Goal: Task Accomplishment & Management: Use online tool/utility

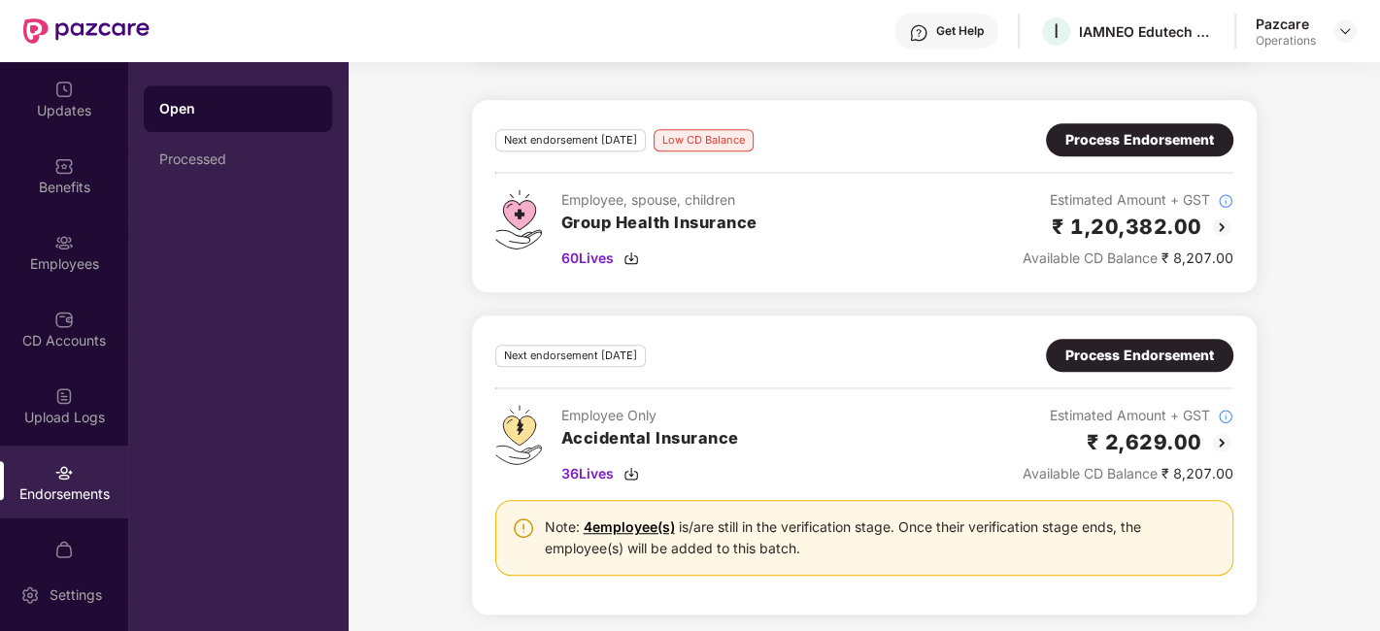
scroll to position [730, 0]
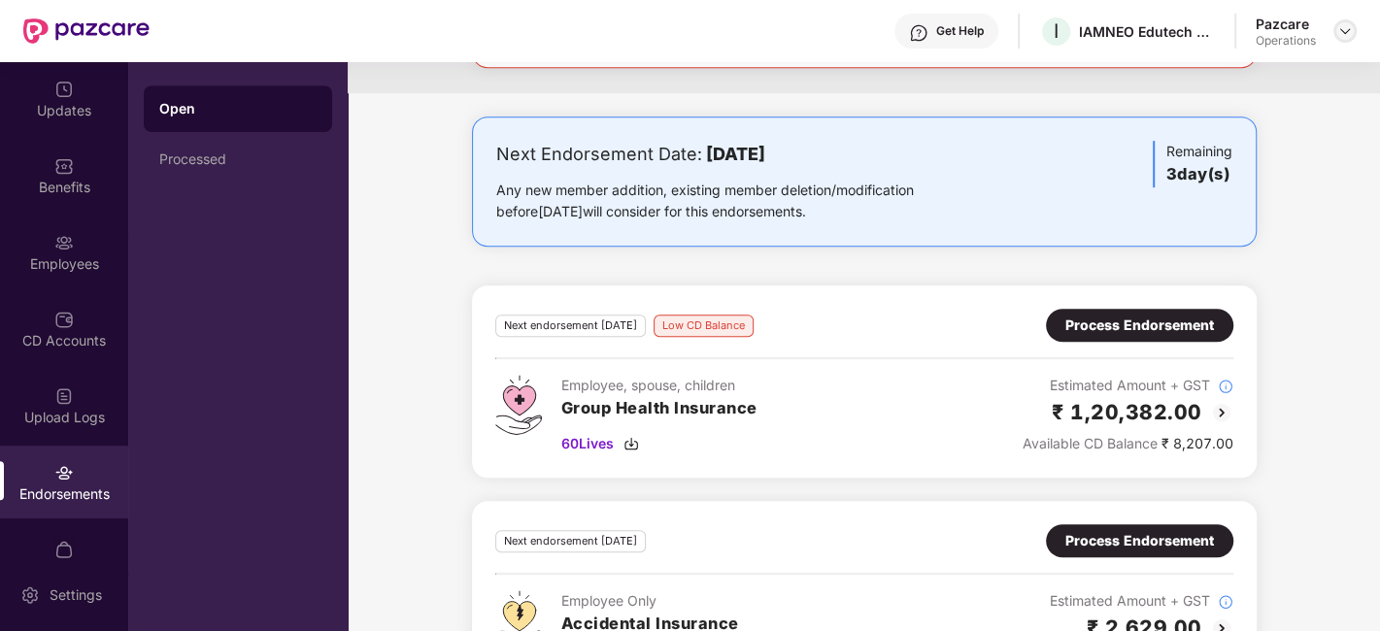
click at [1345, 34] on img at bounding box center [1346, 31] width 16 height 16
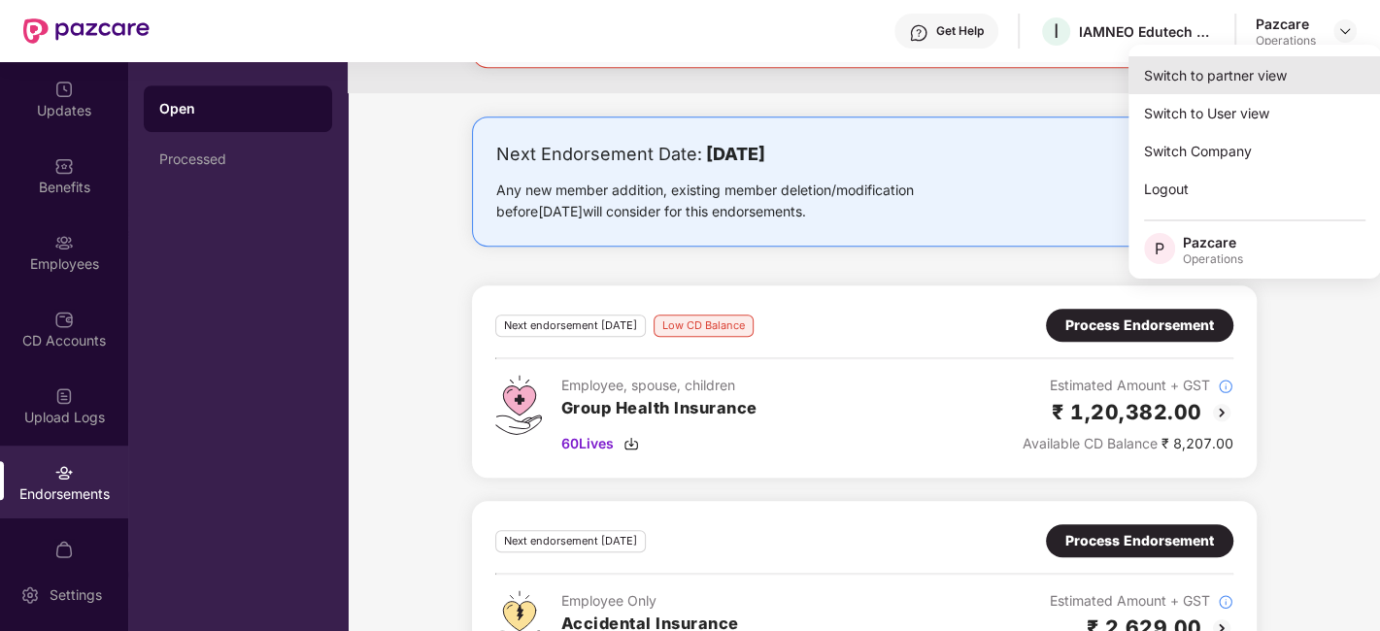
click at [1224, 81] on div "Switch to partner view" at bounding box center [1255, 75] width 253 height 38
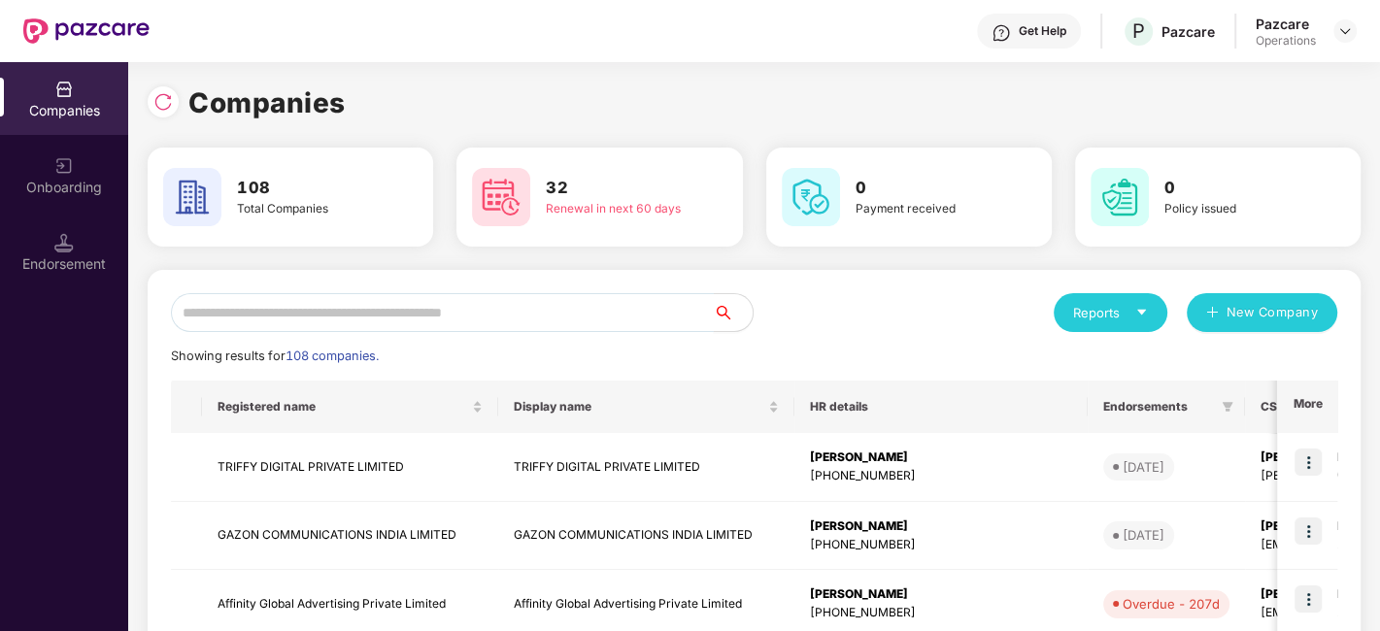
click at [578, 297] on input "text" at bounding box center [442, 312] width 543 height 39
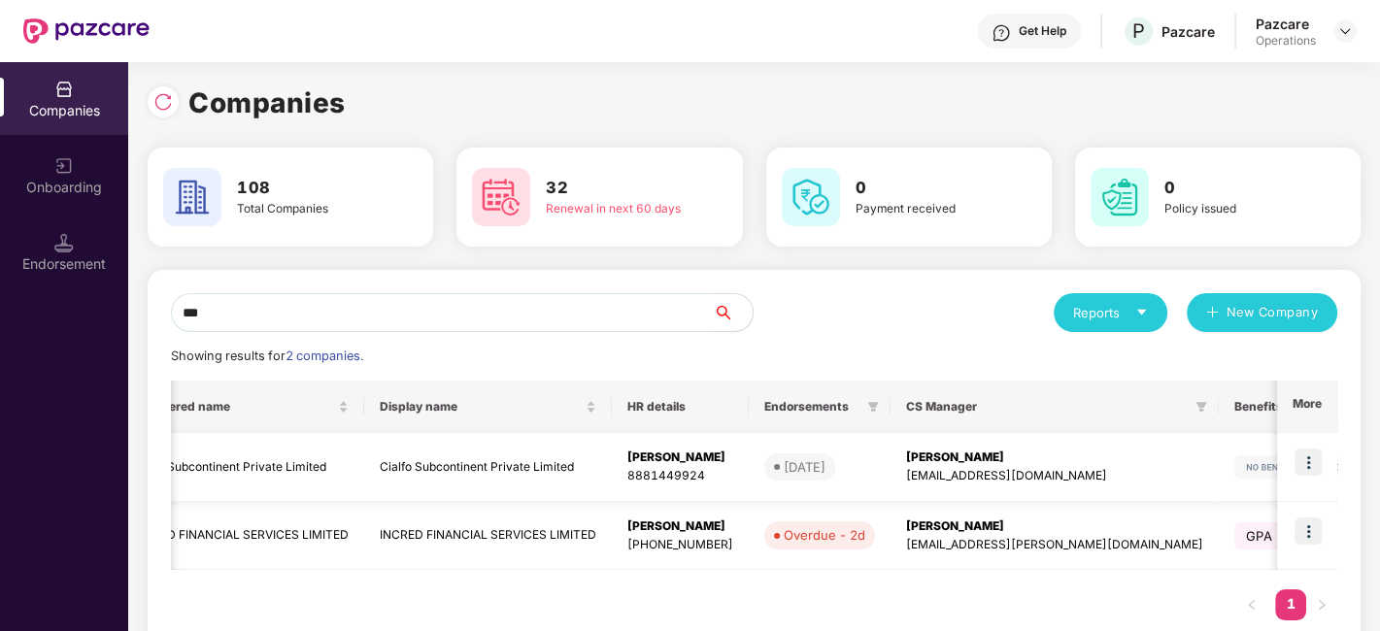
scroll to position [0, 0]
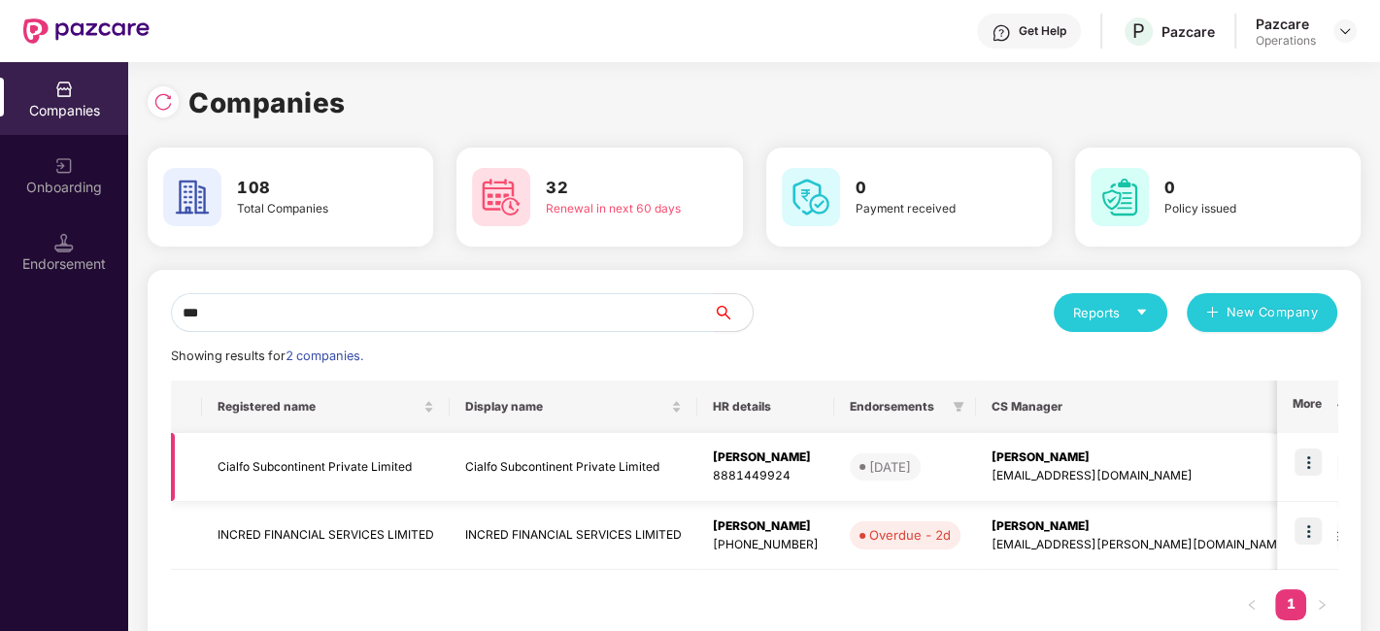
type input "***"
drag, startPoint x: 213, startPoint y: 464, endPoint x: 410, endPoint y: 458, distance: 197.3
click at [410, 458] on td "Cialfo Subcontinent Private Limited" at bounding box center [326, 467] width 248 height 69
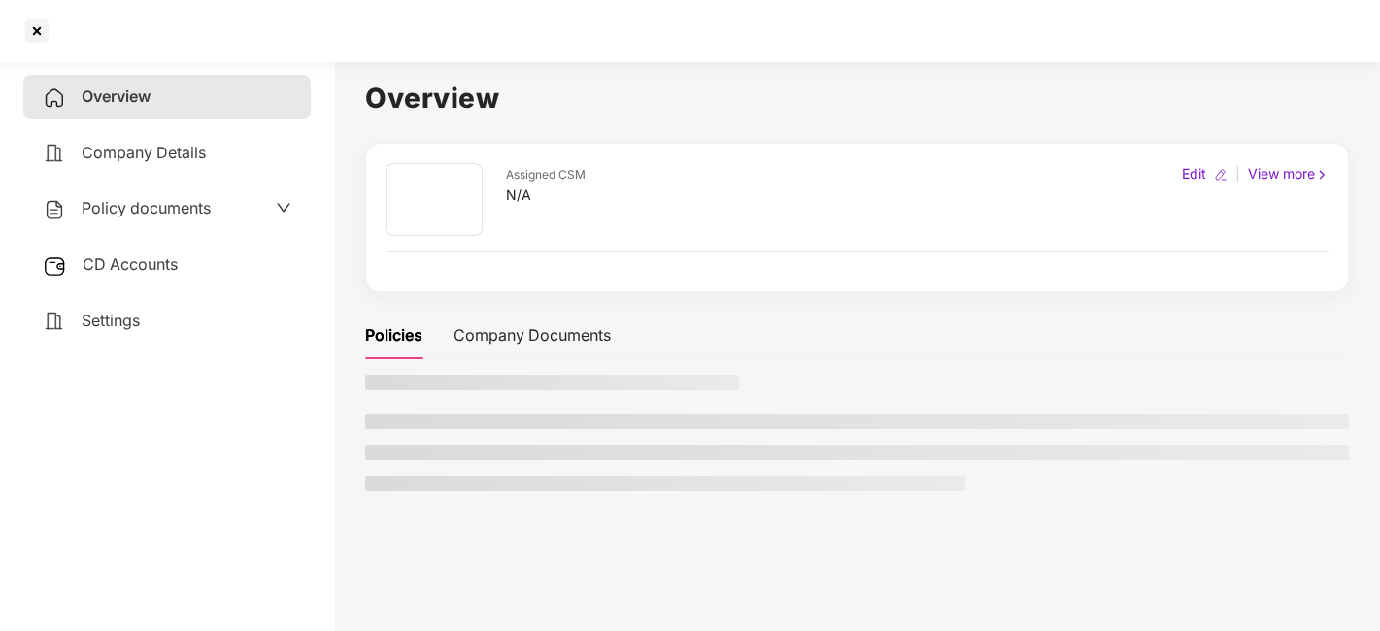
copy td "Cialfo Subcontinent Private Limited"
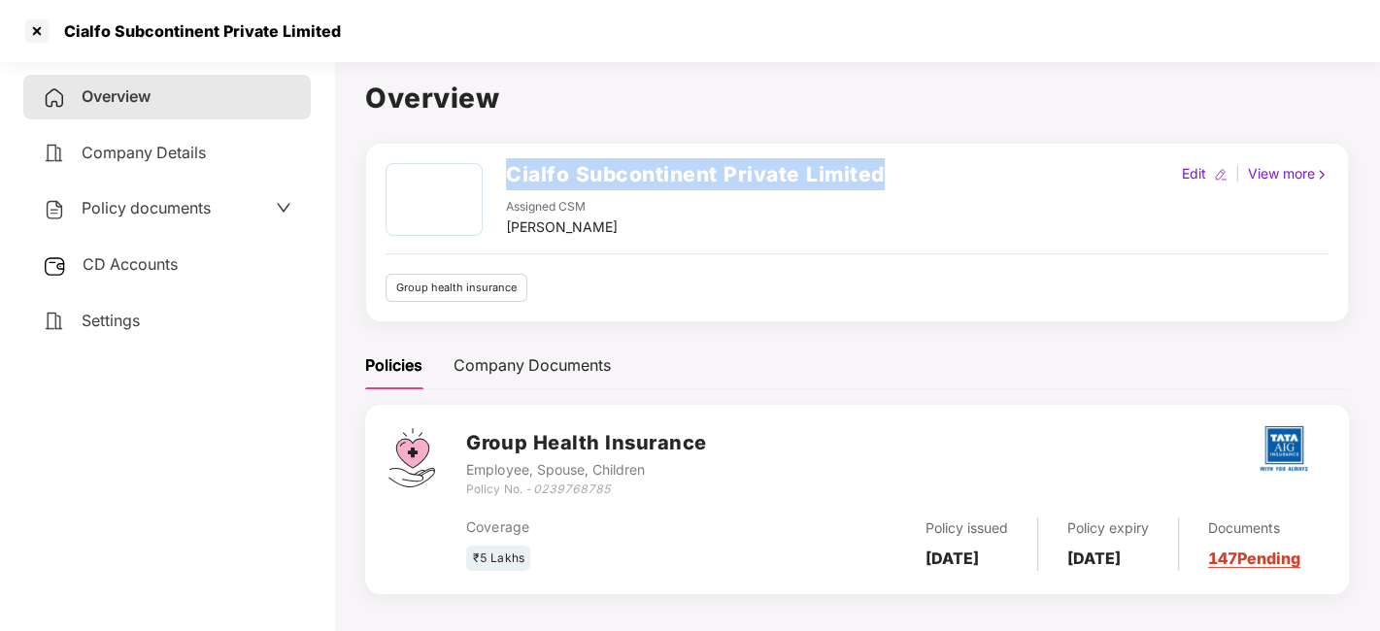
drag, startPoint x: 506, startPoint y: 175, endPoint x: 930, endPoint y: 176, distance: 423.5
click at [930, 176] on div "Cialfo Subcontinent Private Limited Assigned CSM [PERSON_NAME] Edit | View more" at bounding box center [857, 200] width 943 height 75
copy h2 "Cialfo Subcontinent Private Limited"
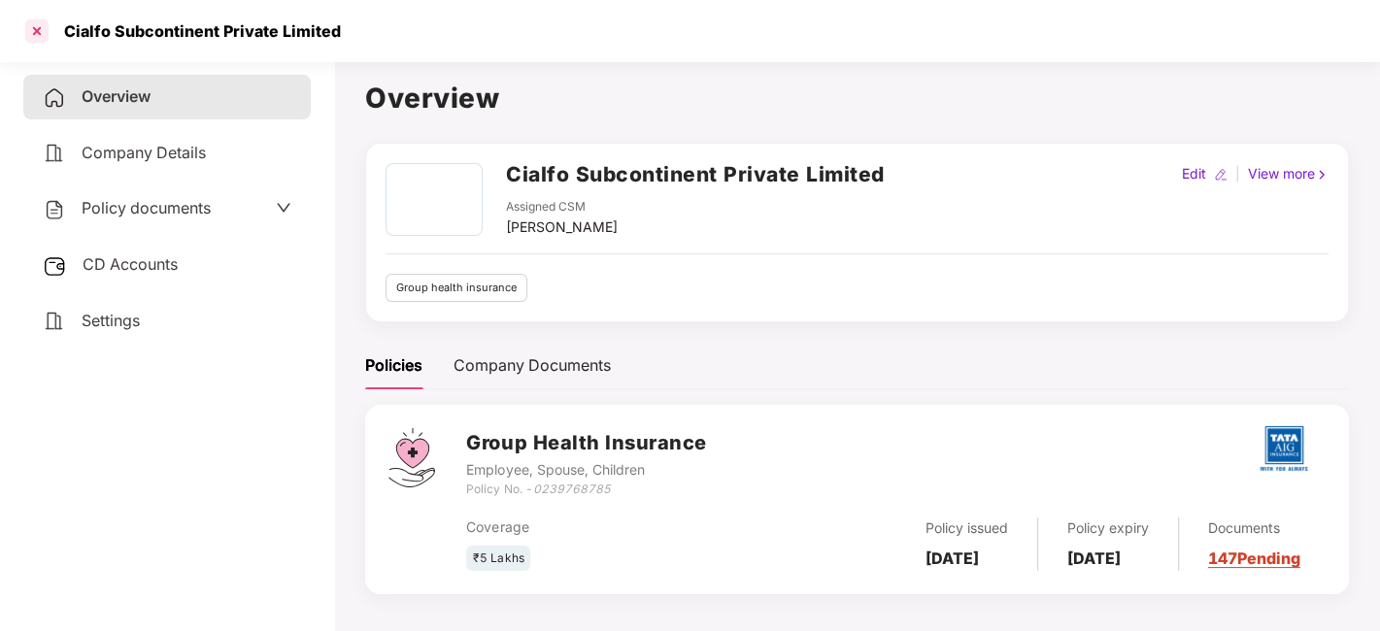
click at [36, 30] on div at bounding box center [36, 31] width 31 height 31
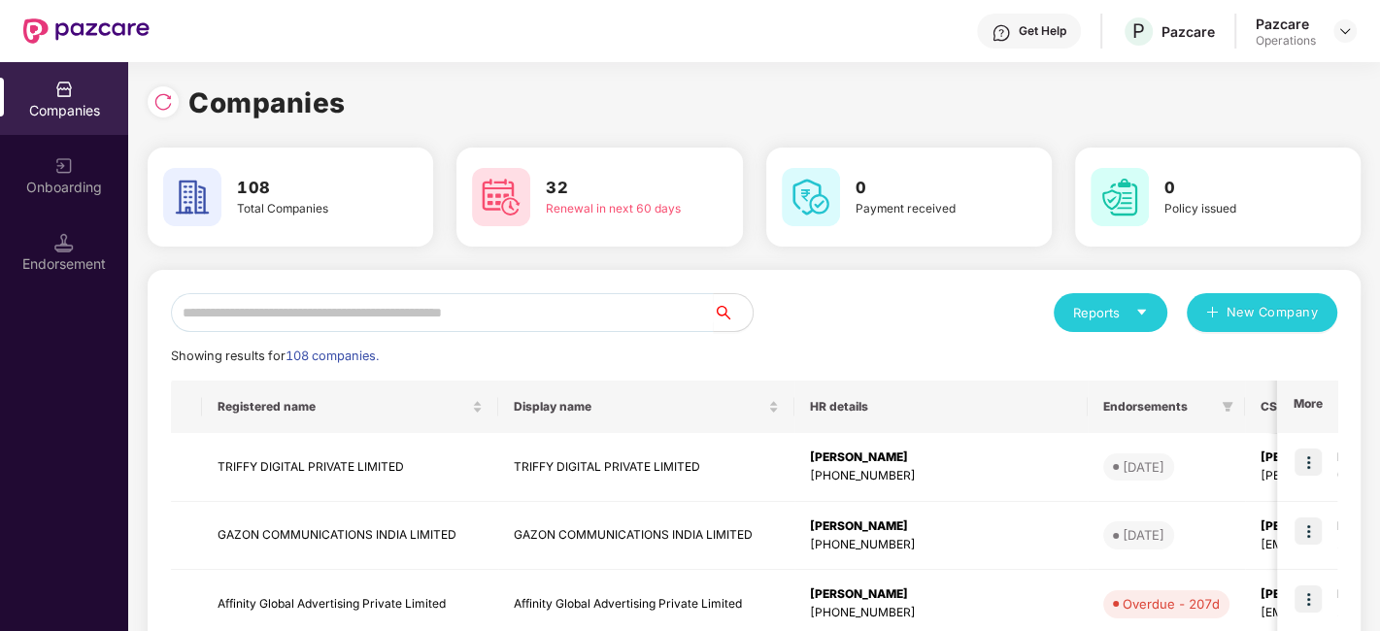
click at [38, 227] on div "Endorsement" at bounding box center [64, 252] width 128 height 73
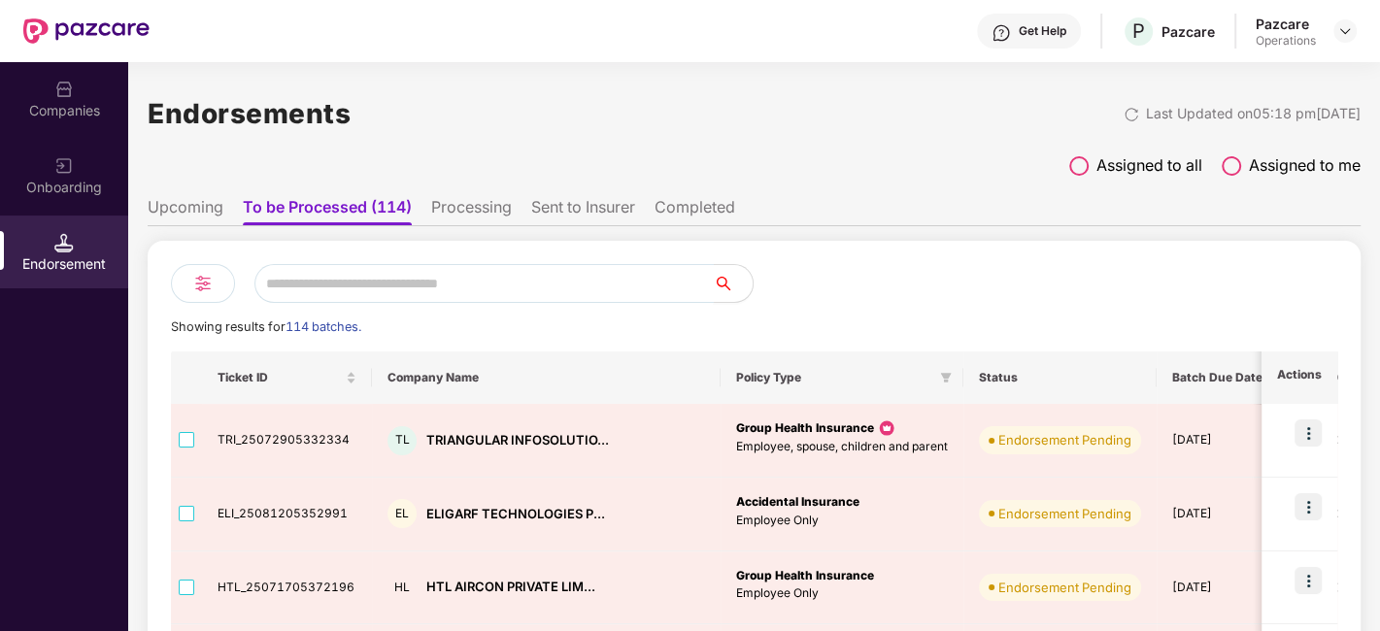
click at [376, 281] on input "text" at bounding box center [483, 283] width 459 height 39
paste input "**********"
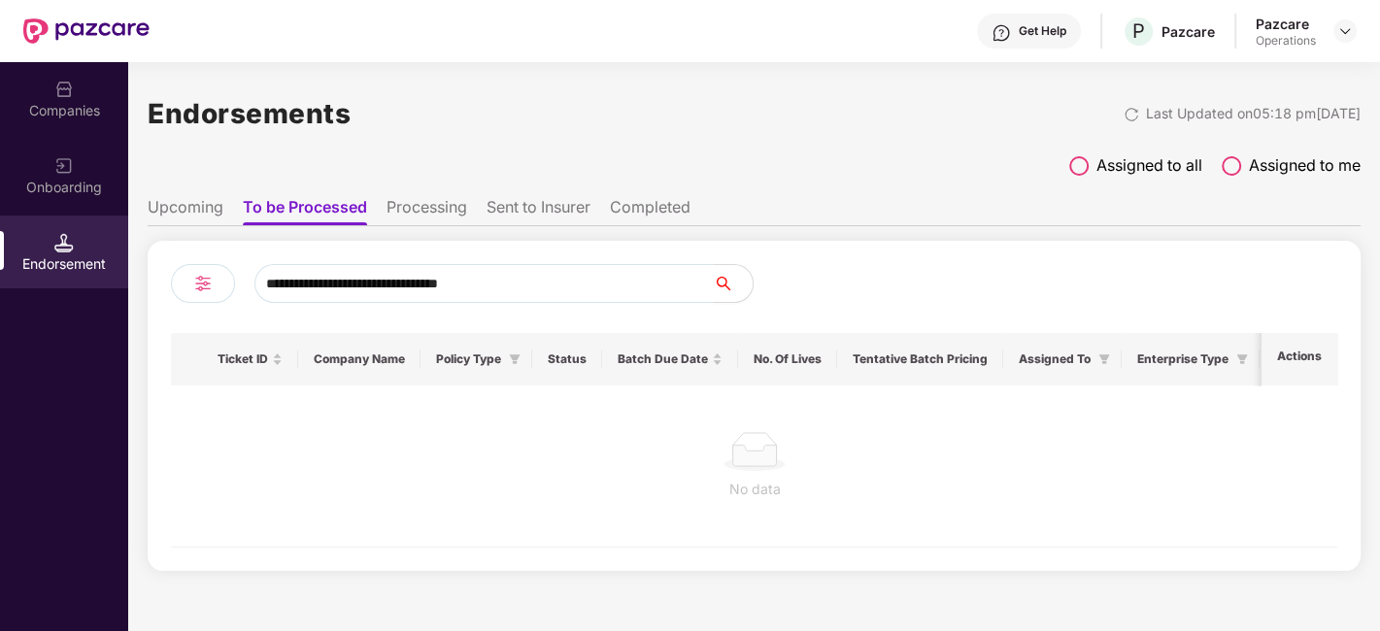
click at [512, 284] on input "**********" at bounding box center [483, 283] width 459 height 39
type input "******"
click at [78, 113] on div "Companies" at bounding box center [64, 110] width 128 height 19
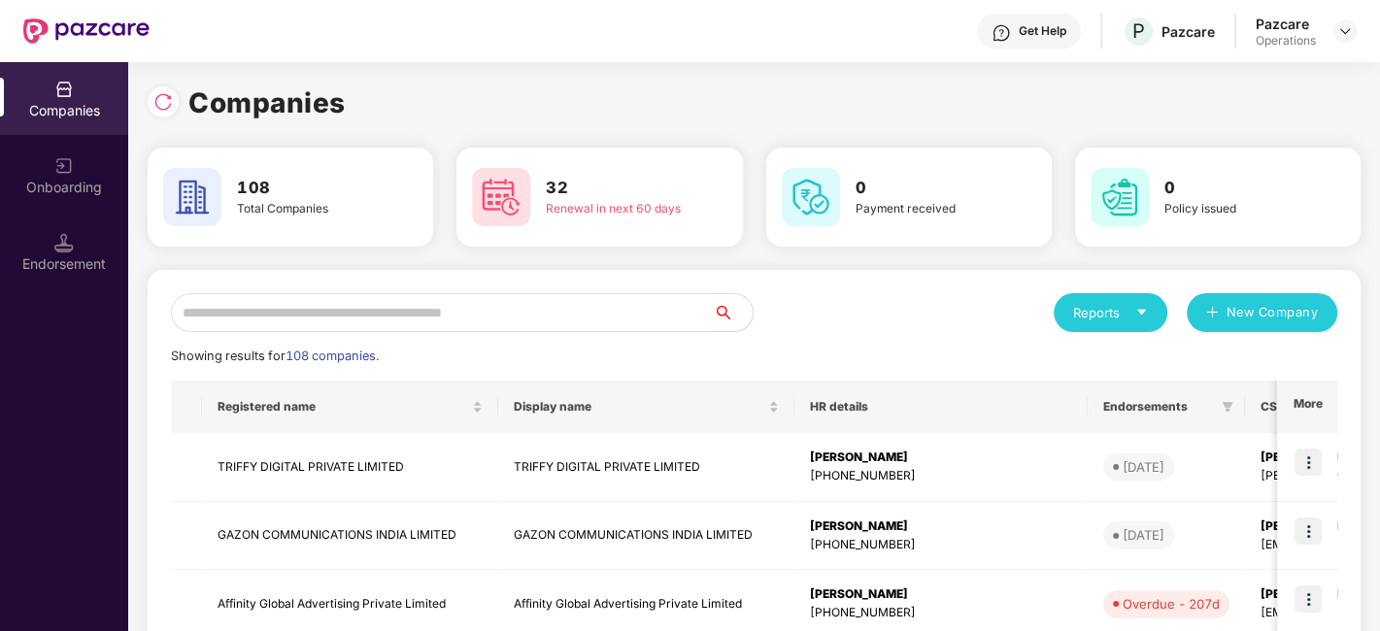
click at [334, 306] on input "text" at bounding box center [442, 312] width 543 height 39
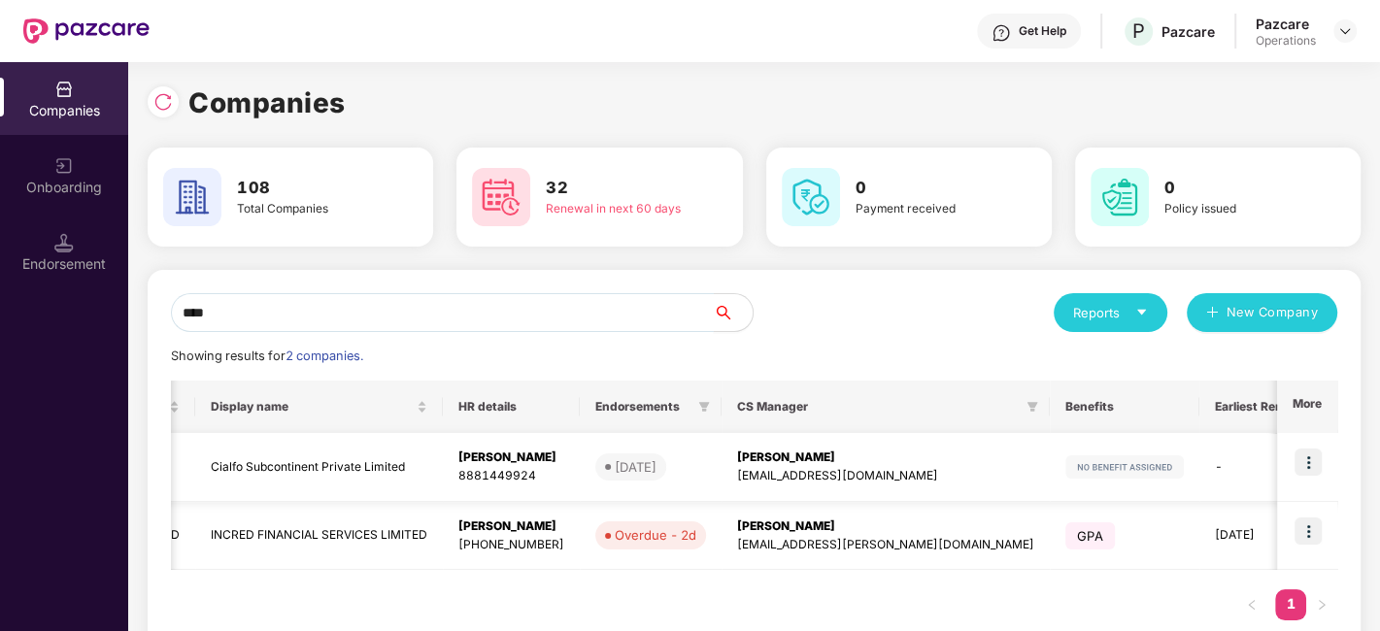
scroll to position [0, 258]
click at [165, 107] on img at bounding box center [162, 101] width 19 height 19
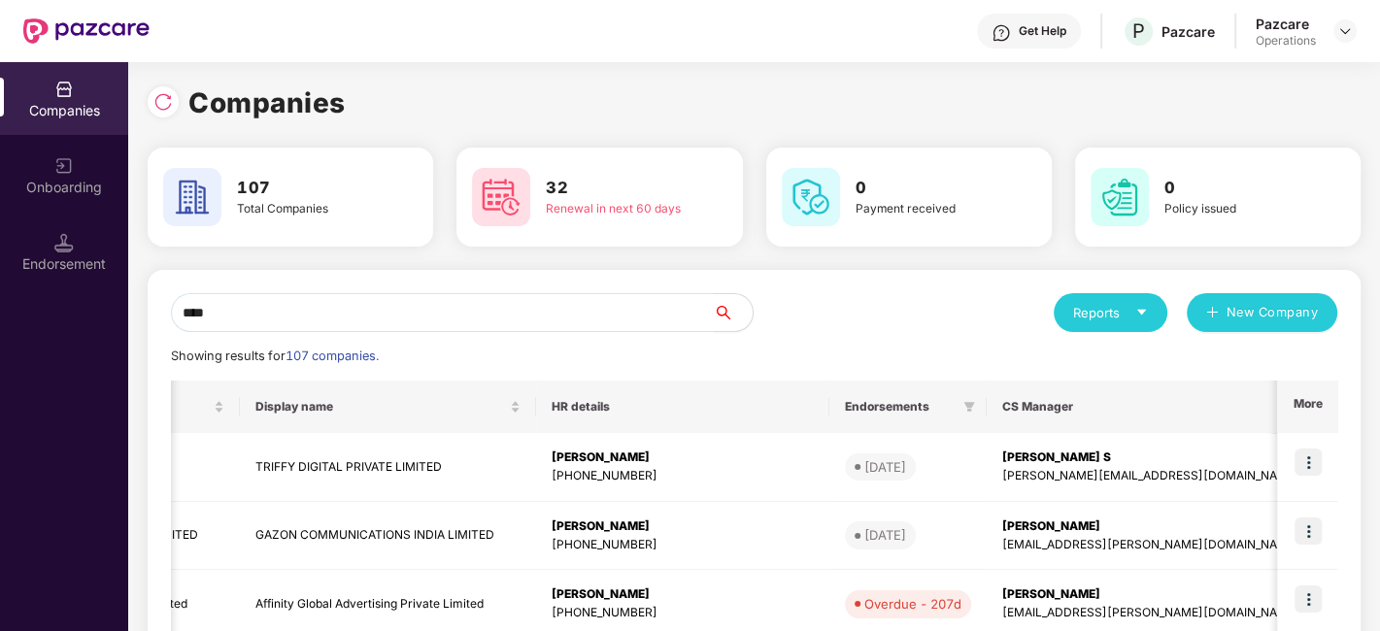
click at [278, 312] on input "****" at bounding box center [442, 312] width 543 height 39
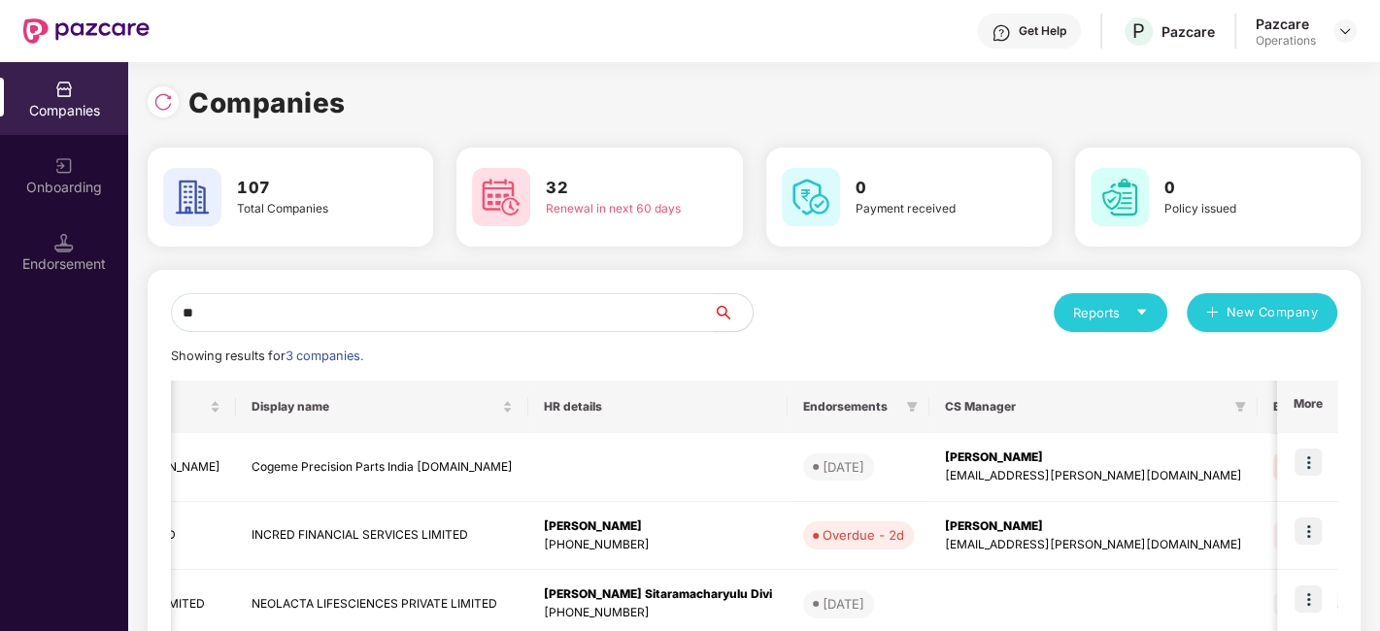
type input "*"
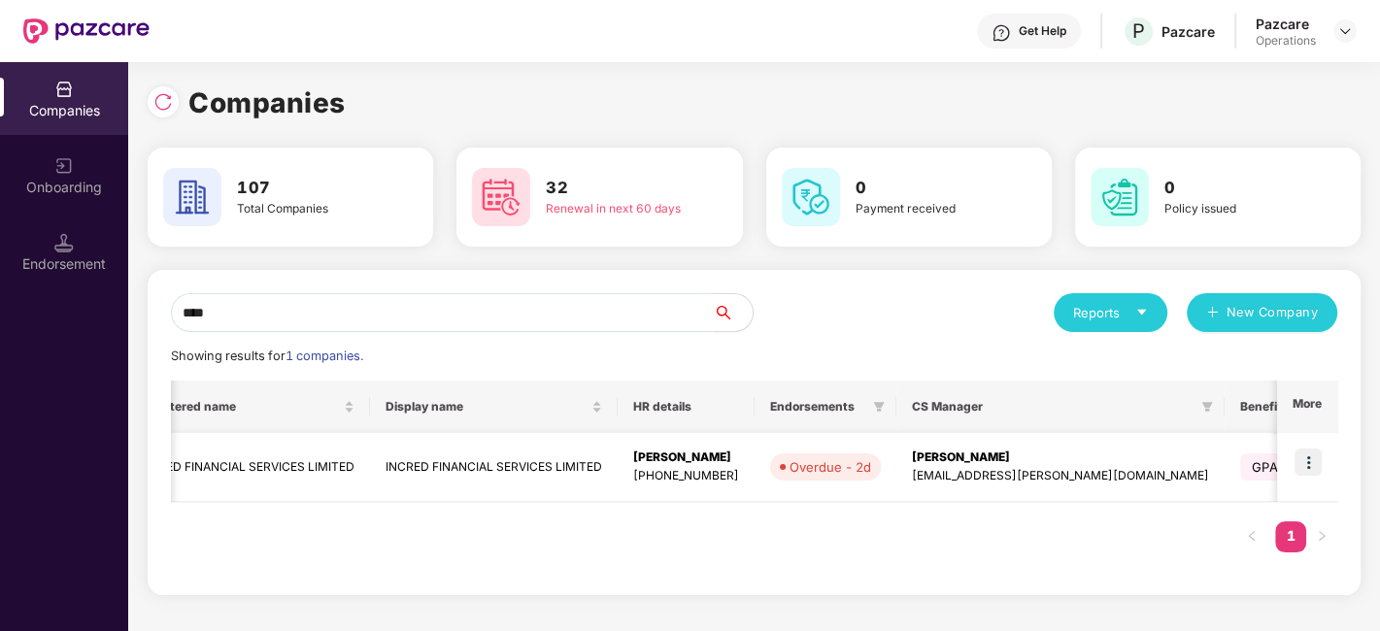
scroll to position [0, 0]
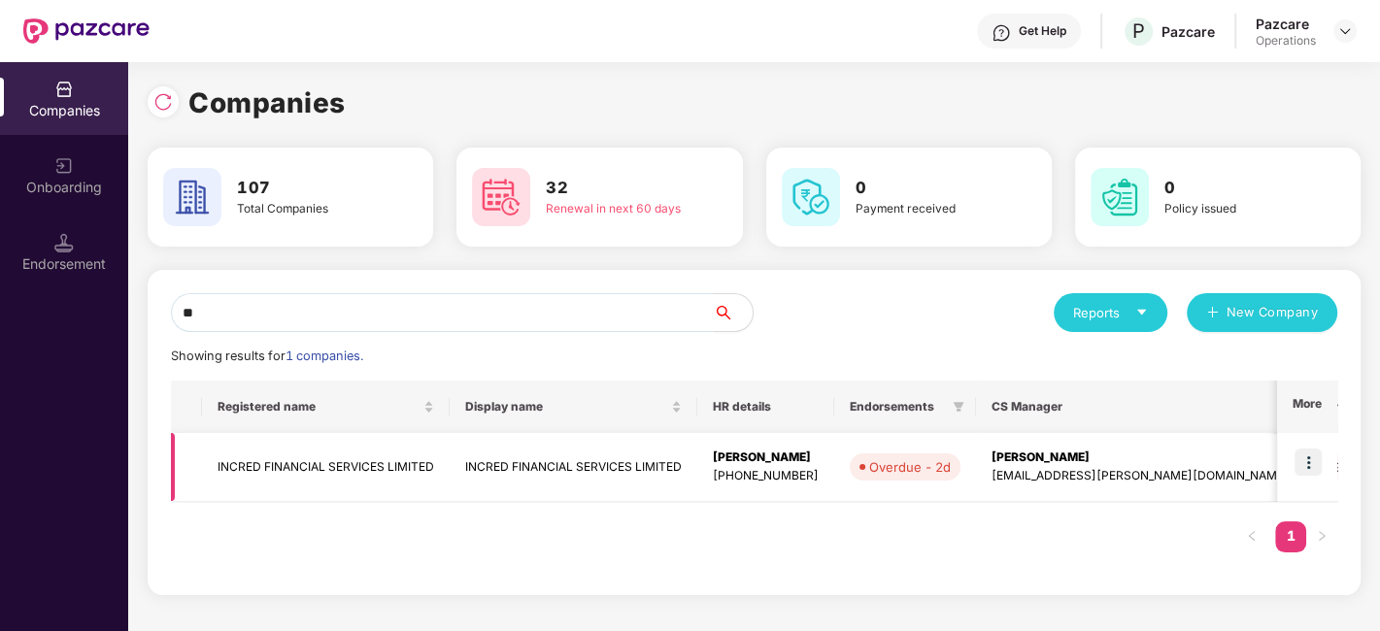
type input "*"
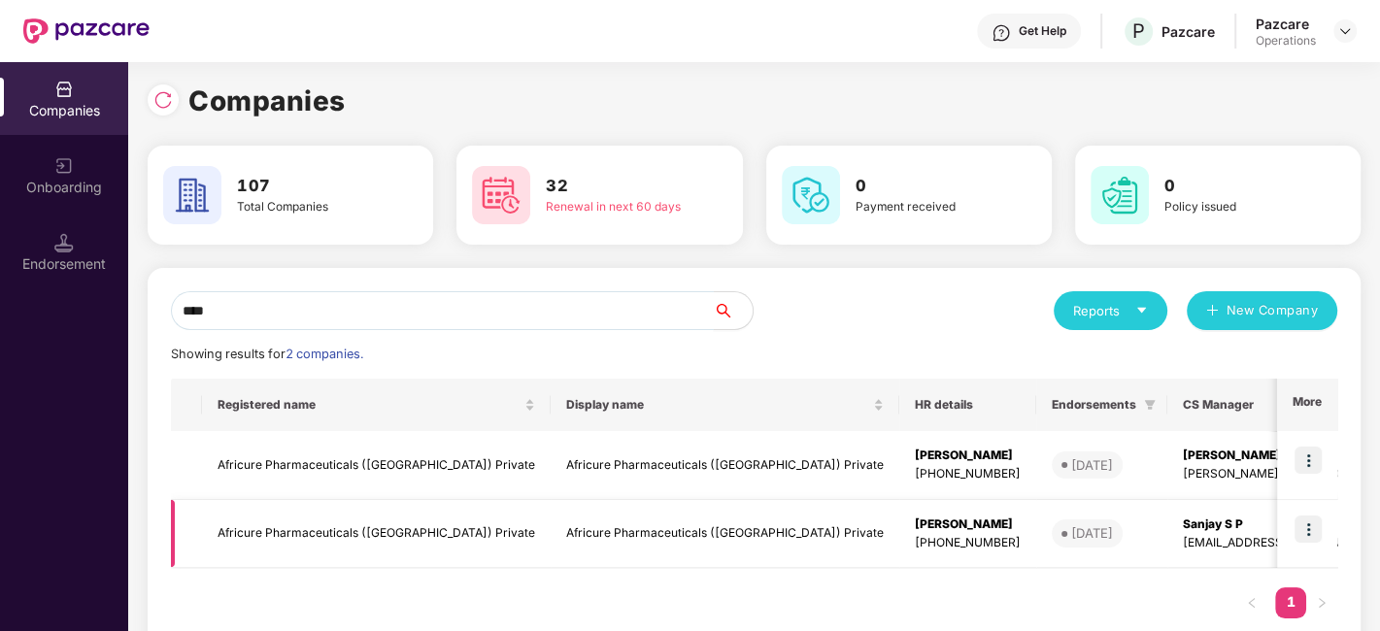
type input "****"
click at [1306, 462] on img at bounding box center [1308, 460] width 27 height 27
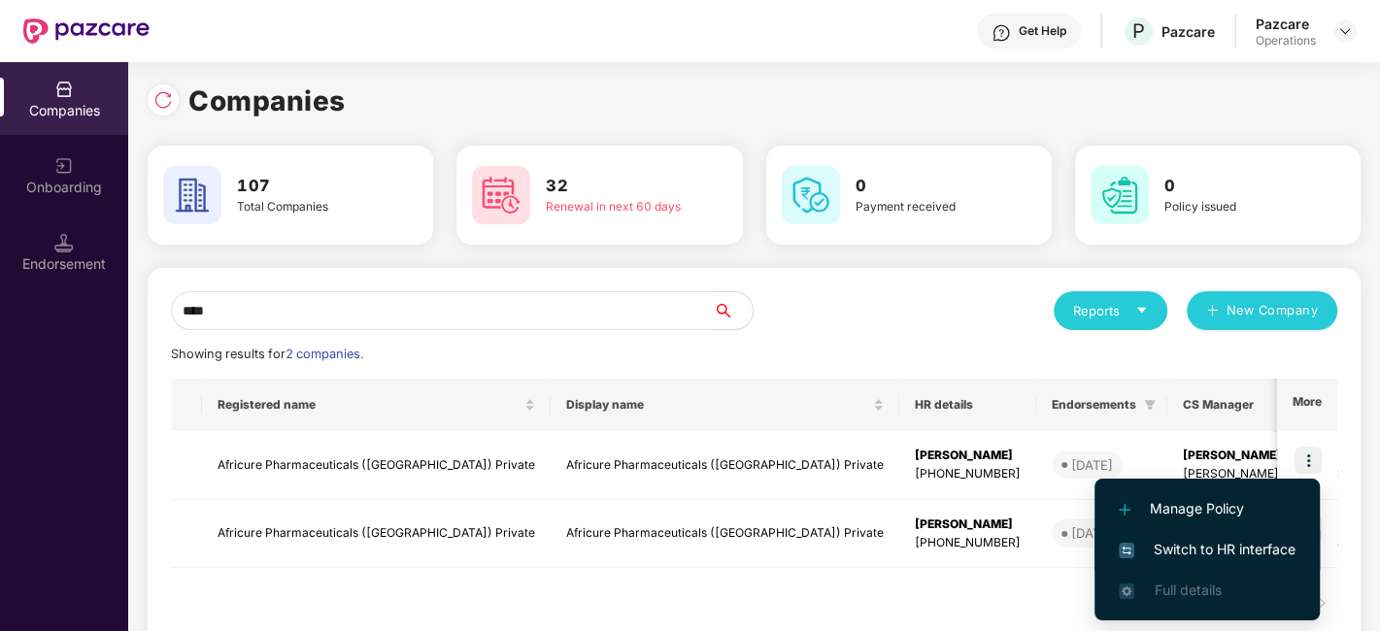
click at [1187, 547] on span "Switch to HR interface" at bounding box center [1207, 549] width 177 height 21
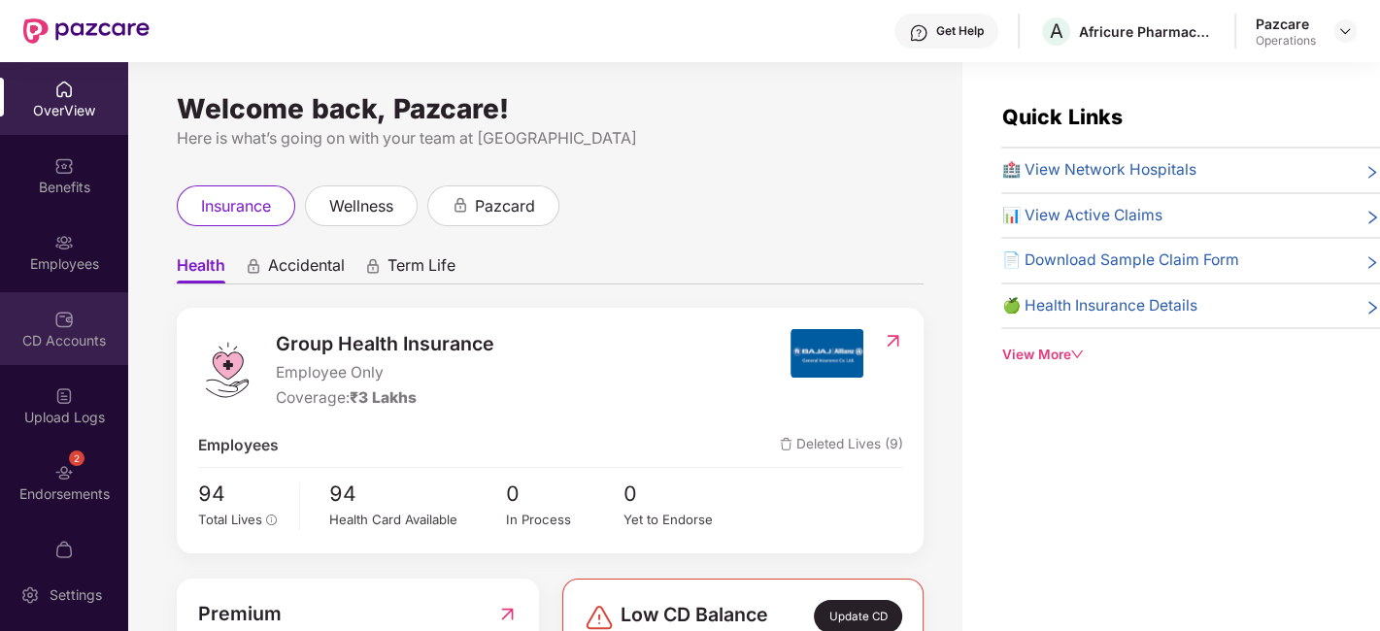
scroll to position [40, 0]
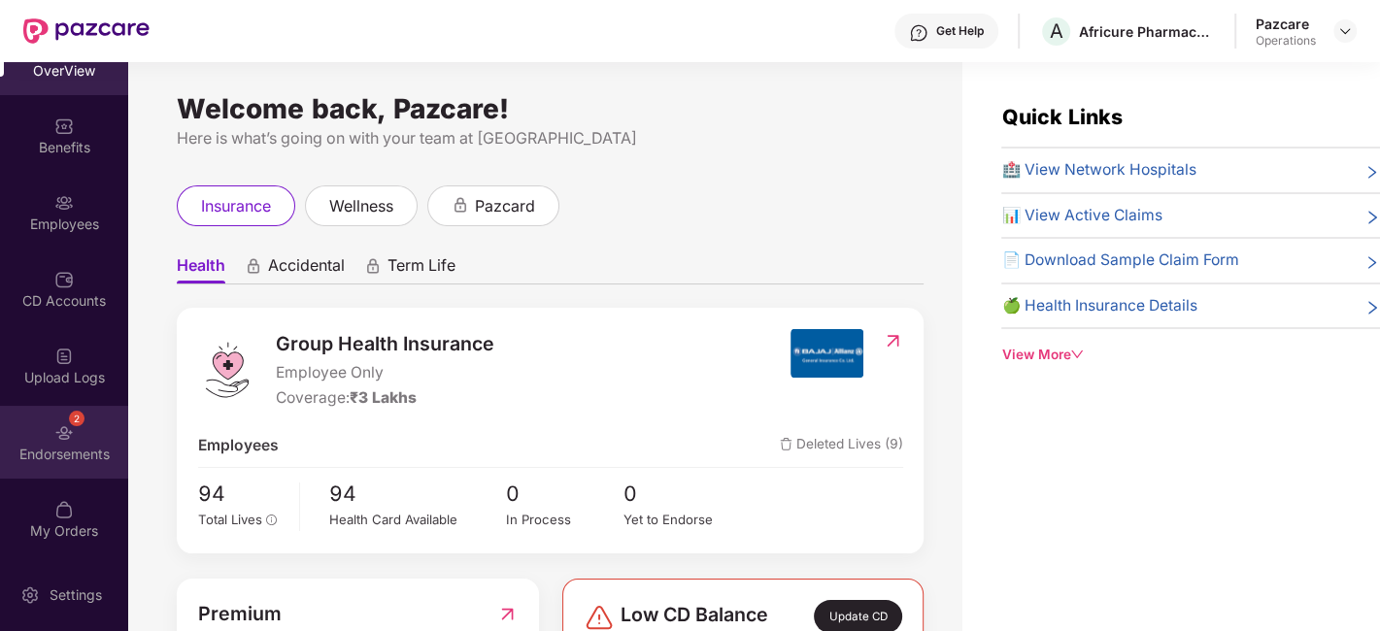
click at [43, 427] on div "2 Endorsements" at bounding box center [64, 442] width 128 height 73
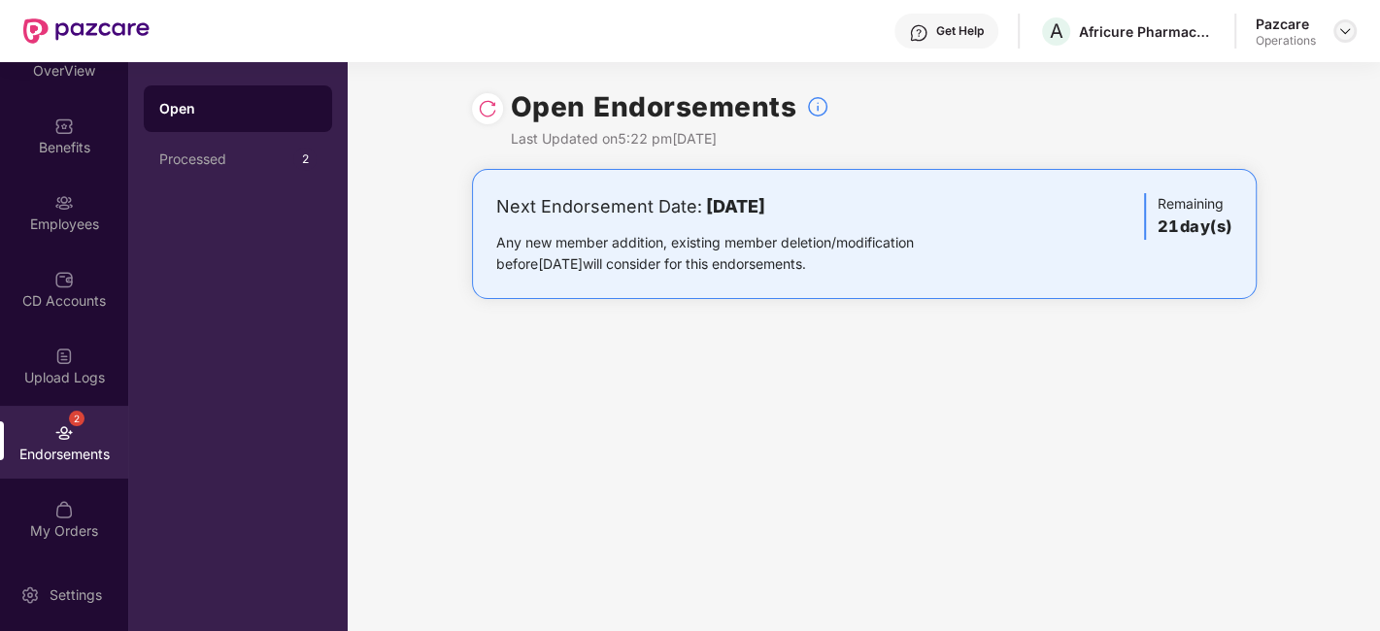
click at [1343, 27] on img at bounding box center [1346, 31] width 16 height 16
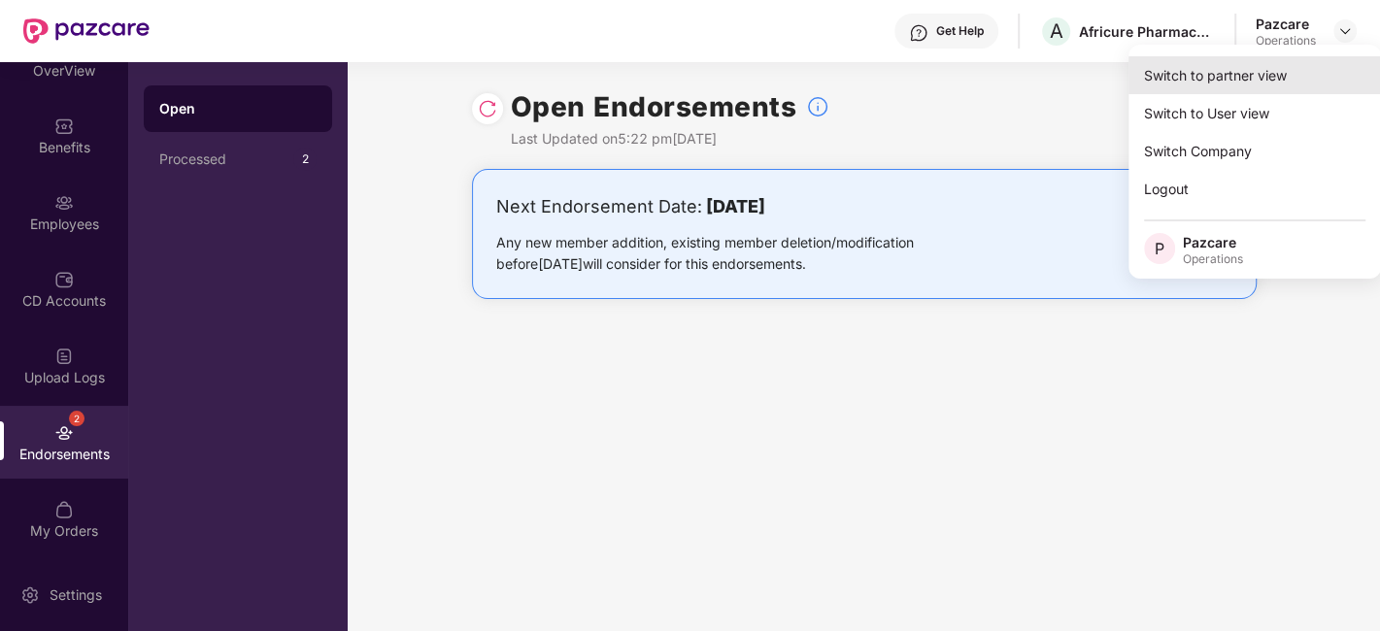
click at [1200, 80] on div "Switch to partner view" at bounding box center [1255, 75] width 253 height 38
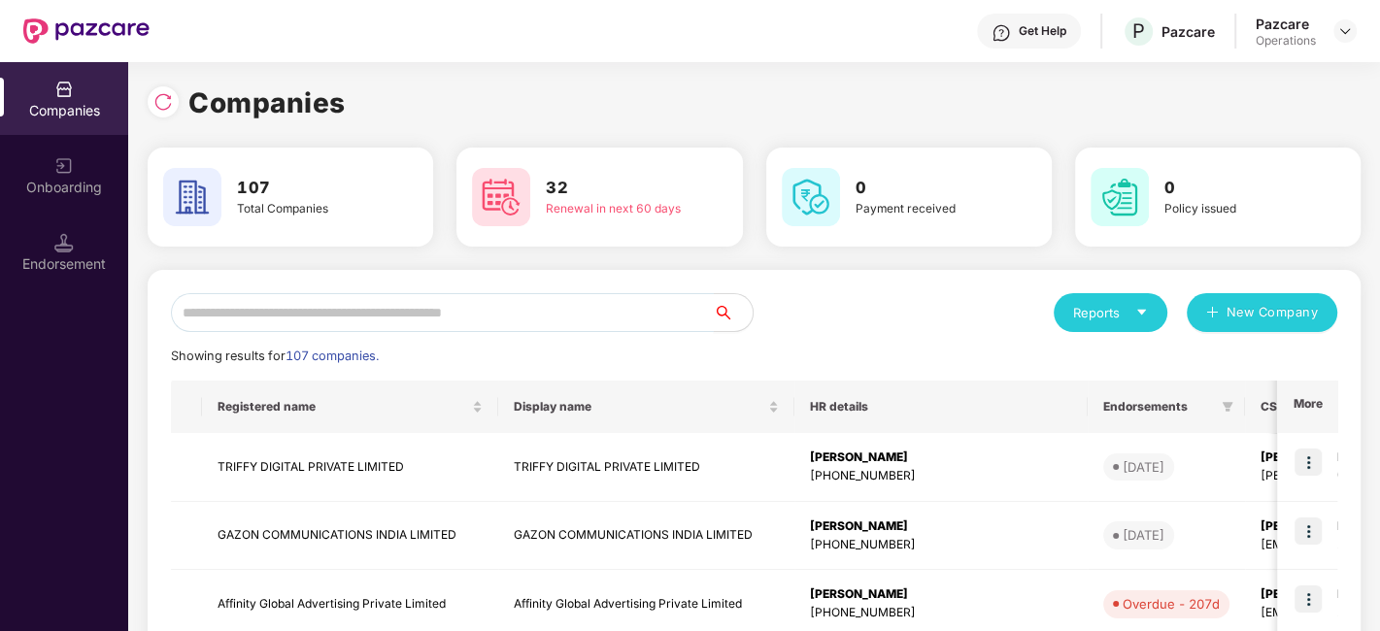
click at [552, 323] on input "text" at bounding box center [442, 312] width 543 height 39
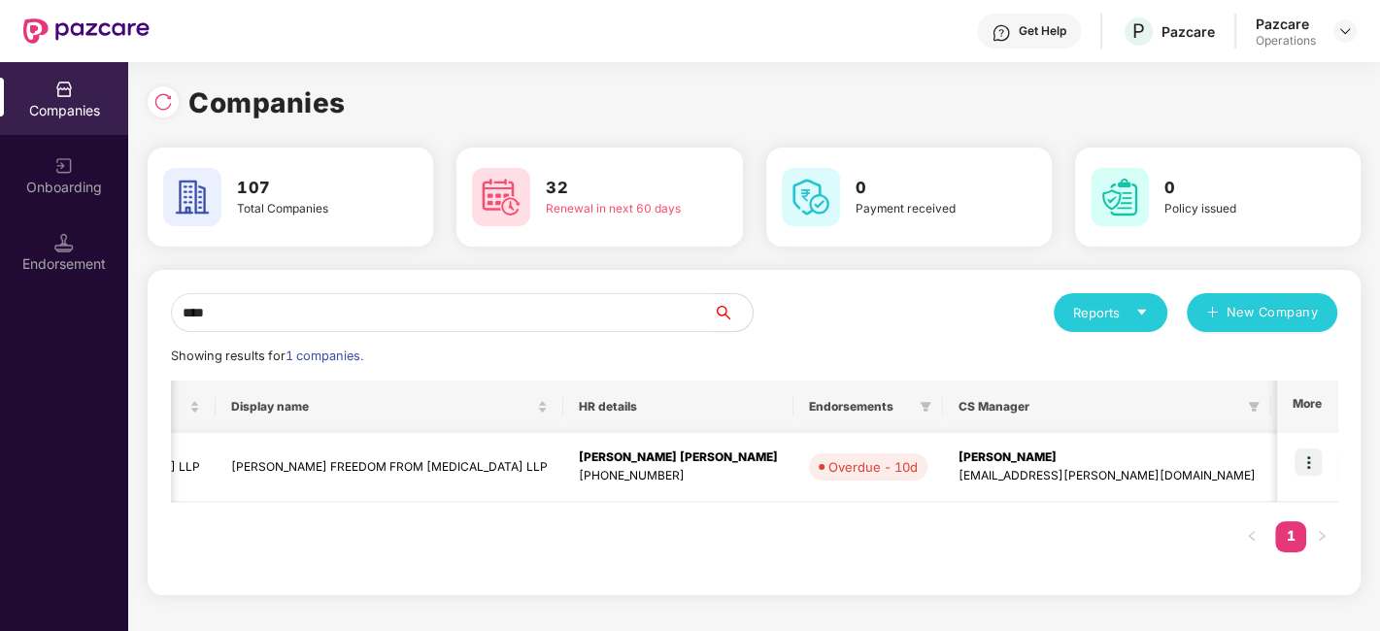
scroll to position [0, 335]
type input "****"
click at [1309, 458] on img at bounding box center [1308, 462] width 27 height 27
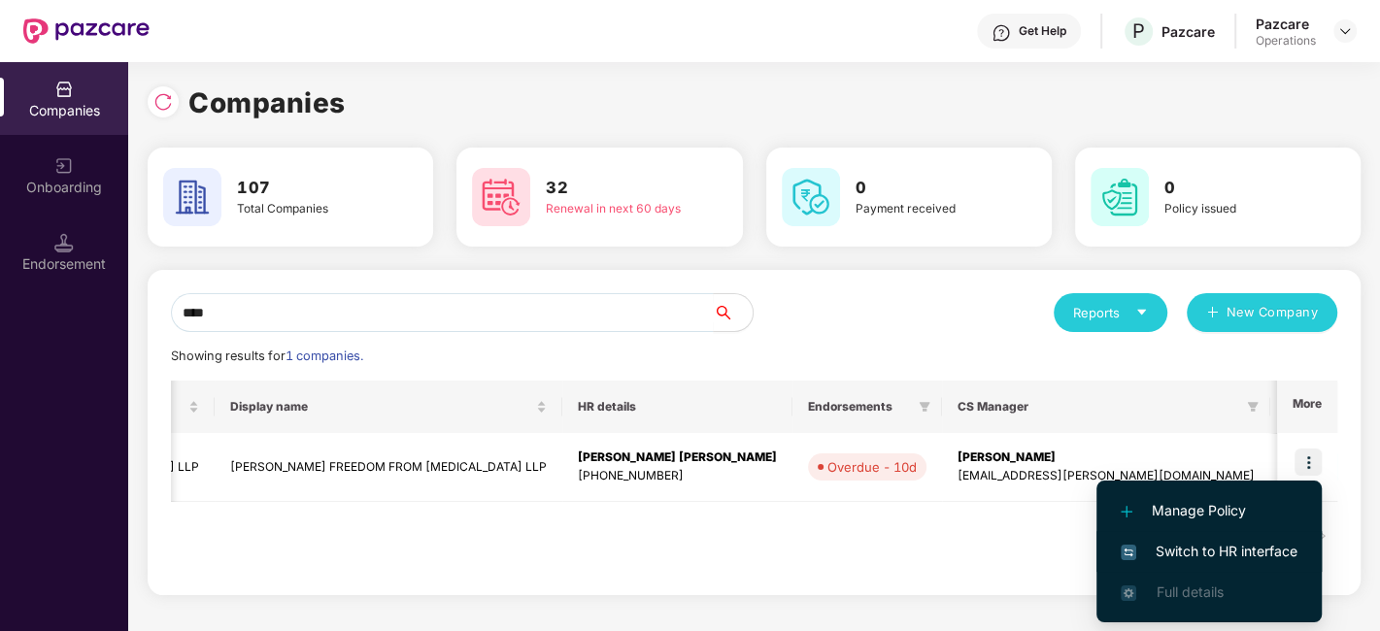
click at [1208, 551] on span "Switch to HR interface" at bounding box center [1209, 551] width 177 height 21
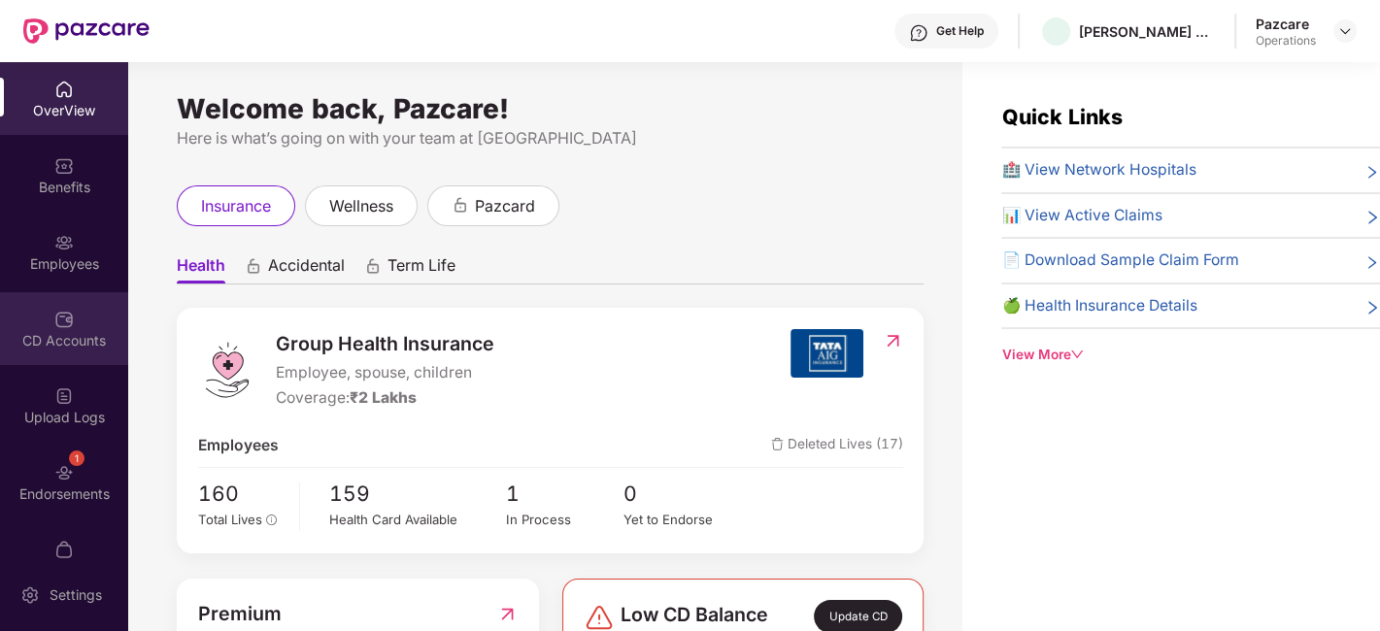
scroll to position [40, 0]
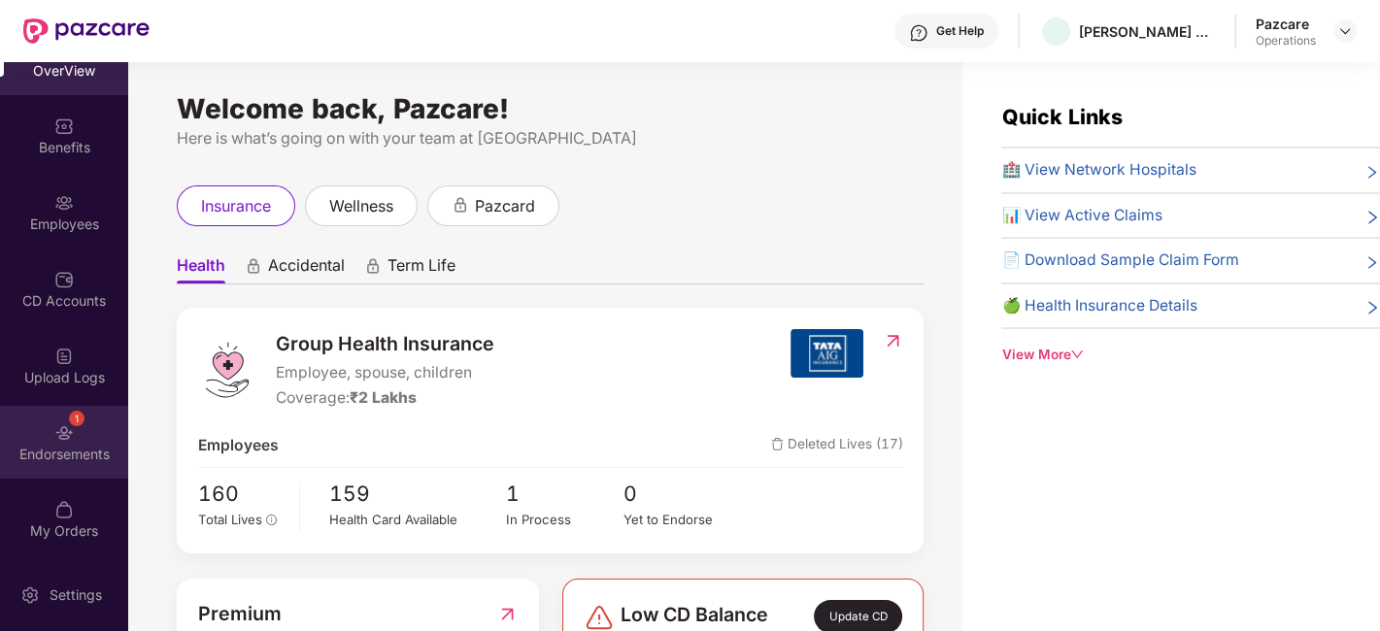
click at [47, 428] on div "1 Endorsements" at bounding box center [64, 442] width 128 height 73
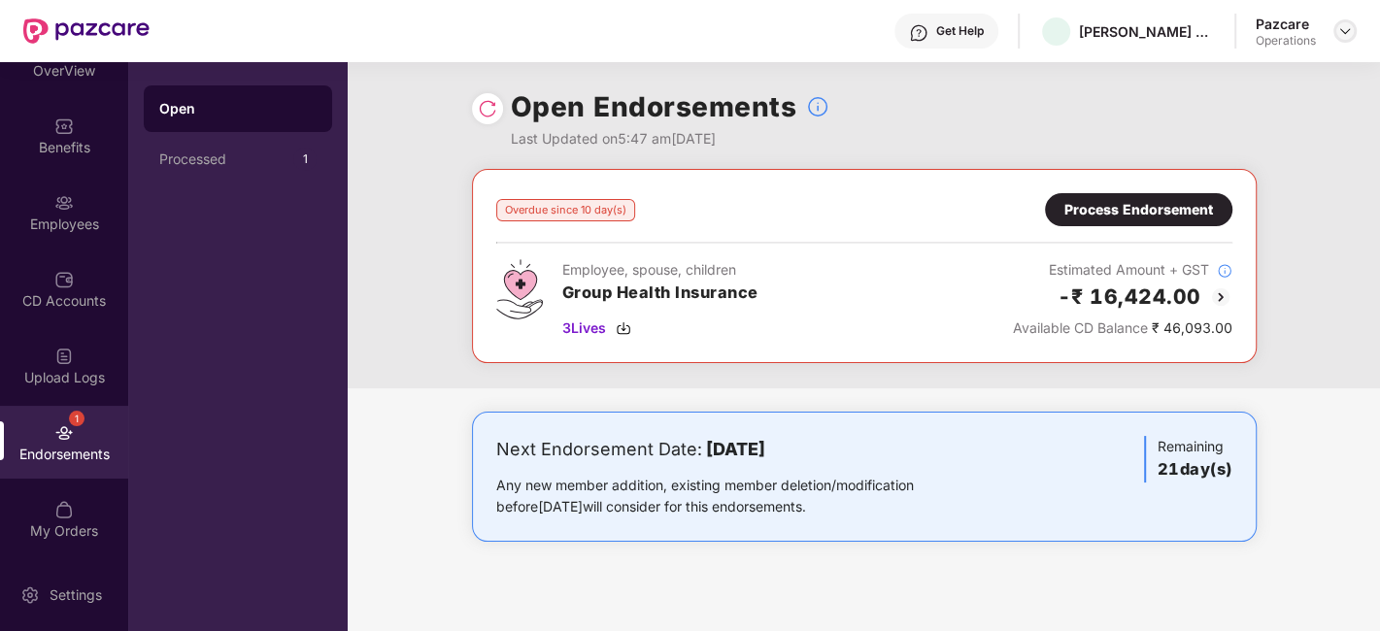
click at [1342, 29] on img at bounding box center [1346, 31] width 16 height 16
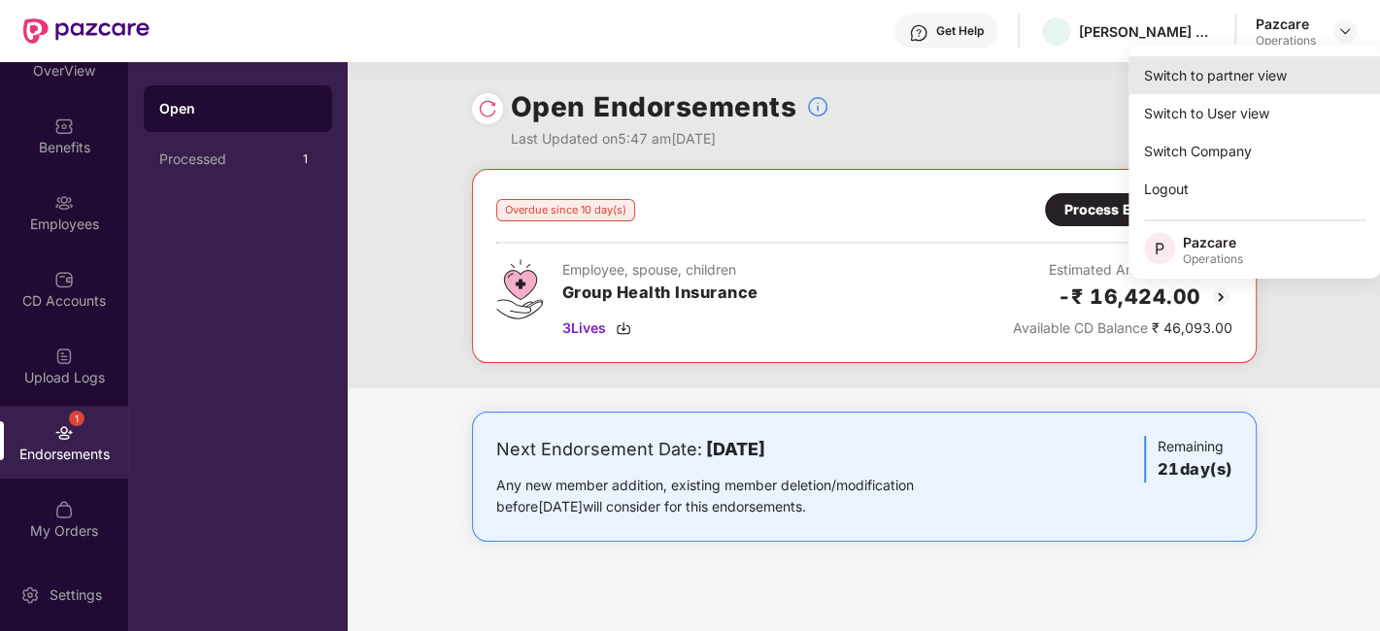
click at [1214, 73] on div "Switch to partner view" at bounding box center [1255, 75] width 253 height 38
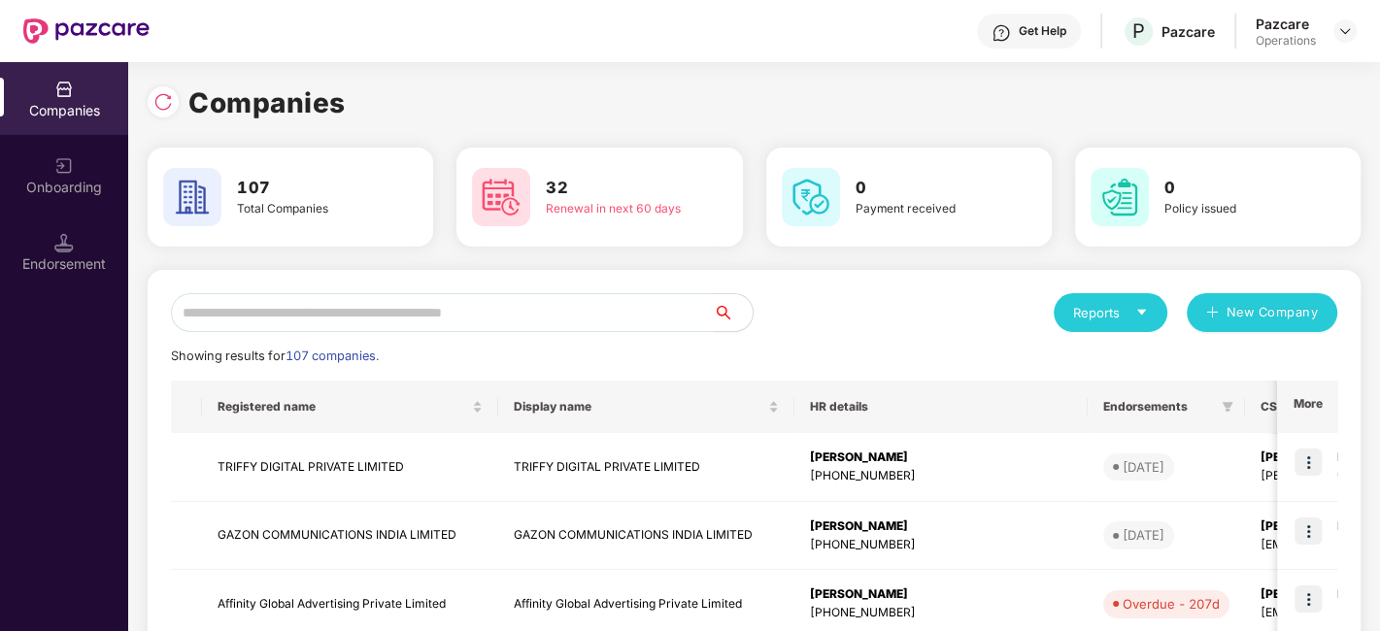
click at [645, 302] on input "text" at bounding box center [442, 312] width 543 height 39
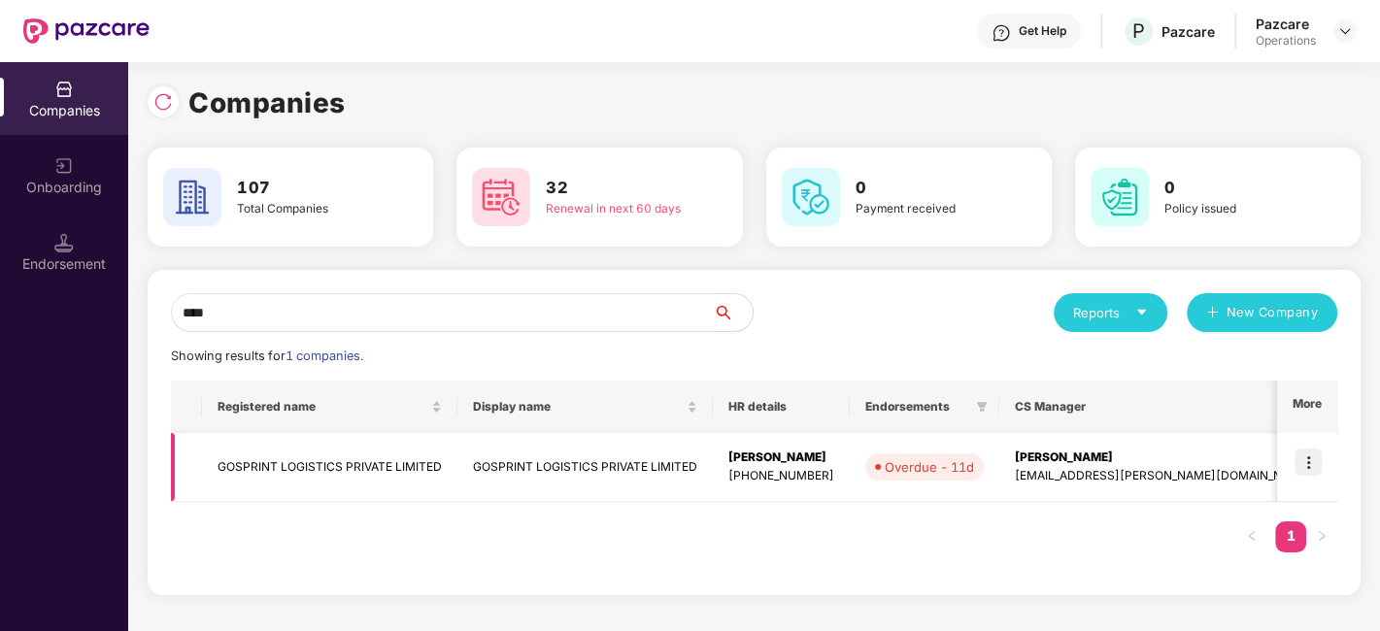
type input "****"
click at [1309, 465] on img at bounding box center [1308, 462] width 27 height 27
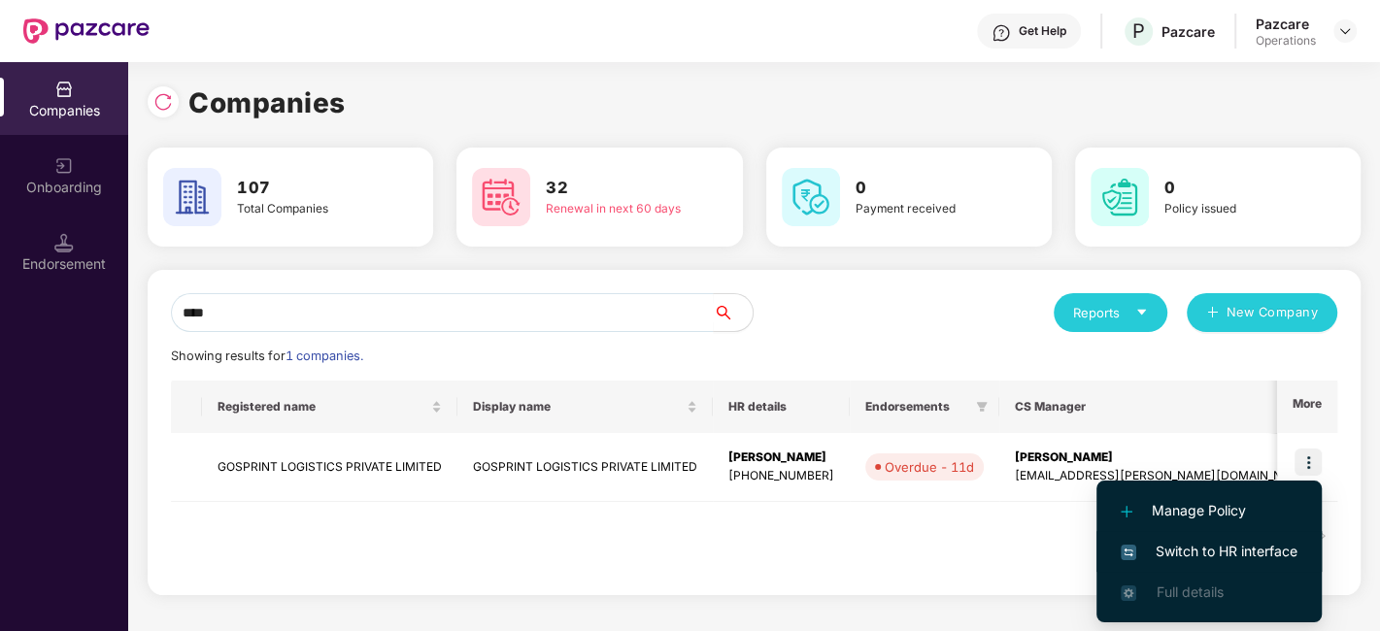
click at [1184, 542] on span "Switch to HR interface" at bounding box center [1209, 551] width 177 height 21
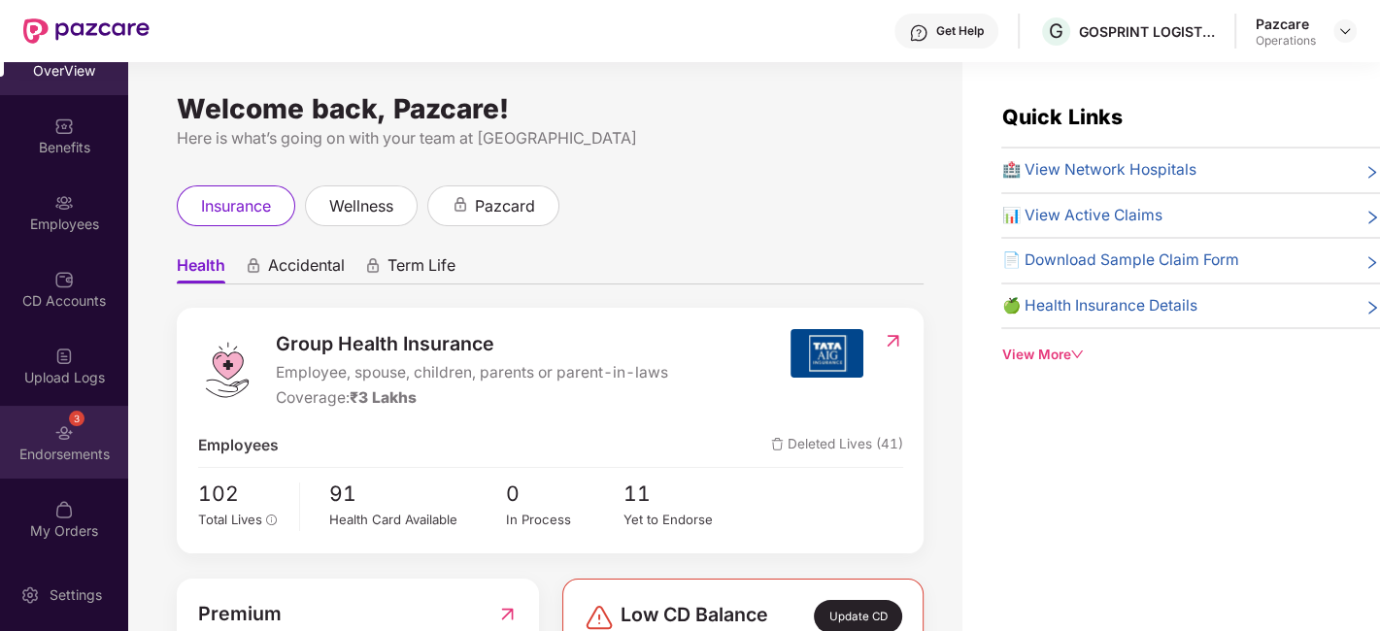
click at [30, 409] on div "3 Endorsements" at bounding box center [64, 442] width 128 height 73
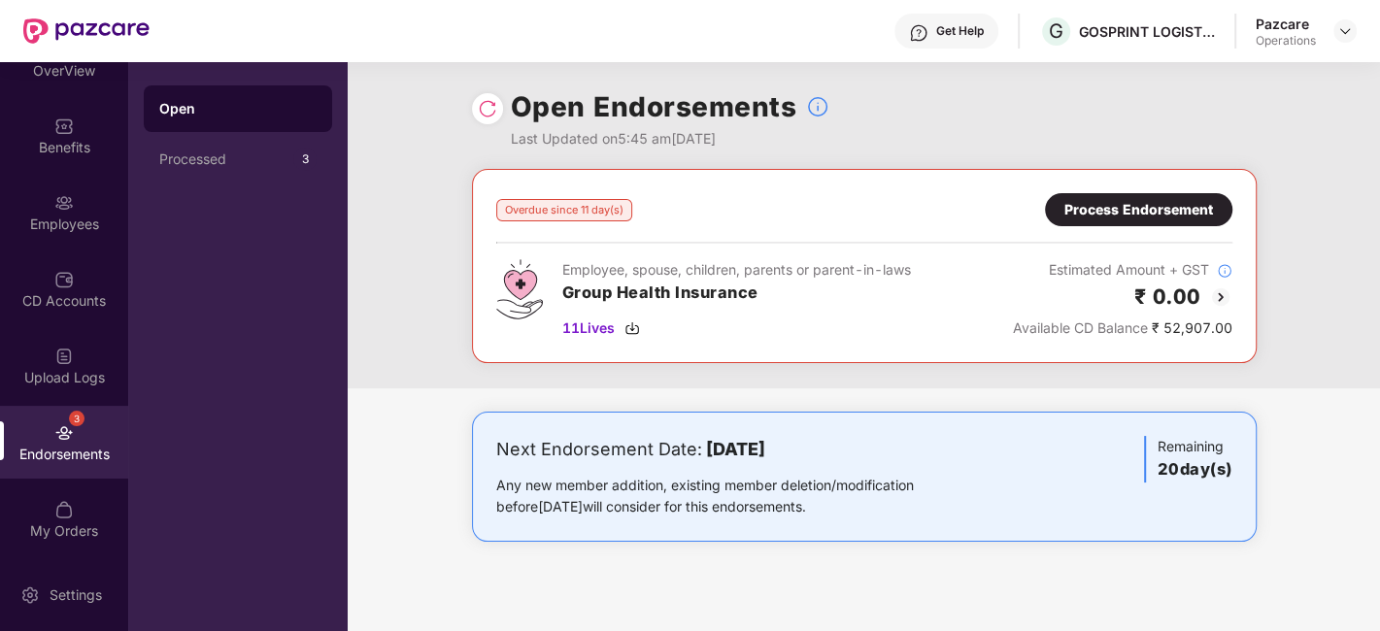
click at [1124, 205] on div "Process Endorsement" at bounding box center [1139, 209] width 149 height 21
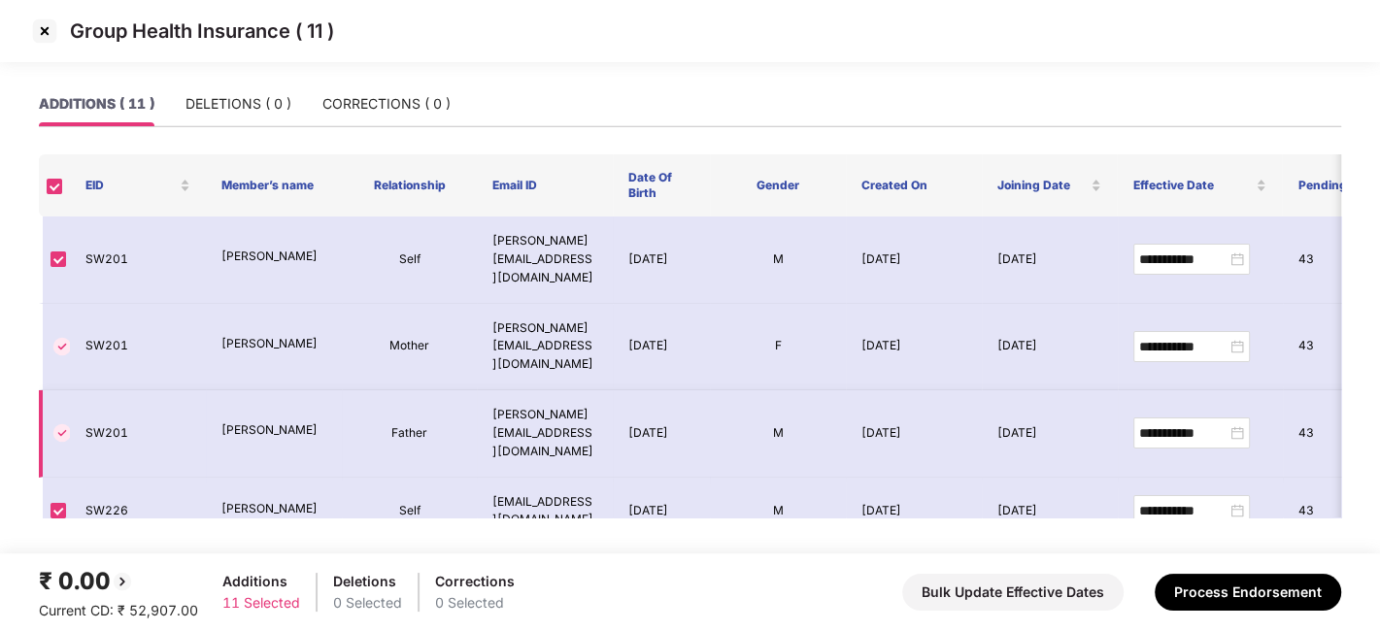
scroll to position [451, 0]
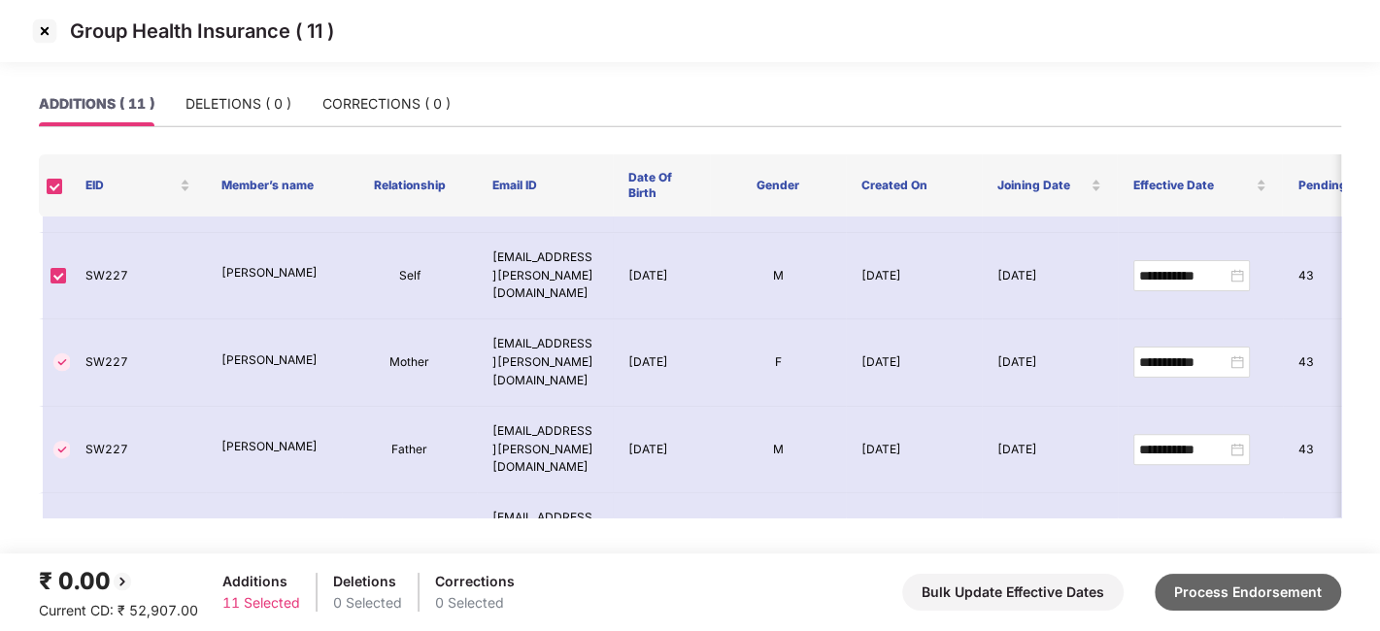
click at [1210, 588] on button "Process Endorsement" at bounding box center [1248, 592] width 187 height 37
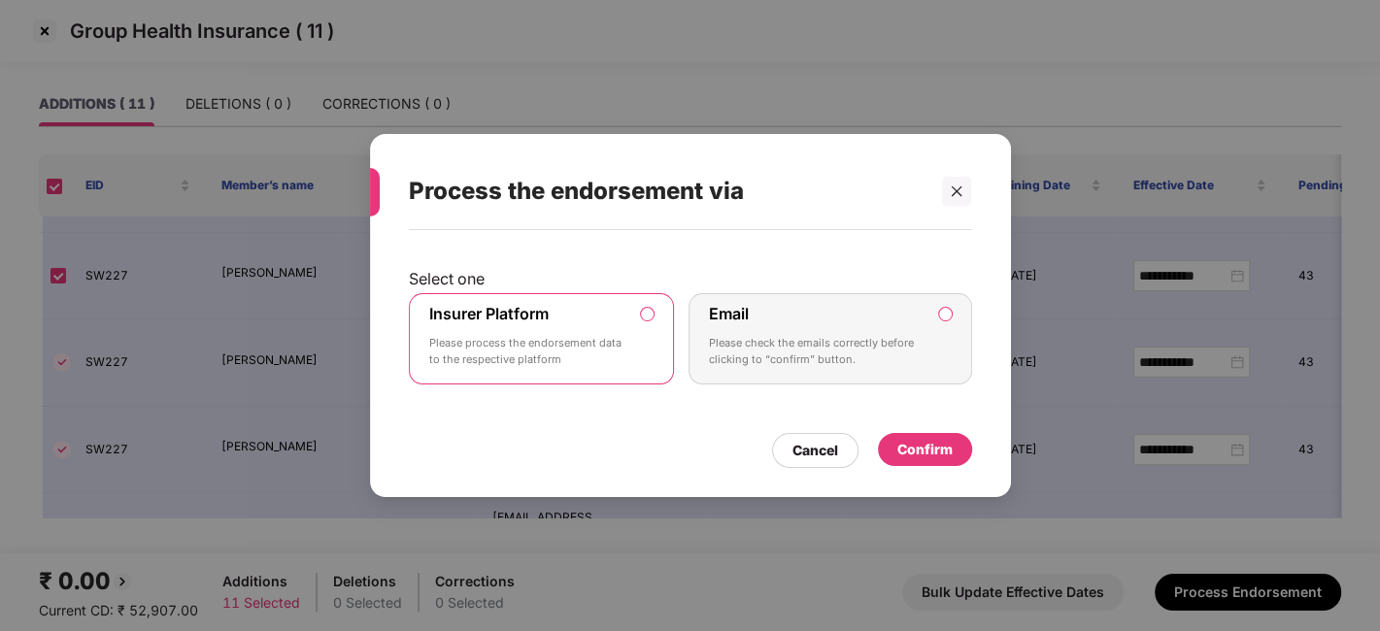
click at [928, 458] on div "Confirm" at bounding box center [925, 449] width 55 height 21
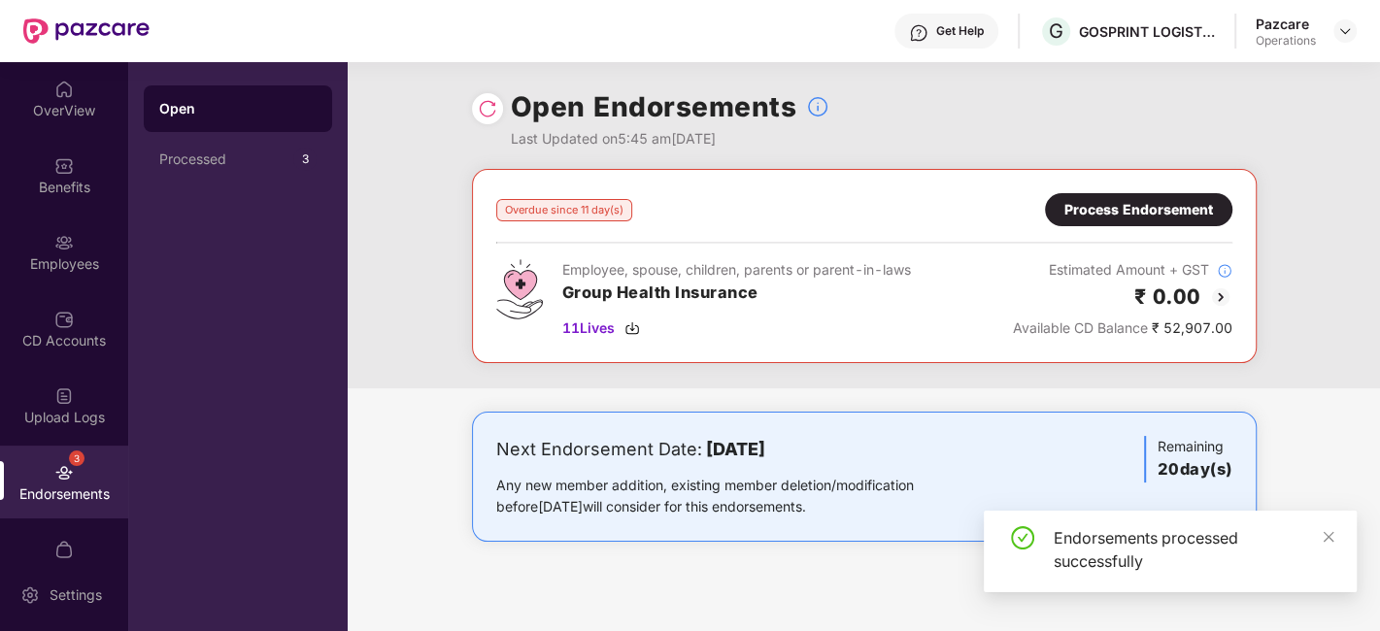
click at [478, 109] on img at bounding box center [487, 108] width 19 height 19
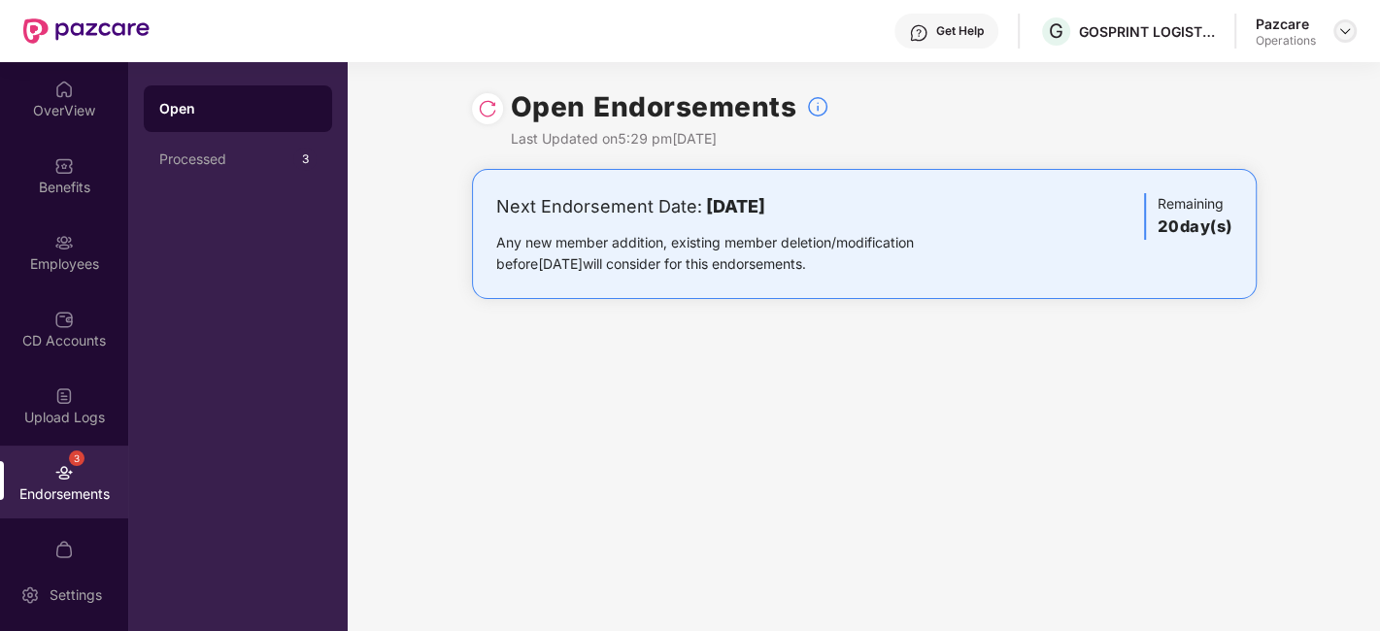
click at [1345, 36] on img at bounding box center [1346, 31] width 16 height 16
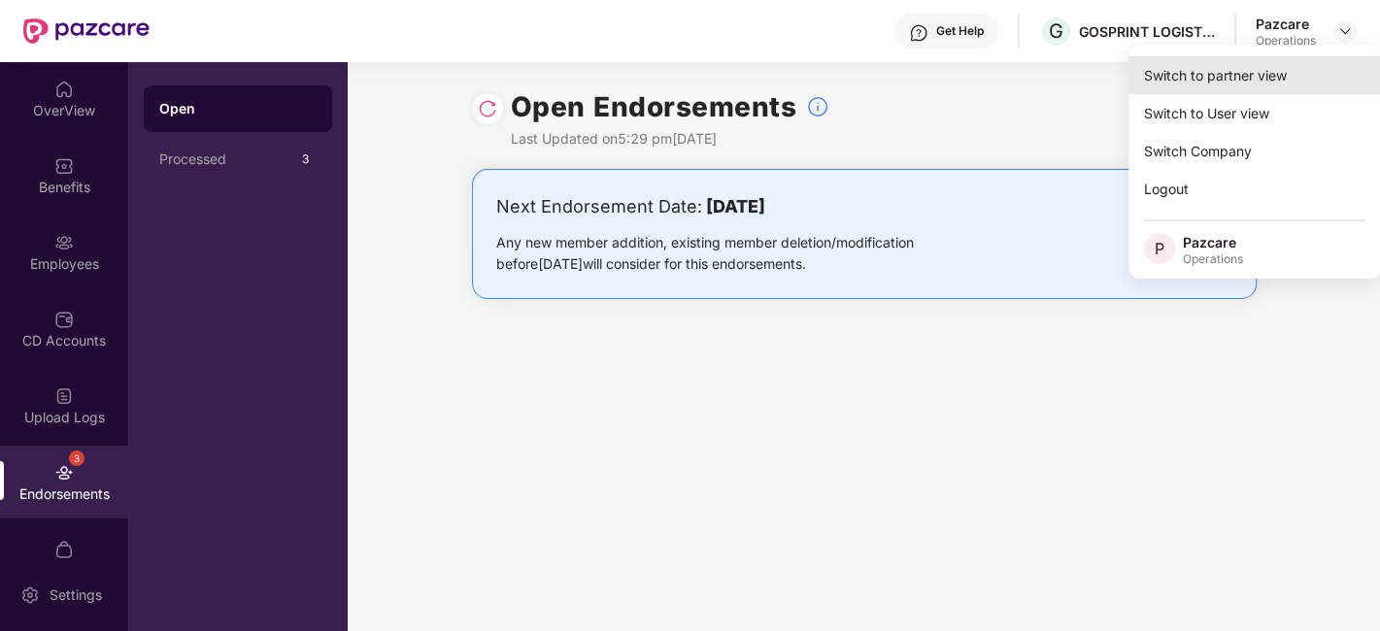
click at [1227, 73] on div "Switch to partner view" at bounding box center [1255, 75] width 253 height 38
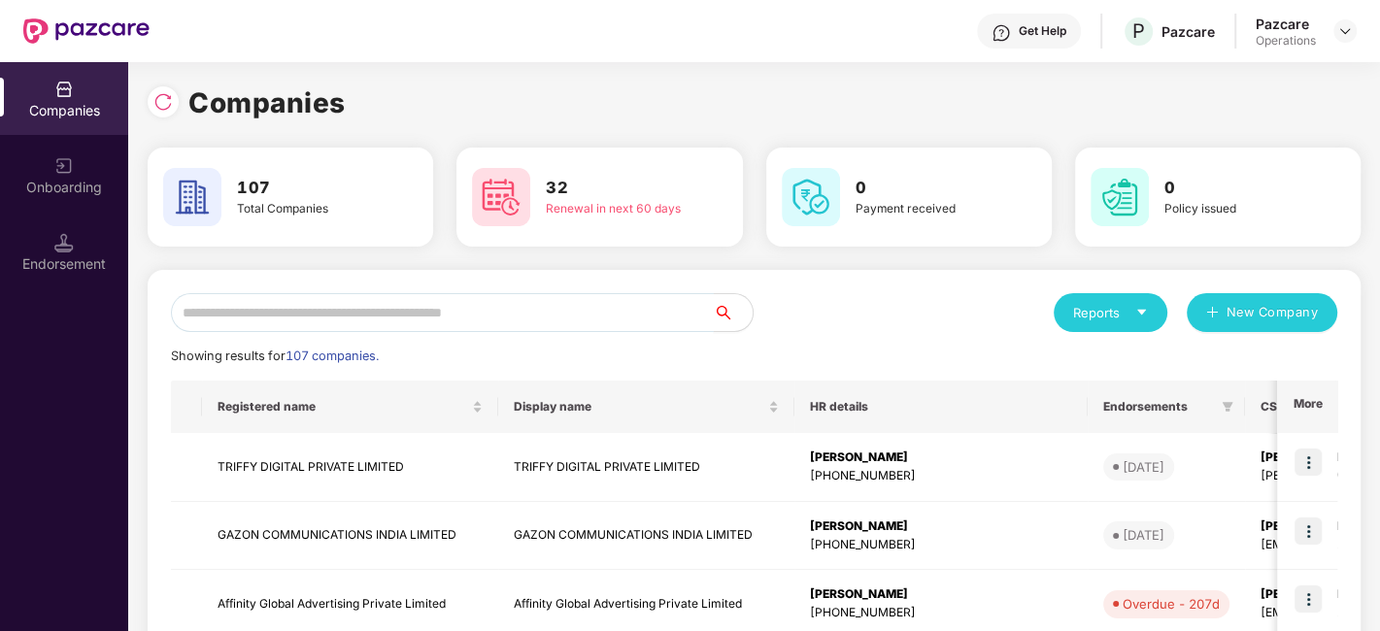
click at [432, 322] on input "text" at bounding box center [442, 312] width 543 height 39
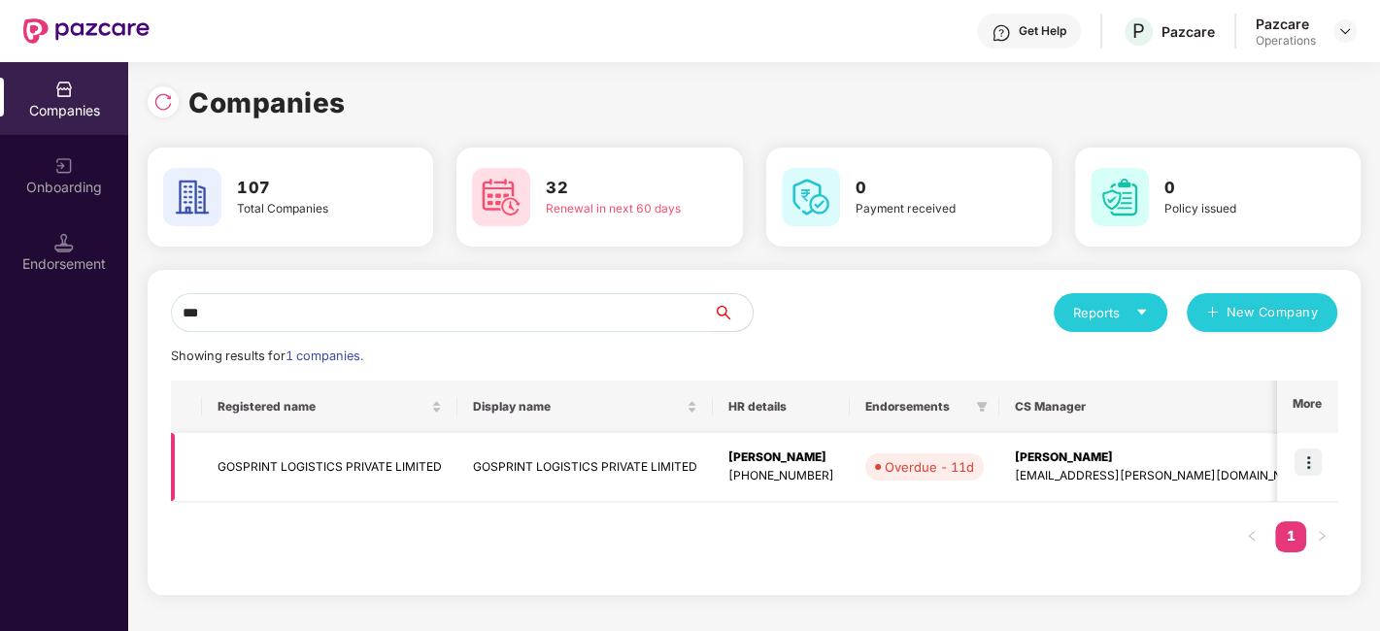
type input "***"
drag, startPoint x: 1000, startPoint y: 457, endPoint x: 1107, endPoint y: 457, distance: 107.8
click at [1107, 457] on td "Pallavi S Nambiar pallavi.nambiar@pazcare.com" at bounding box center [1164, 467] width 328 height 69
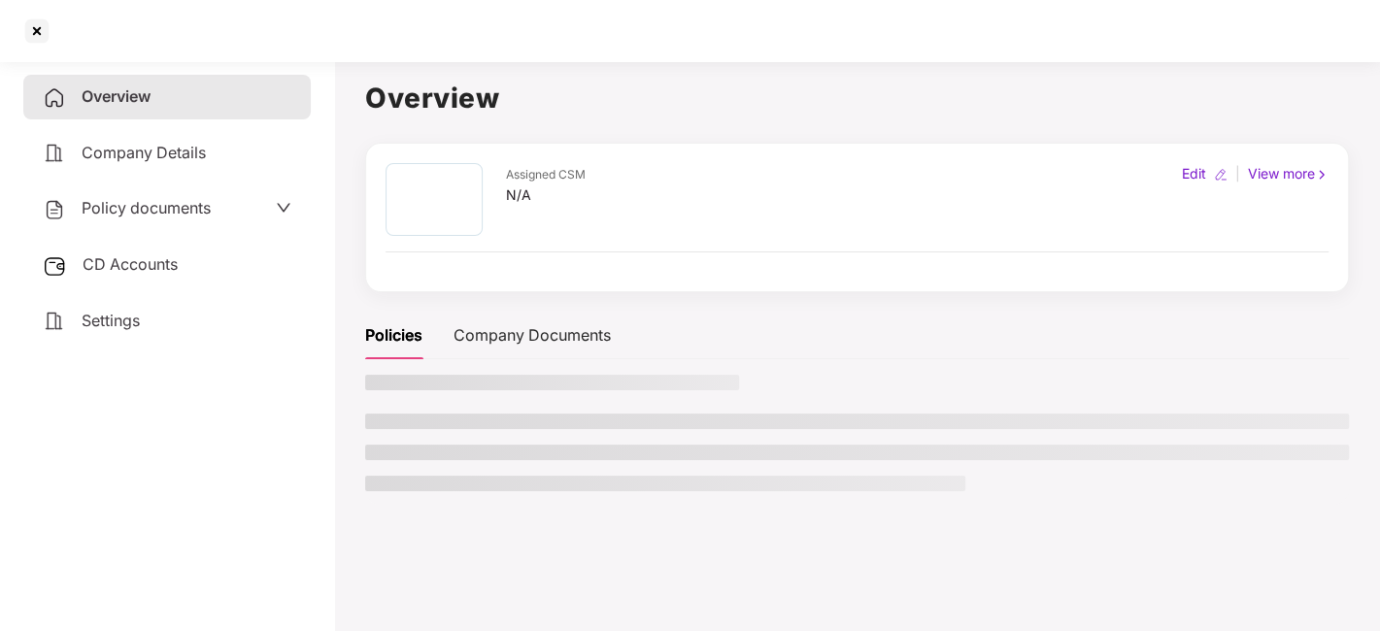
copy div "[PERSON_NAME]"
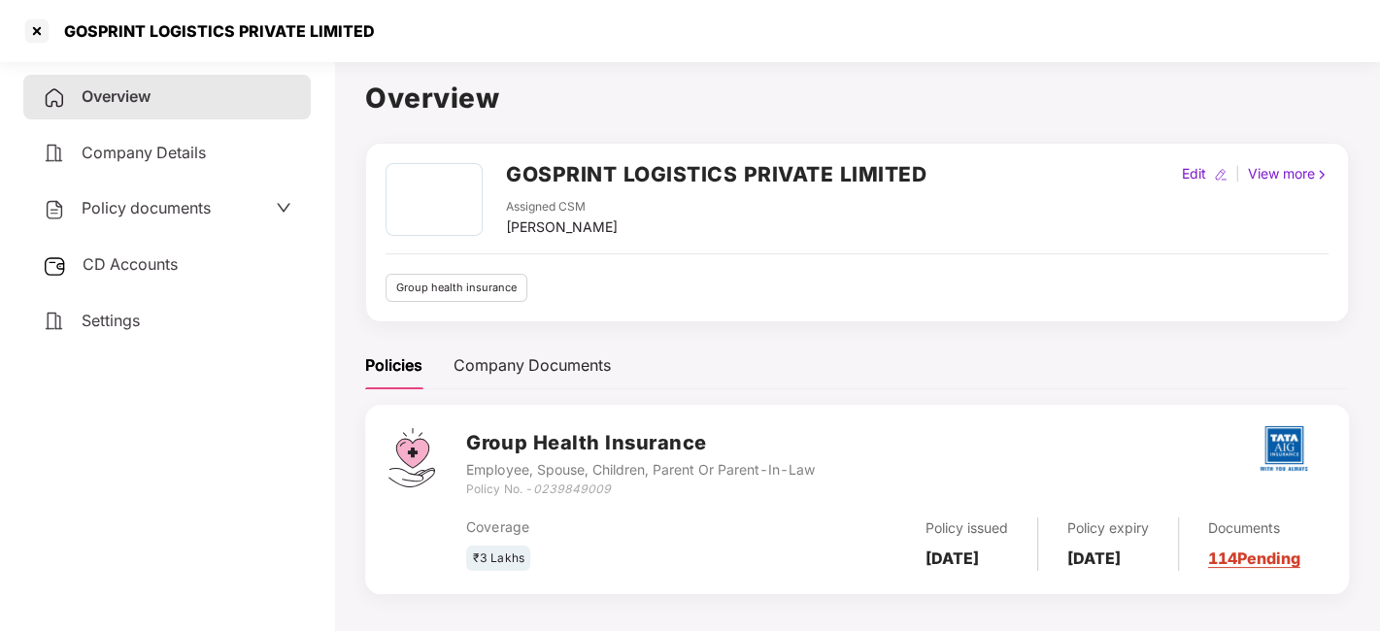
click at [553, 225] on div "[PERSON_NAME]" at bounding box center [562, 227] width 112 height 21
copy div "[PERSON_NAME]"
click at [553, 225] on div "[PERSON_NAME]" at bounding box center [562, 227] width 112 height 21
click at [40, 29] on div at bounding box center [36, 31] width 31 height 31
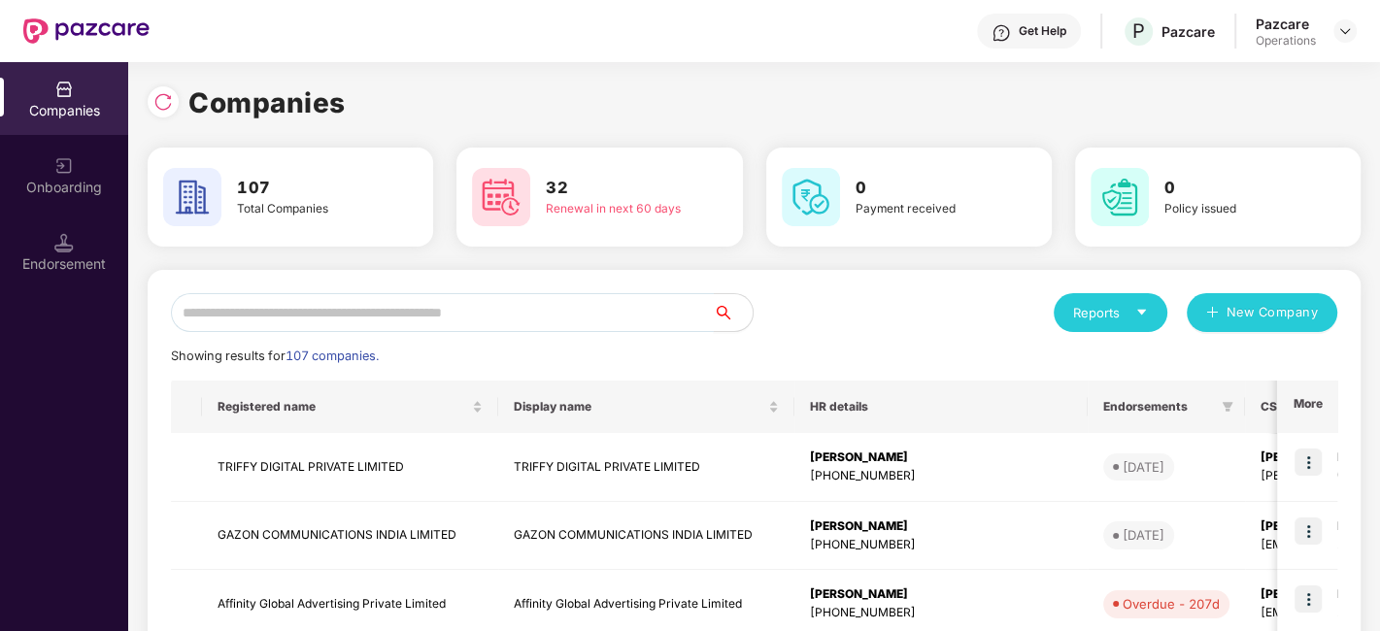
click at [464, 311] on input "text" at bounding box center [442, 312] width 543 height 39
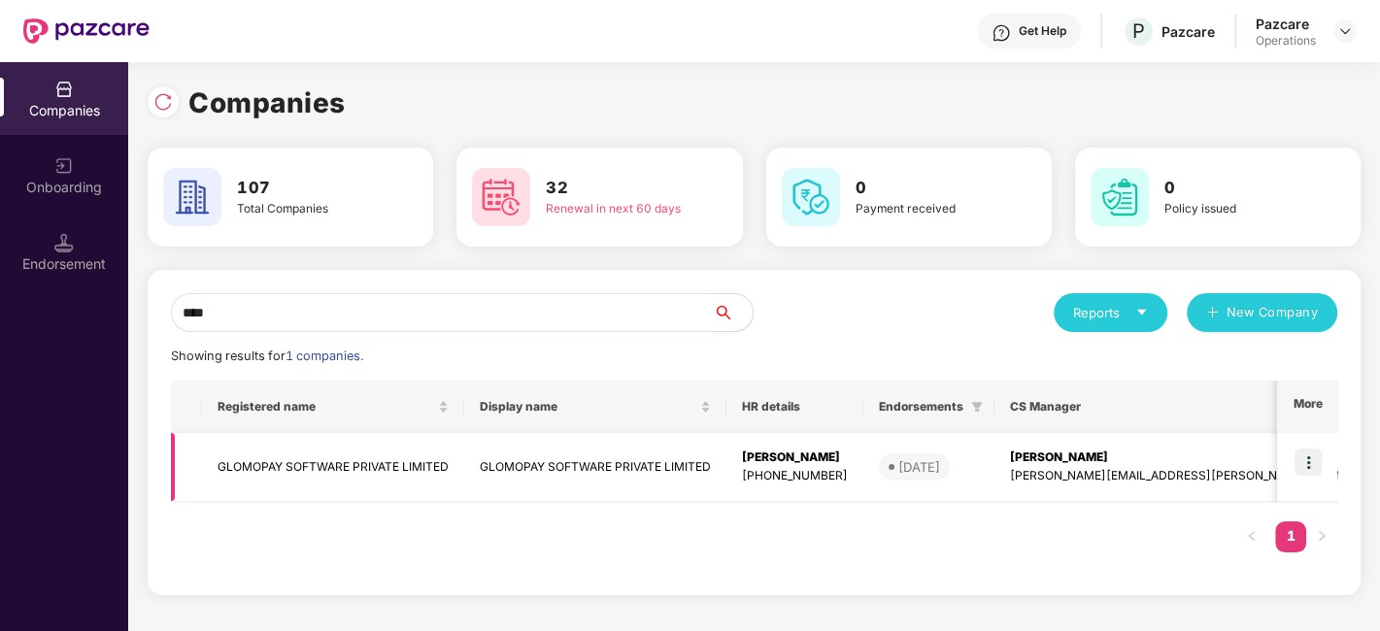
type input "****"
click at [365, 465] on td "GLOMOPAY SOFTWARE PRIVATE LIMITED" at bounding box center [333, 467] width 262 height 69
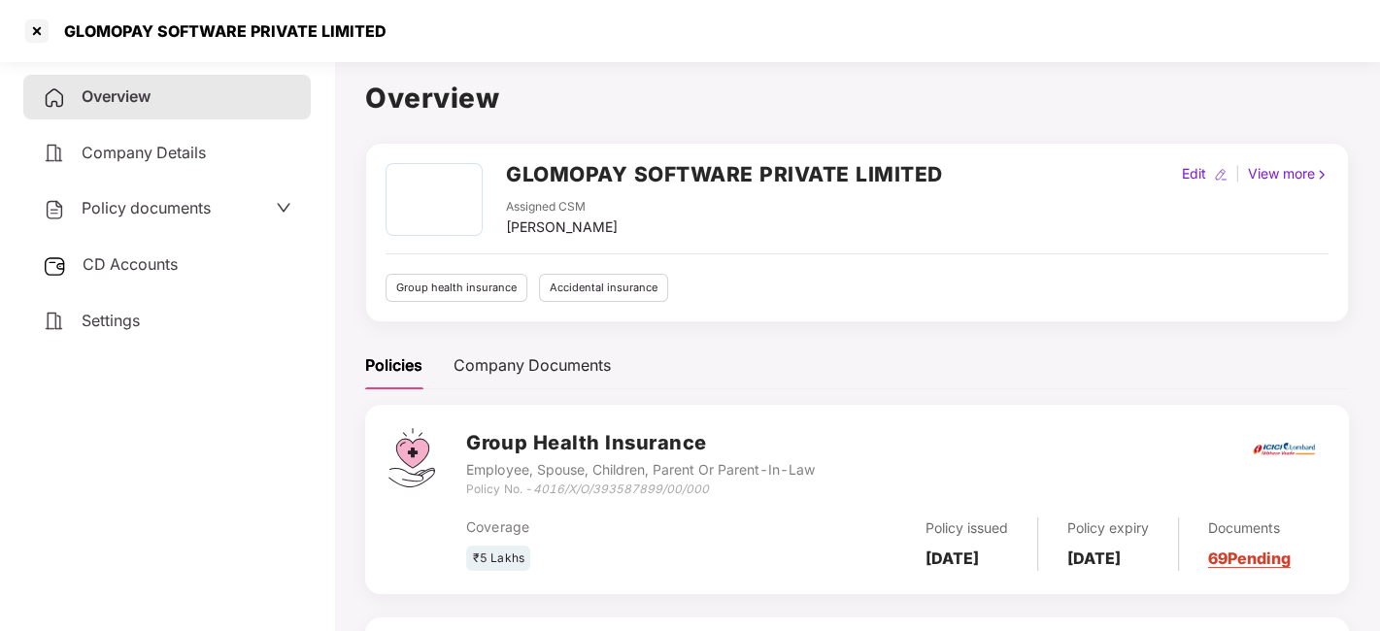
click at [147, 262] on span "CD Accounts" at bounding box center [130, 263] width 95 height 19
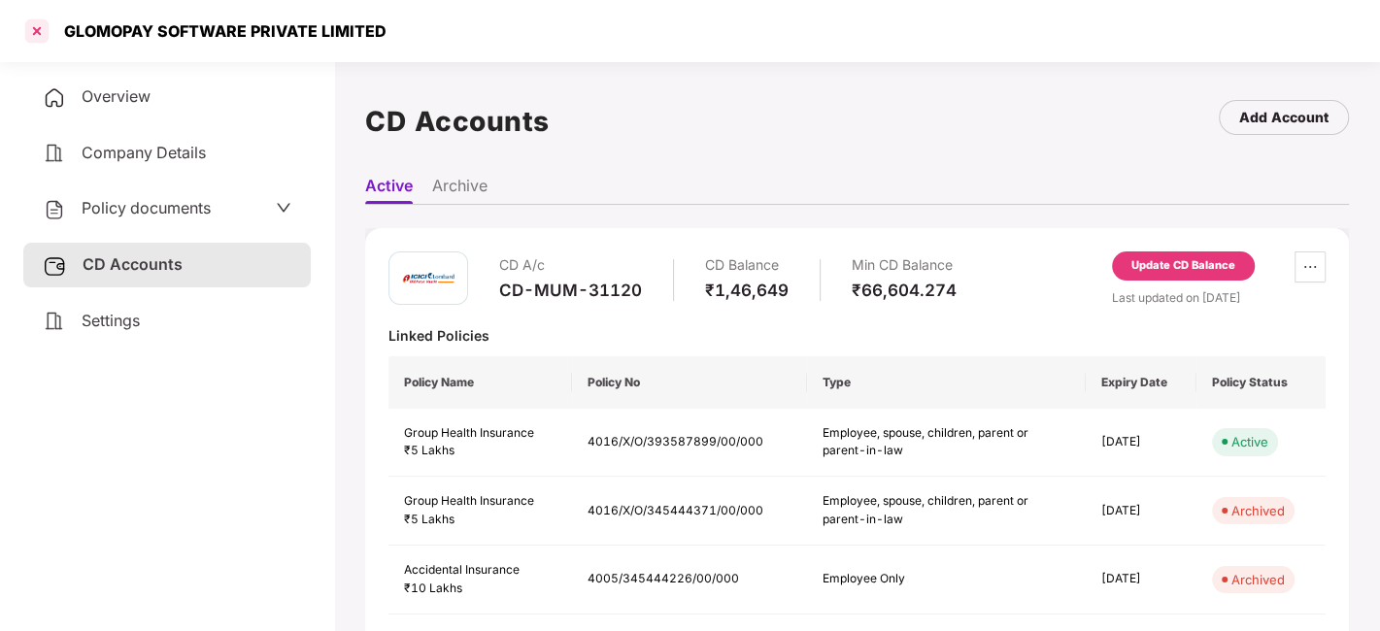
click at [39, 32] on div at bounding box center [36, 31] width 31 height 31
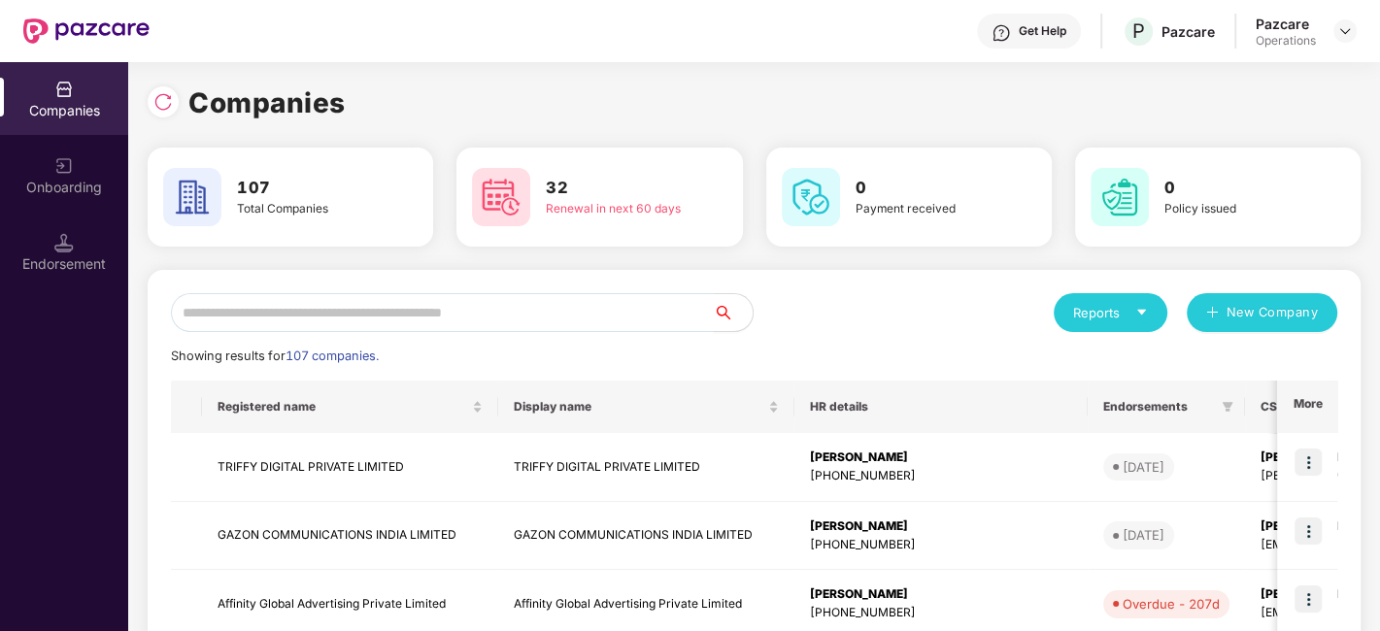
click at [413, 321] on input "text" at bounding box center [442, 312] width 543 height 39
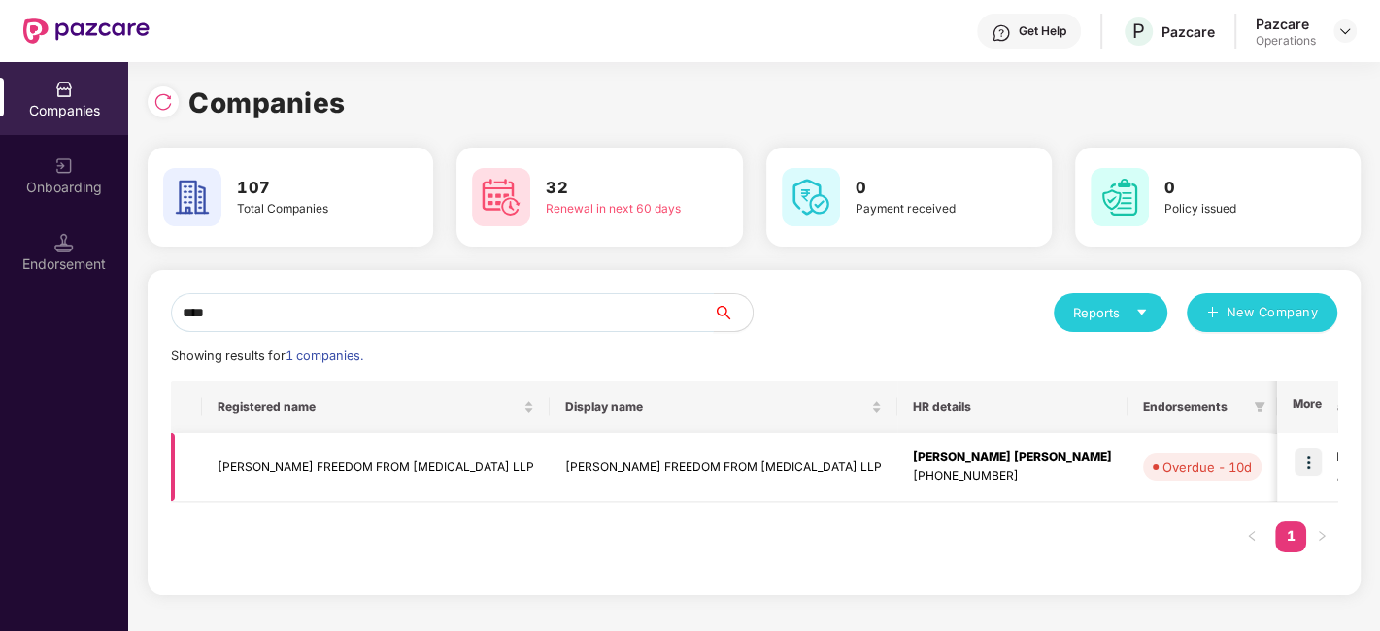
type input "****"
click at [1308, 459] on img at bounding box center [1308, 462] width 27 height 27
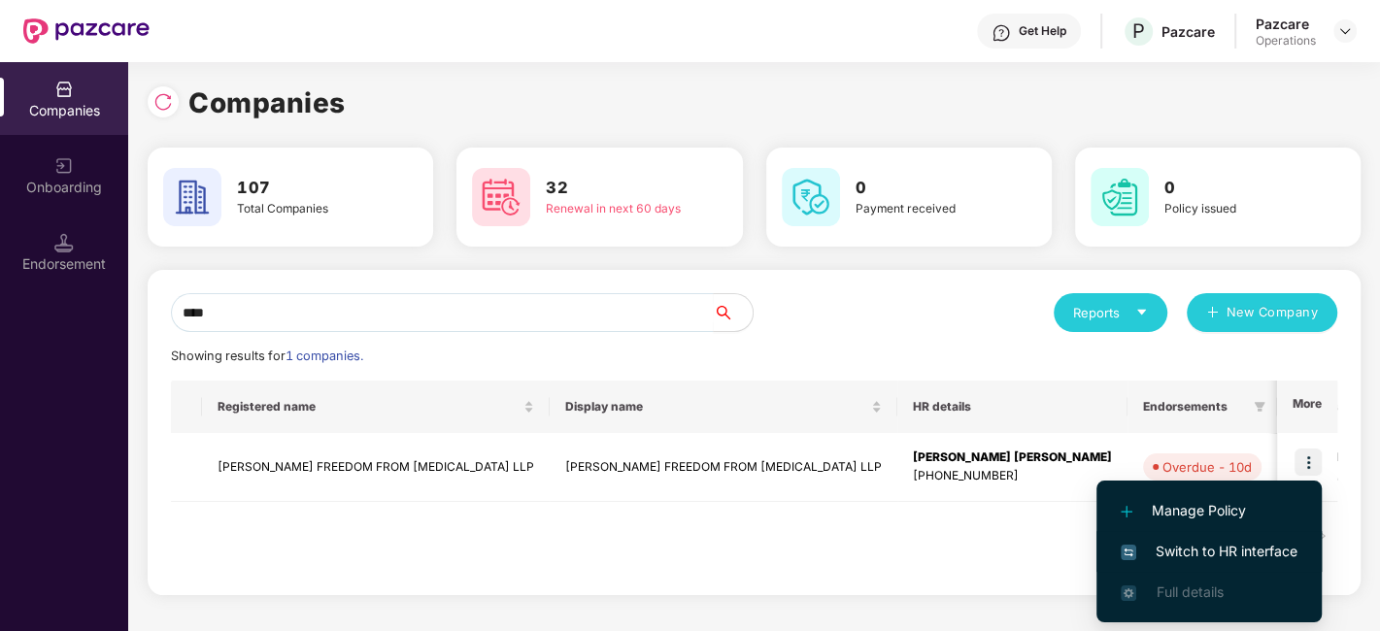
click at [1174, 551] on span "Switch to HR interface" at bounding box center [1209, 551] width 177 height 21
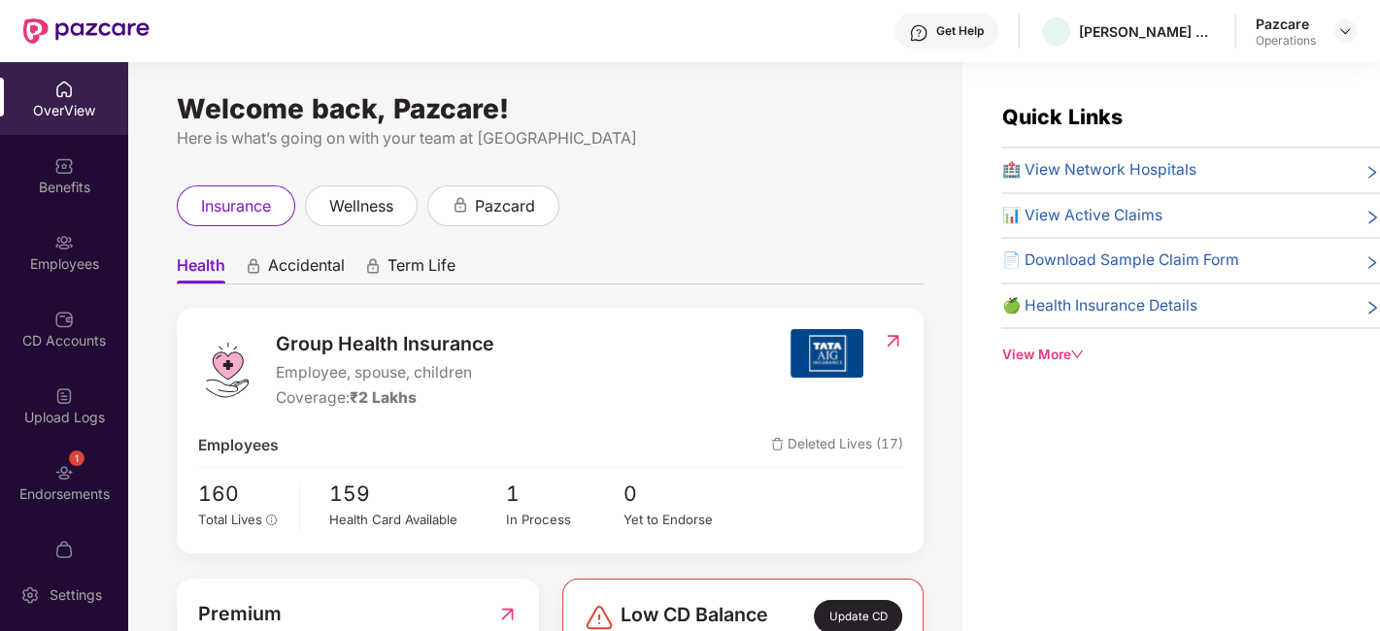
scroll to position [40, 0]
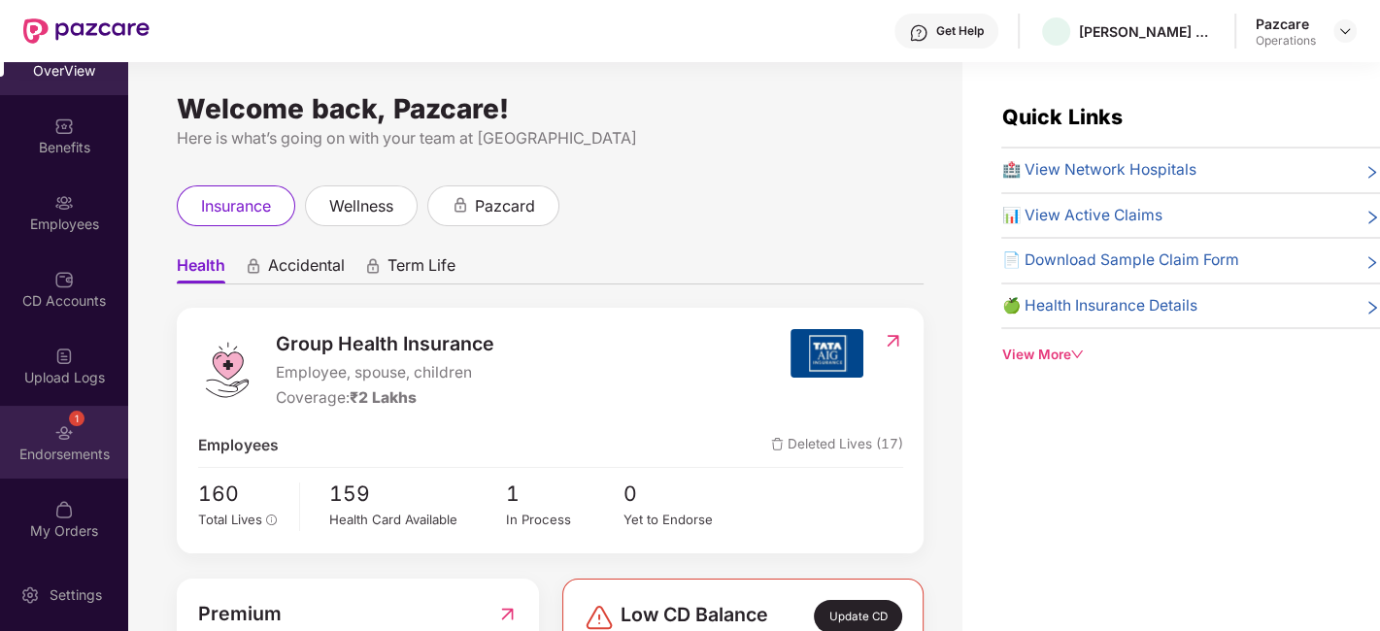
click at [44, 442] on div "1 Endorsements" at bounding box center [64, 442] width 128 height 73
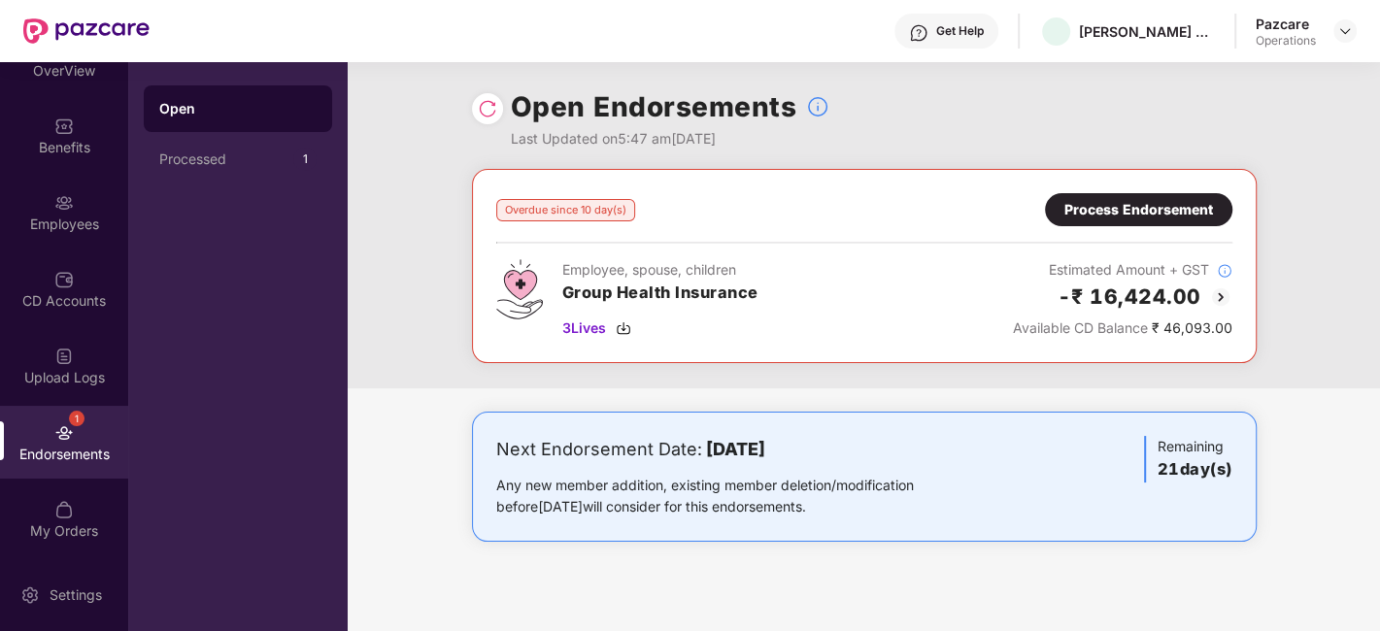
click at [1357, 32] on header "Get Help DR PRAMOD TRIPATHIS FREEDOM FROM DIABETES LLP Pazcare Operations" at bounding box center [690, 31] width 1380 height 62
click at [1344, 30] on img at bounding box center [1346, 31] width 16 height 16
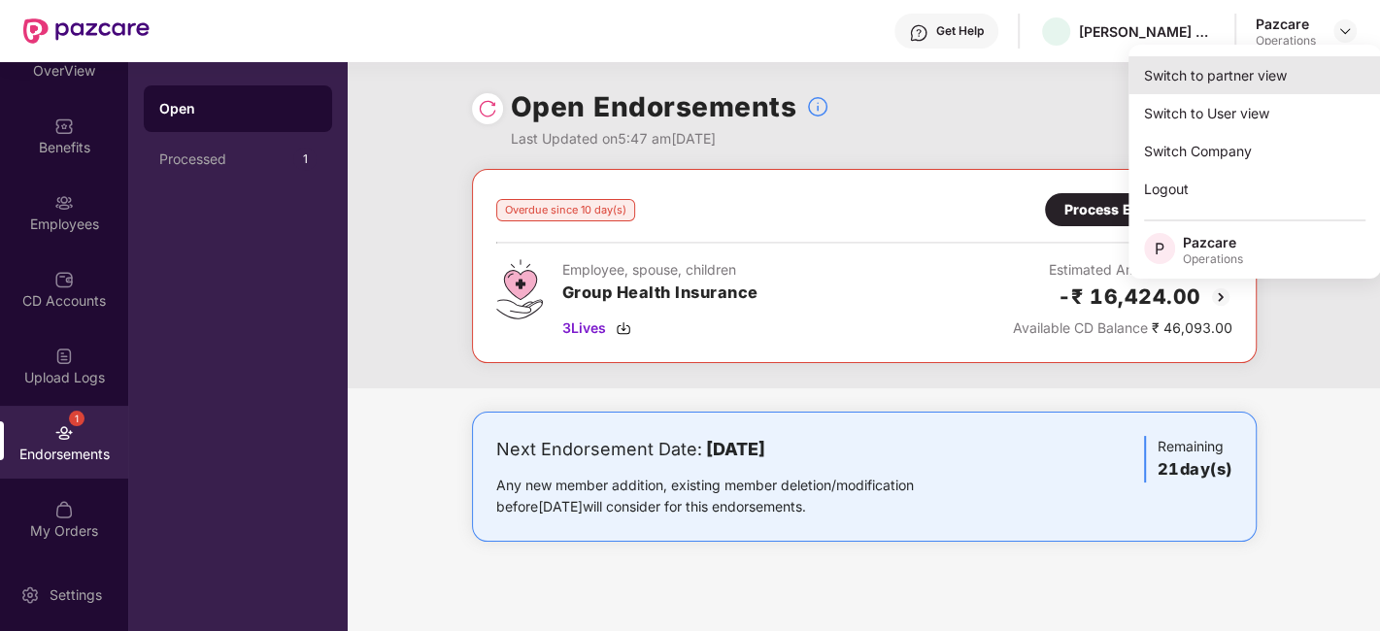
click at [1254, 73] on div "Switch to partner view" at bounding box center [1255, 75] width 253 height 38
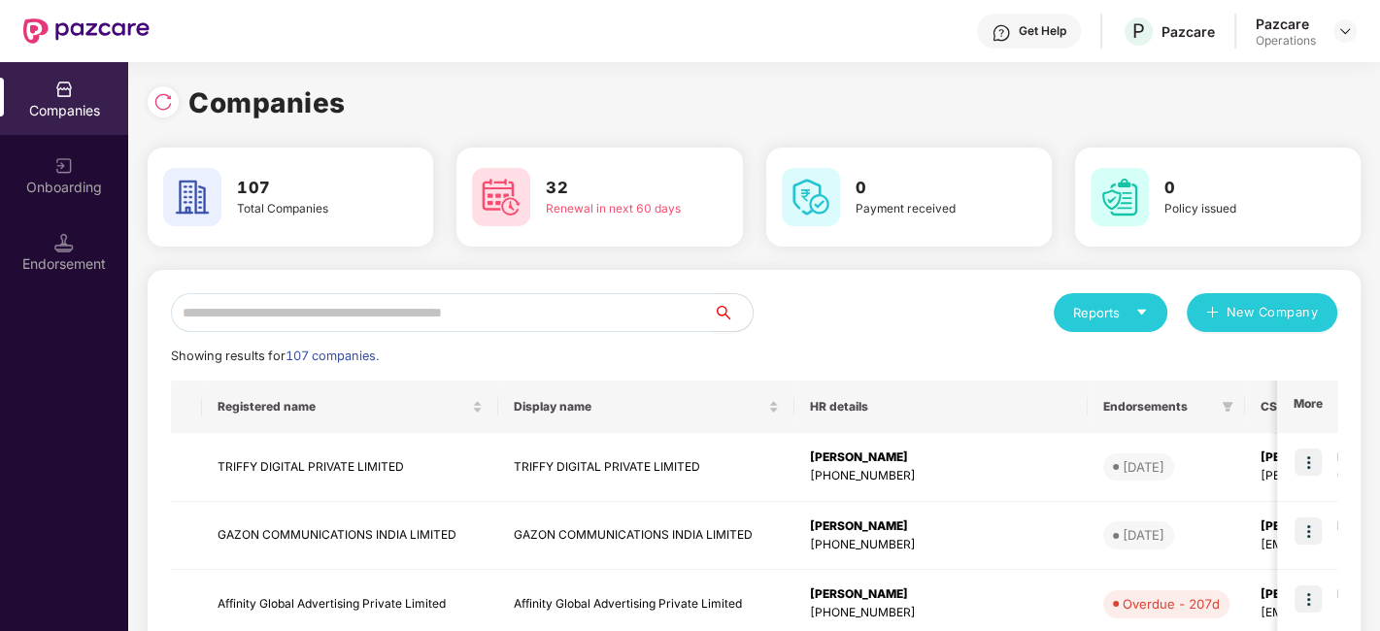
click at [520, 315] on input "text" at bounding box center [442, 312] width 543 height 39
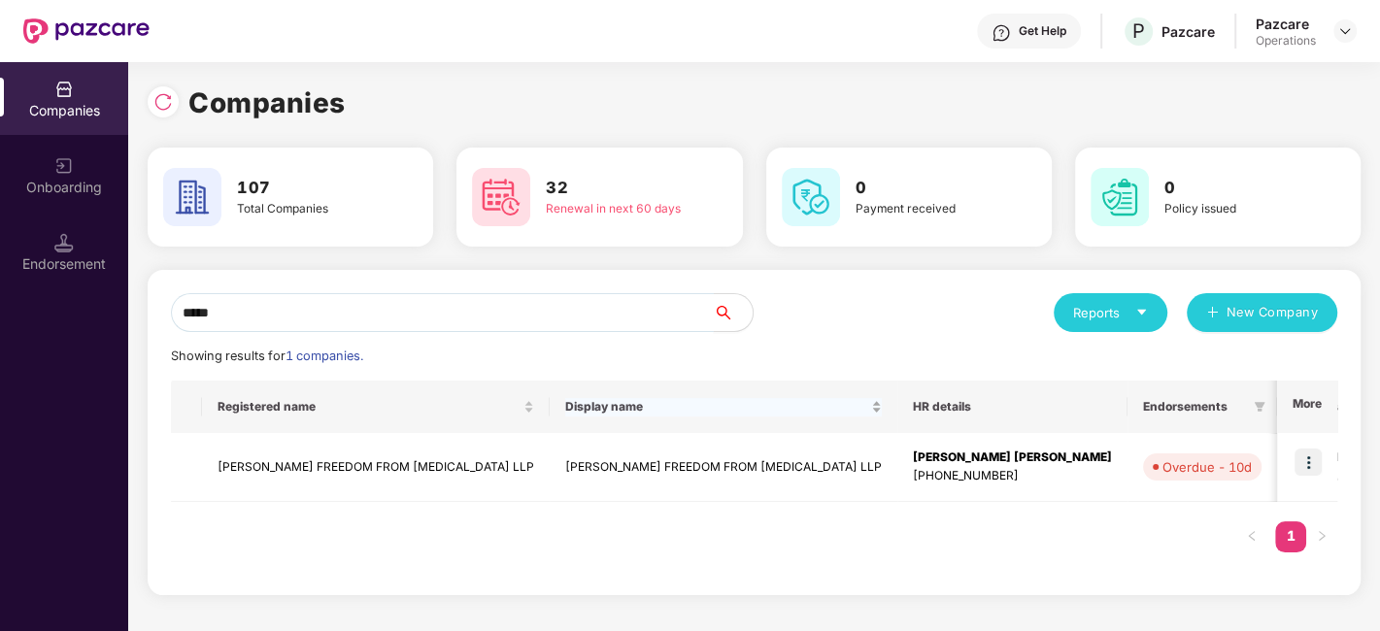
type input "*****"
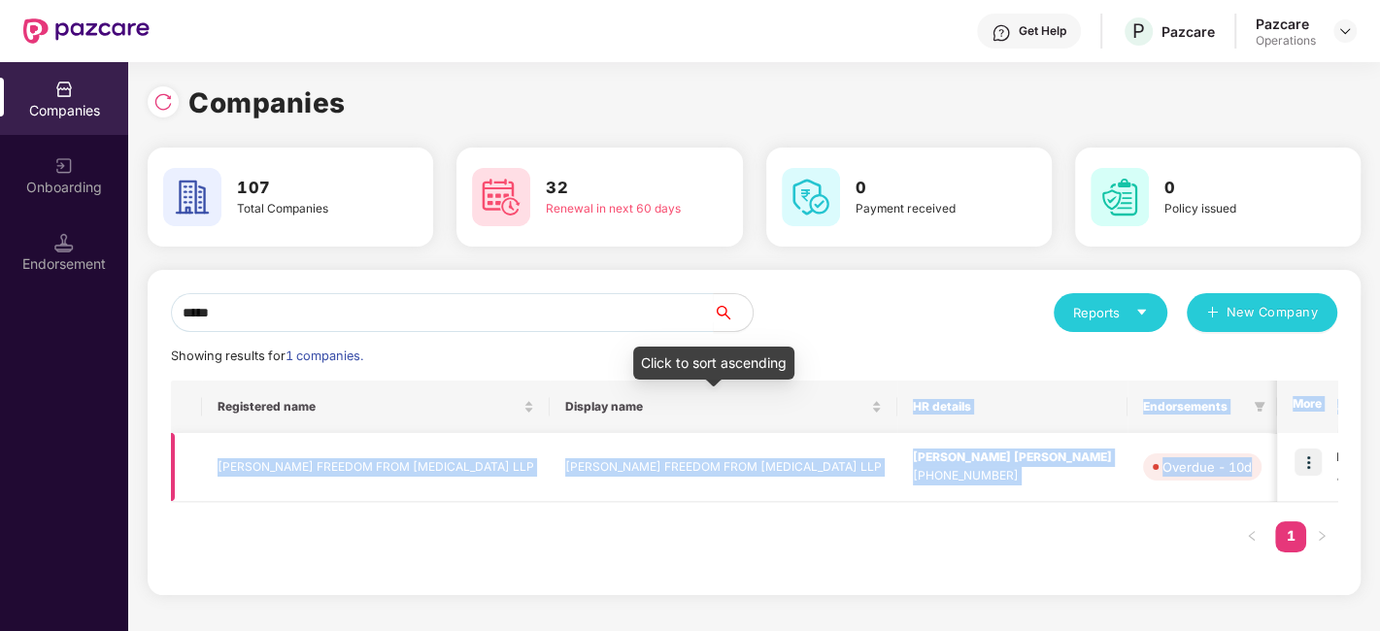
drag, startPoint x: 831, startPoint y: 406, endPoint x: 1171, endPoint y: 474, distance: 346.7
click at [1171, 474] on table "Registered name Display name HR details Endorsements CS Manager Benefits Earlie…" at bounding box center [1142, 441] width 1943 height 121
click at [1306, 457] on img at bounding box center [1308, 462] width 27 height 27
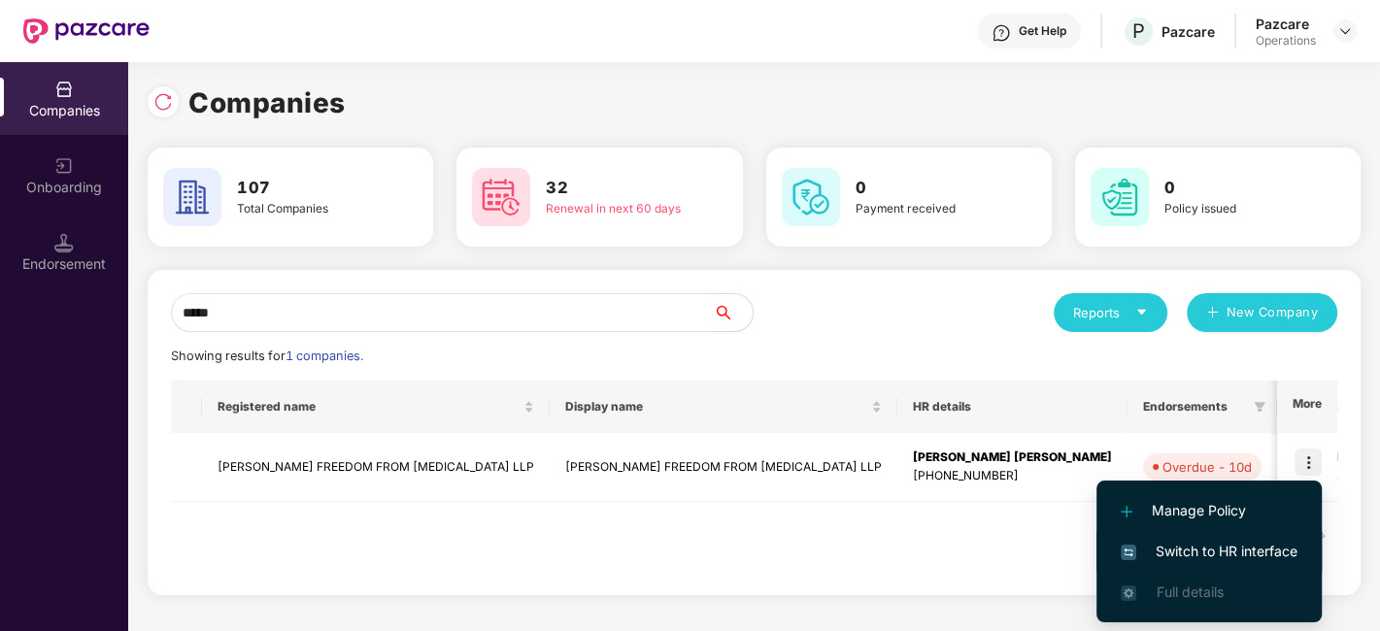
click at [1206, 558] on span "Switch to HR interface" at bounding box center [1209, 551] width 177 height 21
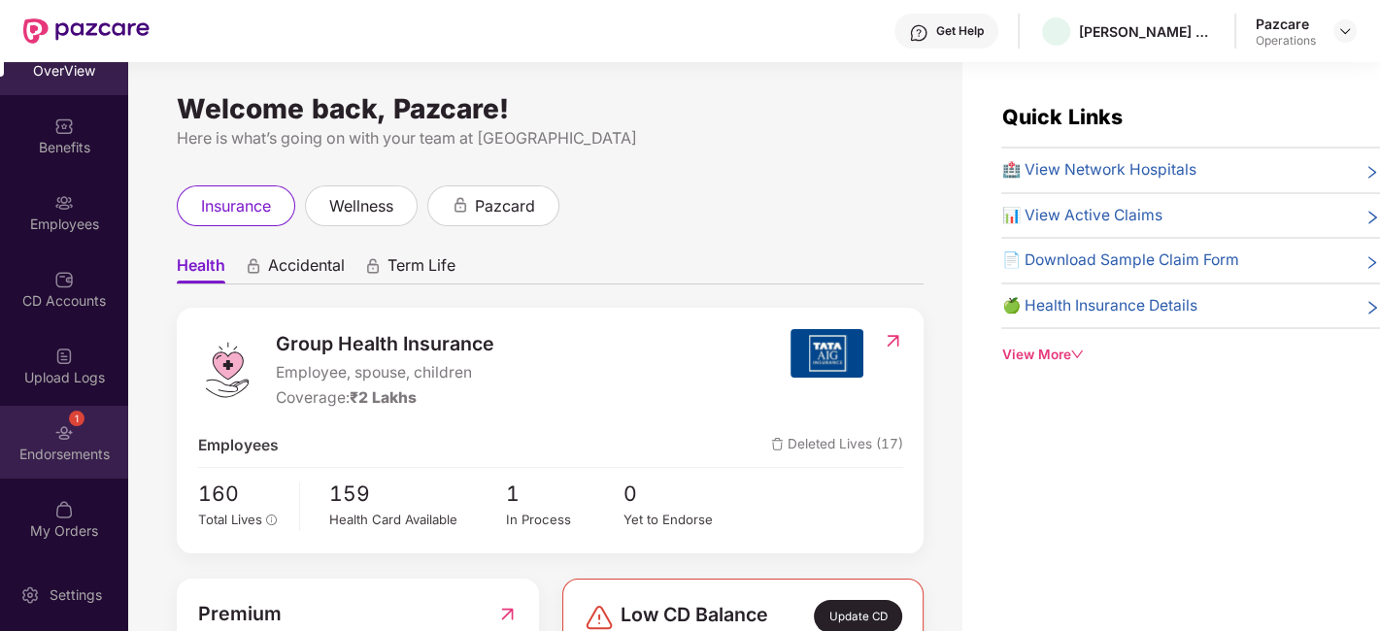
click at [22, 451] on div "Endorsements" at bounding box center [64, 454] width 128 height 19
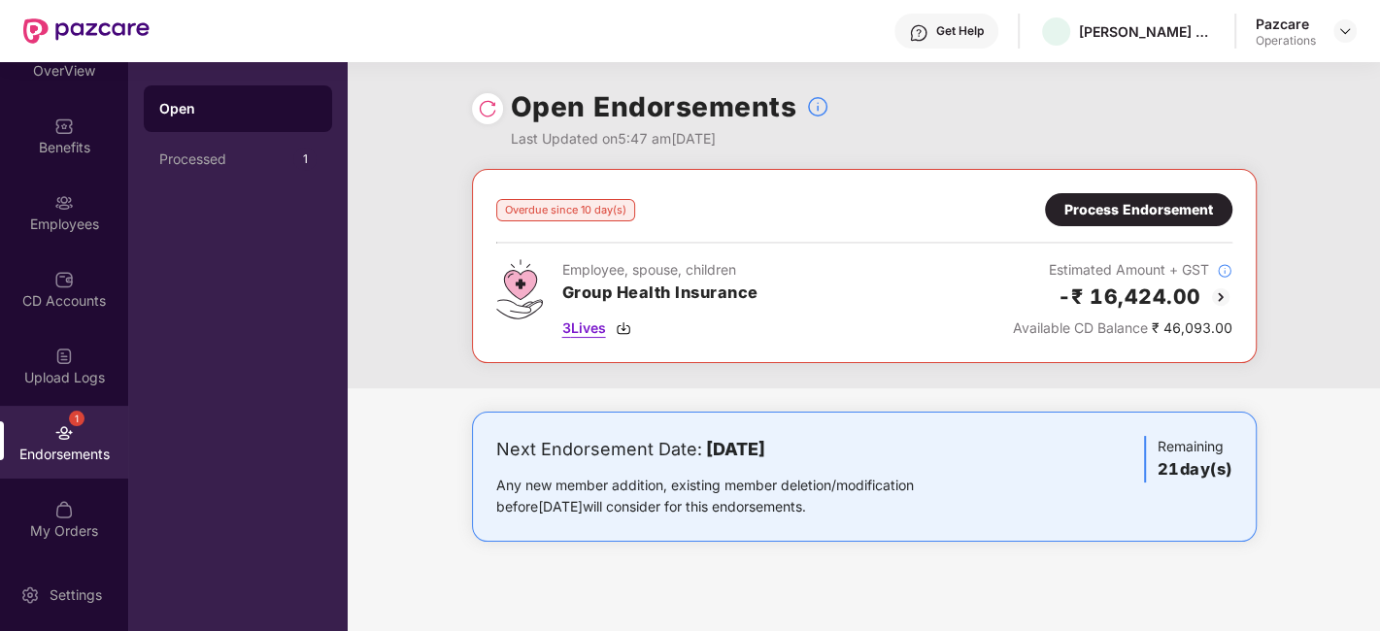
click at [583, 330] on span "3 Lives" at bounding box center [584, 328] width 44 height 21
click at [1139, 209] on div "Process Endorsement" at bounding box center [1139, 209] width 149 height 21
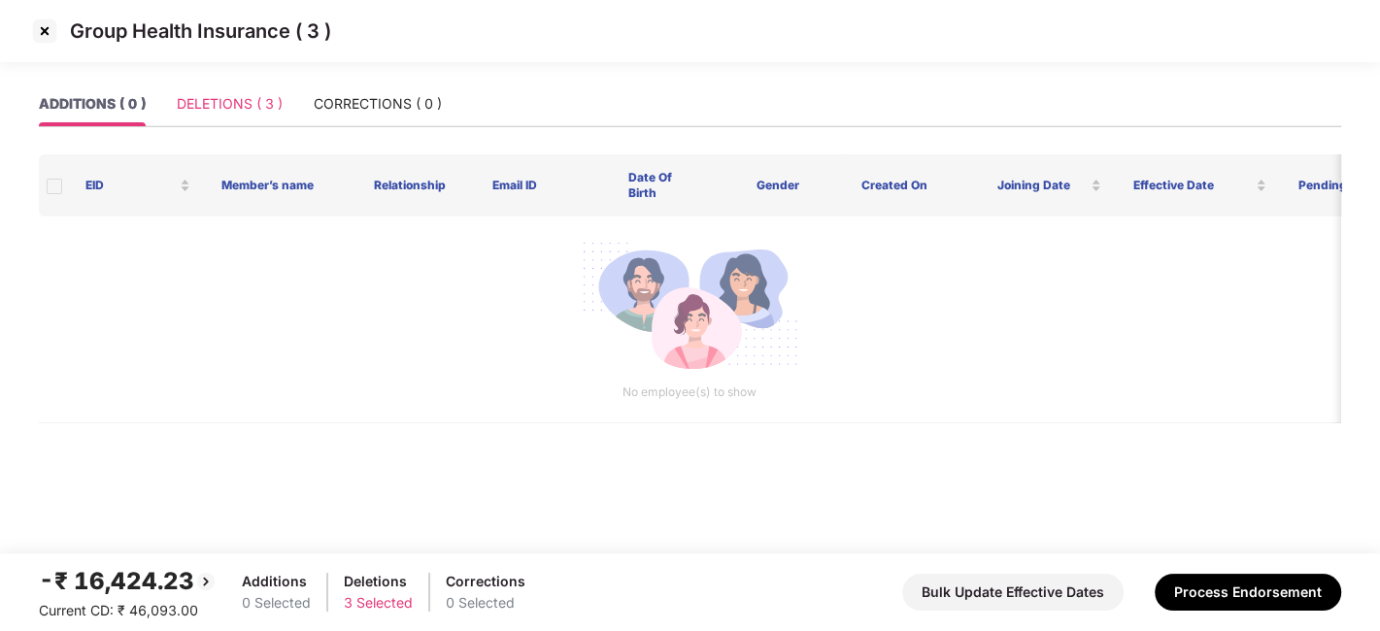
click at [212, 90] on div "DELETIONS ( 3 )" at bounding box center [230, 104] width 106 height 45
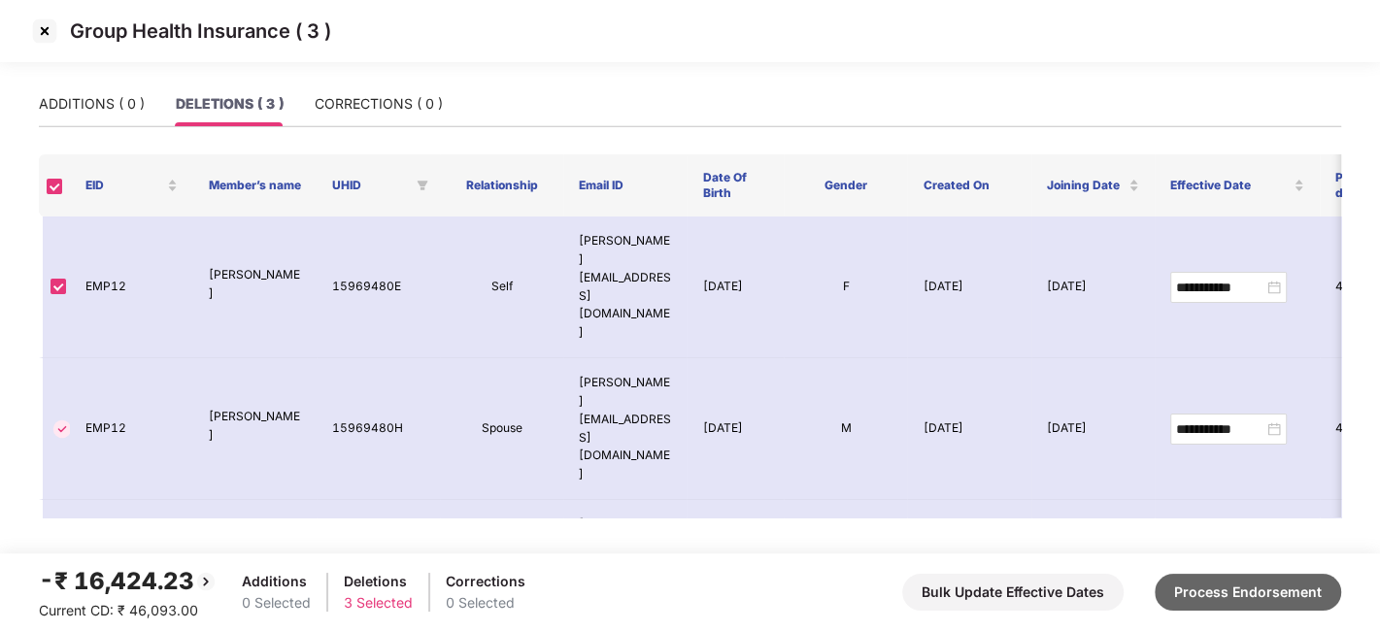
click at [1219, 583] on button "Process Endorsement" at bounding box center [1248, 592] width 187 height 37
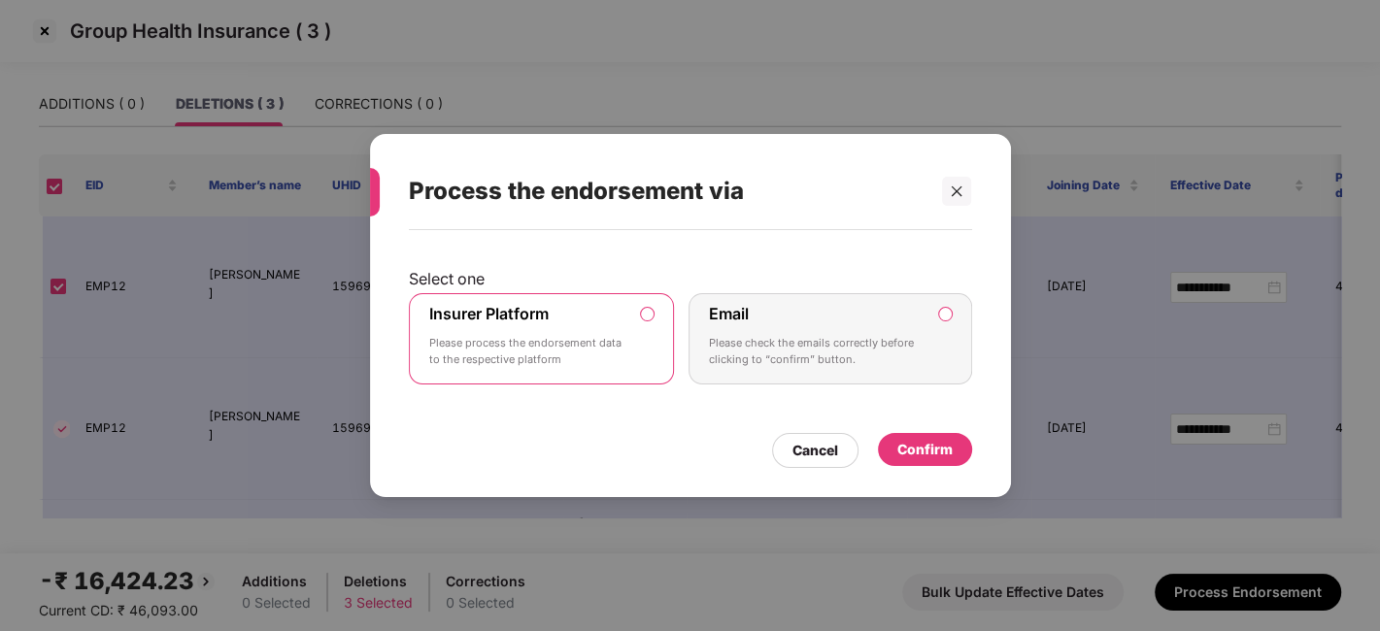
click at [900, 439] on div "Confirm" at bounding box center [925, 449] width 55 height 21
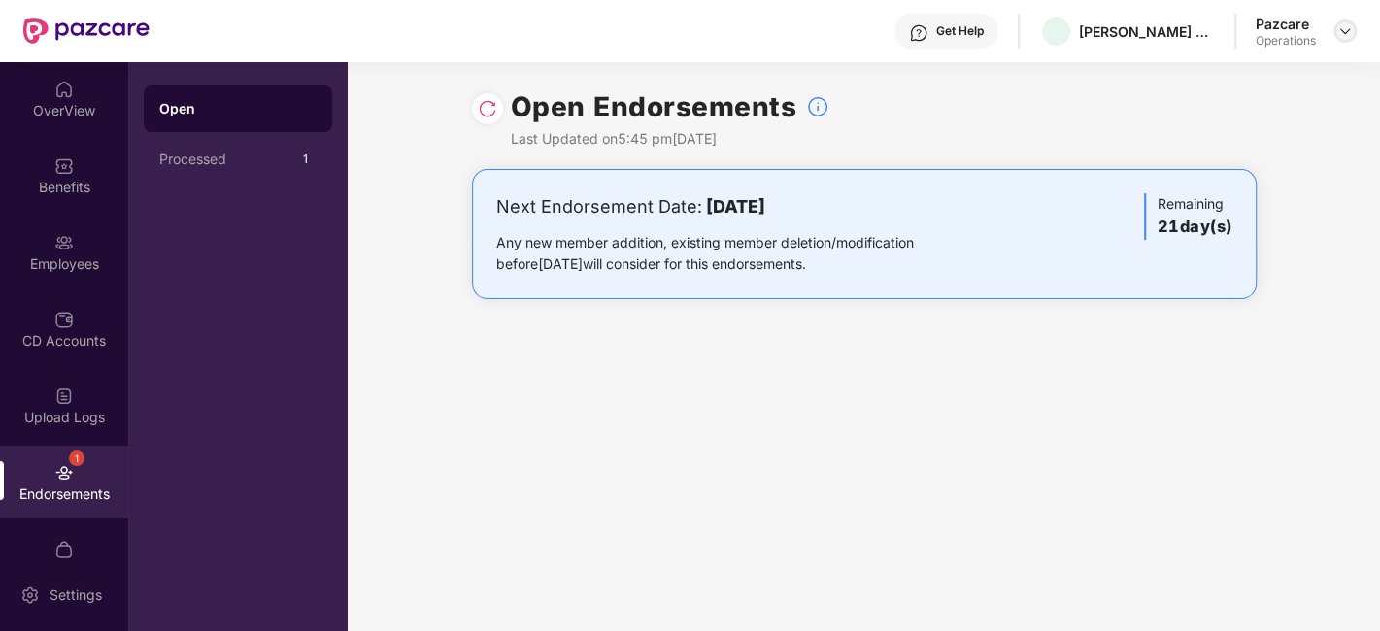
click at [1344, 33] on img at bounding box center [1346, 31] width 16 height 16
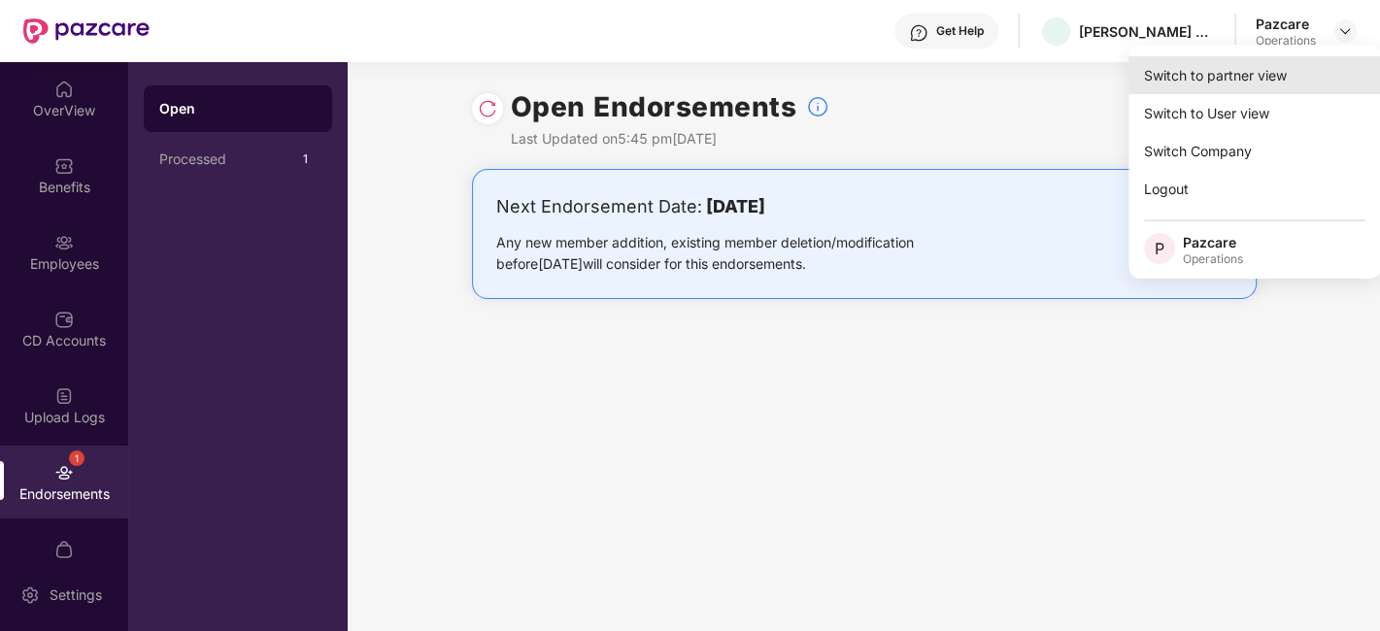
click at [1238, 72] on div "Switch to partner view" at bounding box center [1255, 75] width 253 height 38
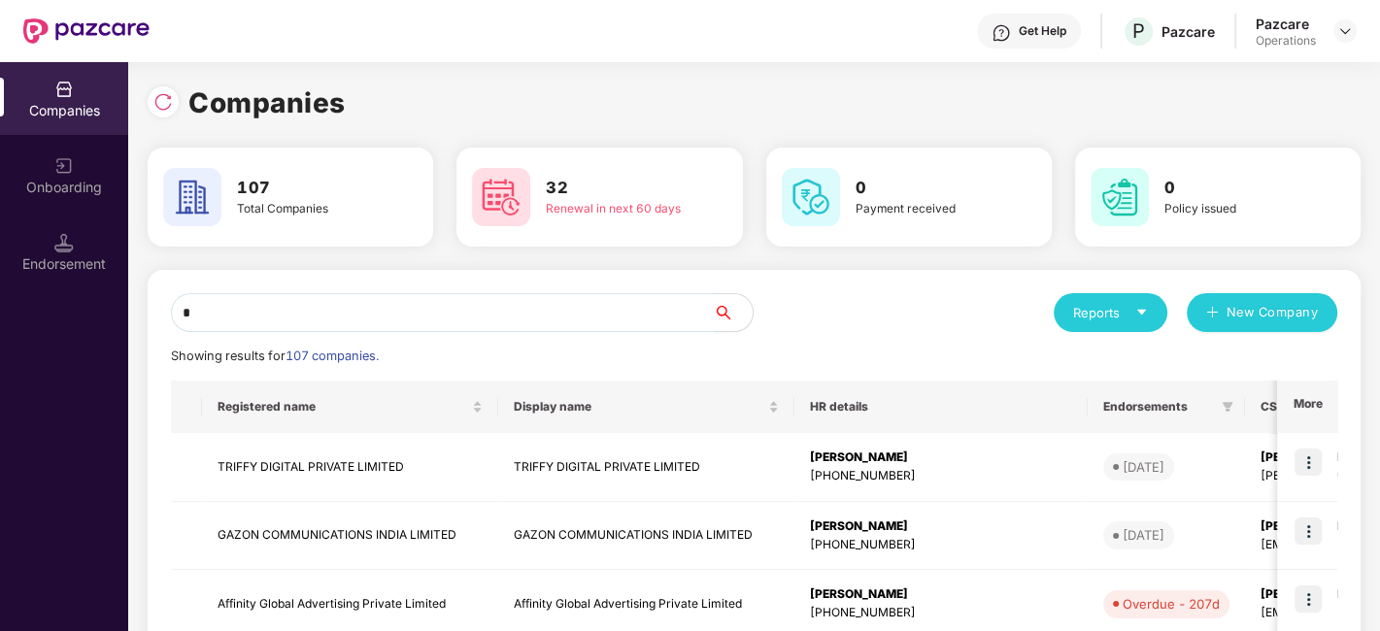
click at [588, 316] on input "*" at bounding box center [442, 312] width 543 height 39
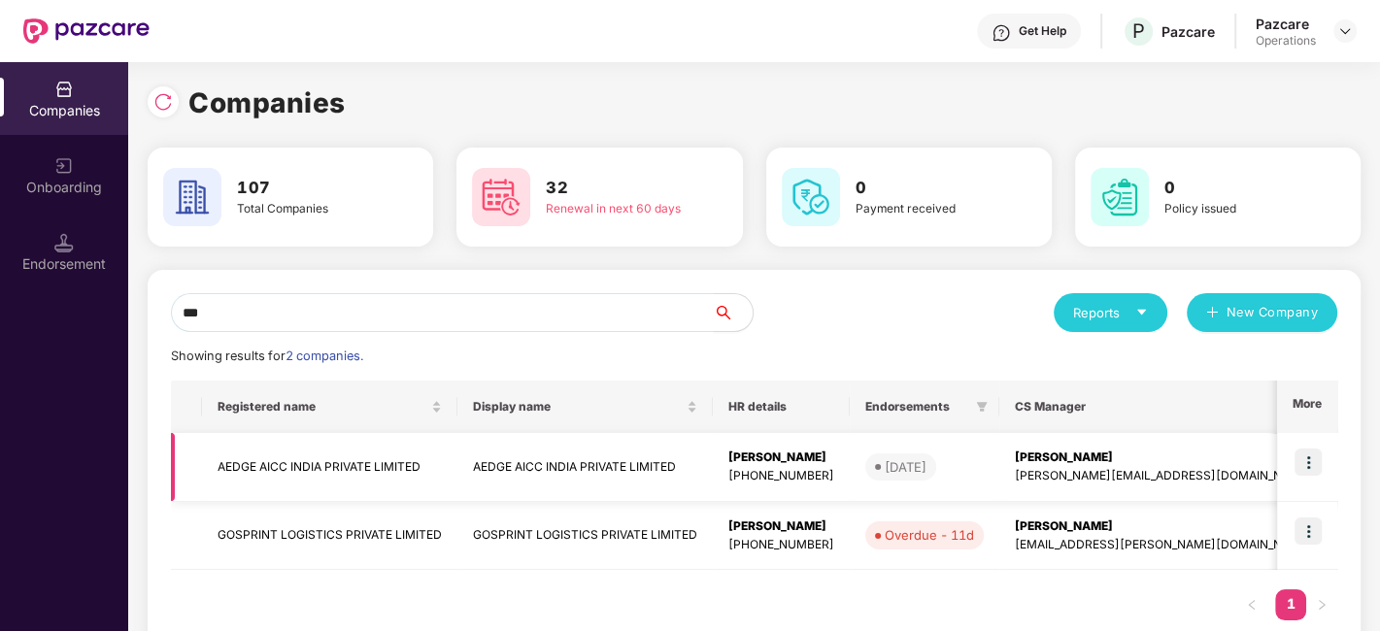
type input "***"
click at [1309, 460] on img at bounding box center [1308, 462] width 27 height 27
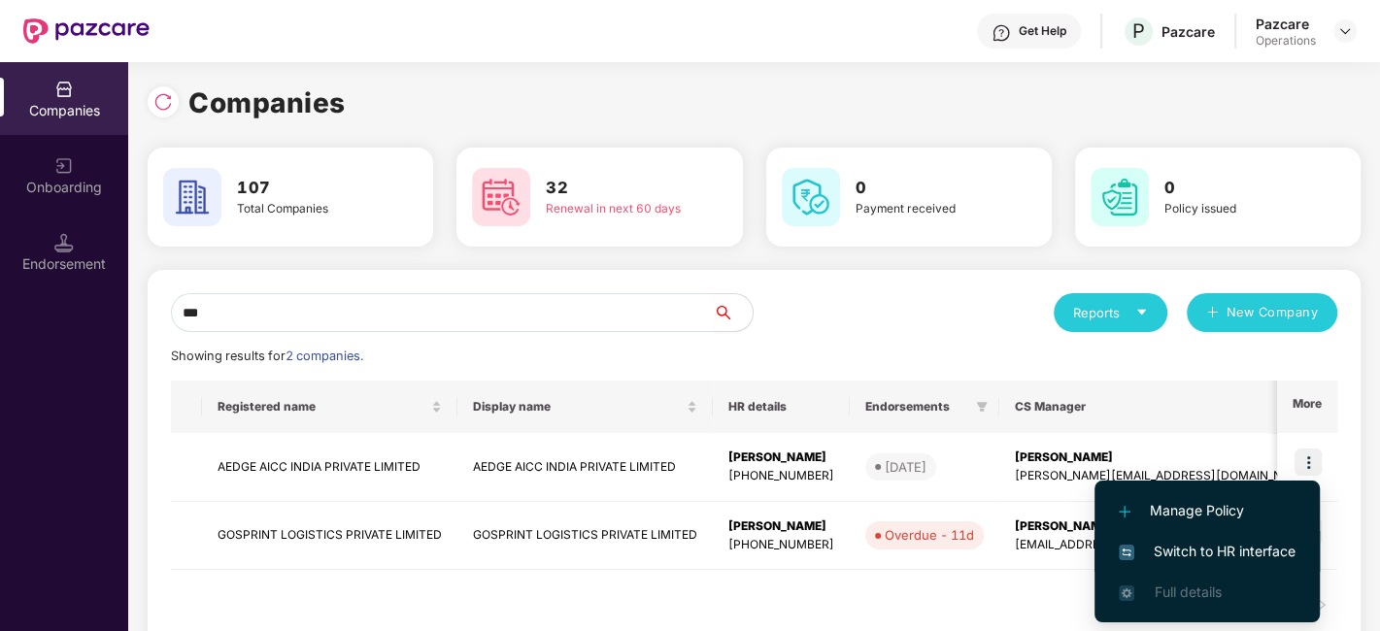
click at [1193, 551] on span "Switch to HR interface" at bounding box center [1207, 551] width 177 height 21
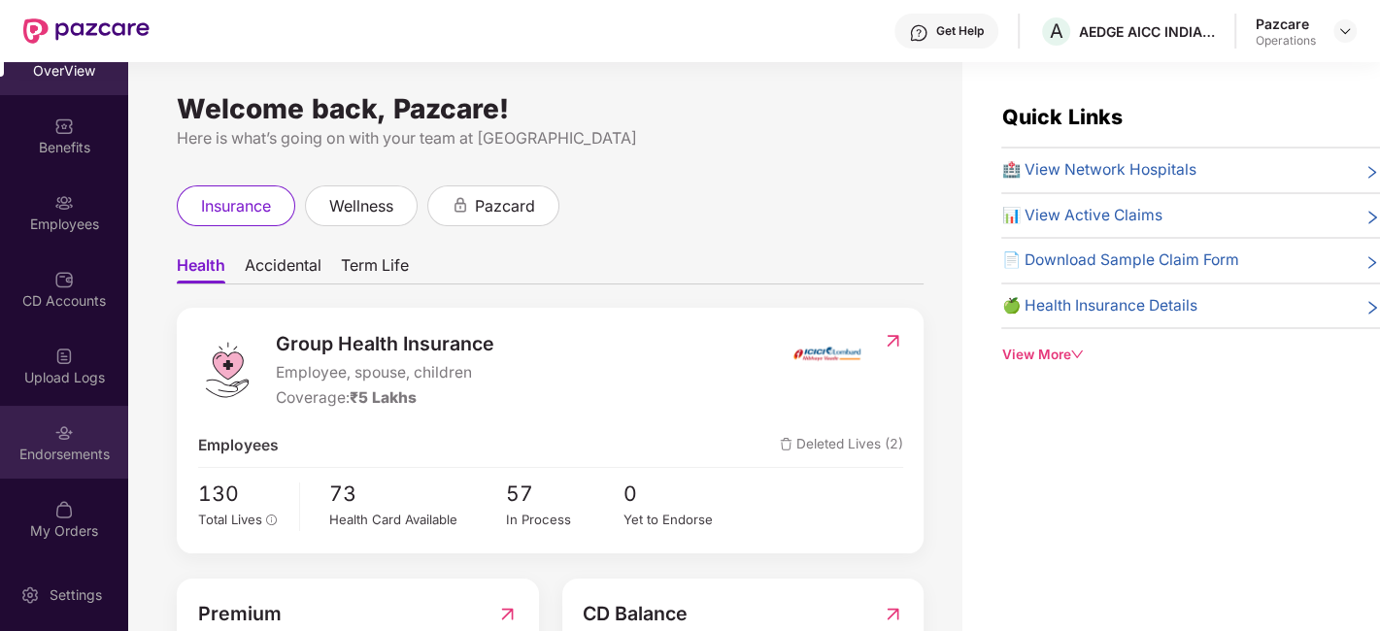
click at [40, 425] on div "Endorsements" at bounding box center [64, 442] width 128 height 73
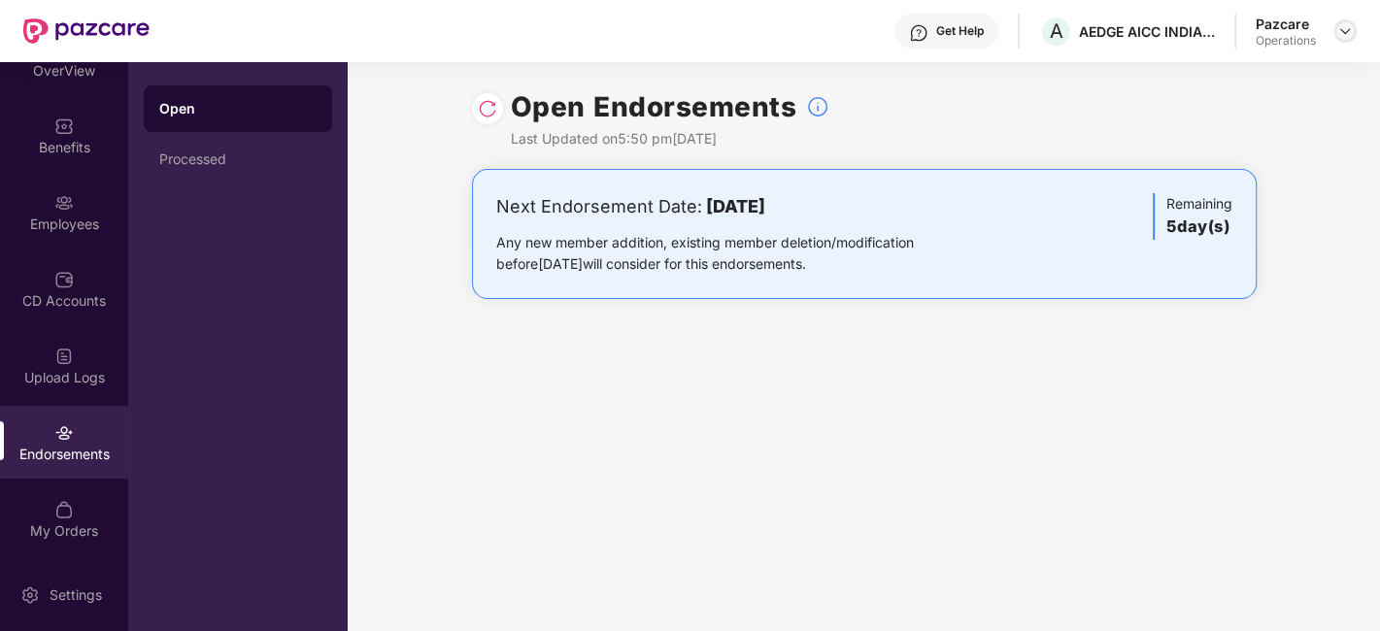
click at [1340, 30] on img at bounding box center [1346, 31] width 16 height 16
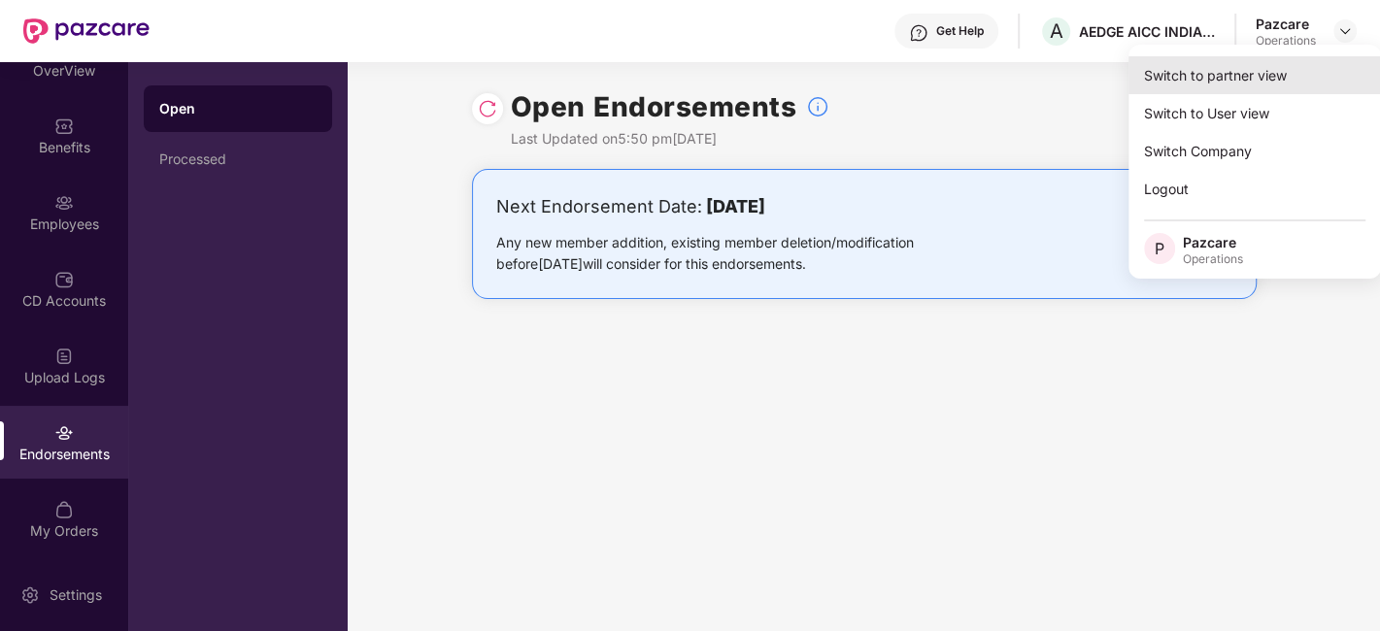
click at [1236, 68] on div "Switch to partner view" at bounding box center [1255, 75] width 253 height 38
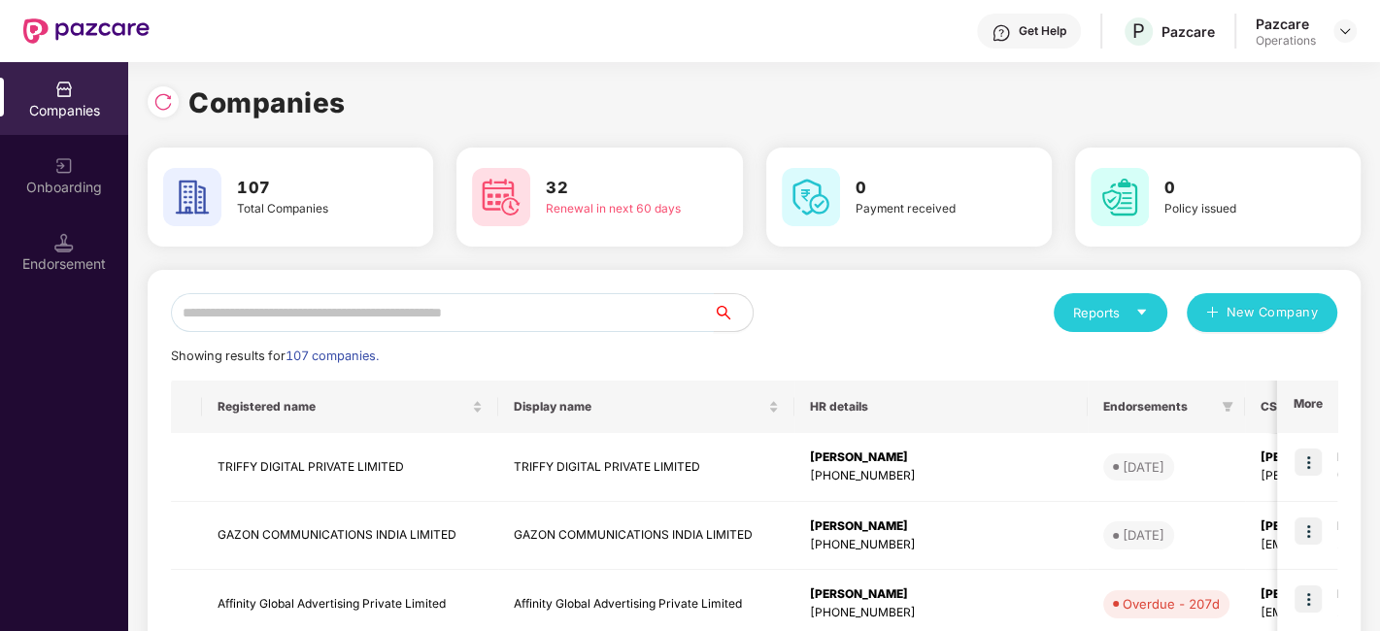
click at [405, 306] on input "text" at bounding box center [442, 312] width 543 height 39
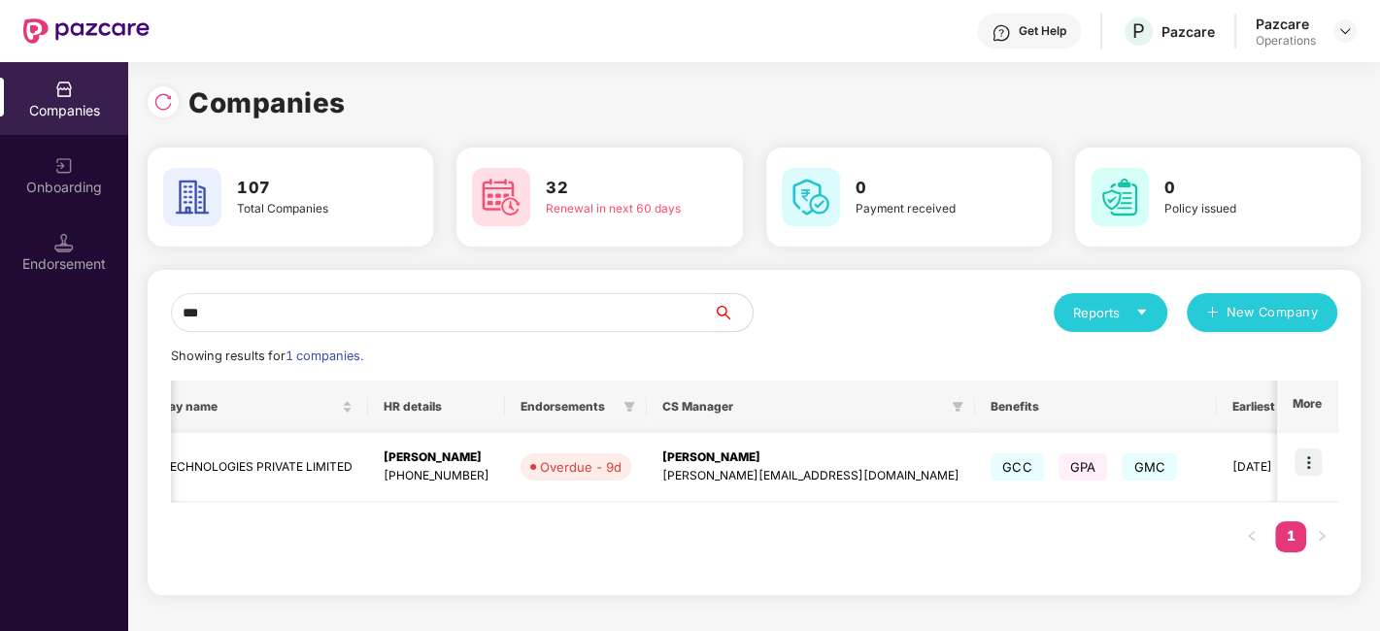
scroll to position [0, 0]
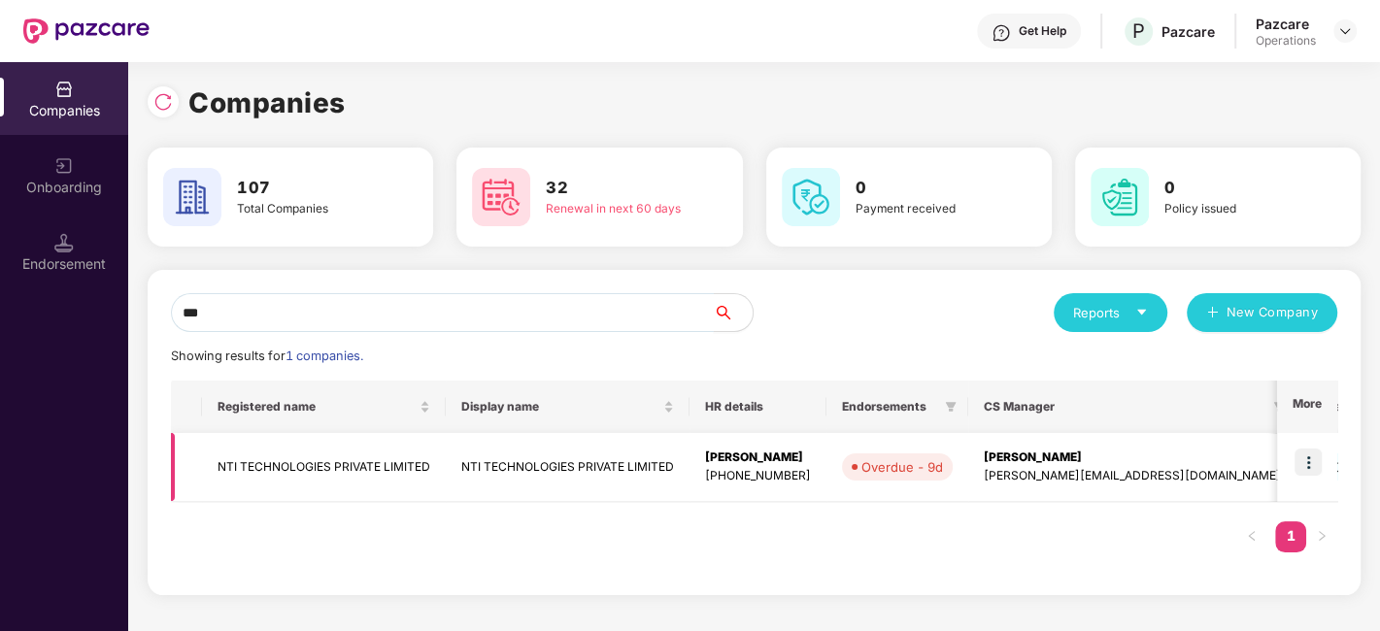
type input "***"
click at [1321, 459] on img at bounding box center [1308, 462] width 27 height 27
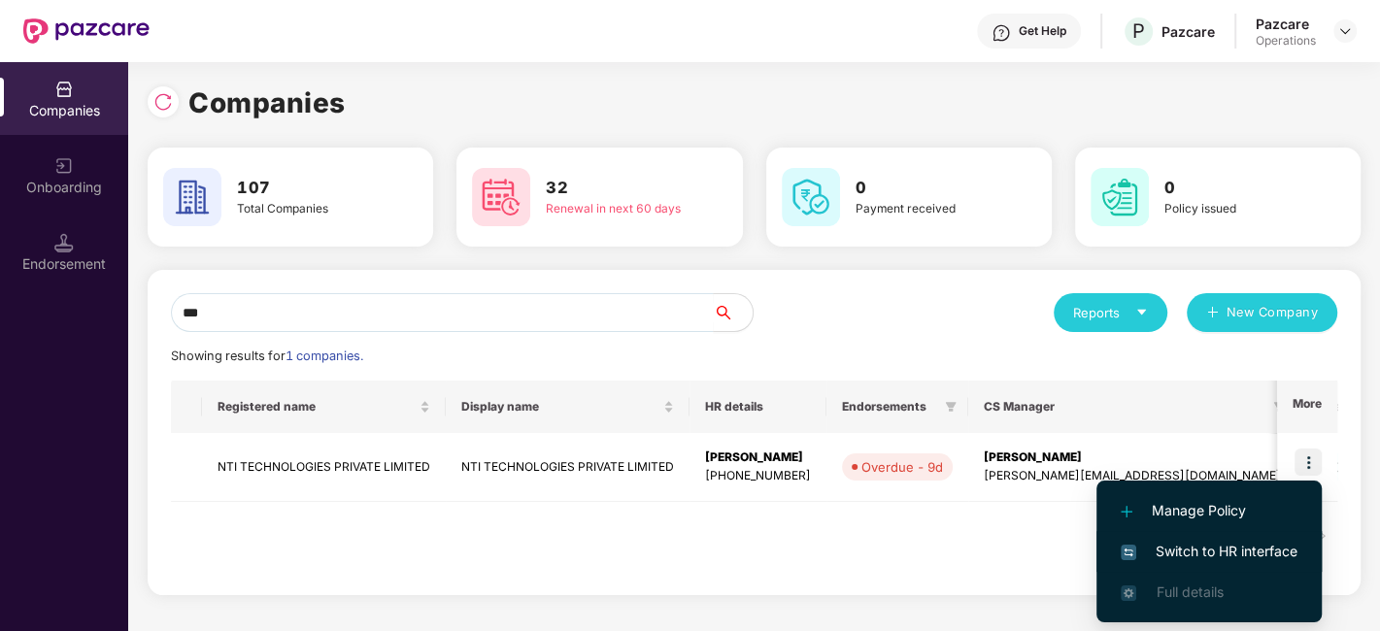
click at [1218, 548] on span "Switch to HR interface" at bounding box center [1209, 551] width 177 height 21
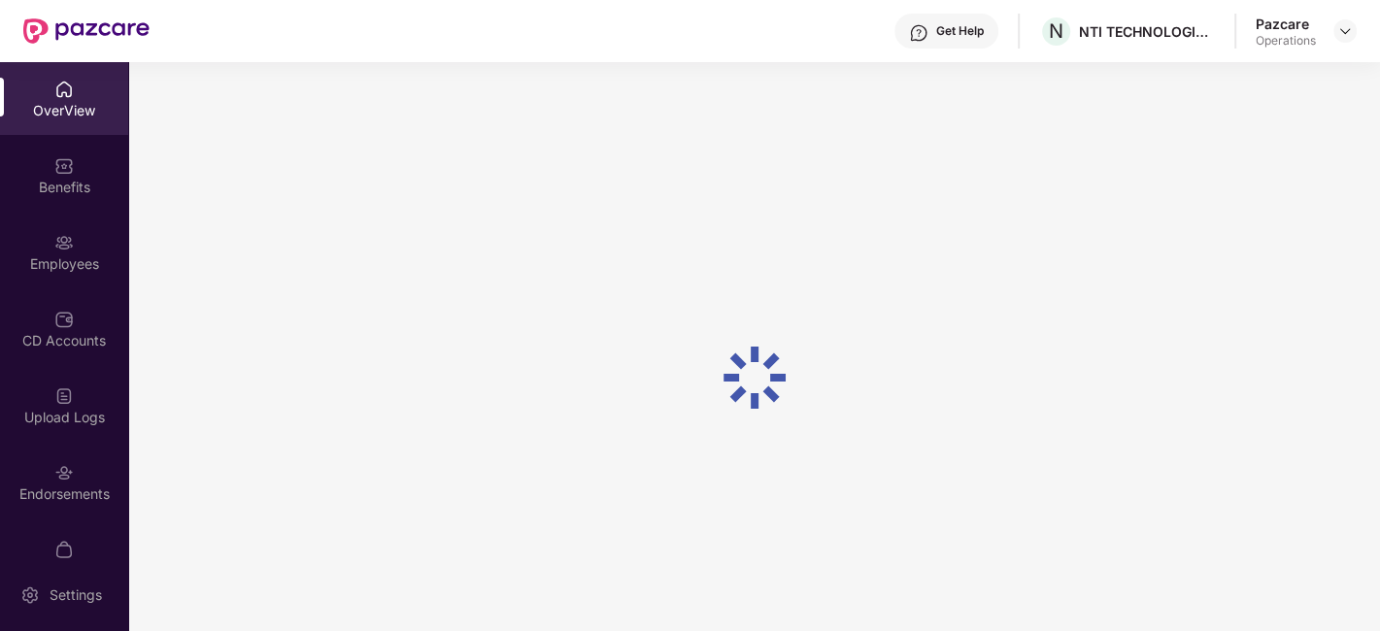
scroll to position [40, 0]
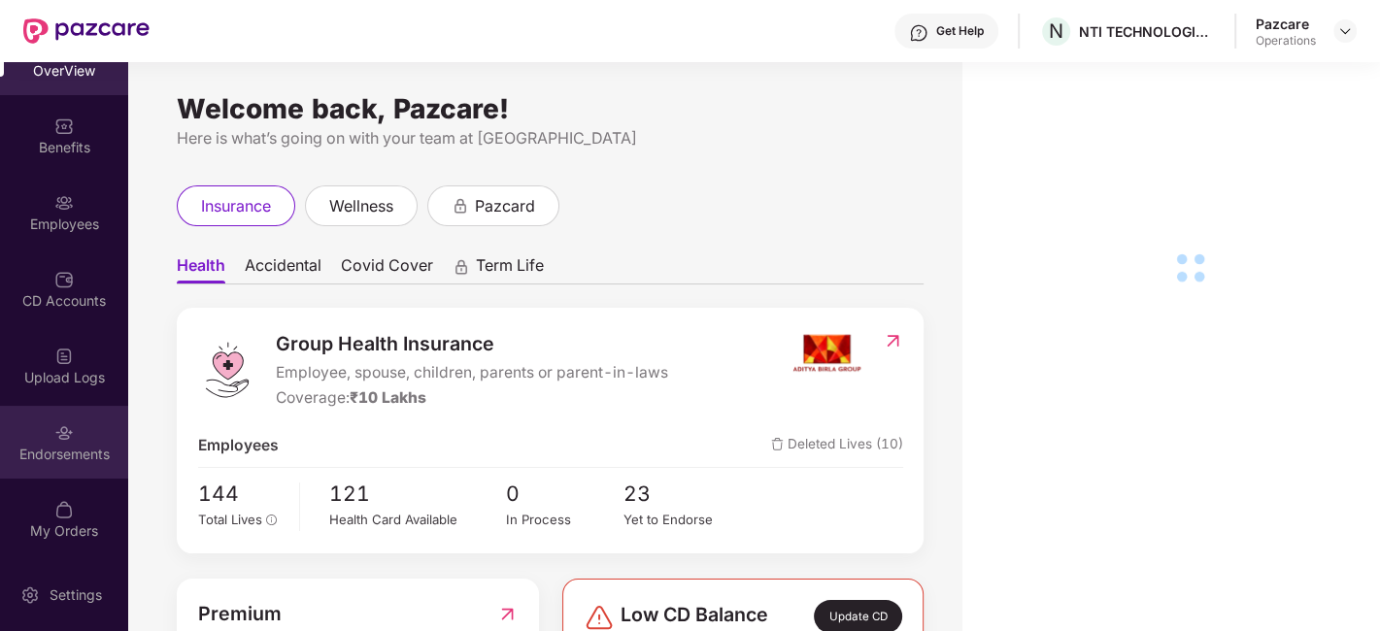
click at [44, 433] on div "Endorsements" at bounding box center [64, 442] width 128 height 73
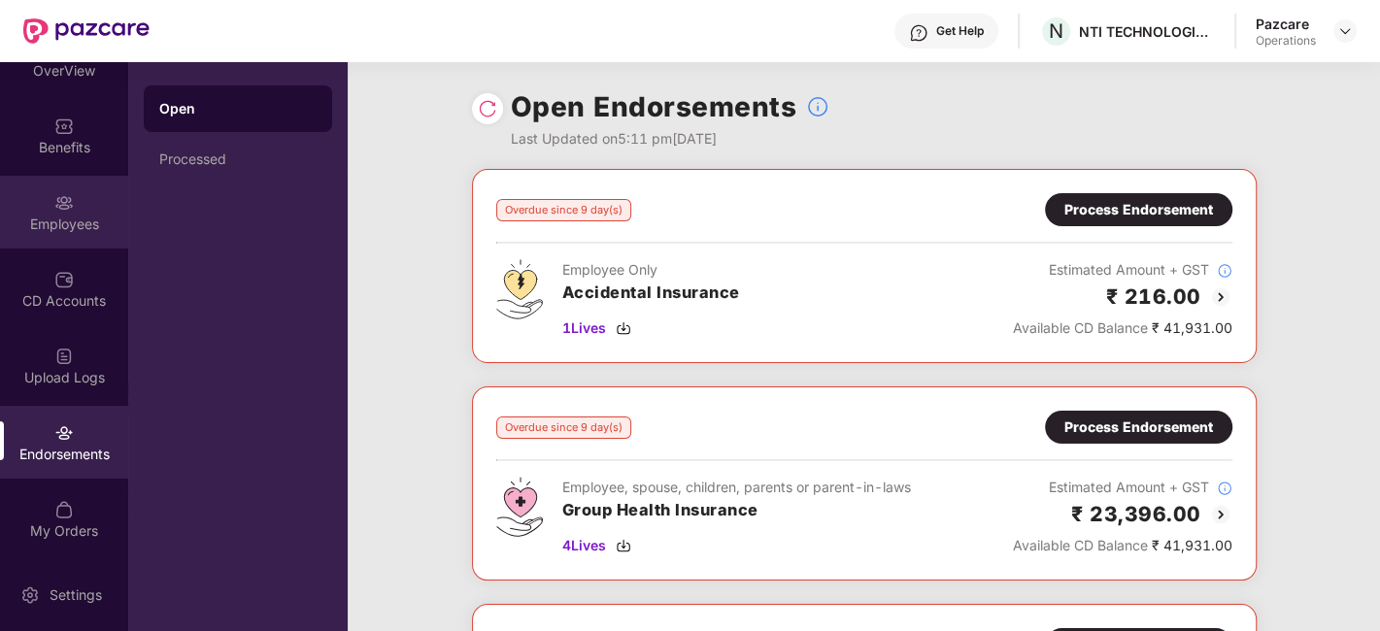
scroll to position [0, 0]
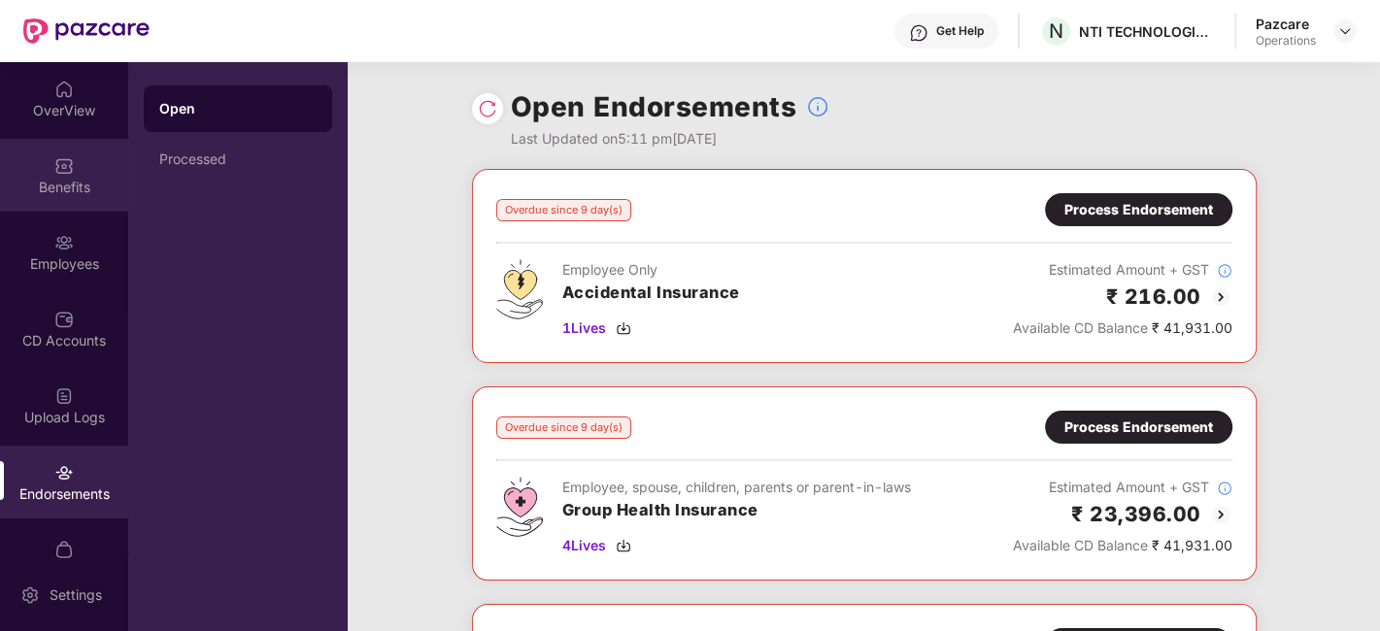
click at [58, 169] on img at bounding box center [63, 165] width 19 height 19
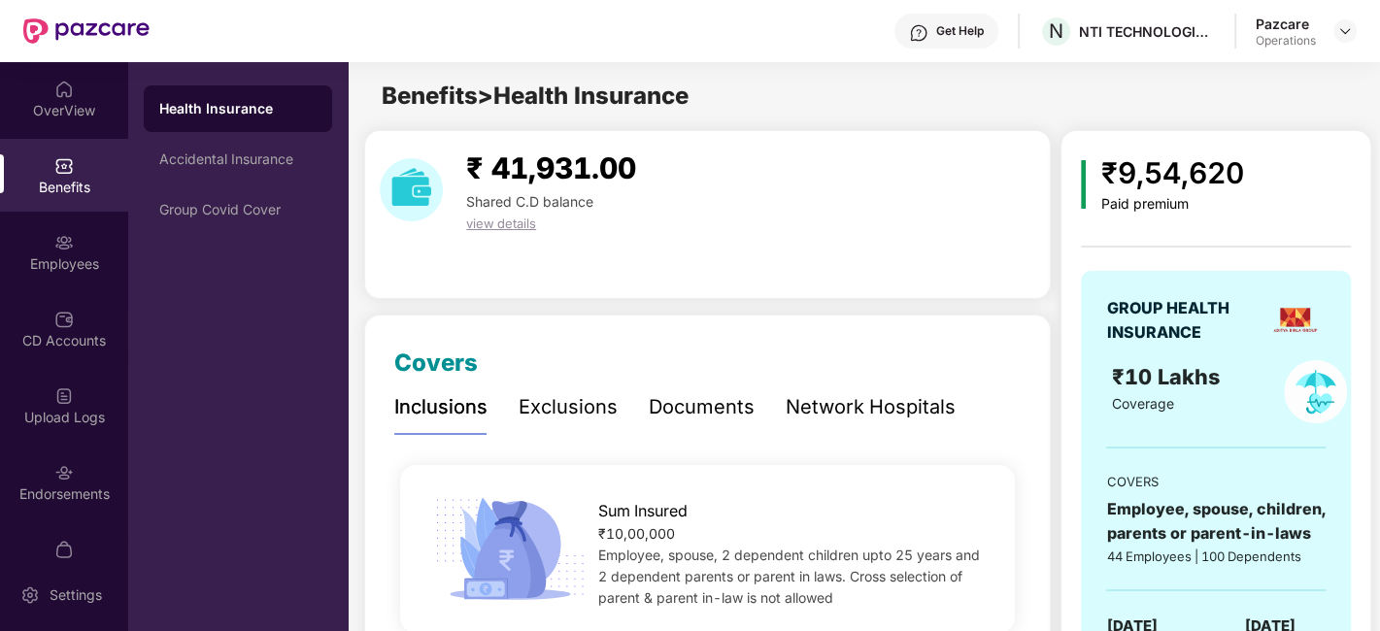
click at [32, 164] on div "Benefits" at bounding box center [64, 175] width 128 height 73
click at [36, 481] on div "Endorsements" at bounding box center [64, 482] width 128 height 73
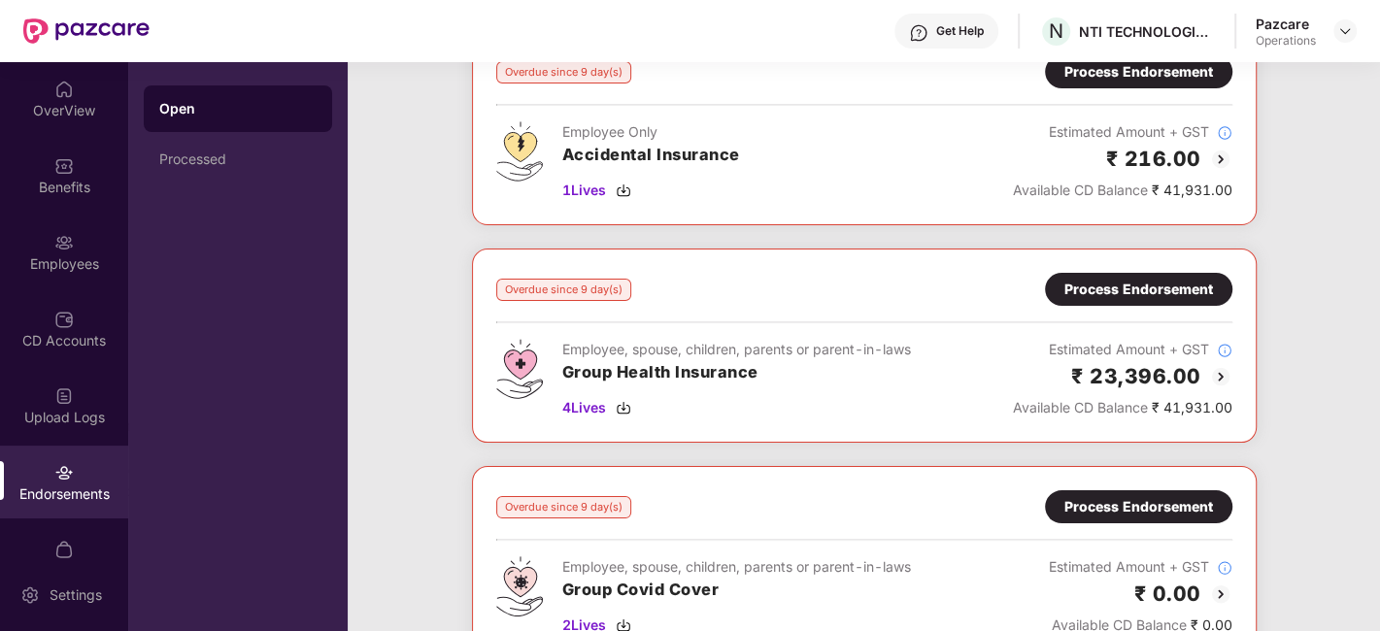
scroll to position [140, 0]
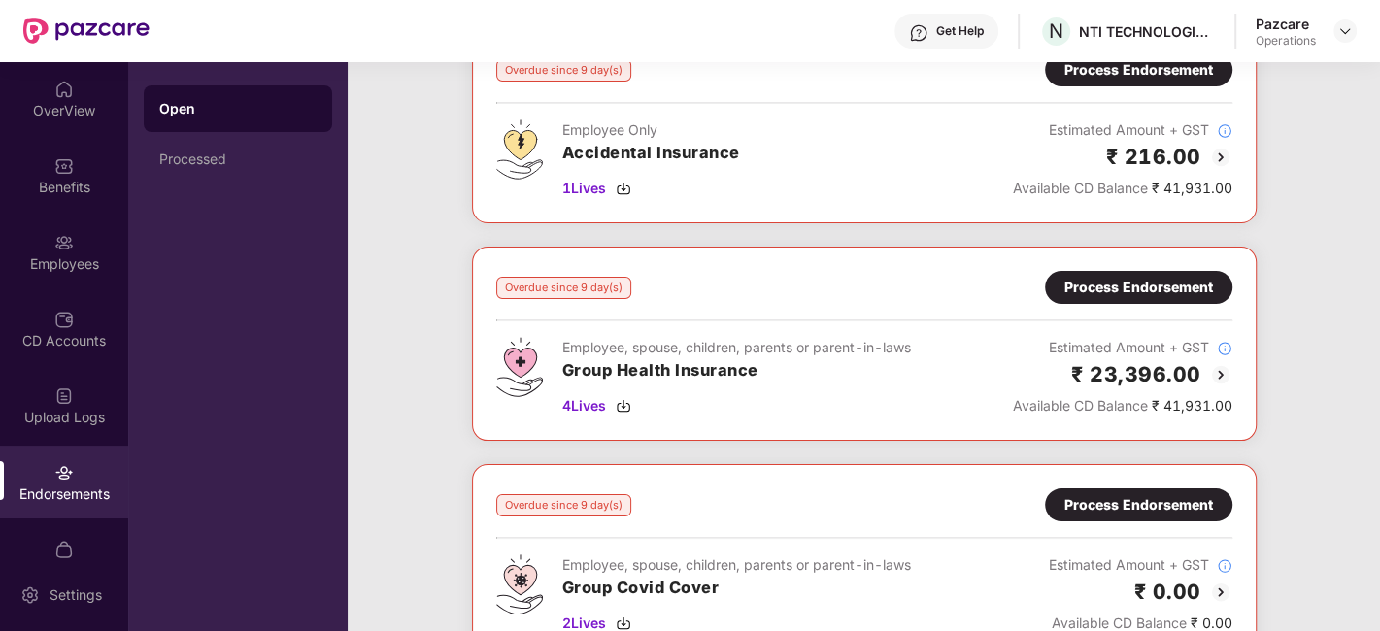
click at [1138, 288] on div "Process Endorsement" at bounding box center [1139, 287] width 149 height 21
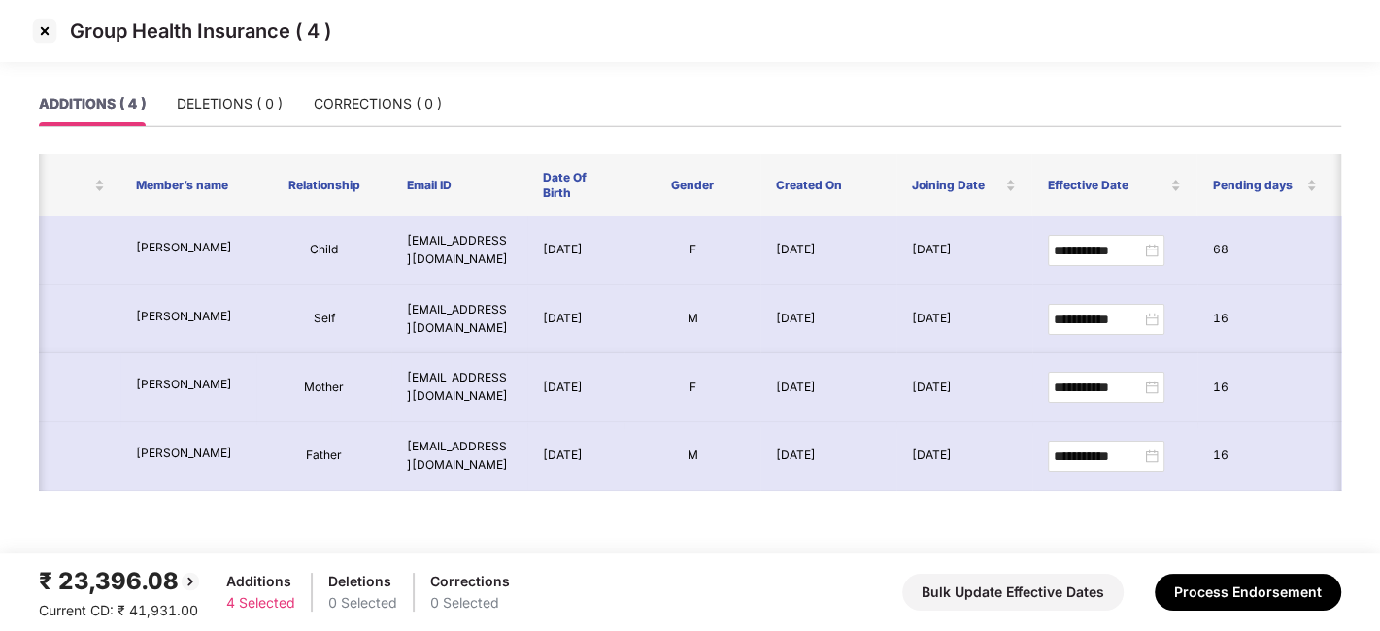
scroll to position [0, 0]
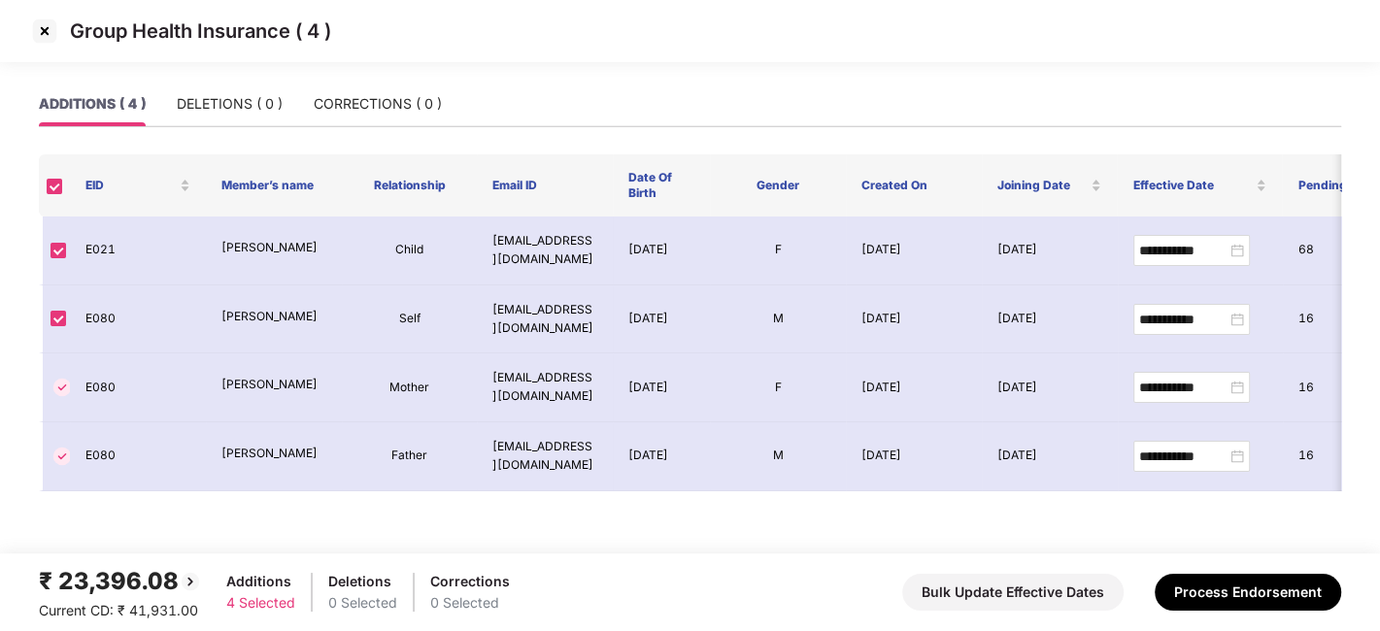
click at [43, 33] on img at bounding box center [44, 31] width 31 height 31
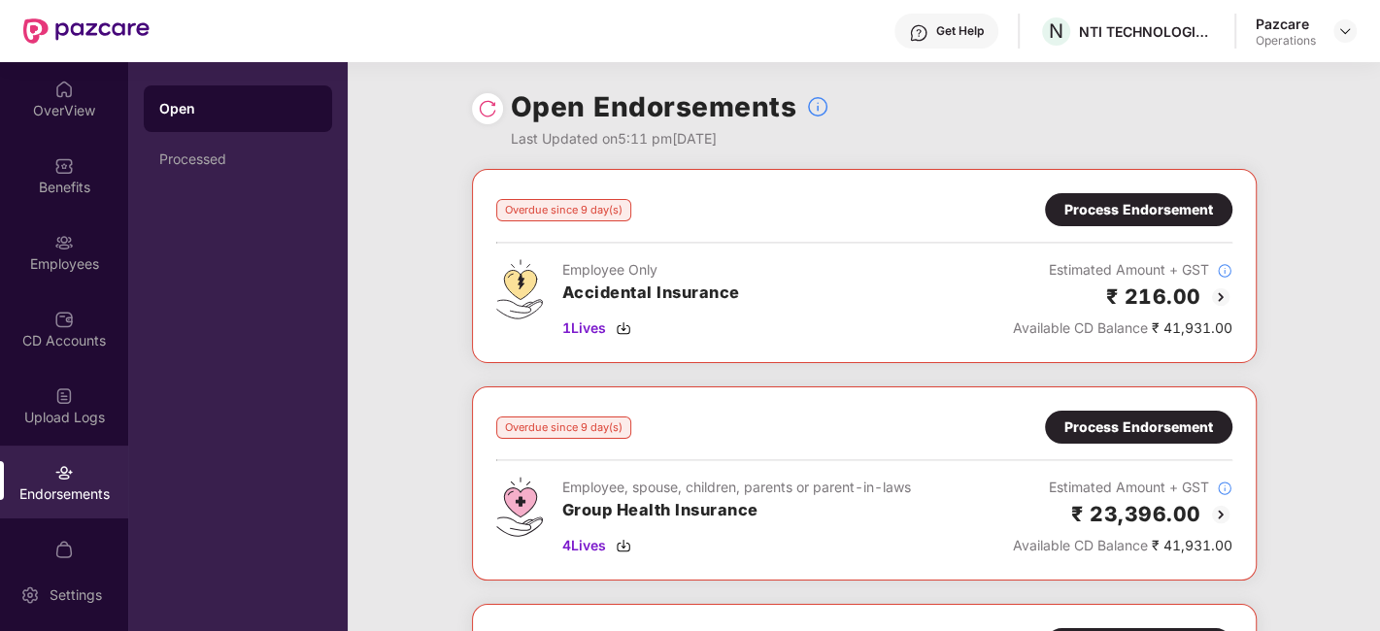
click at [1344, 26] on img at bounding box center [1346, 31] width 16 height 16
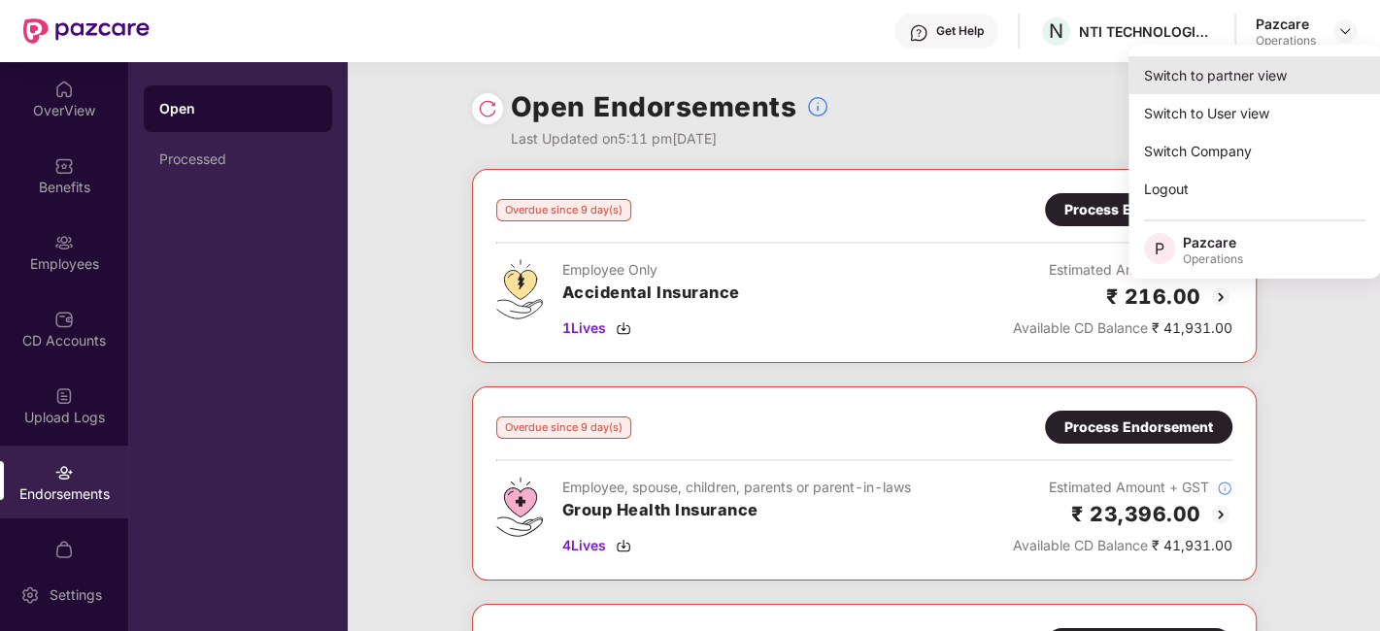
click at [1232, 68] on div "Switch to partner view" at bounding box center [1255, 75] width 253 height 38
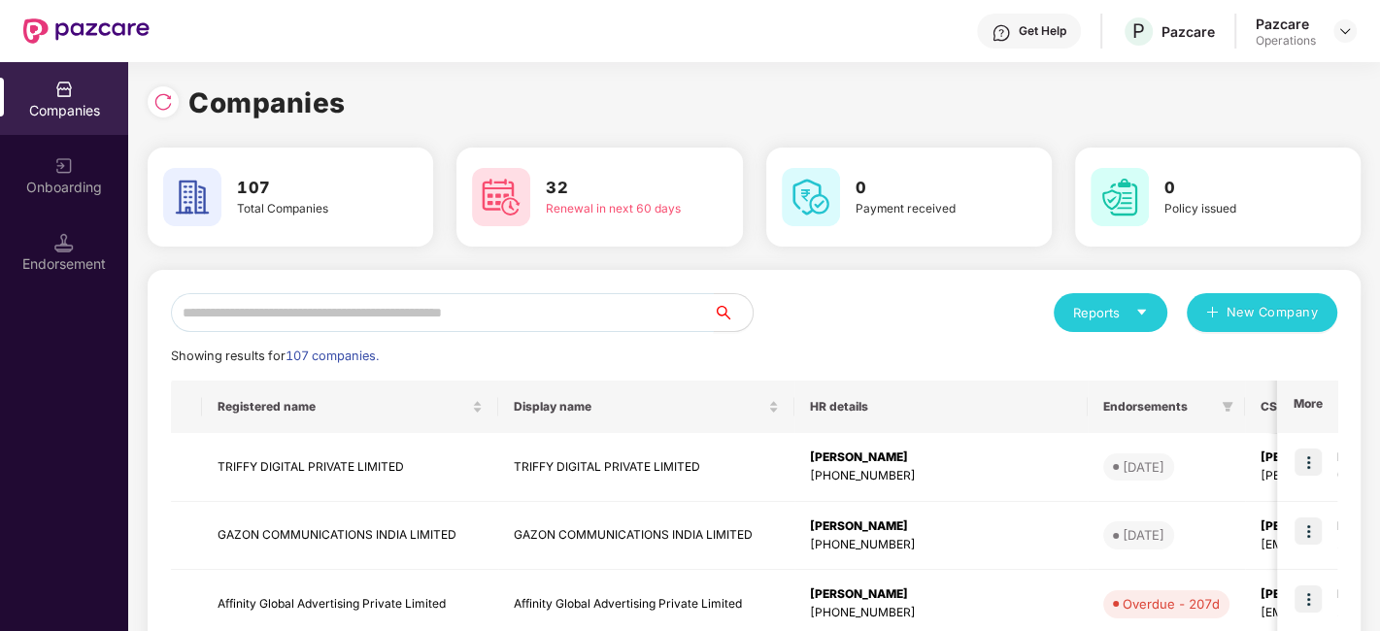
click at [624, 300] on input "text" at bounding box center [442, 312] width 543 height 39
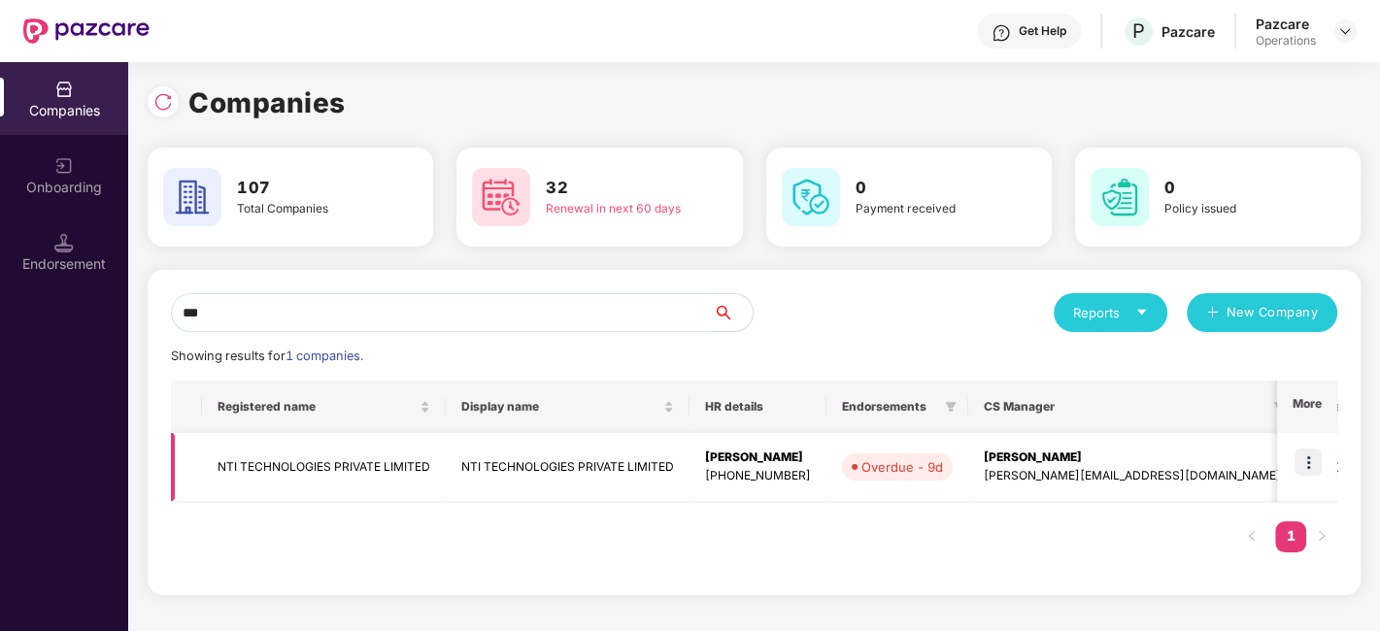
type input "***"
click at [1293, 455] on td at bounding box center [1307, 467] width 60 height 69
click at [1314, 458] on img at bounding box center [1308, 462] width 27 height 27
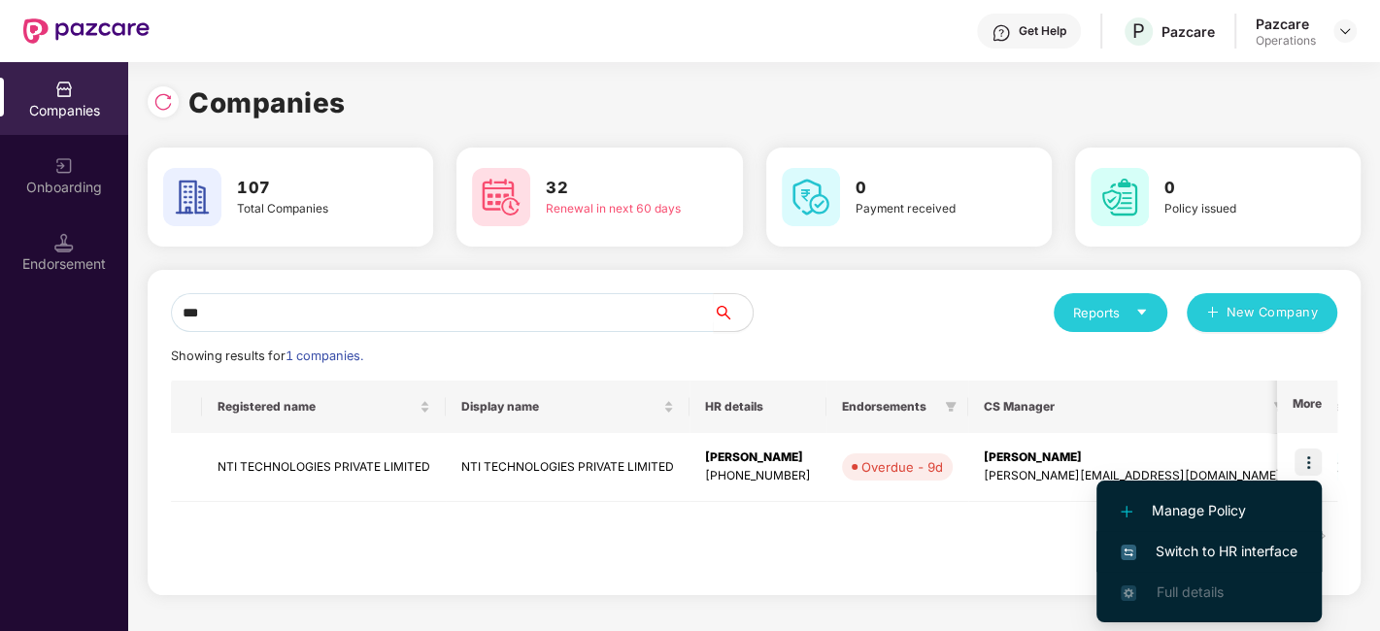
click at [1198, 538] on li "Switch to HR interface" at bounding box center [1209, 551] width 225 height 41
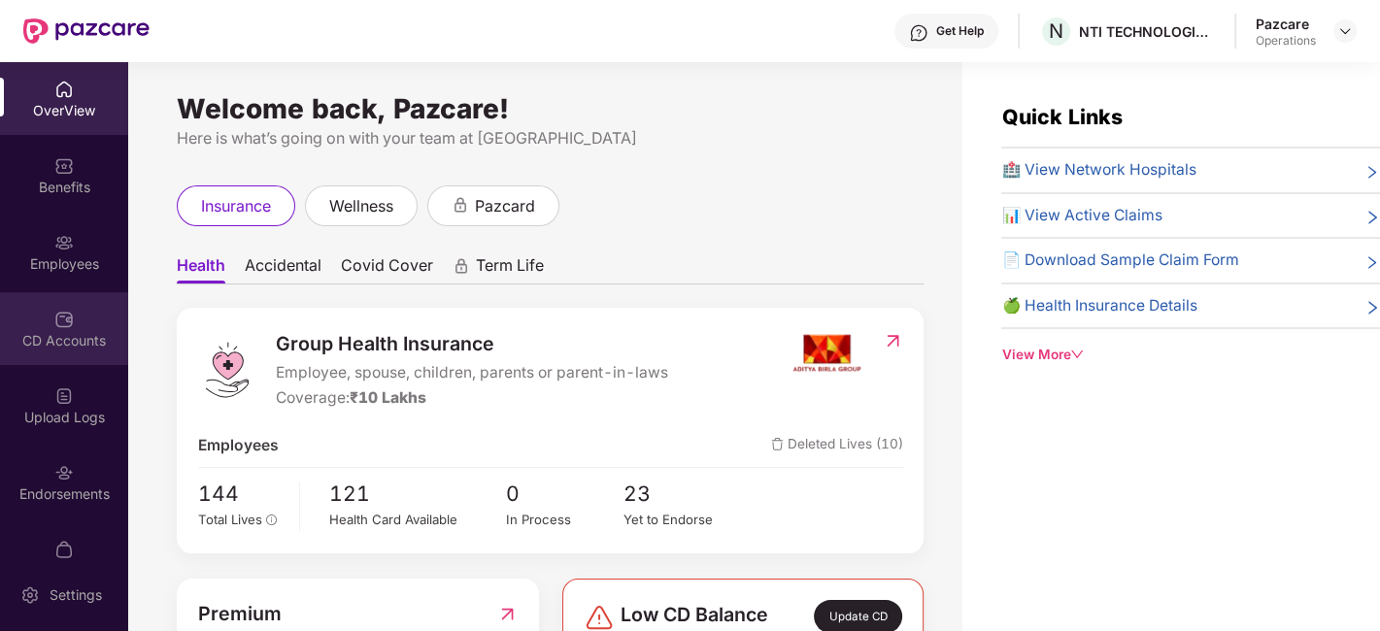
scroll to position [40, 0]
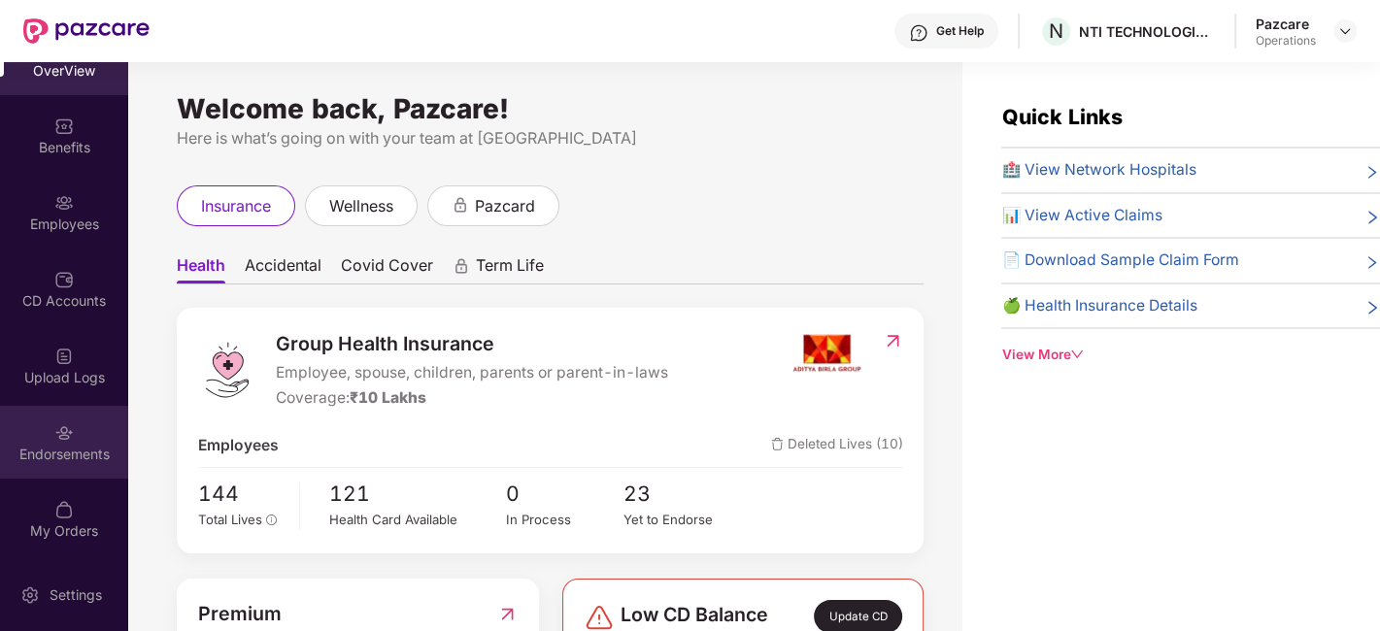
click at [47, 438] on div "Endorsements" at bounding box center [64, 442] width 128 height 73
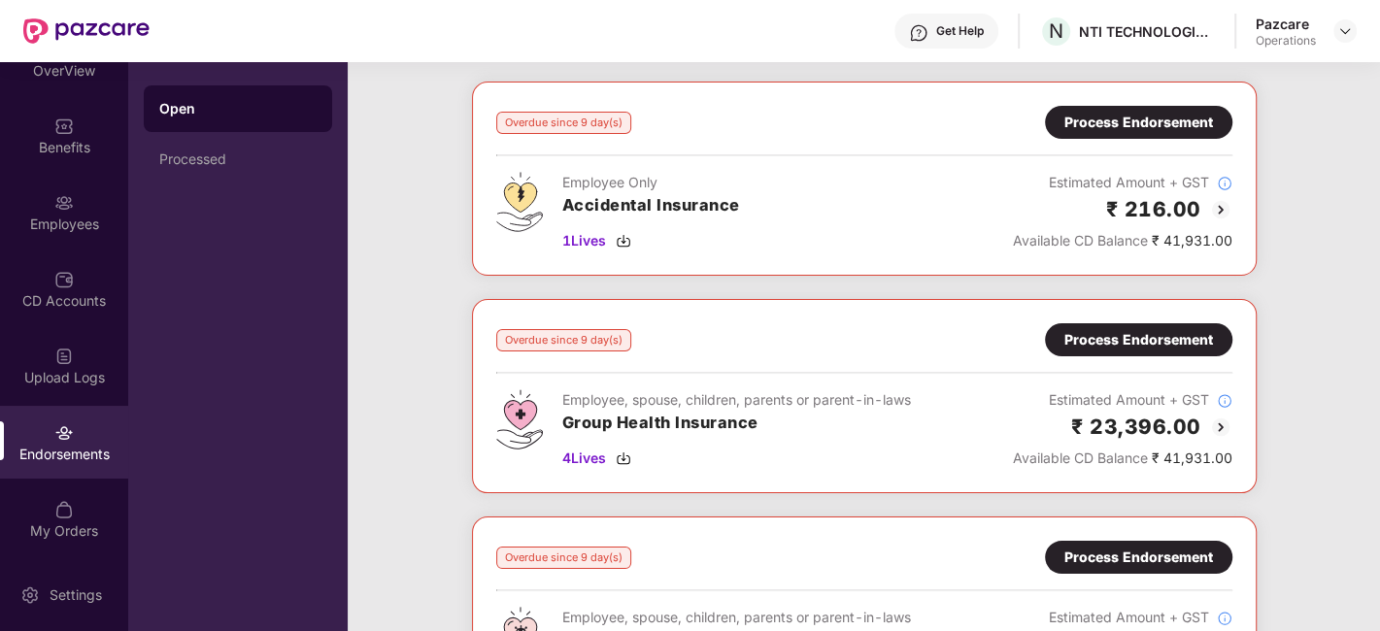
scroll to position [77, 0]
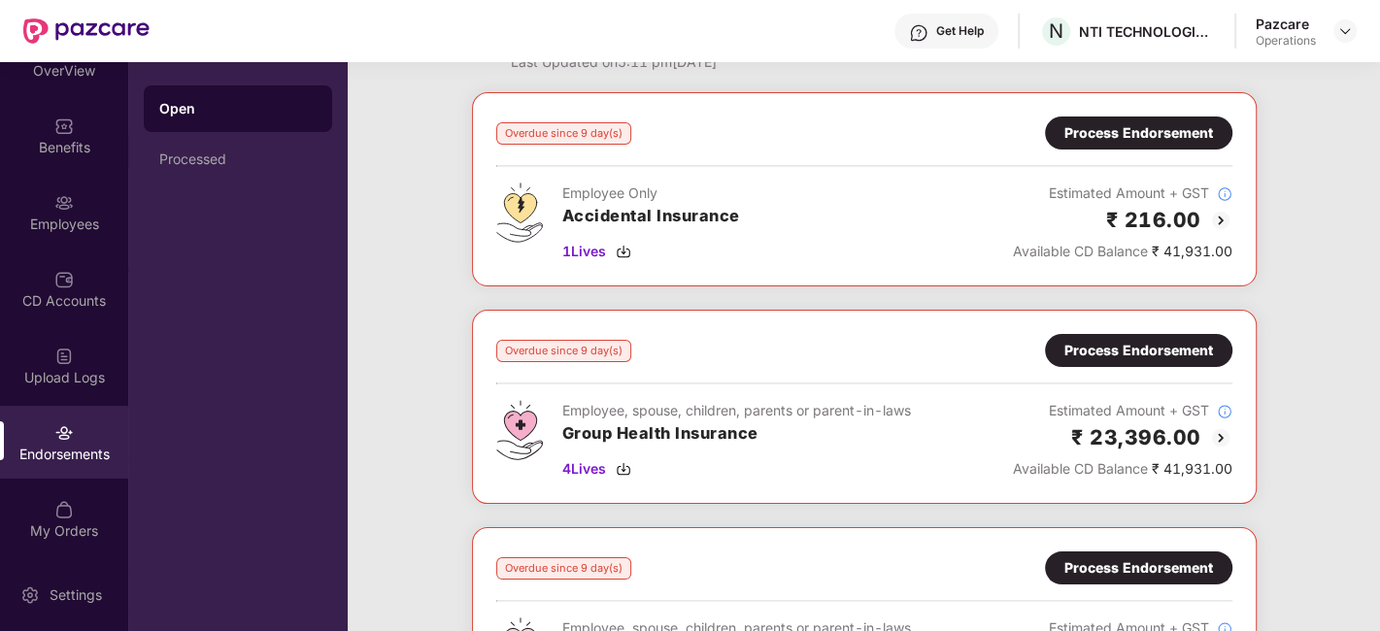
click at [1143, 340] on div "Process Endorsement" at bounding box center [1139, 350] width 149 height 21
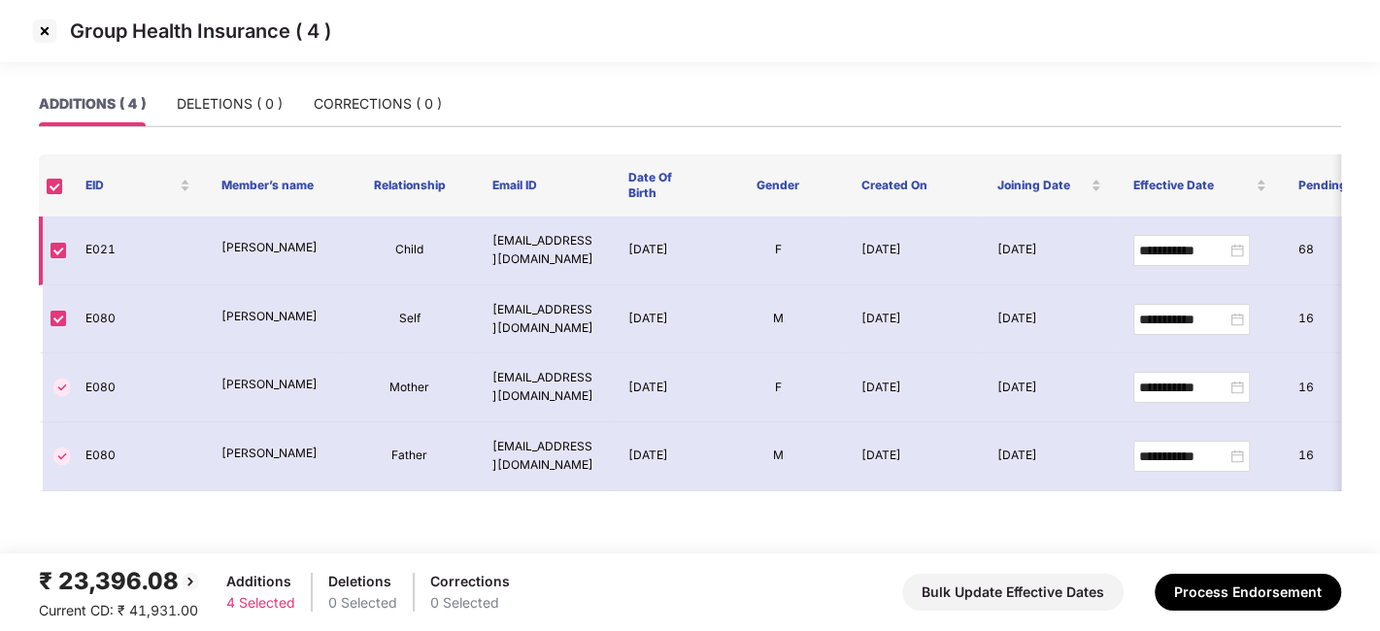
click at [250, 254] on p "Kaashvi Bhardwaz" at bounding box center [273, 248] width 105 height 18
copy p "Kaashvi"
click at [250, 254] on p "Kaashvi Bhardwaz" at bounding box center [273, 248] width 105 height 18
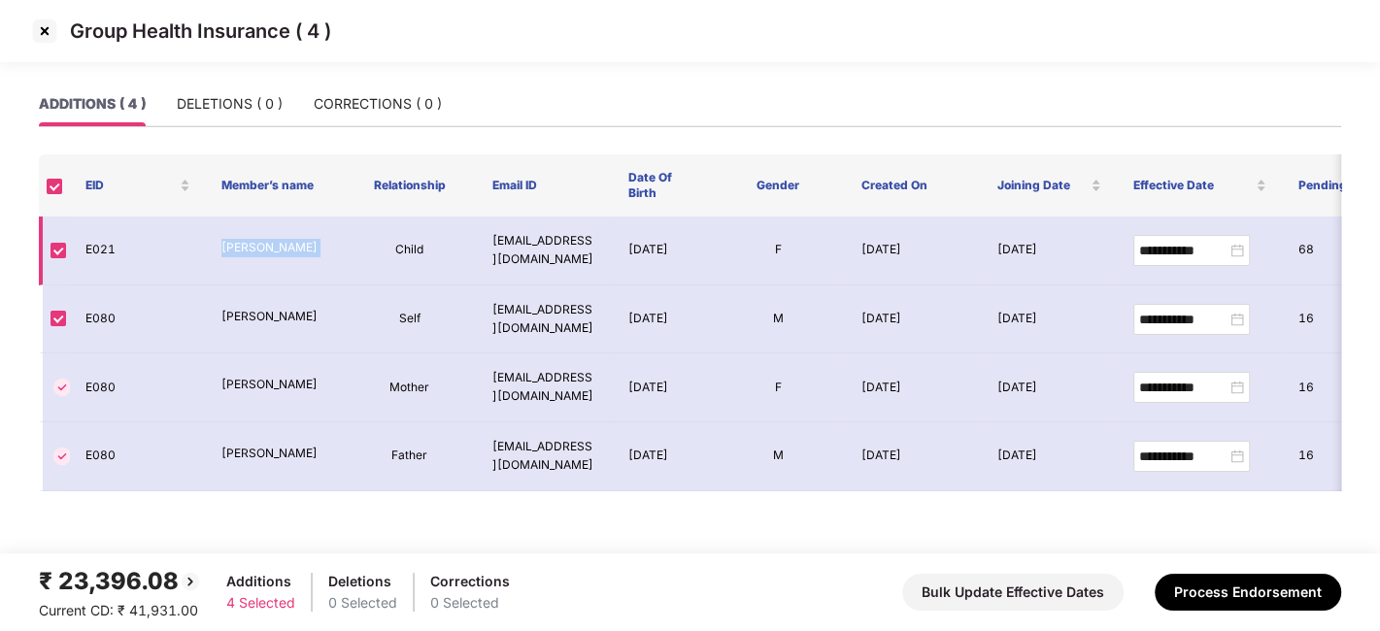
click at [250, 254] on p "Kaashvi Bhardwaz" at bounding box center [273, 248] width 105 height 18
click at [43, 33] on img at bounding box center [44, 31] width 31 height 31
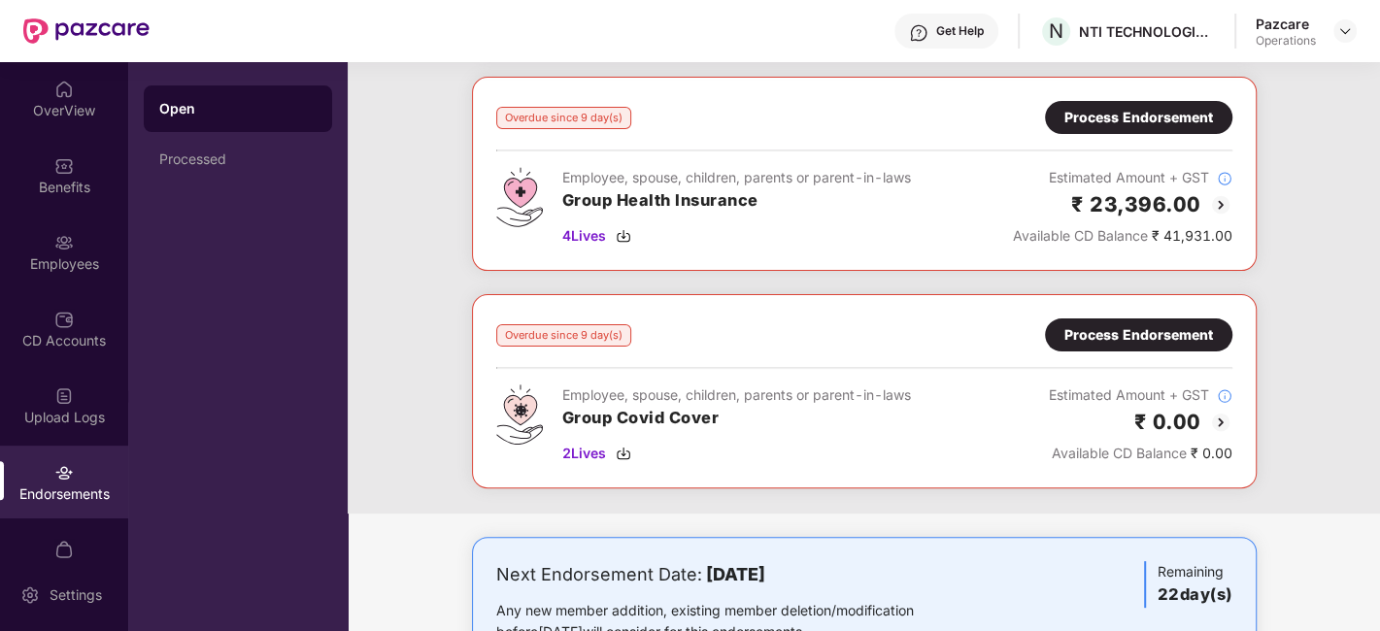
scroll to position [0, 0]
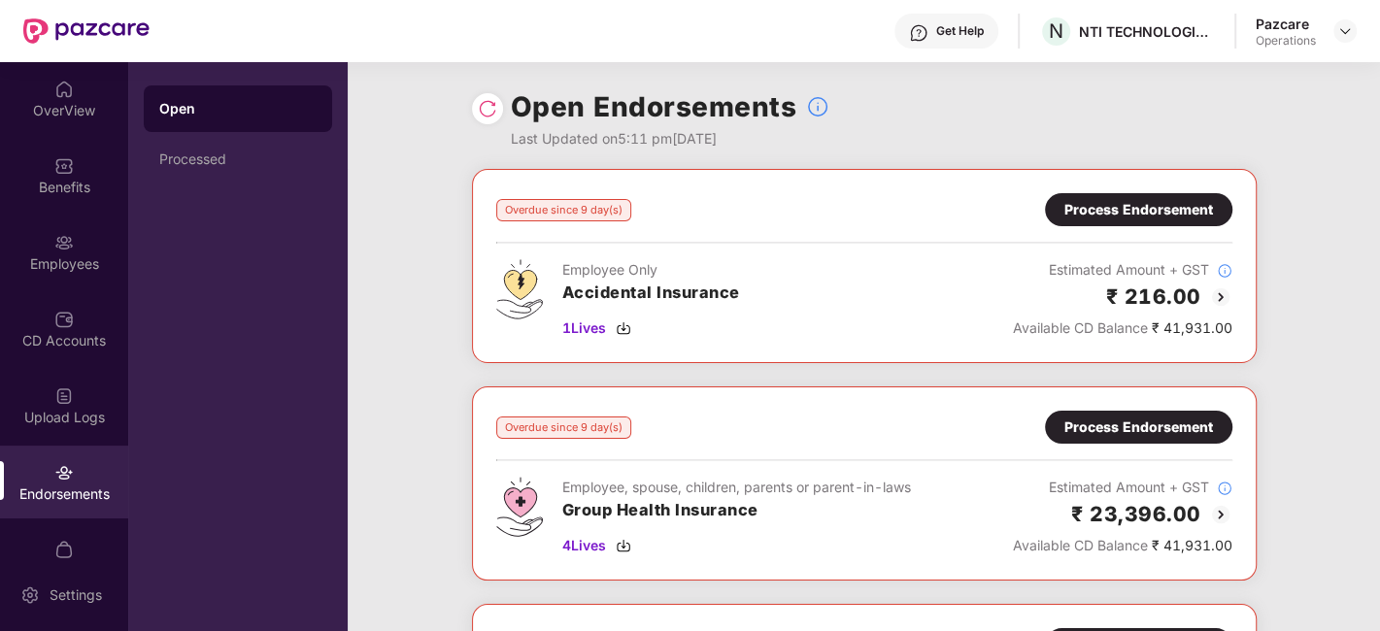
click at [1096, 425] on div "Process Endorsement" at bounding box center [1139, 427] width 149 height 21
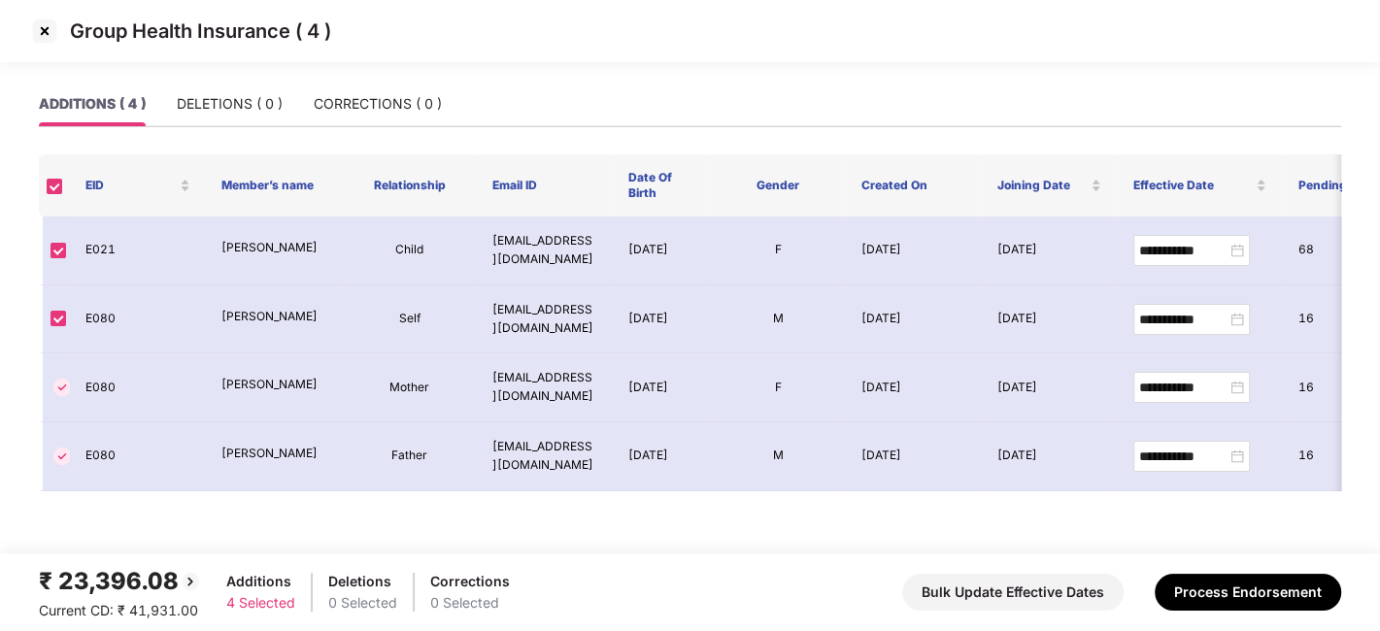
click at [47, 31] on img at bounding box center [44, 31] width 31 height 31
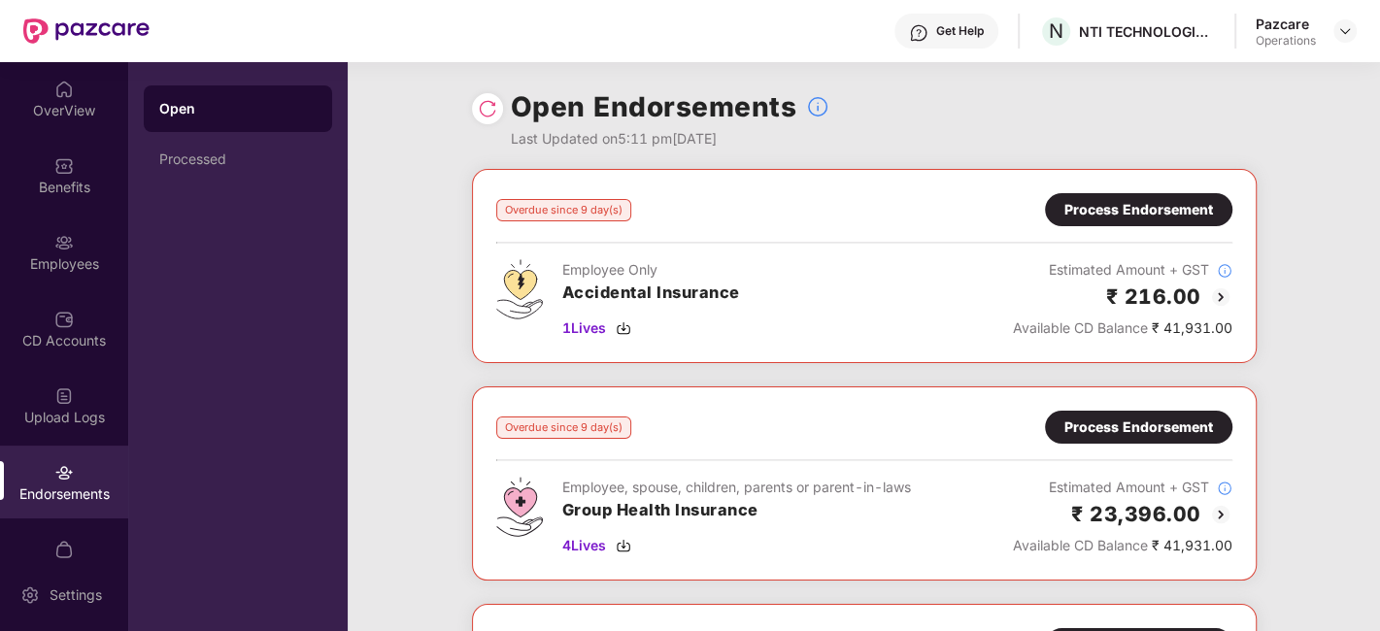
scroll to position [131, 0]
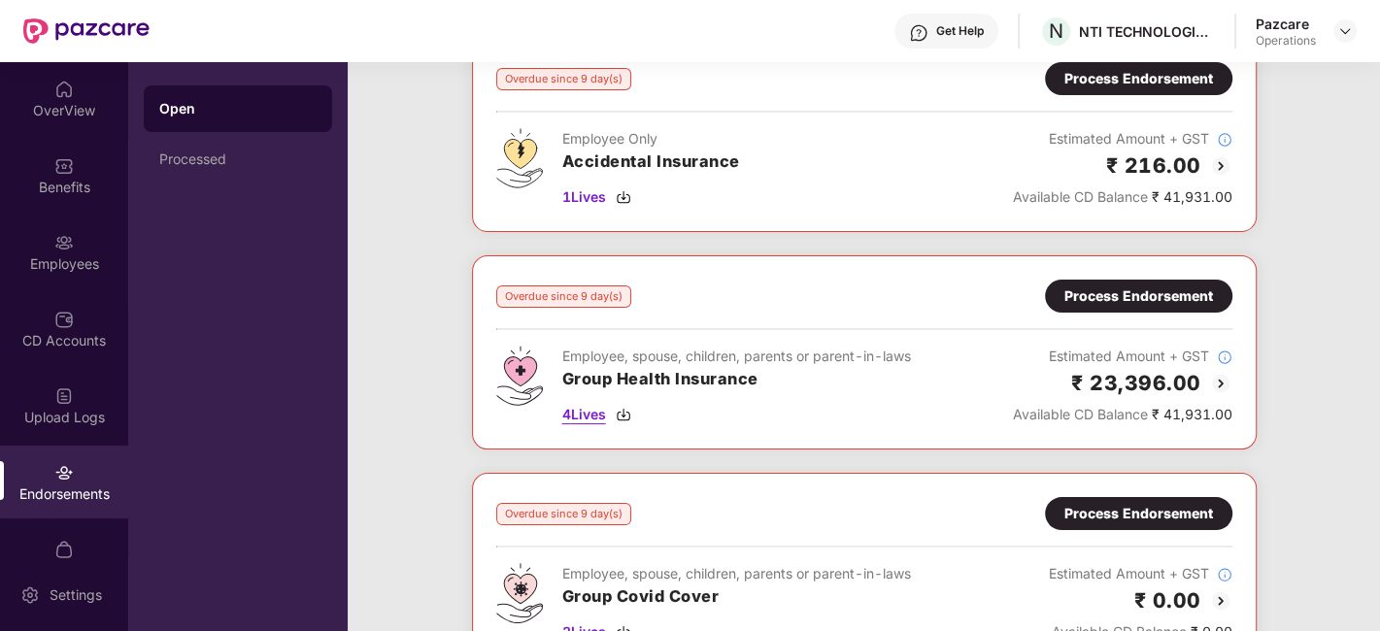
click at [590, 420] on span "4 Lives" at bounding box center [584, 414] width 44 height 21
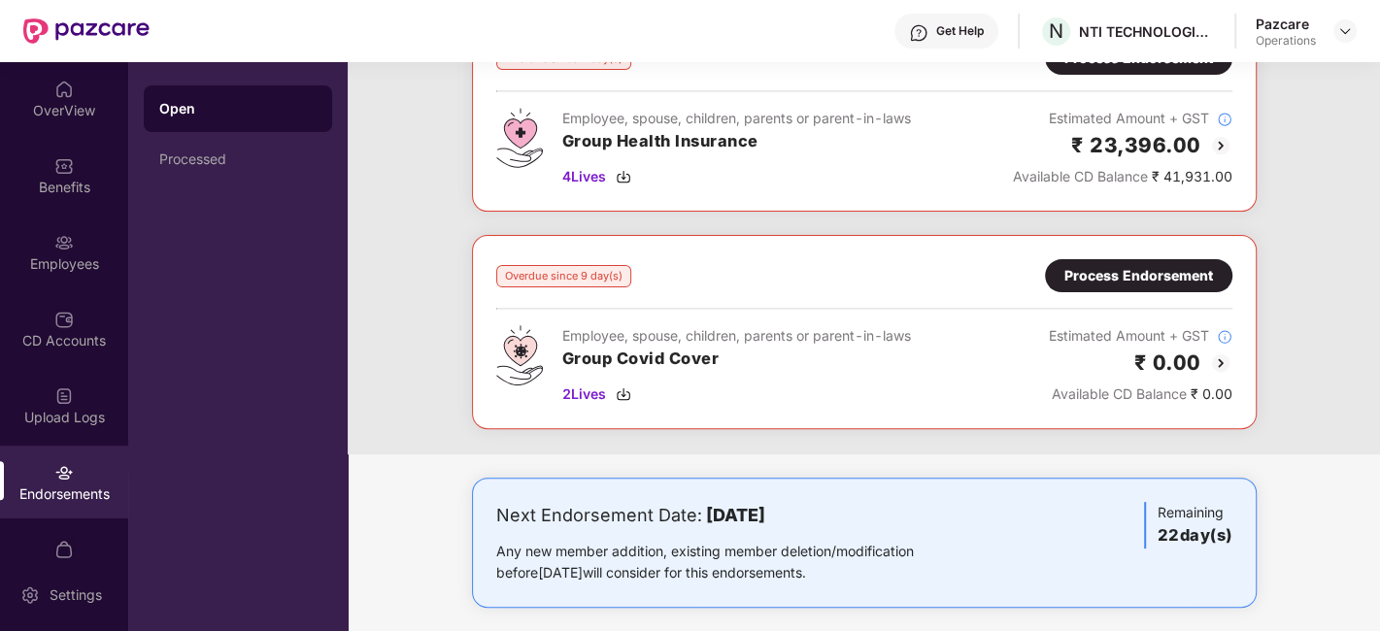
scroll to position [374, 0]
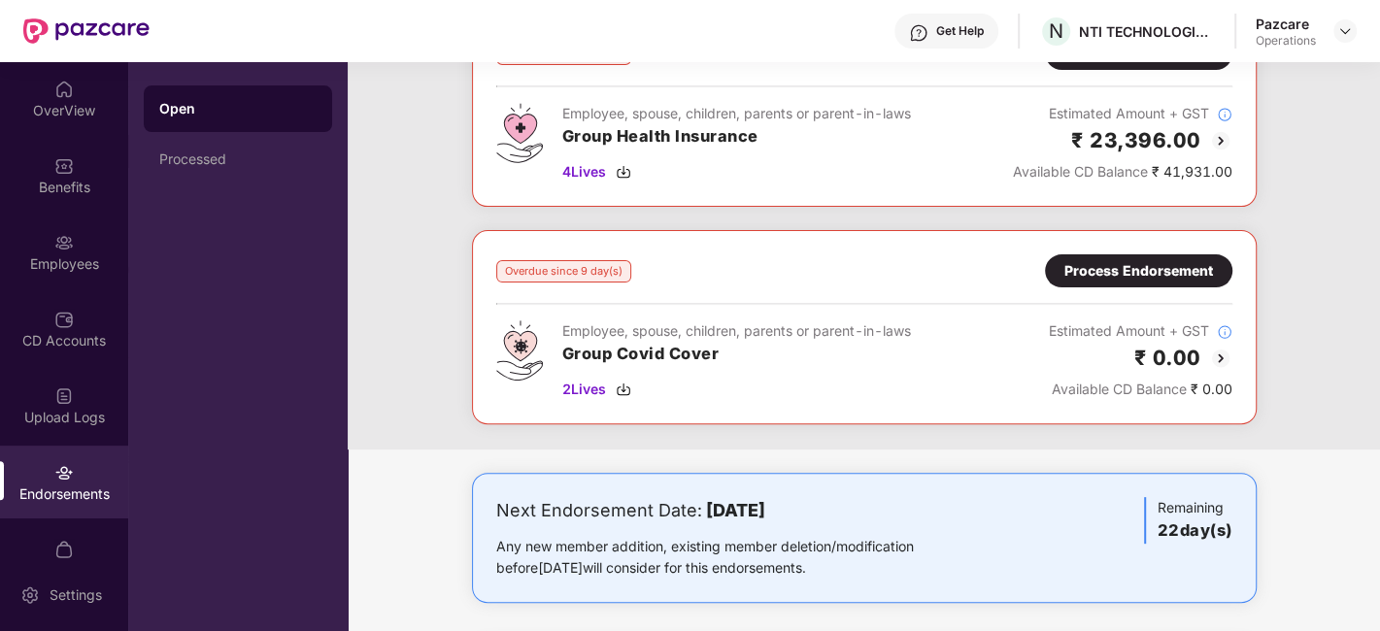
click at [586, 395] on div "Employee, spouse, children, parents or parent-in-laws Group Covid Cover 2 Lives" at bounding box center [736, 361] width 349 height 80
click at [583, 380] on span "2 Lives" at bounding box center [584, 389] width 44 height 21
click at [418, 206] on div "Overdue since 9 day(s) Process Endorsement Employee Only Accidental Insurance 1…" at bounding box center [864, 122] width 1033 height 655
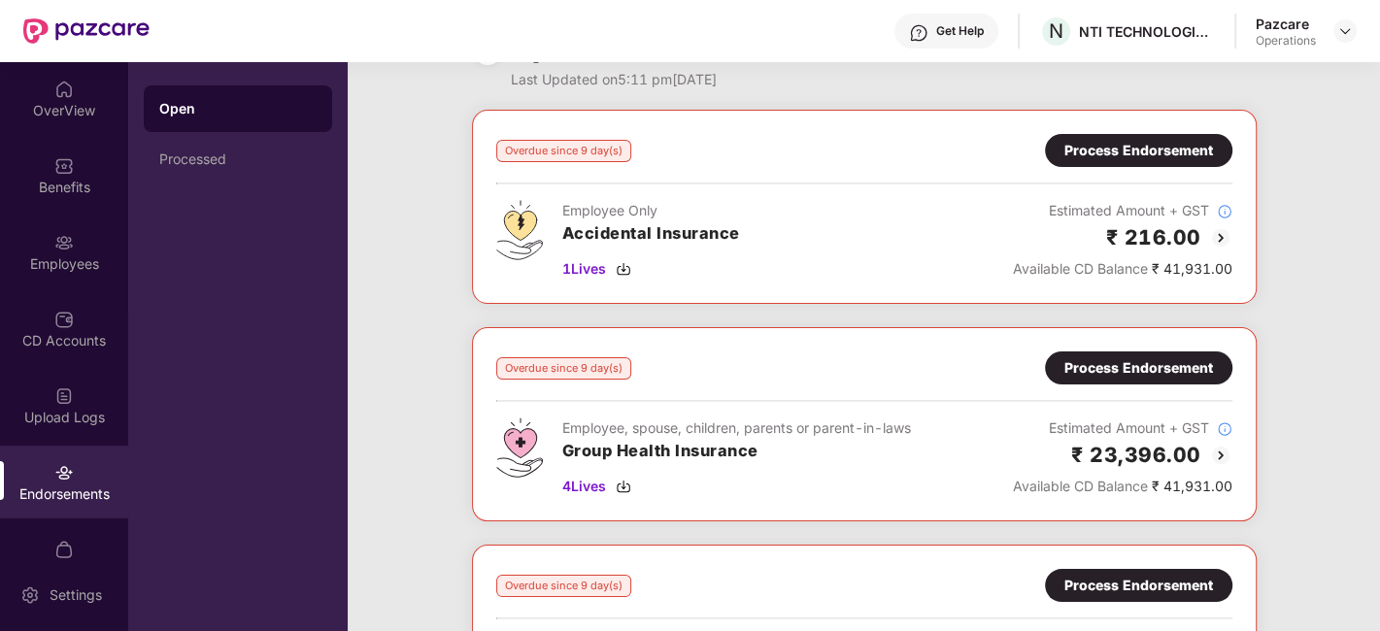
scroll to position [0, 0]
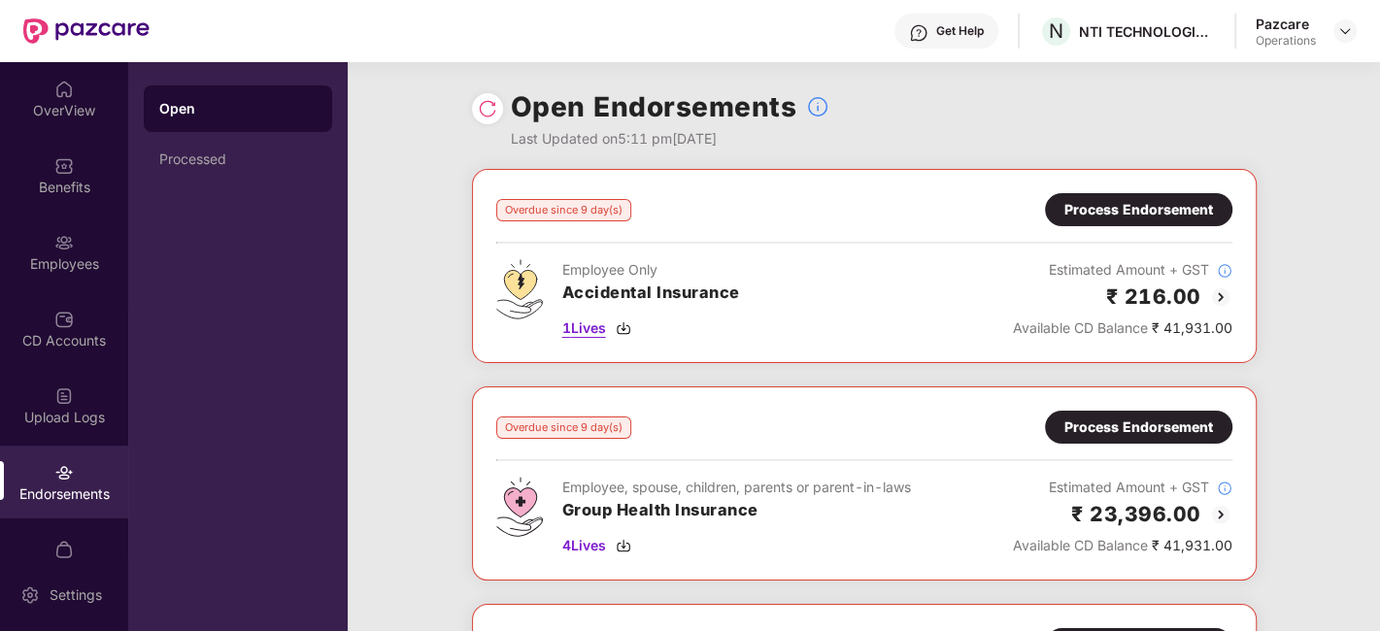
click at [580, 318] on span "1 Lives" at bounding box center [584, 328] width 44 height 21
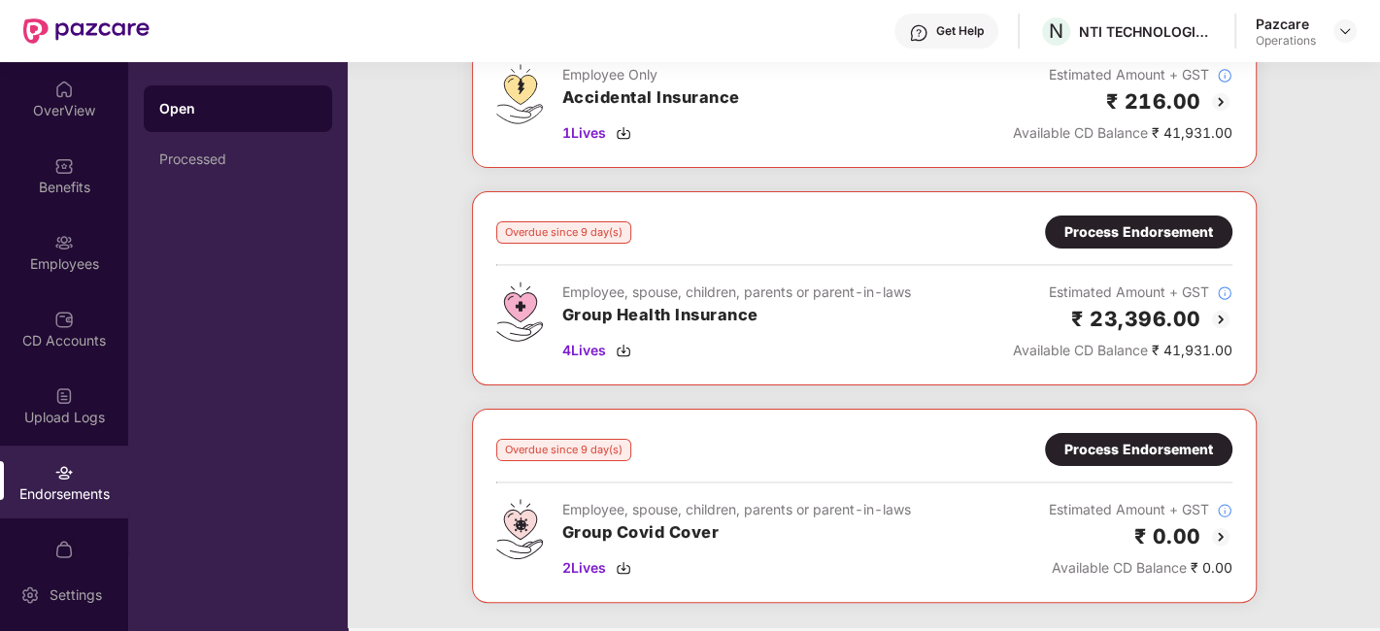
scroll to position [197, 0]
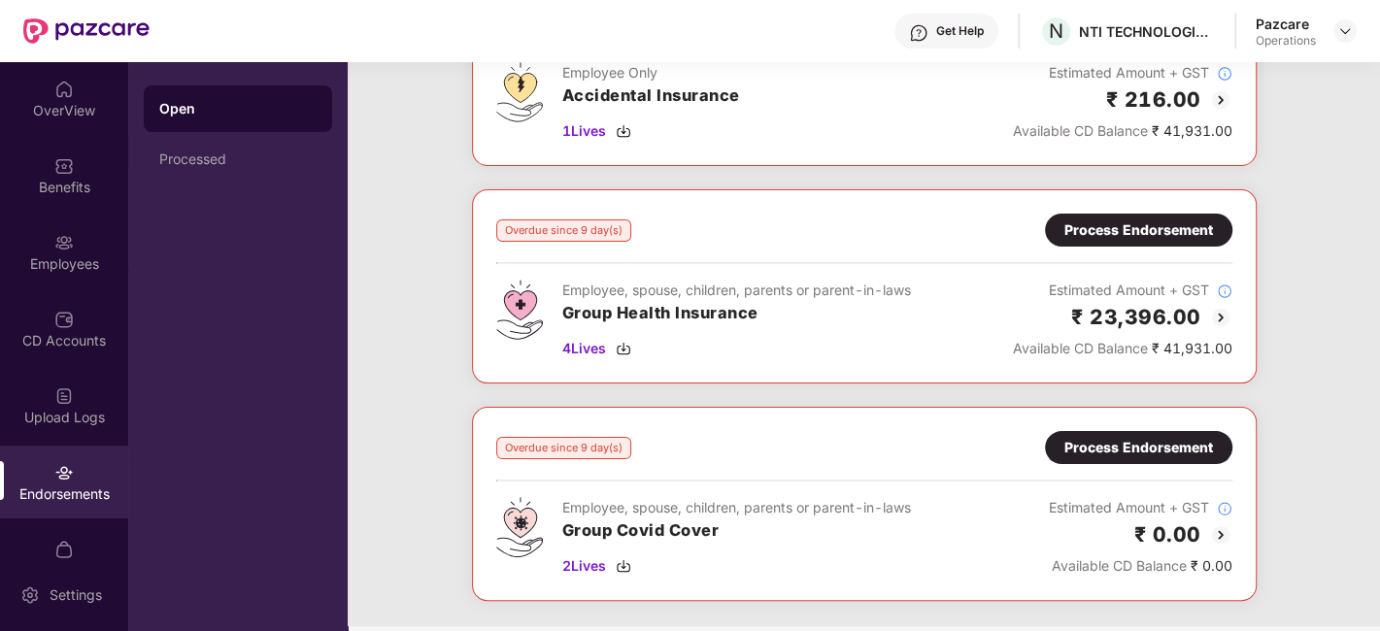
click at [1140, 224] on div "Process Endorsement" at bounding box center [1139, 230] width 149 height 21
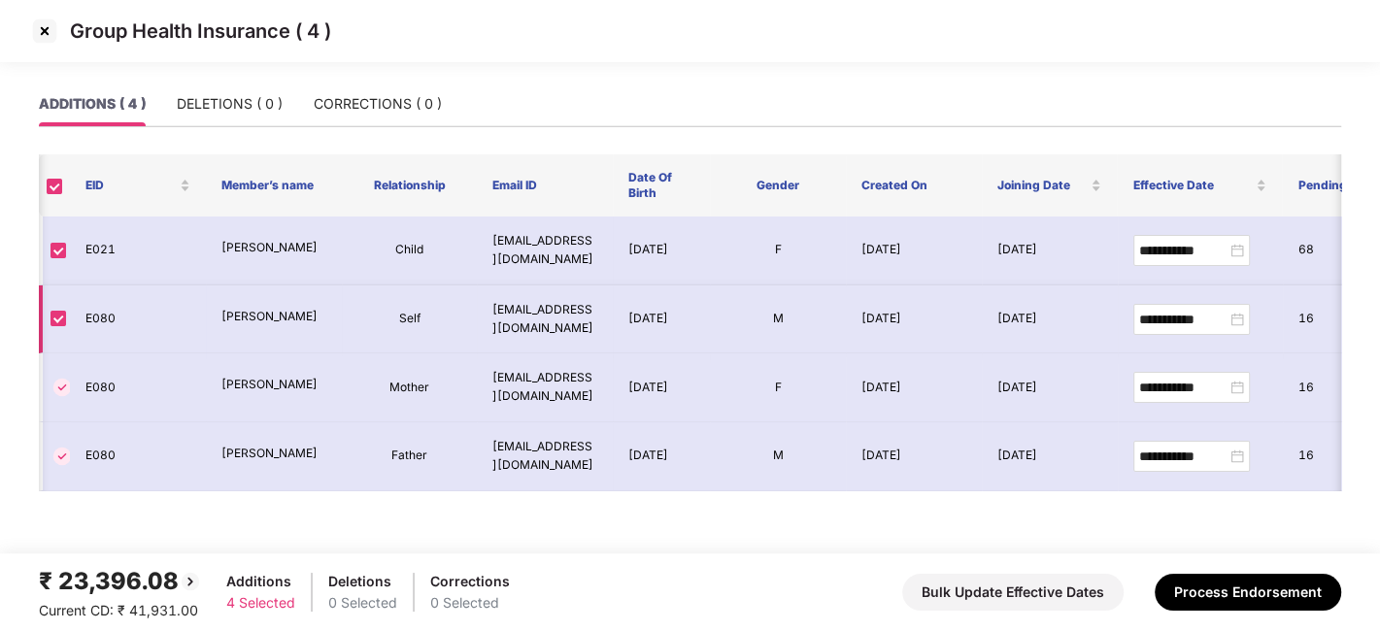
scroll to position [0, 43]
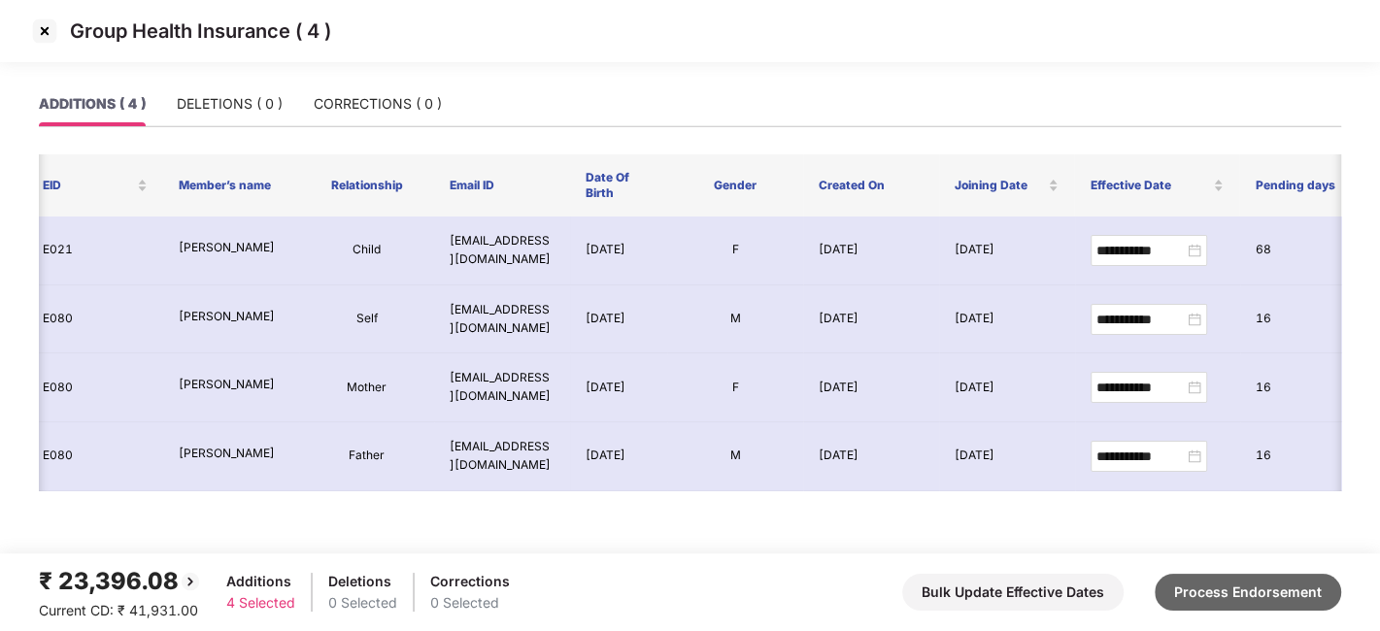
click at [1206, 592] on button "Process Endorsement" at bounding box center [1248, 592] width 187 height 37
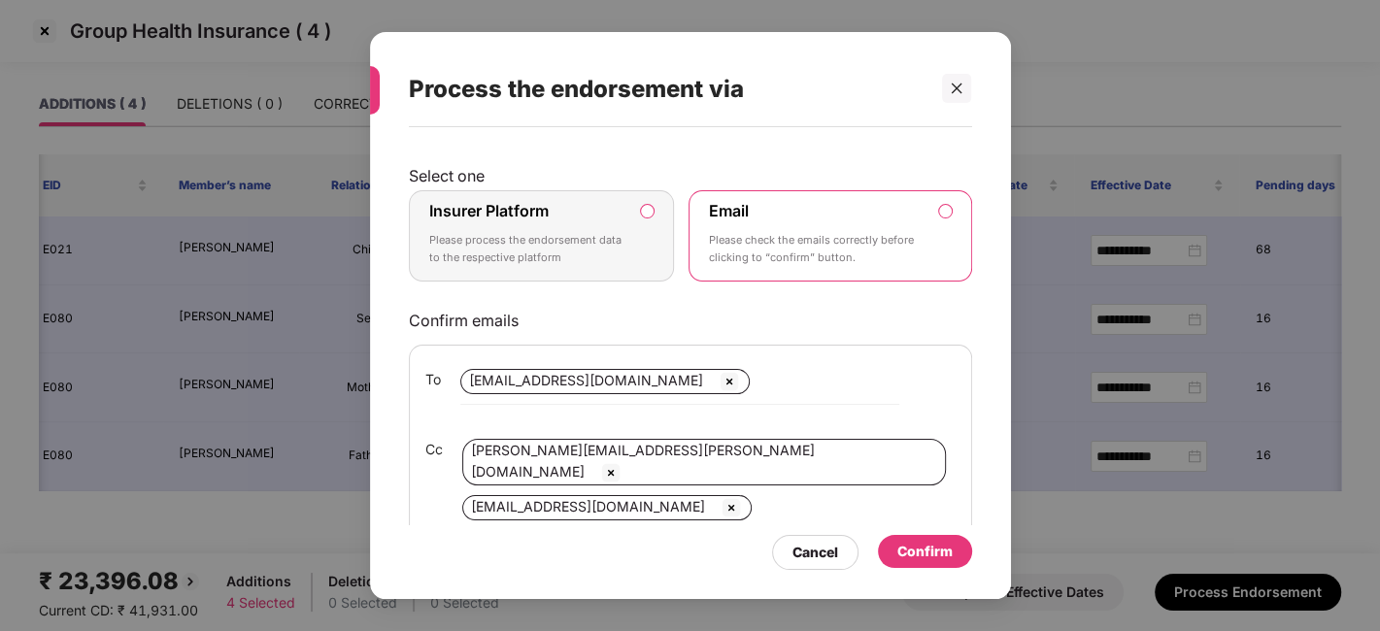
click at [535, 196] on label "Insurer Platform Please process the endorsement data to the respective platform" at bounding box center [542, 235] width 266 height 91
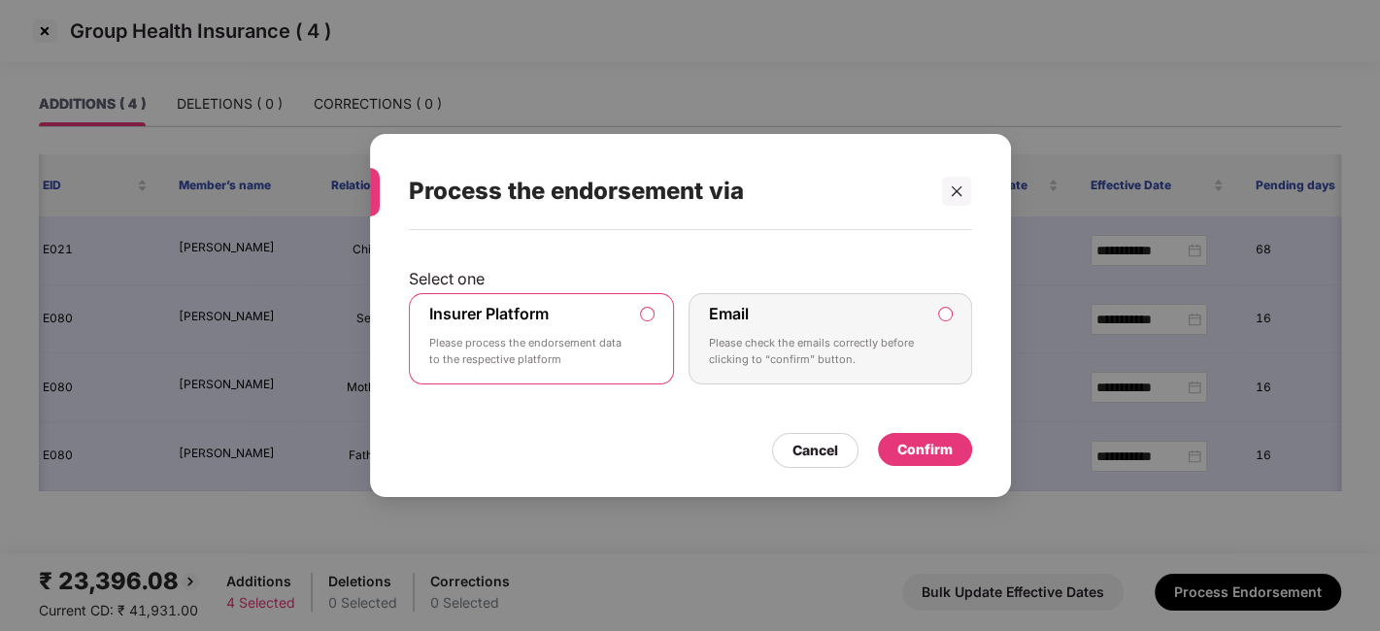
click at [941, 439] on div "Confirm" at bounding box center [925, 449] width 55 height 21
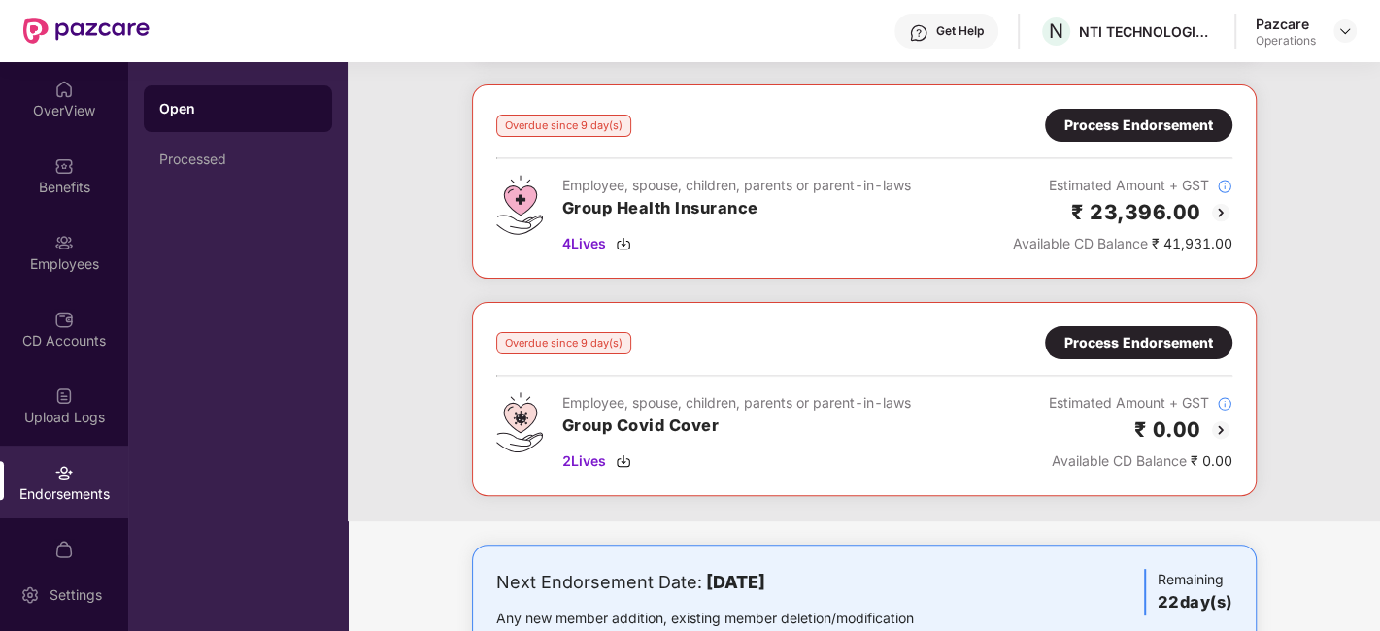
scroll to position [291, 0]
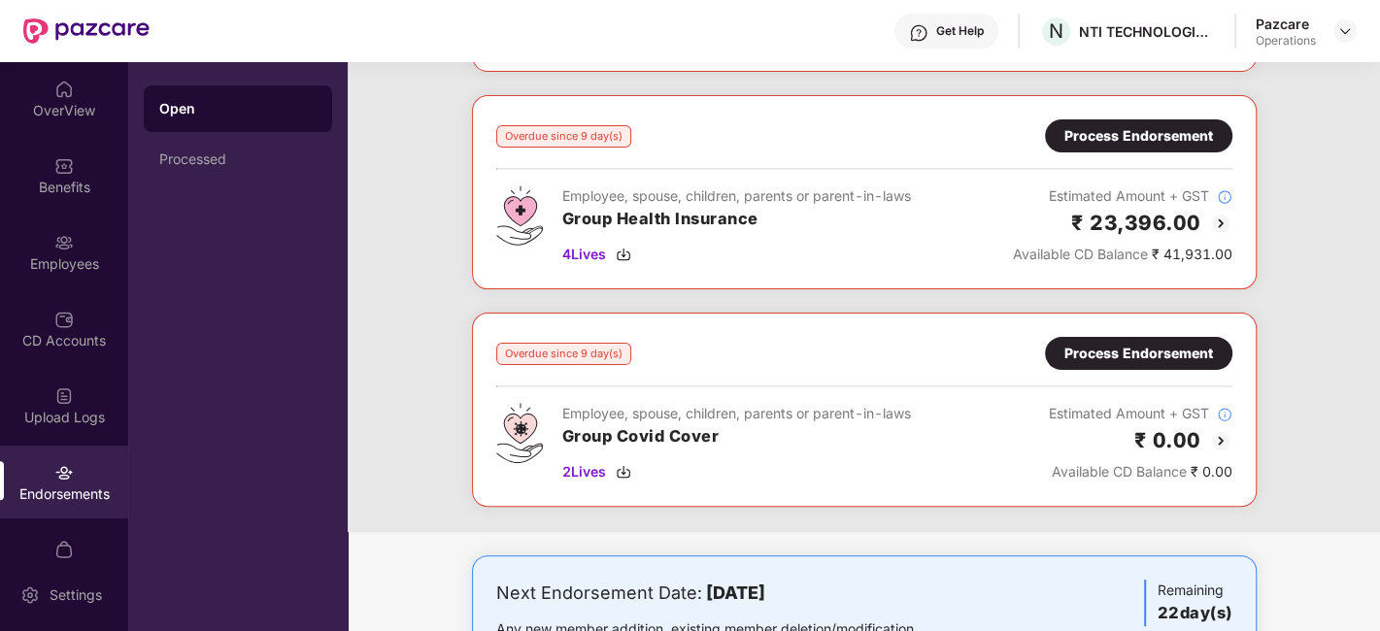
click at [1122, 348] on div "Process Endorsement" at bounding box center [1139, 353] width 149 height 21
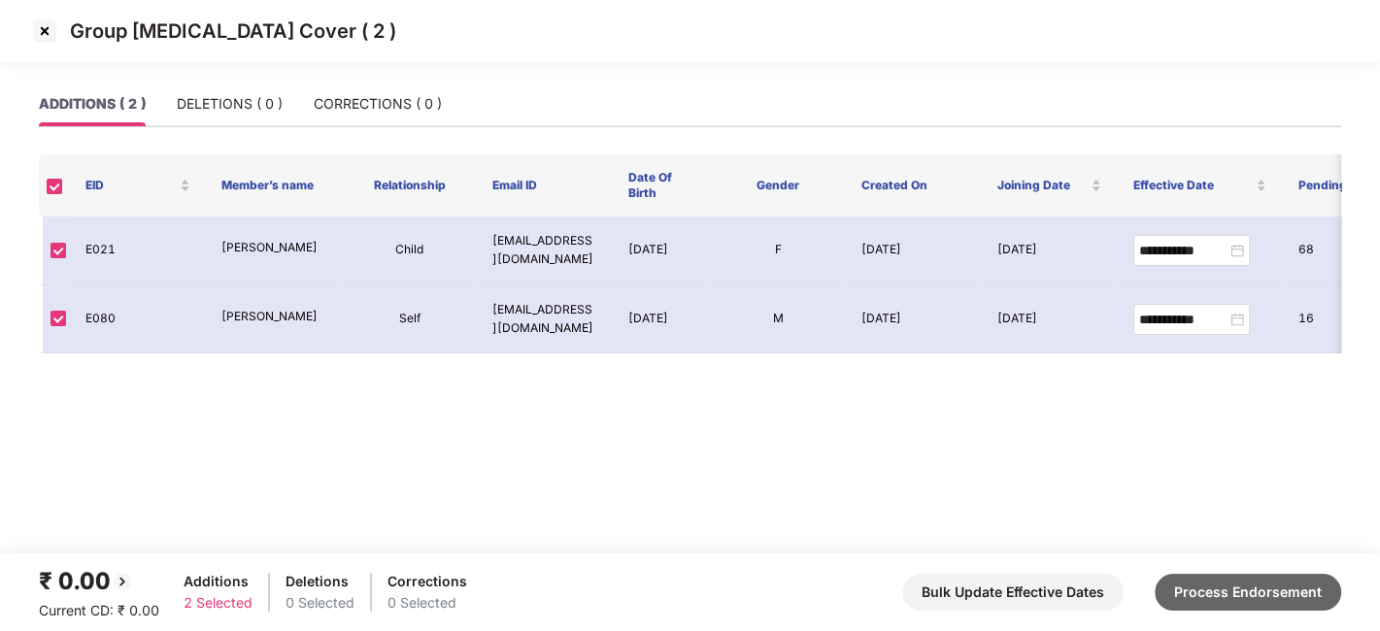
click at [1238, 589] on button "Process Endorsement" at bounding box center [1248, 592] width 187 height 37
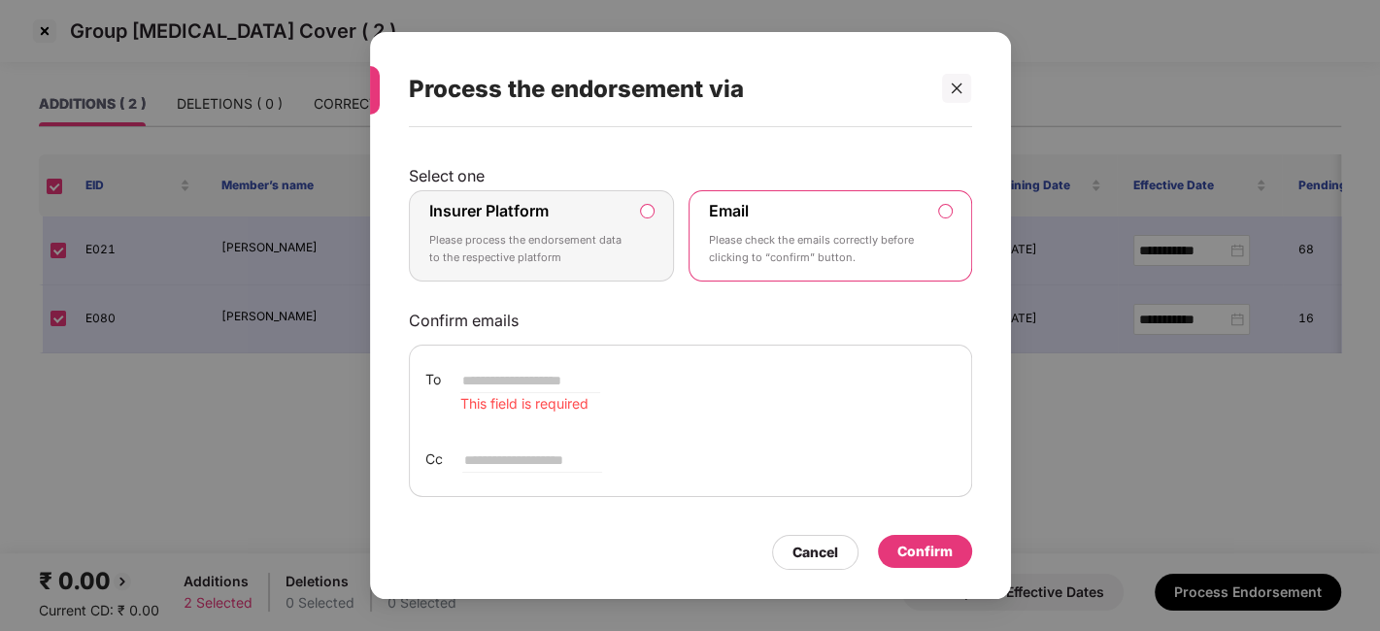
click at [604, 223] on div "Insurer Platform Please process the endorsement data to the respective platform" at bounding box center [528, 236] width 198 height 70
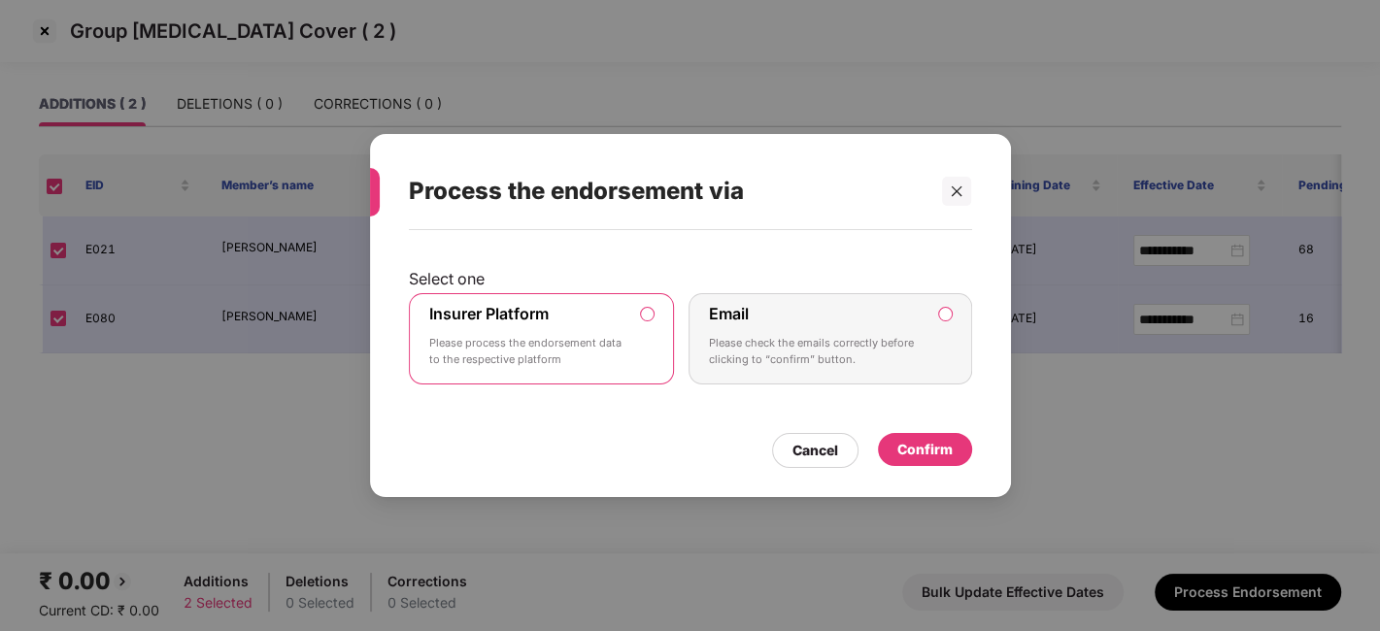
click at [916, 444] on div "Confirm" at bounding box center [925, 449] width 55 height 21
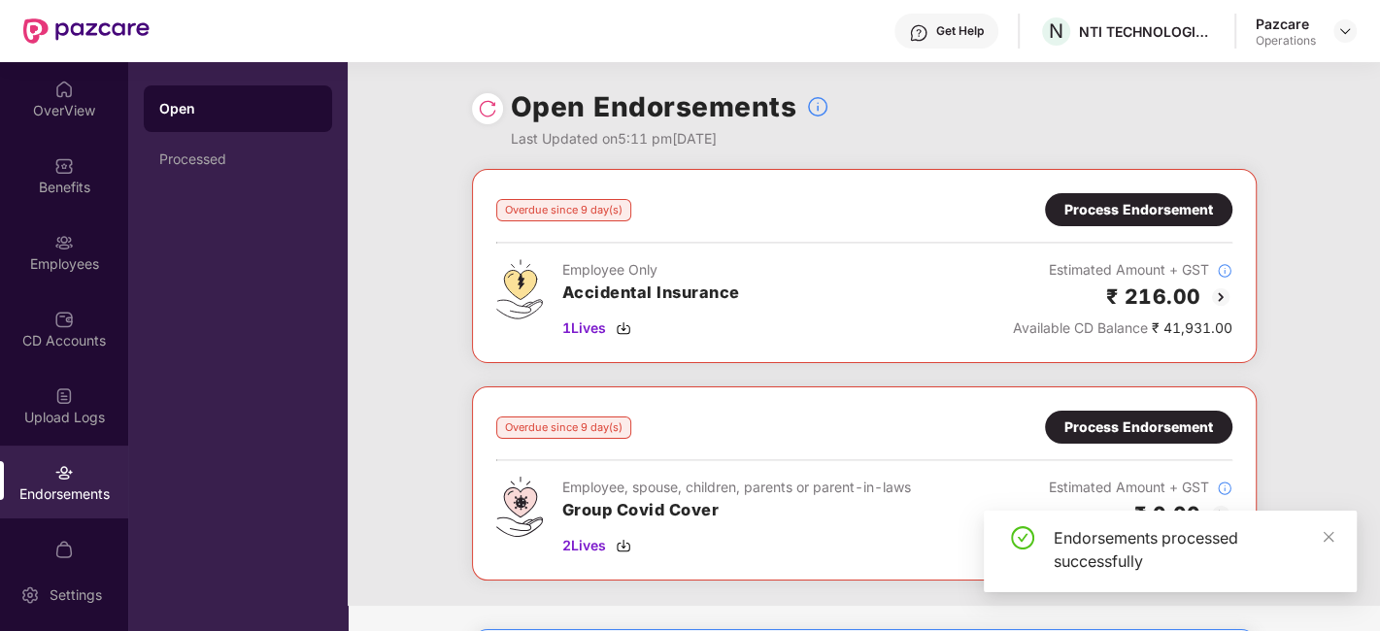
scroll to position [0, 0]
click at [488, 113] on div "Open Endorsements Last Updated on 5:11 pm, 12 Aug 2025 Overdue since 9 day(s) P…" at bounding box center [864, 346] width 1033 height 569
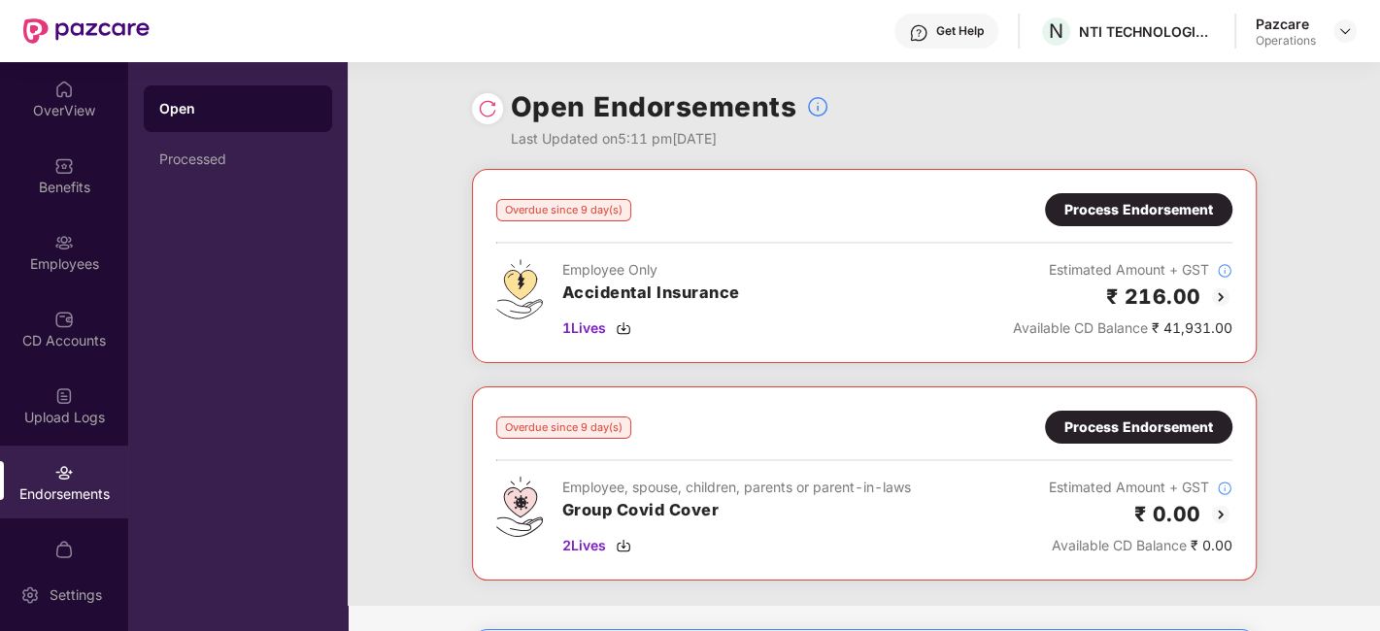
click at [488, 113] on img at bounding box center [487, 108] width 19 height 19
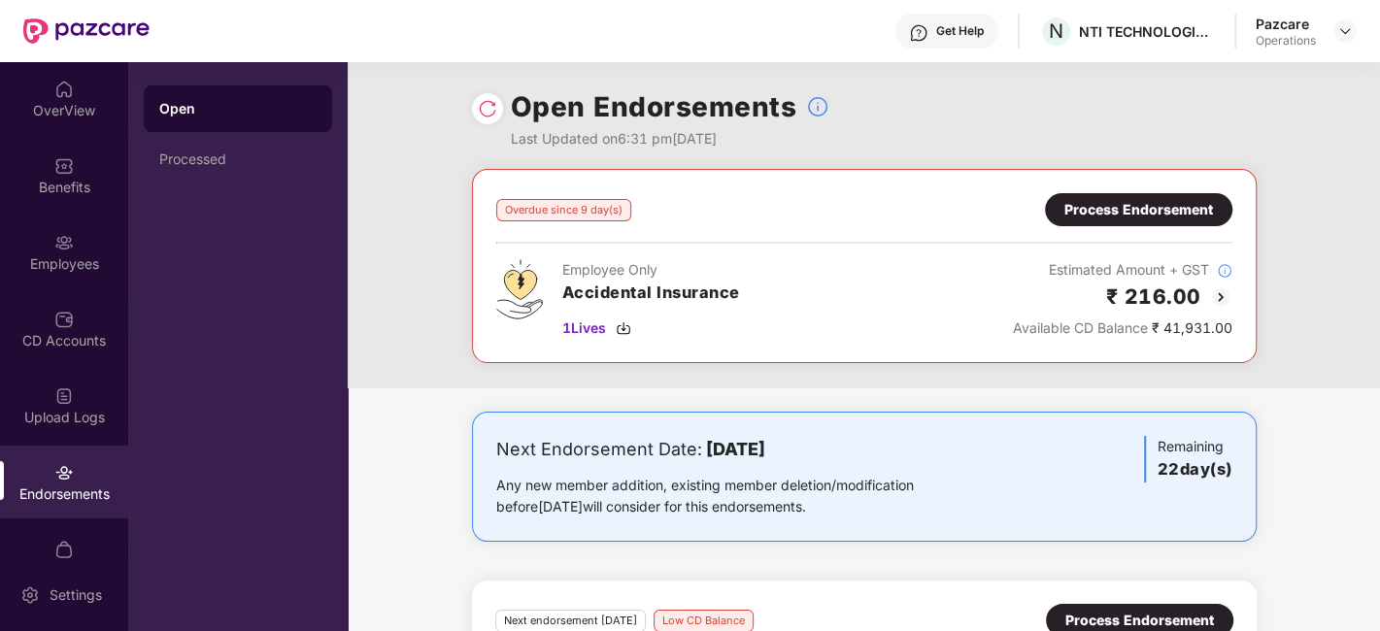
click at [1143, 208] on div "Process Endorsement" at bounding box center [1139, 209] width 149 height 21
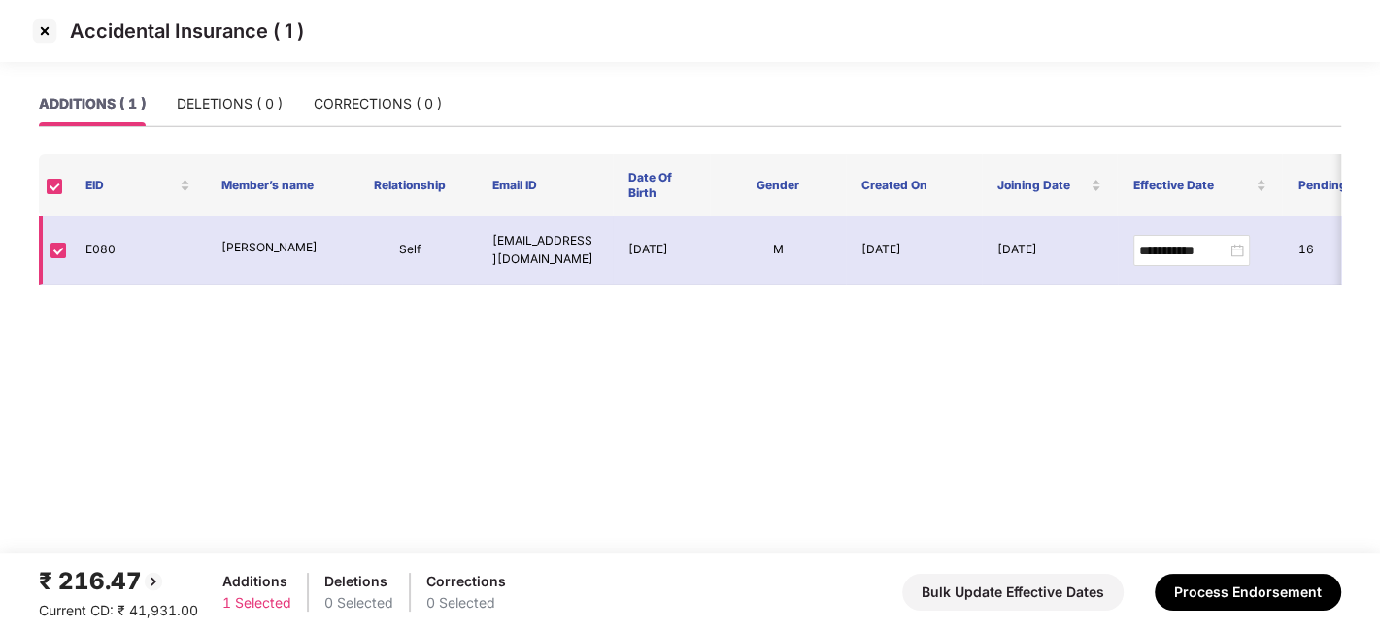
drag, startPoint x: 222, startPoint y: 239, endPoint x: 264, endPoint y: 254, distance: 44.2
click at [264, 254] on p "Chaudhary Shivam Akhilesh" at bounding box center [273, 248] width 105 height 18
copy p "Chaudhary Shivam Akhilesh"
click at [1219, 575] on button "Process Endorsement" at bounding box center [1248, 592] width 187 height 37
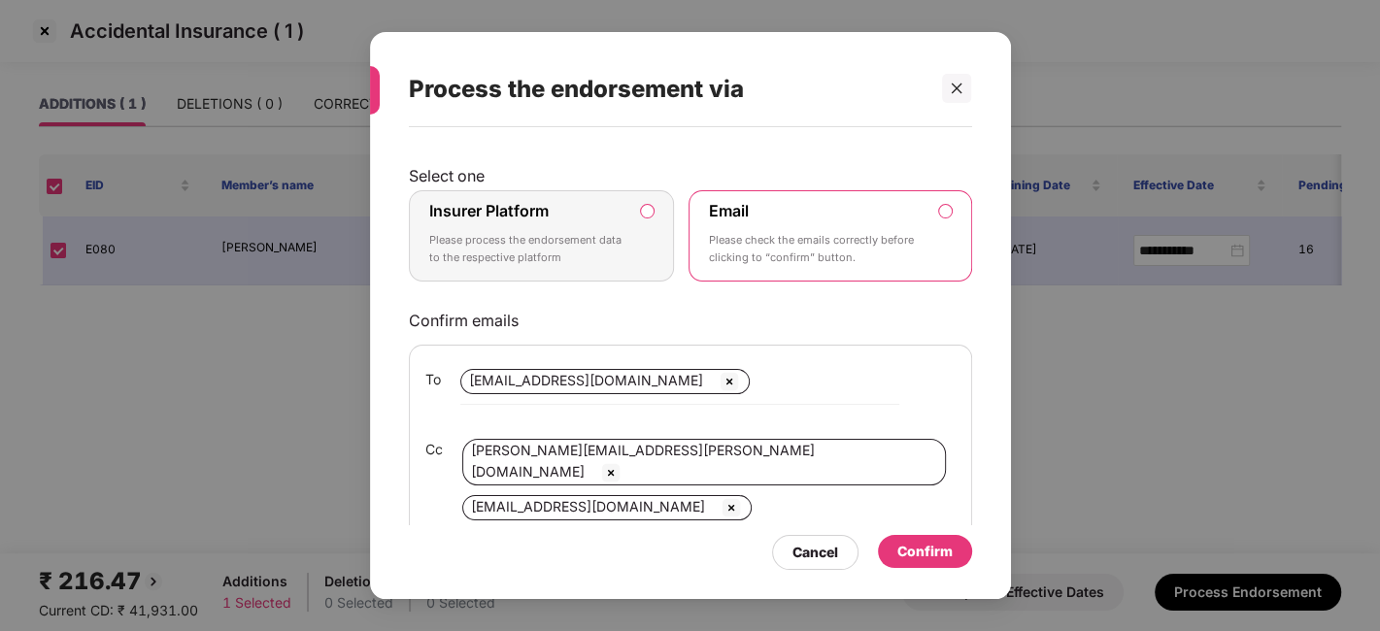
click at [594, 268] on div "Insurer Platform Please process the endorsement data to the respective platform" at bounding box center [528, 236] width 198 height 70
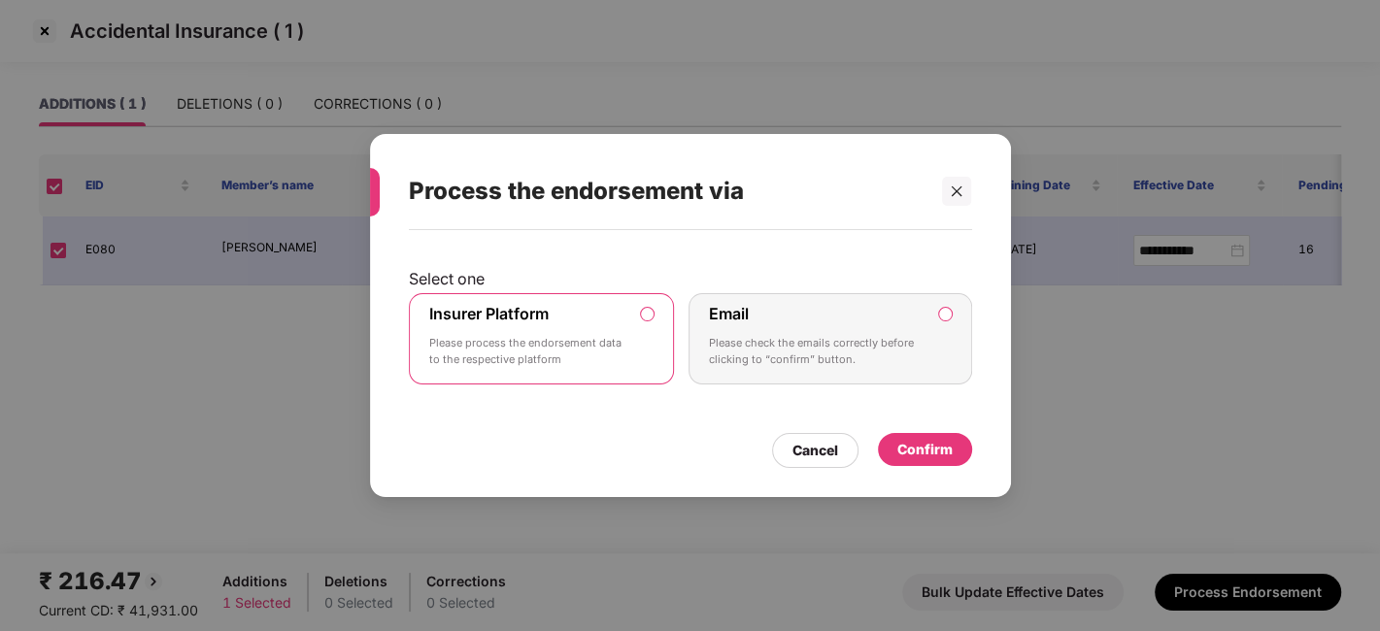
click at [913, 448] on div "Confirm" at bounding box center [925, 449] width 55 height 21
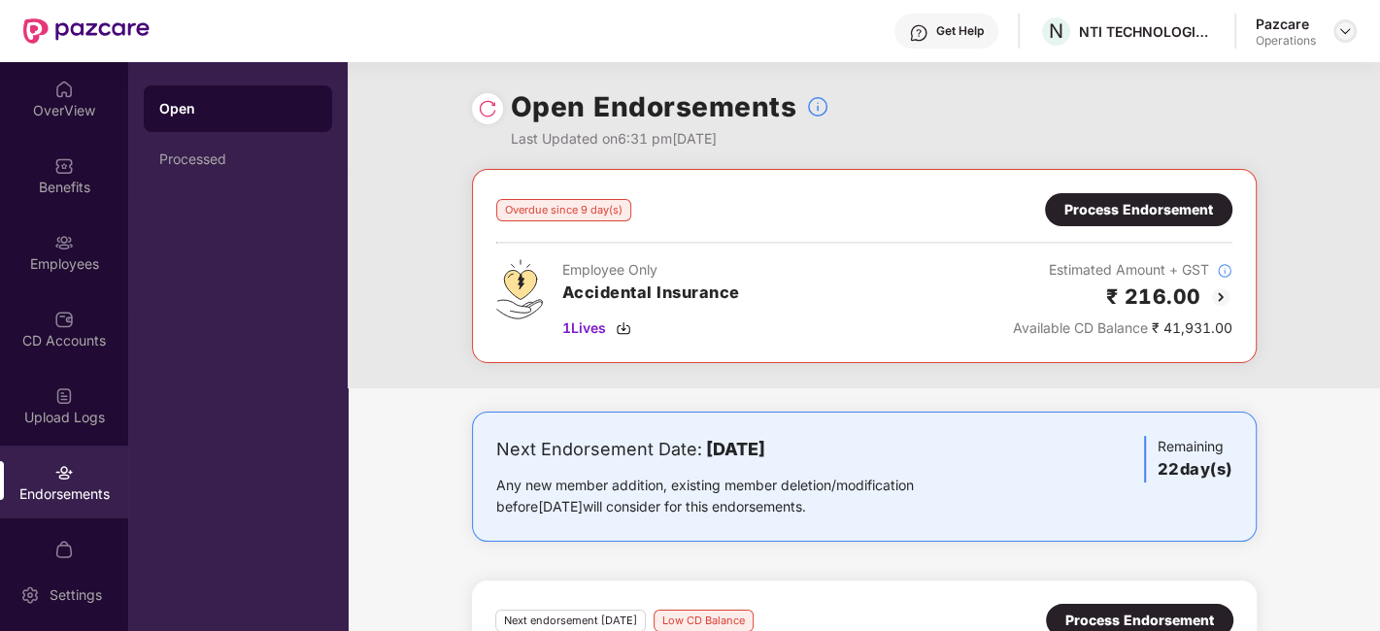
click at [1338, 34] on img at bounding box center [1346, 31] width 16 height 16
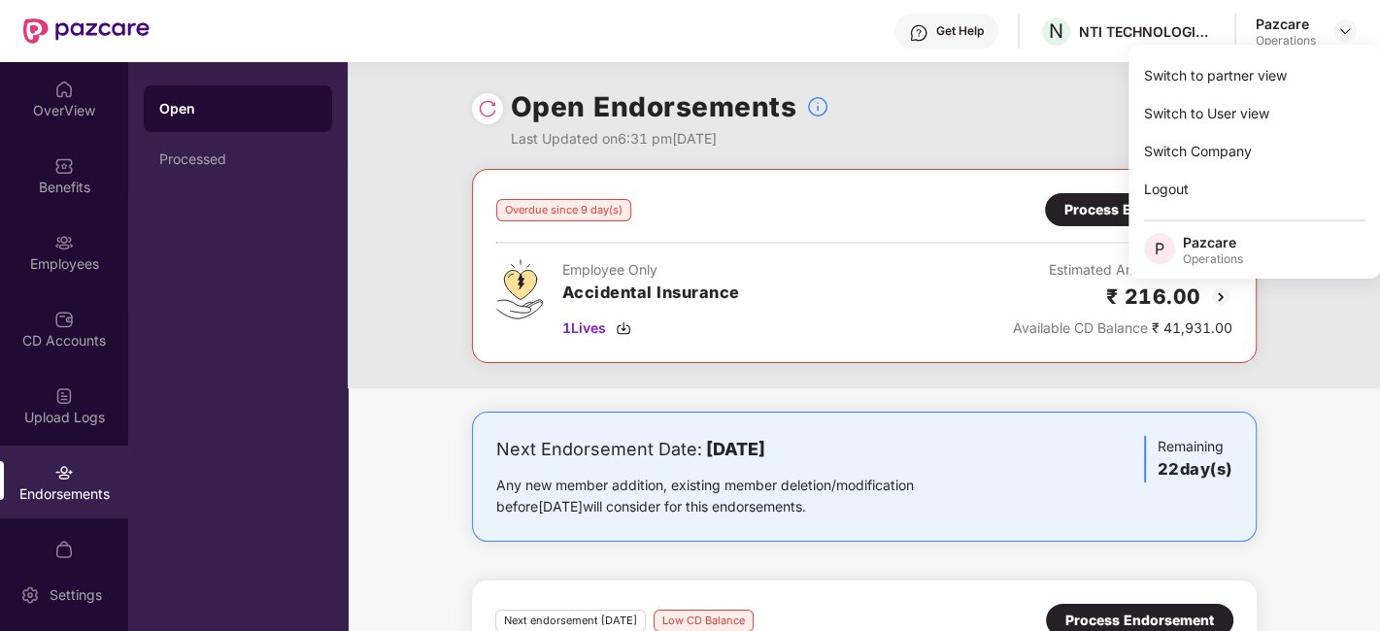
click at [937, 137] on div "Open Endorsements Last Updated on 6:31 pm, 12 Aug 2025" at bounding box center [864, 115] width 785 height 107
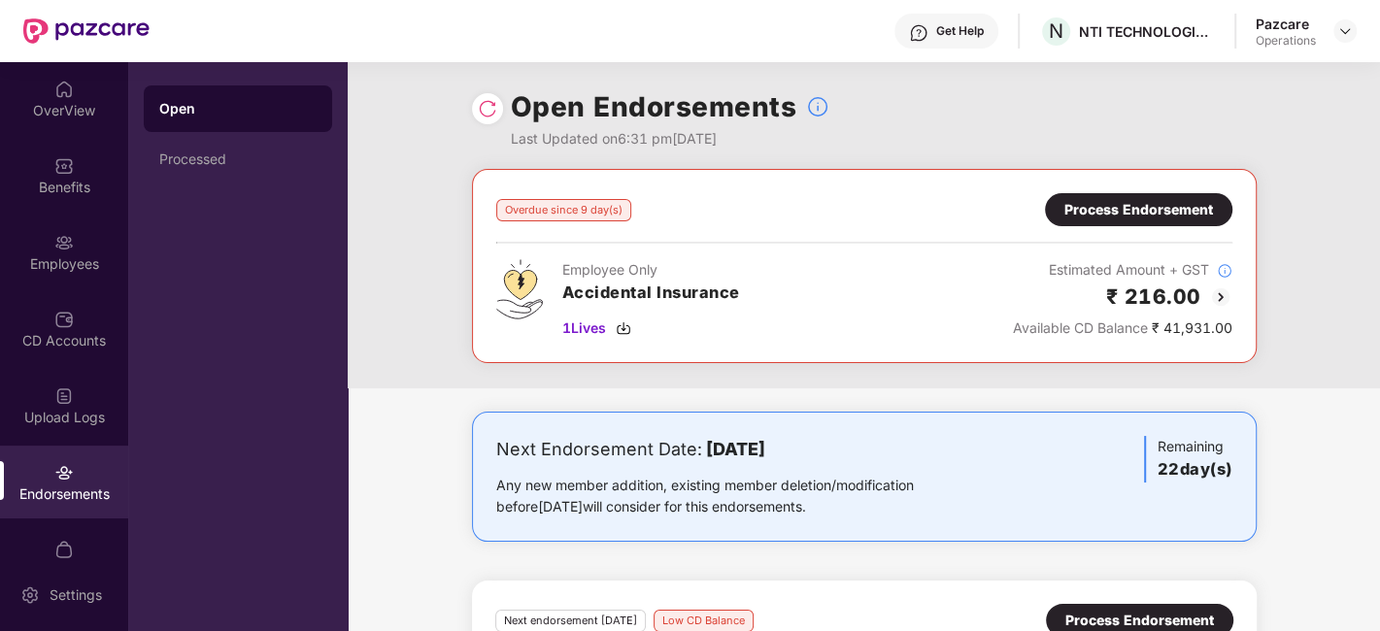
click at [491, 128] on div "Open Endorsements Last Updated on 6:31 pm, 12 Aug 2025" at bounding box center [864, 115] width 785 height 107
click at [488, 106] on img at bounding box center [487, 108] width 19 height 19
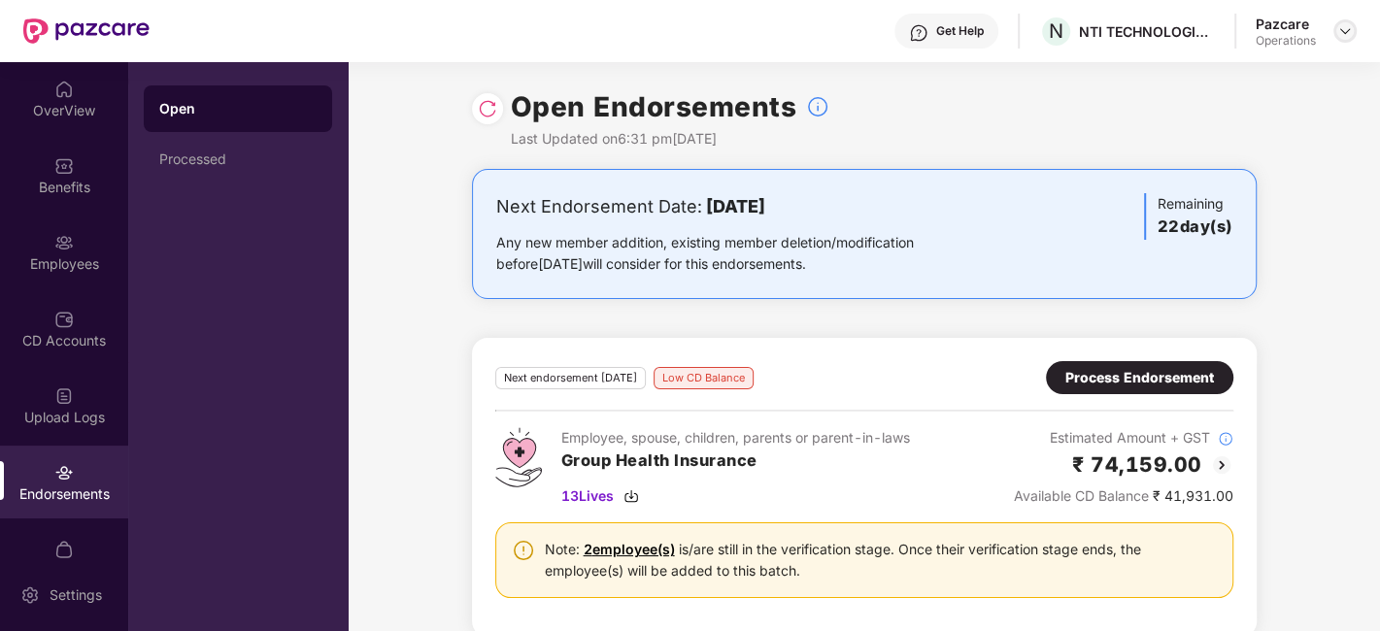
click at [1340, 37] on img at bounding box center [1346, 31] width 16 height 16
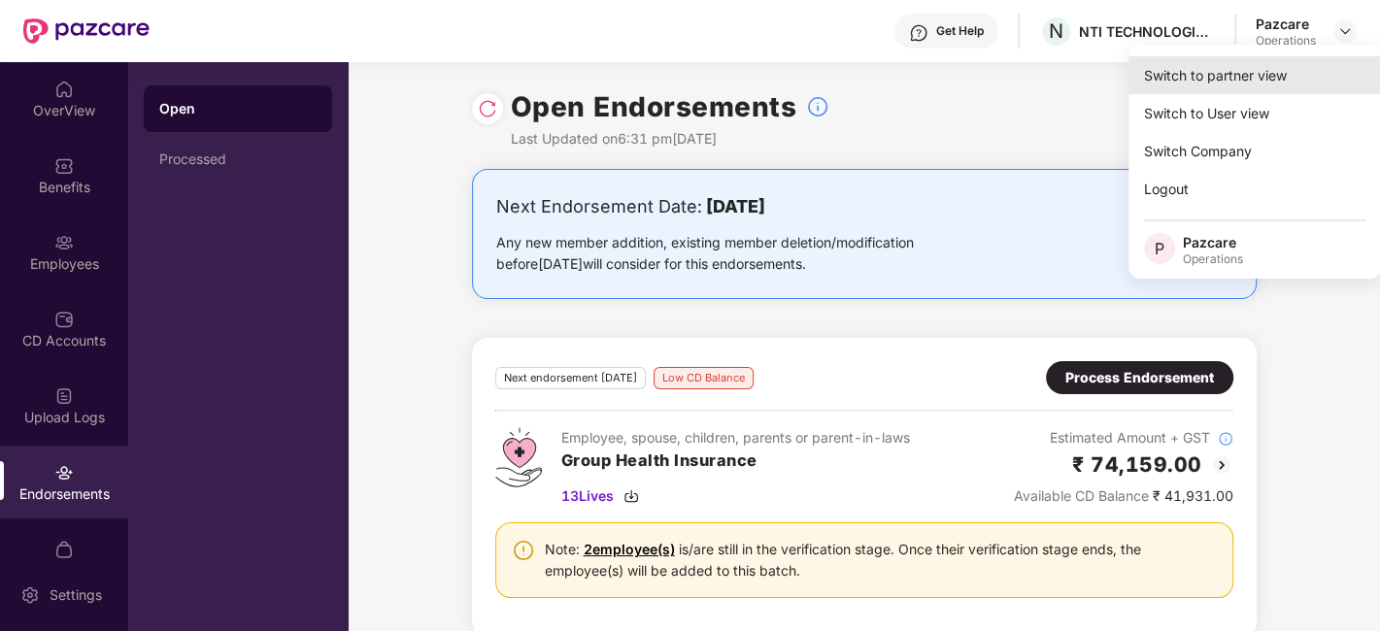
click at [1242, 85] on div "Switch to partner view" at bounding box center [1255, 75] width 253 height 38
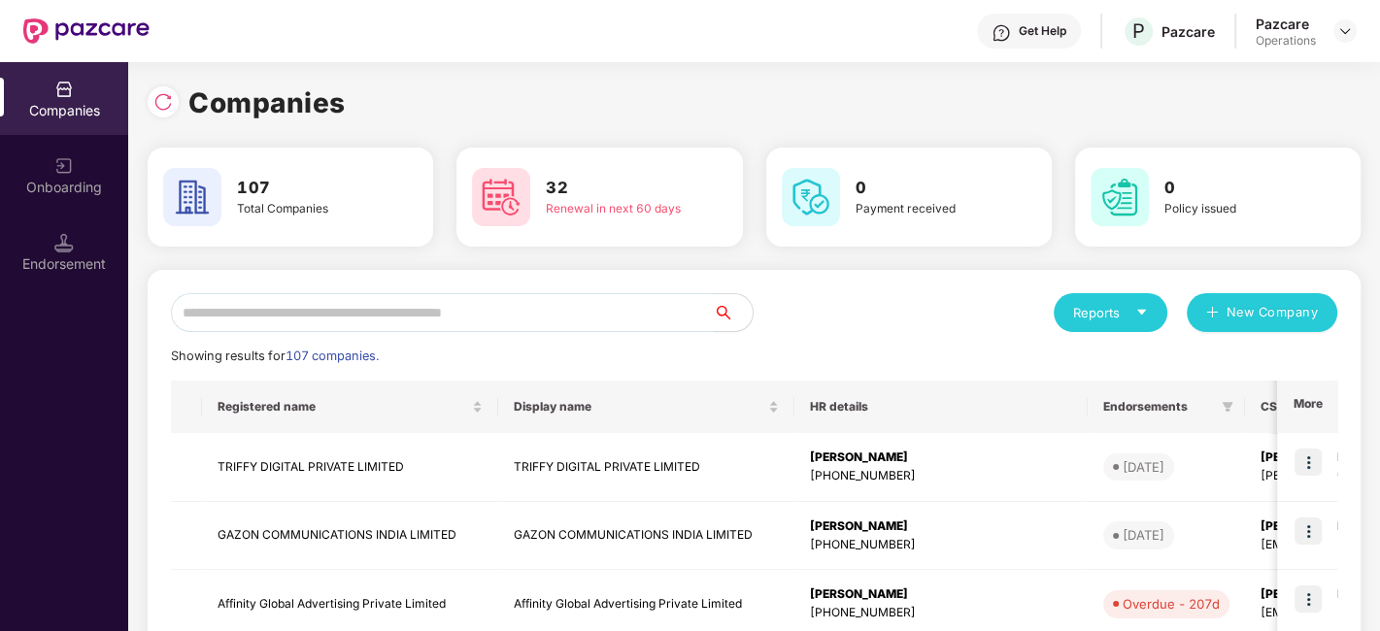
click at [580, 311] on input "text" at bounding box center [442, 312] width 543 height 39
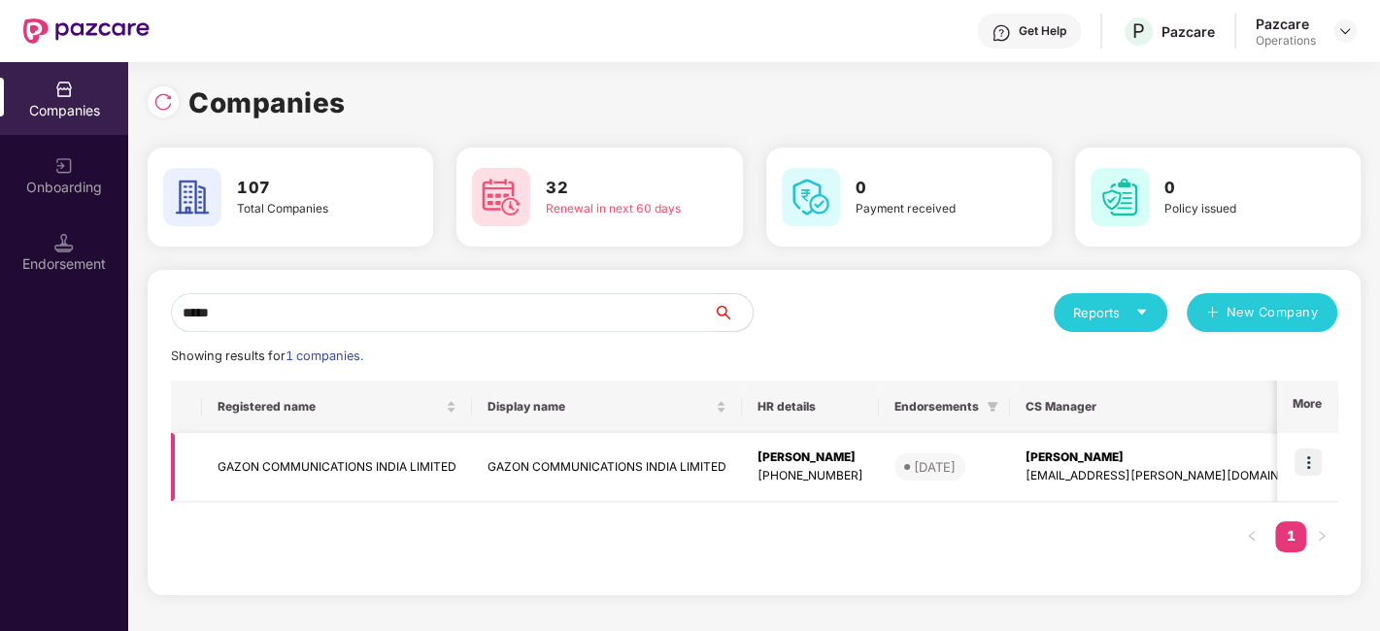
type input "*****"
click at [1314, 454] on img at bounding box center [1308, 462] width 27 height 27
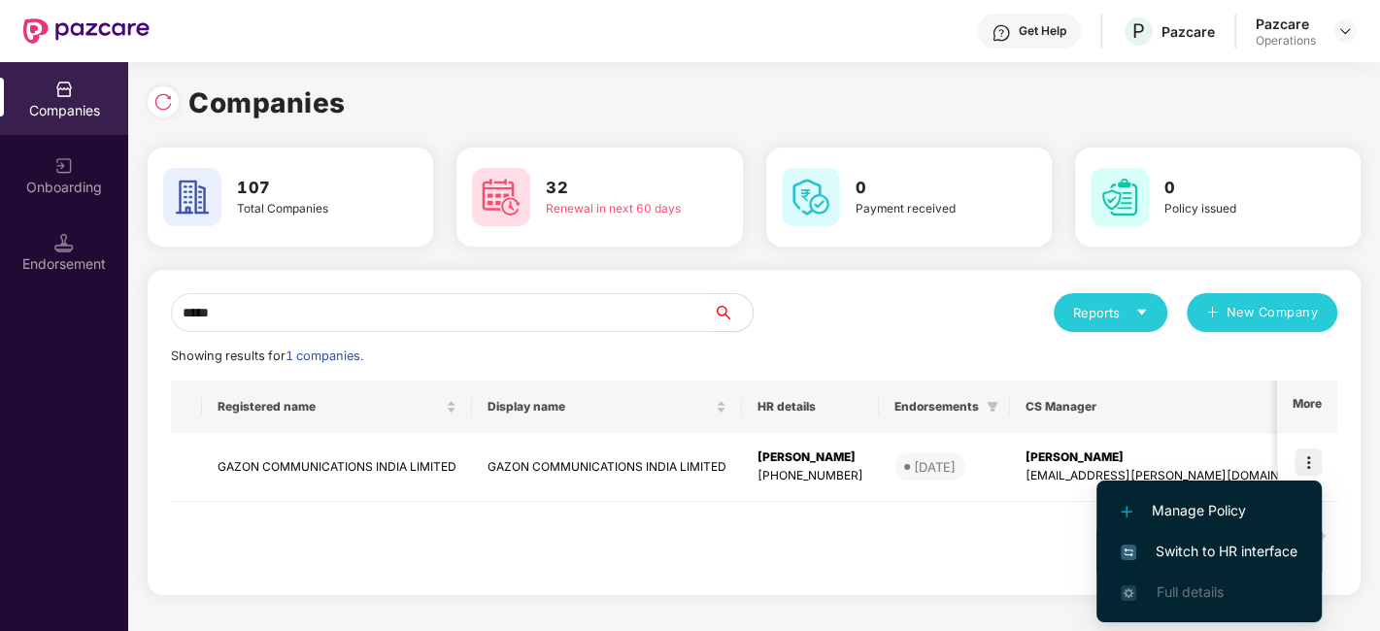
click at [1185, 541] on span "Switch to HR interface" at bounding box center [1209, 551] width 177 height 21
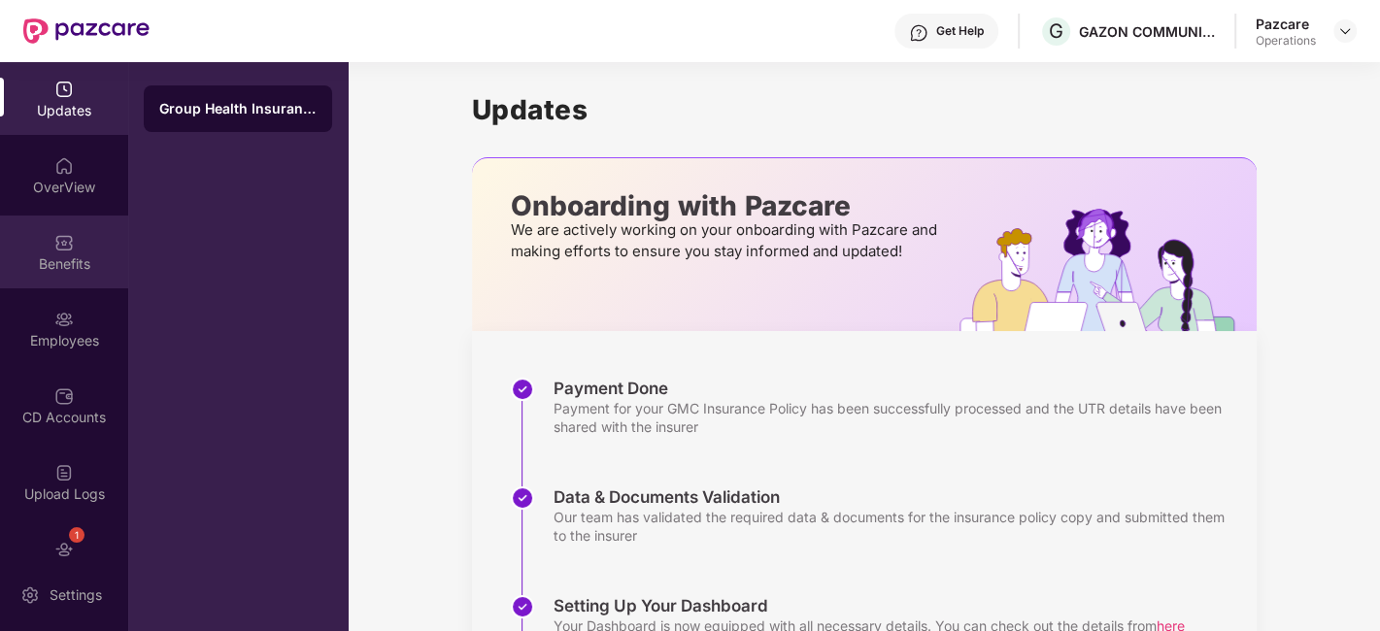
scroll to position [117, 0]
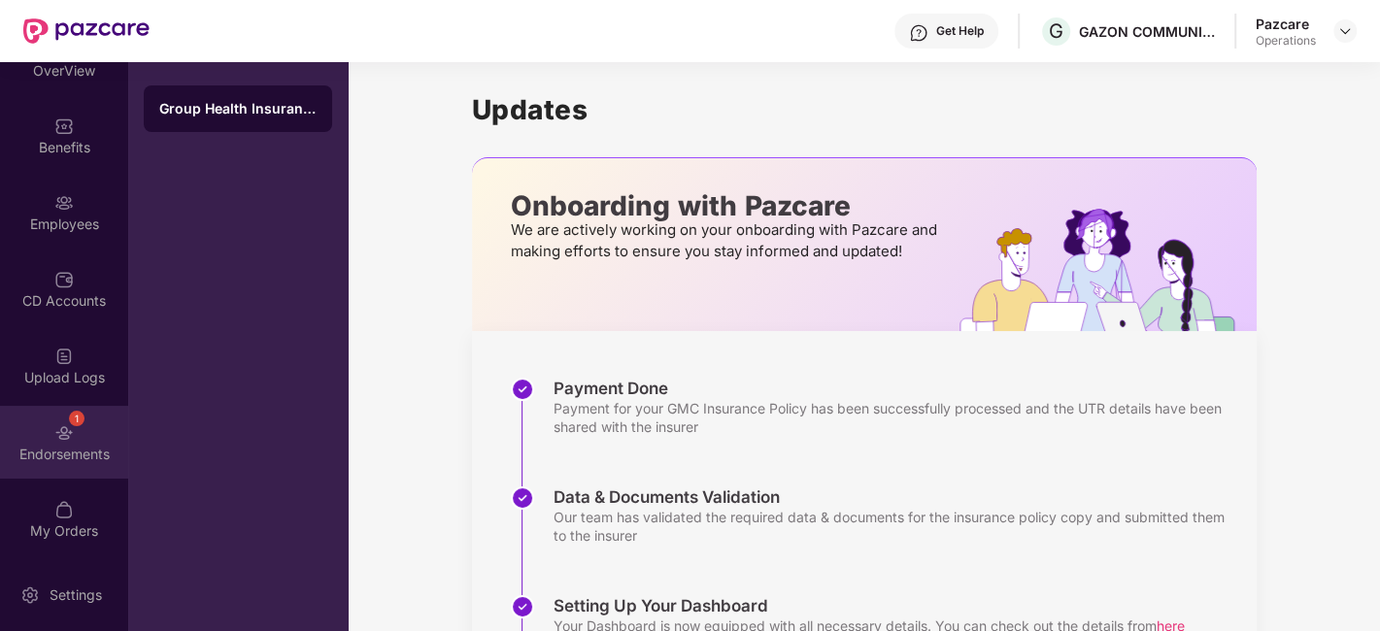
click at [44, 425] on div "1 Endorsements" at bounding box center [64, 442] width 128 height 73
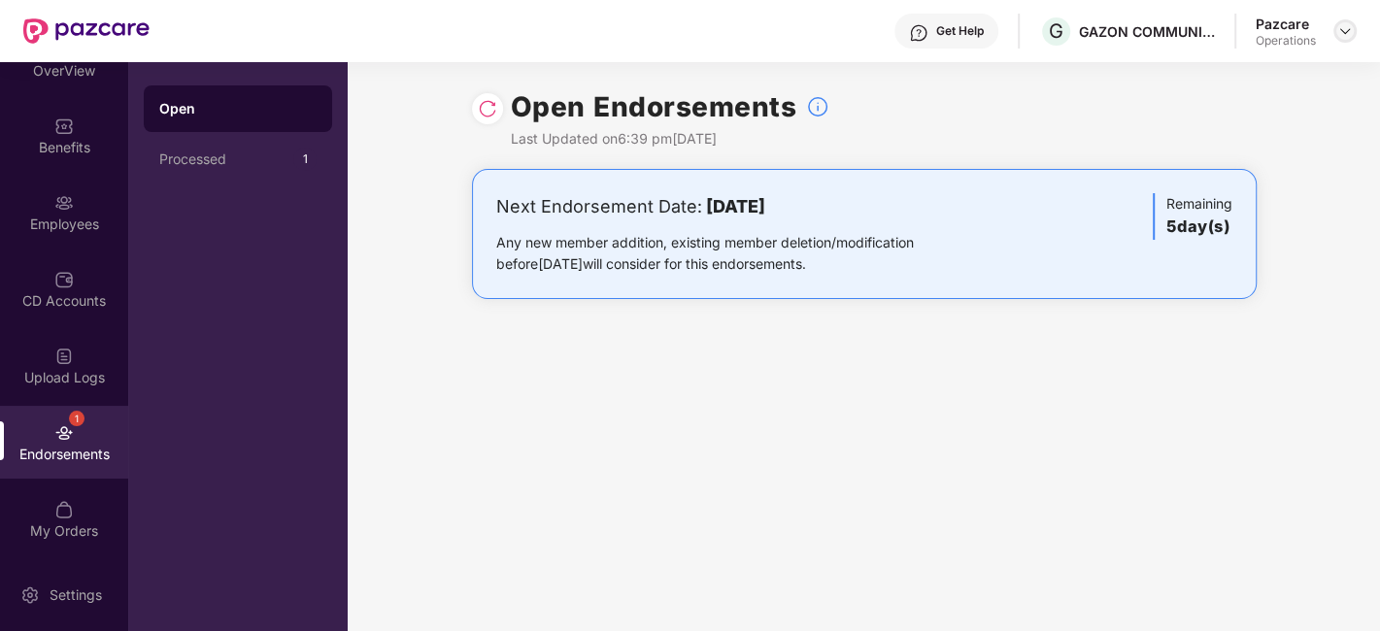
click at [1348, 29] on img at bounding box center [1346, 31] width 16 height 16
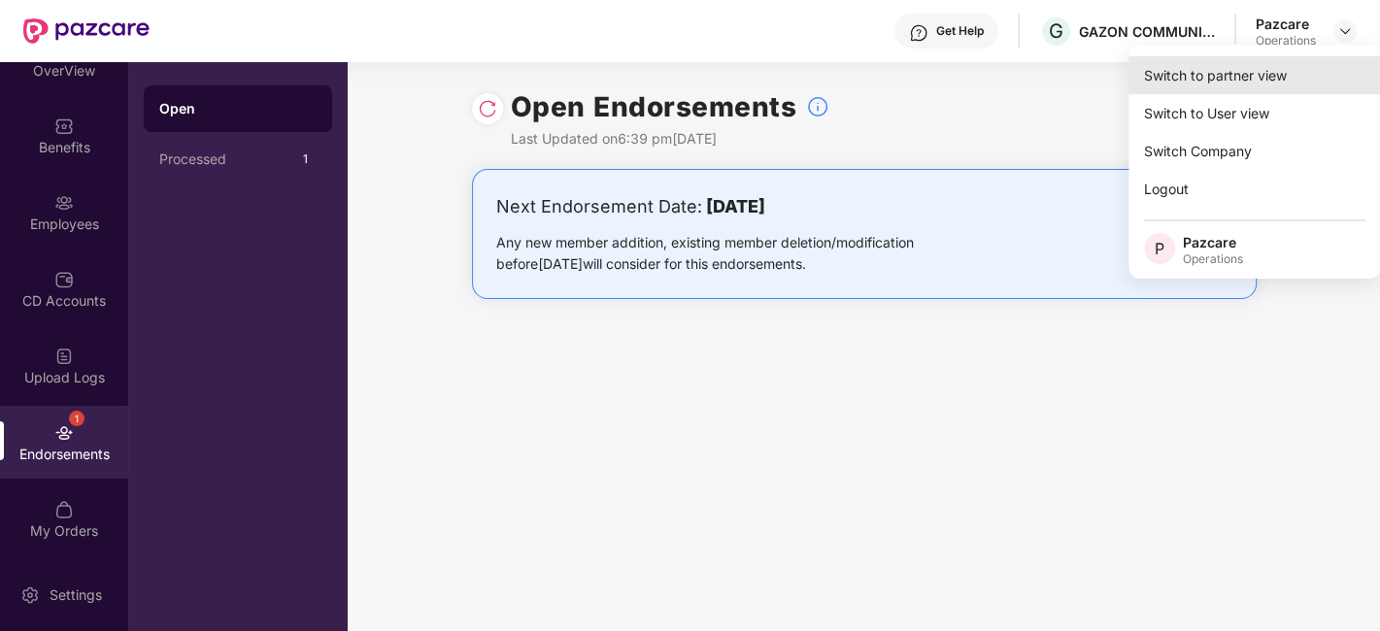
click at [1236, 67] on div "Switch to partner view" at bounding box center [1255, 75] width 253 height 38
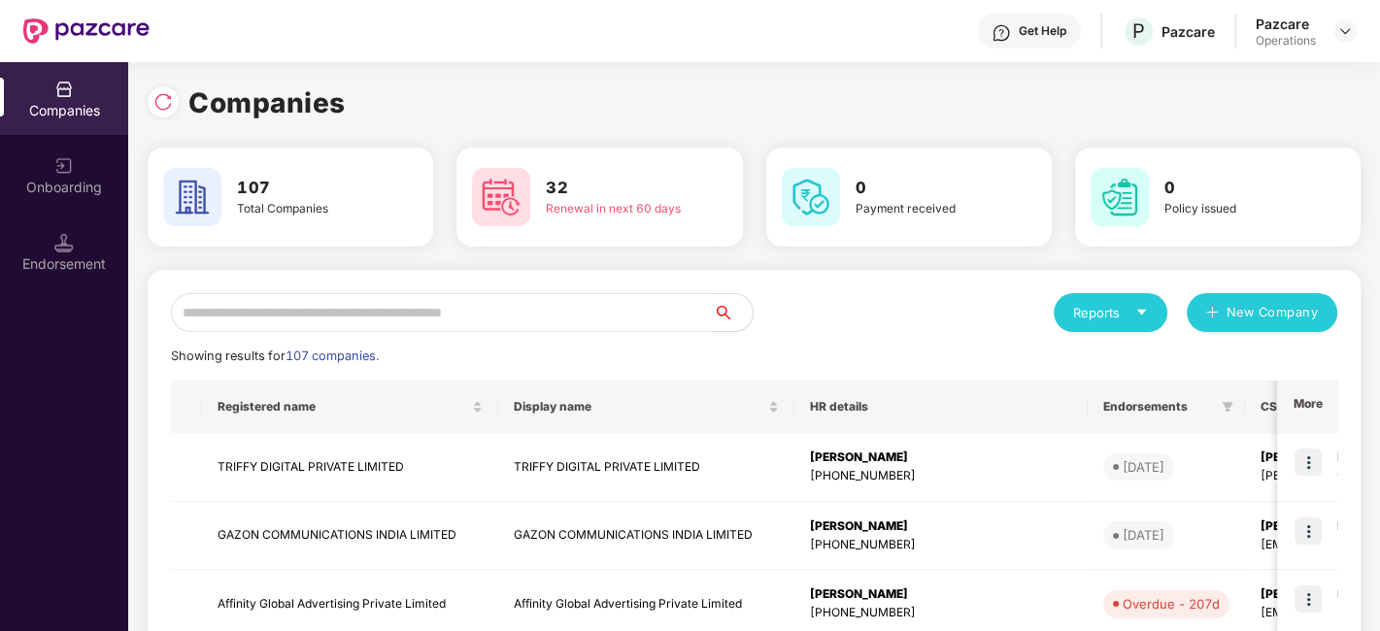
click at [541, 316] on input "text" at bounding box center [442, 312] width 543 height 39
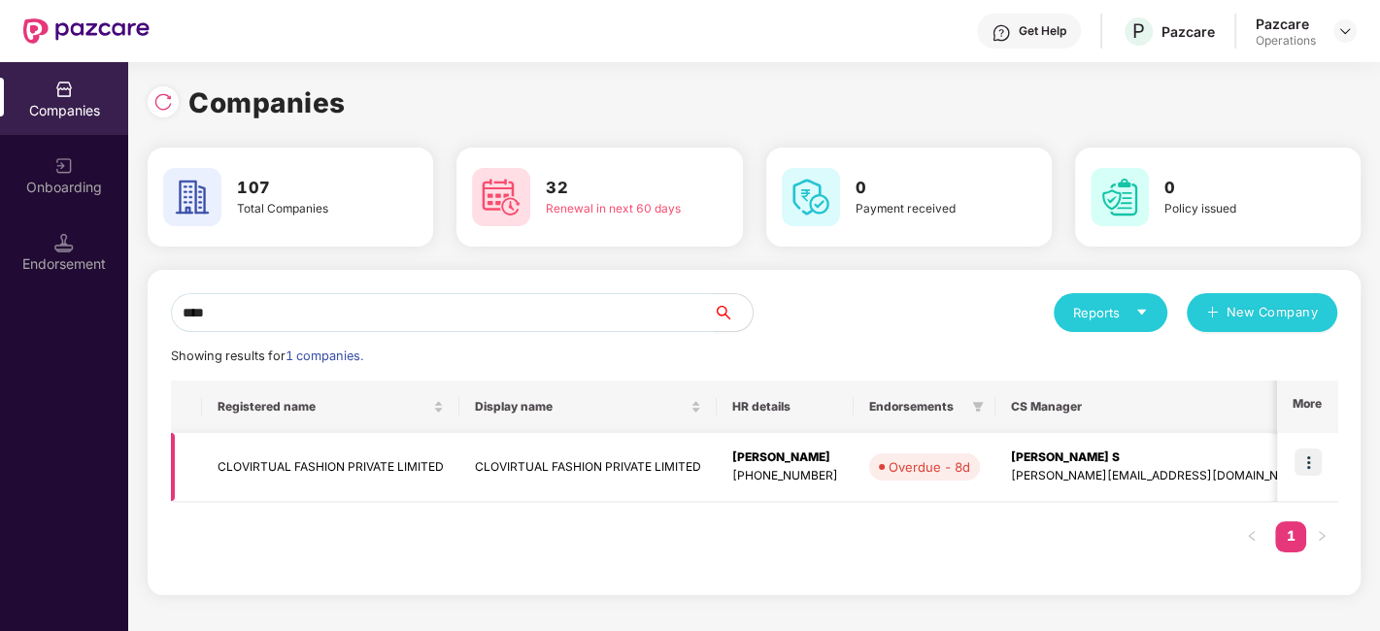
type input "****"
click at [1306, 462] on img at bounding box center [1308, 462] width 27 height 27
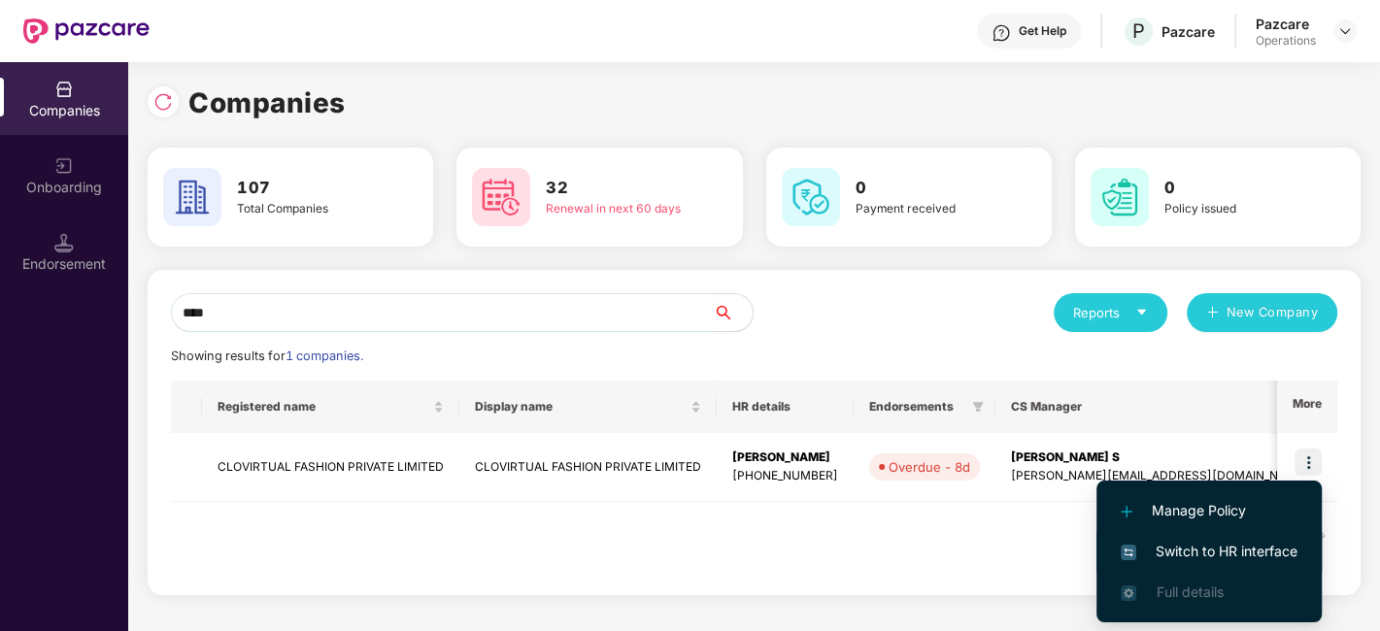
click at [1194, 545] on span "Switch to HR interface" at bounding box center [1209, 551] width 177 height 21
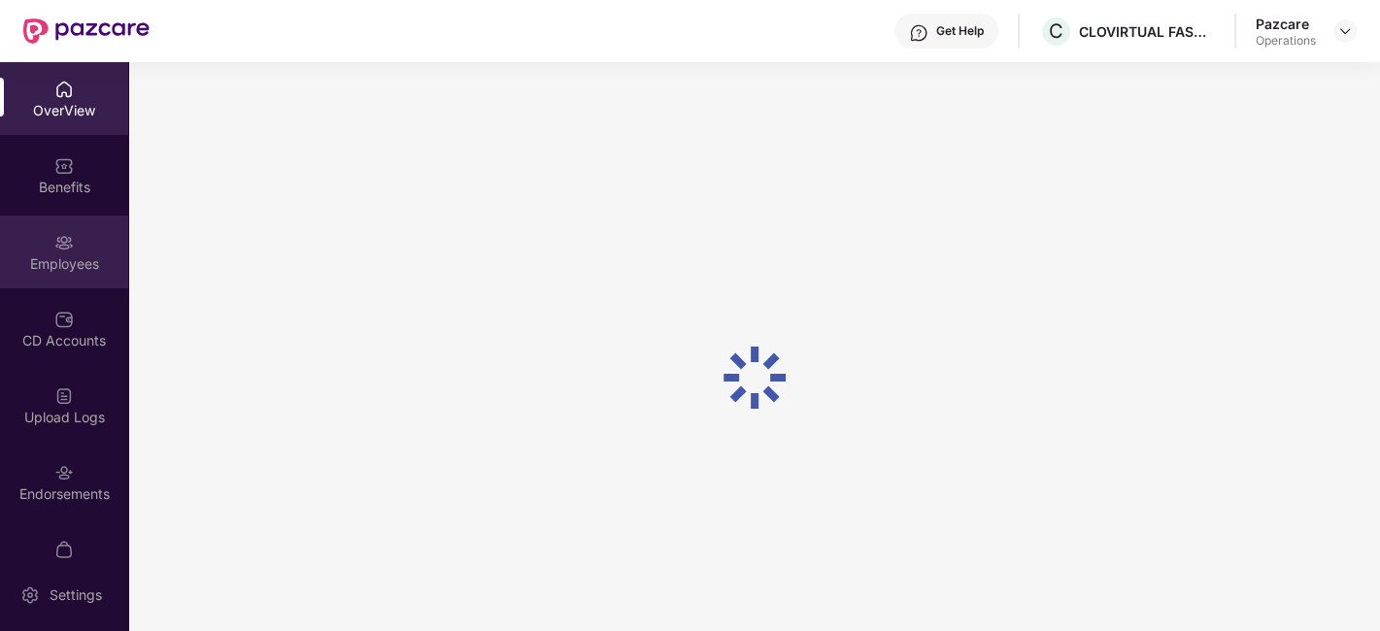
scroll to position [40, 0]
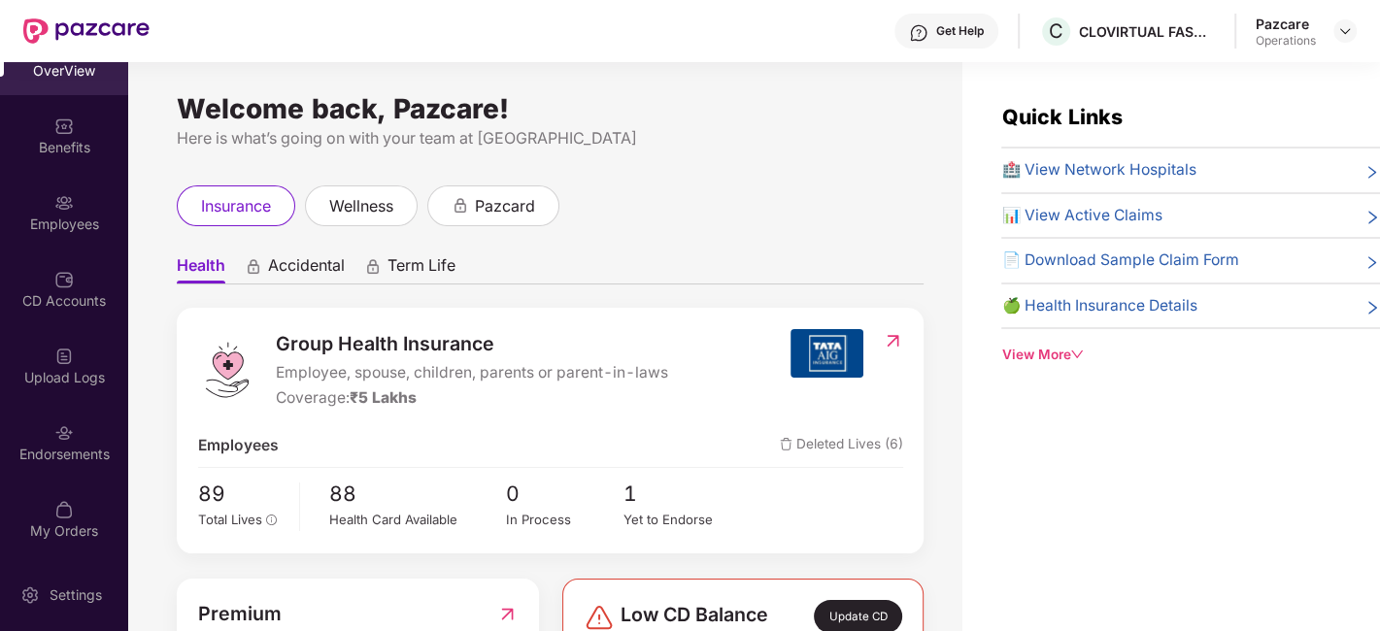
click at [41, 437] on div "Endorsements" at bounding box center [64, 442] width 128 height 73
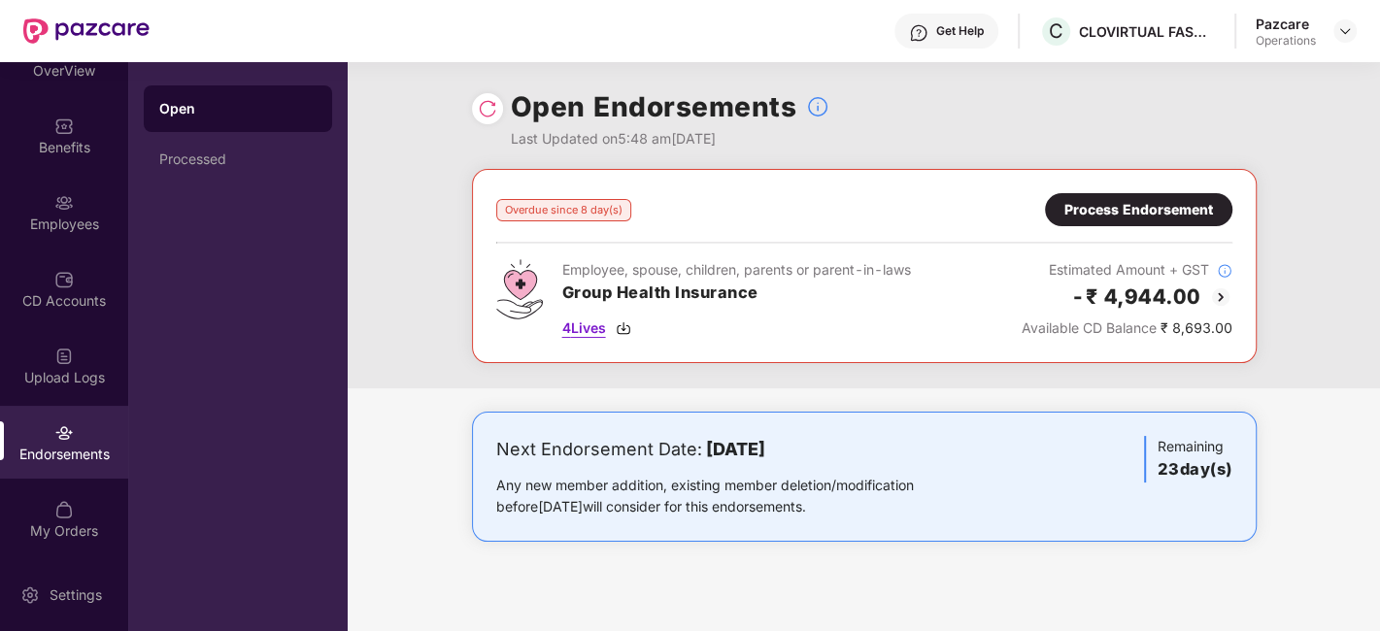
click at [583, 328] on span "4 Lives" at bounding box center [584, 328] width 44 height 21
click at [1068, 210] on div "Process Endorsement" at bounding box center [1139, 209] width 149 height 21
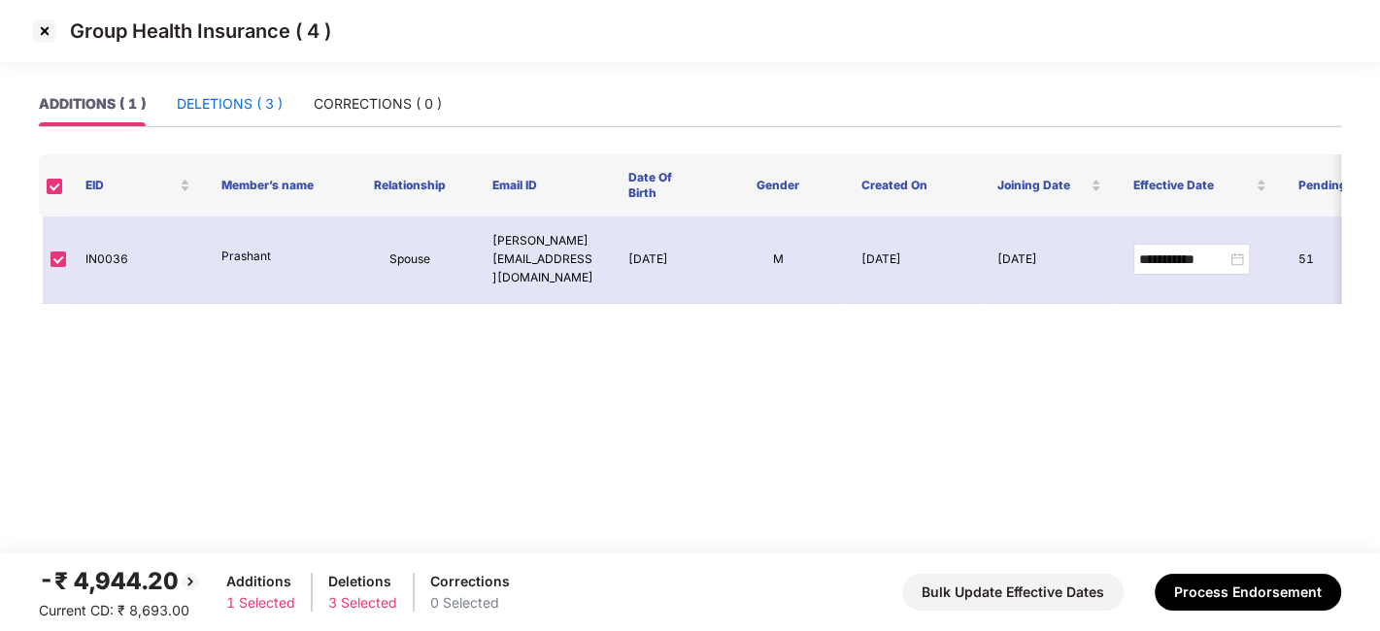
click at [232, 99] on div "DELETIONS ( 3 )" at bounding box center [230, 103] width 106 height 21
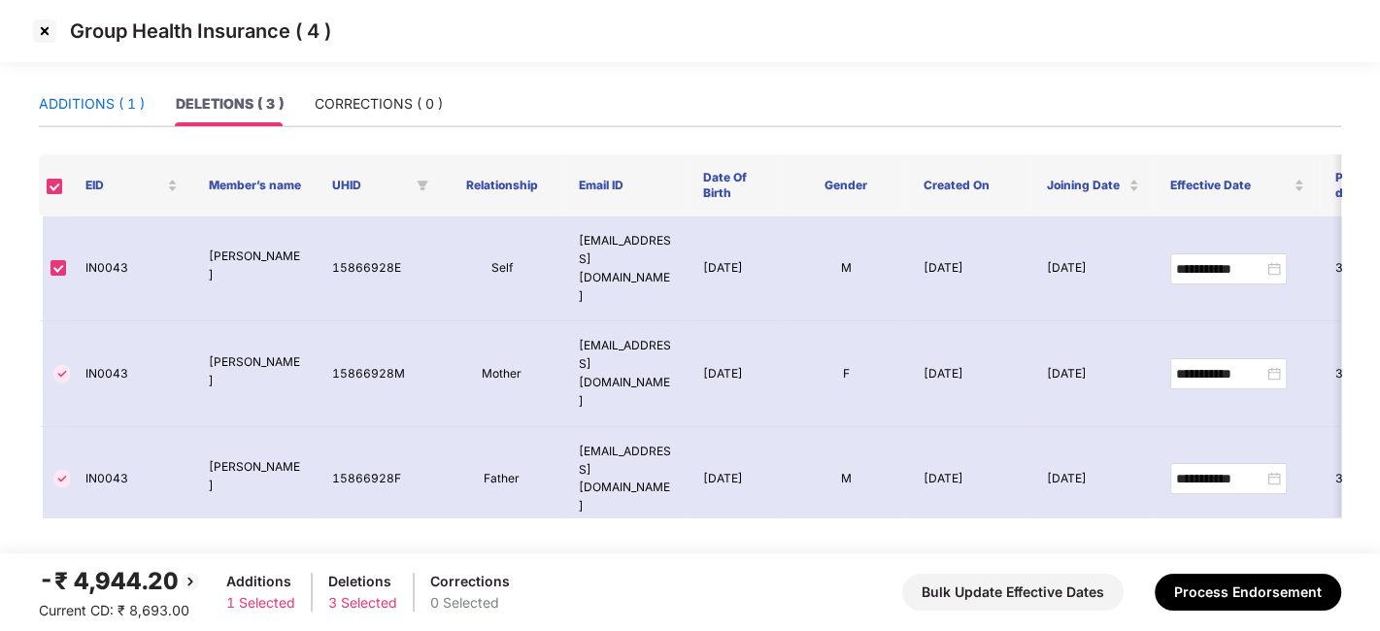
click at [81, 93] on div "ADDITIONS ( 1 )" at bounding box center [92, 103] width 106 height 21
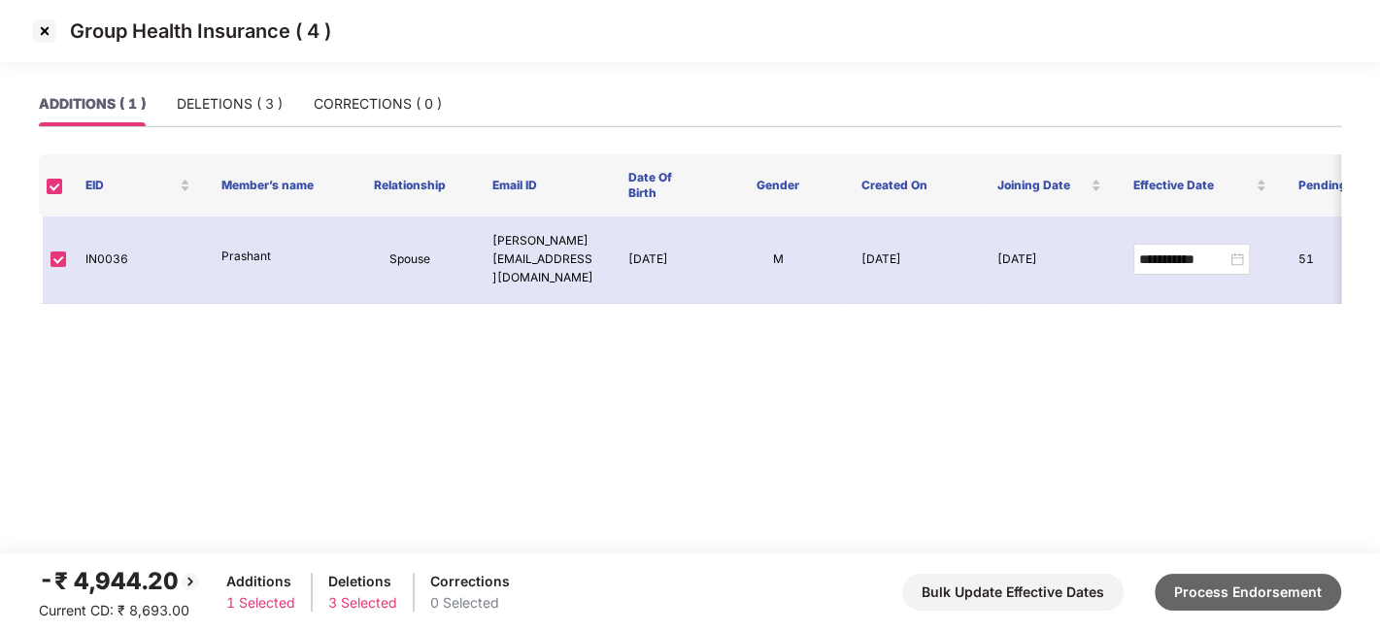
click at [1219, 578] on button "Process Endorsement" at bounding box center [1248, 592] width 187 height 37
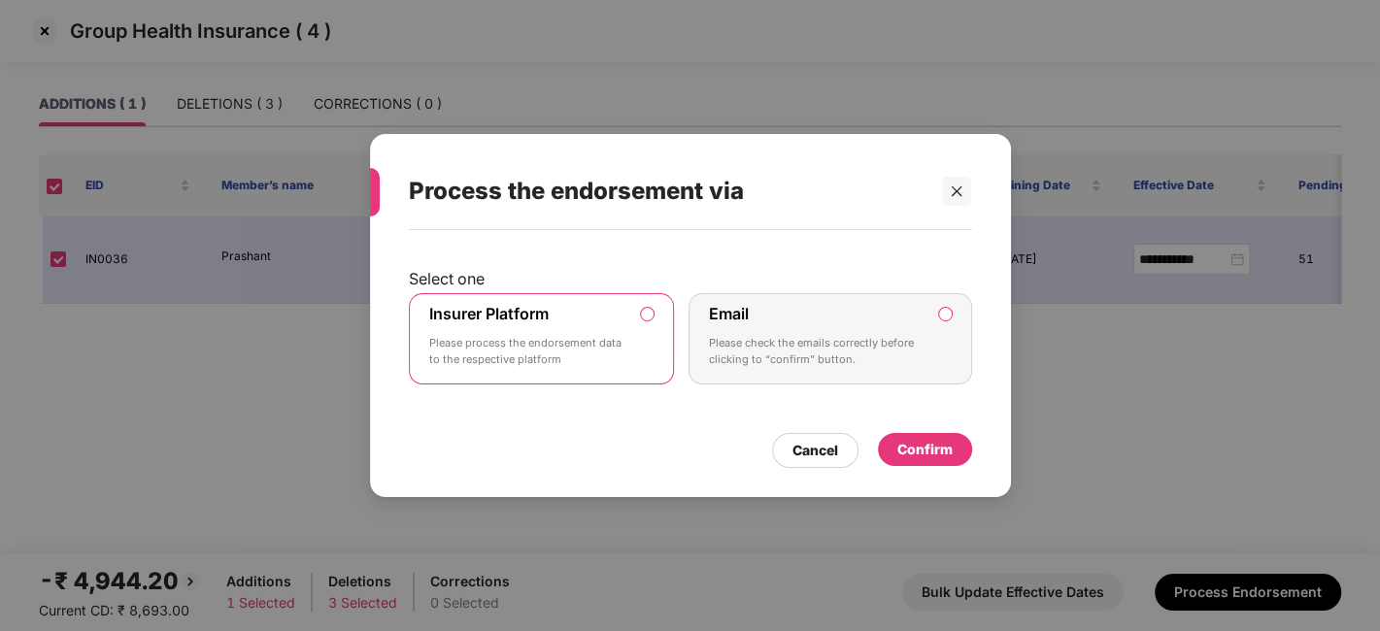
click at [922, 446] on div "Confirm" at bounding box center [925, 449] width 55 height 21
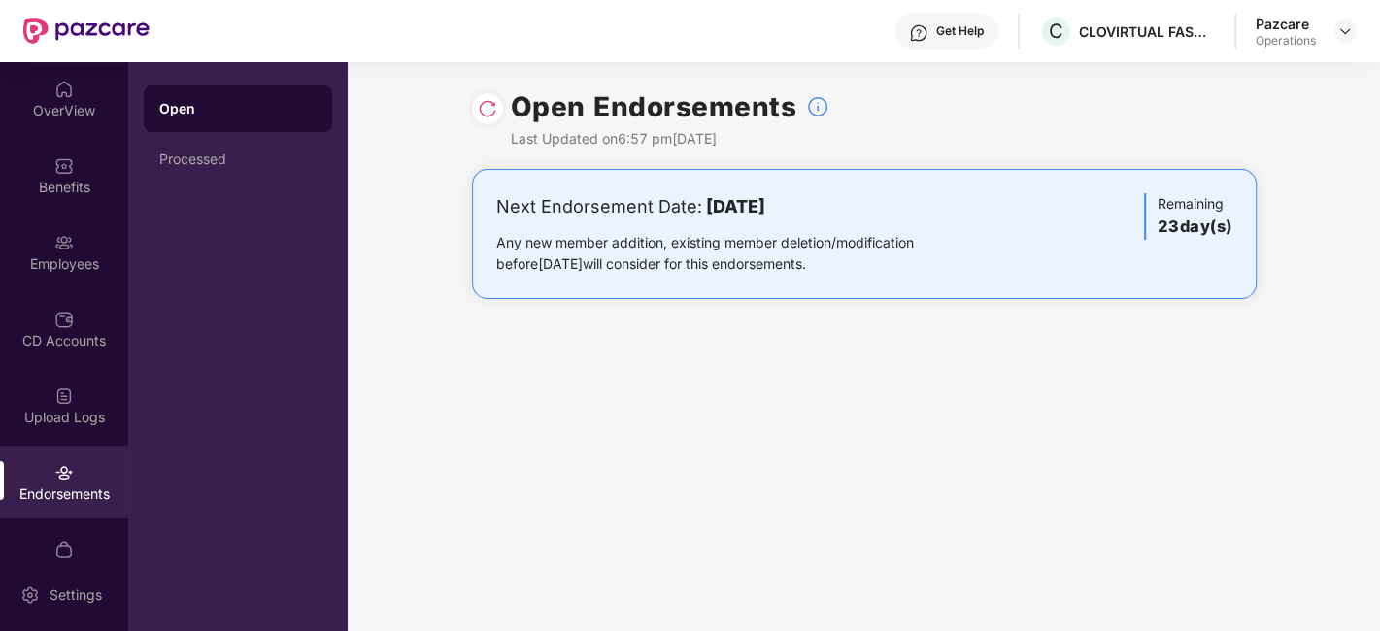
click at [532, 458] on div "Open Endorsements Last Updated on 6:57 pm[DATE] Next Endorsement Date: [DATE] A…" at bounding box center [864, 346] width 1033 height 569
click at [1353, 34] on div at bounding box center [1345, 30] width 23 height 23
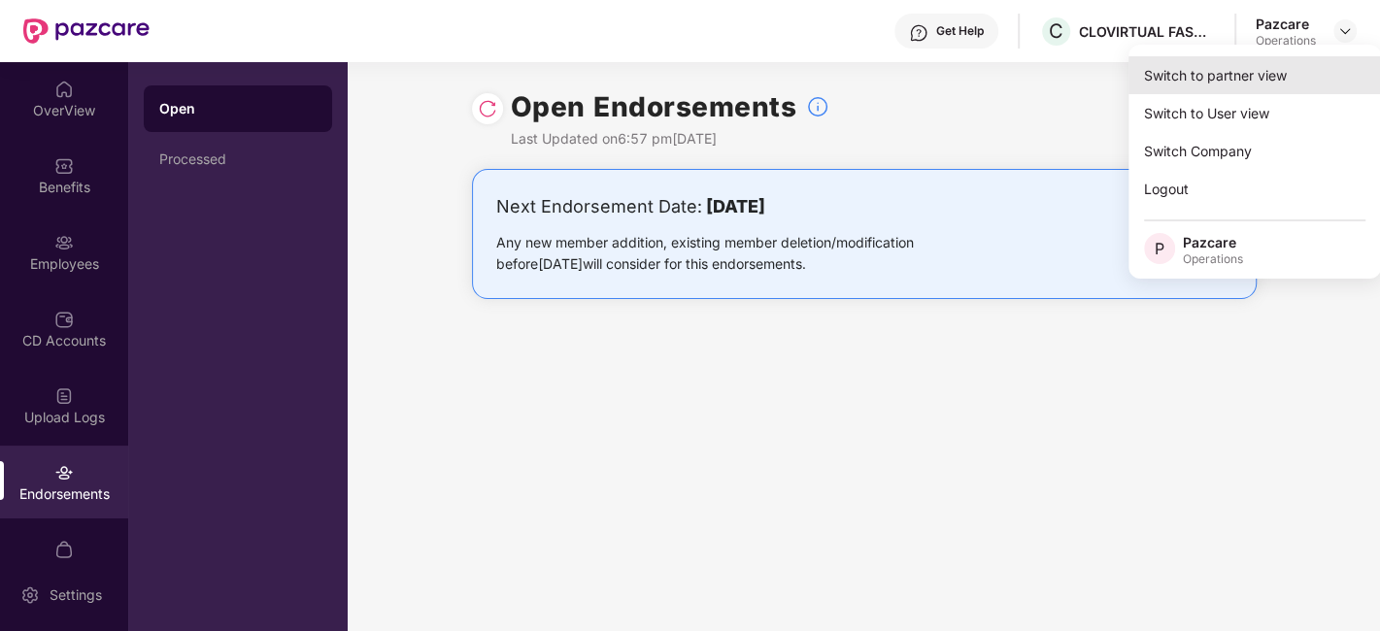
click at [1190, 64] on div "Switch to partner view" at bounding box center [1255, 75] width 253 height 38
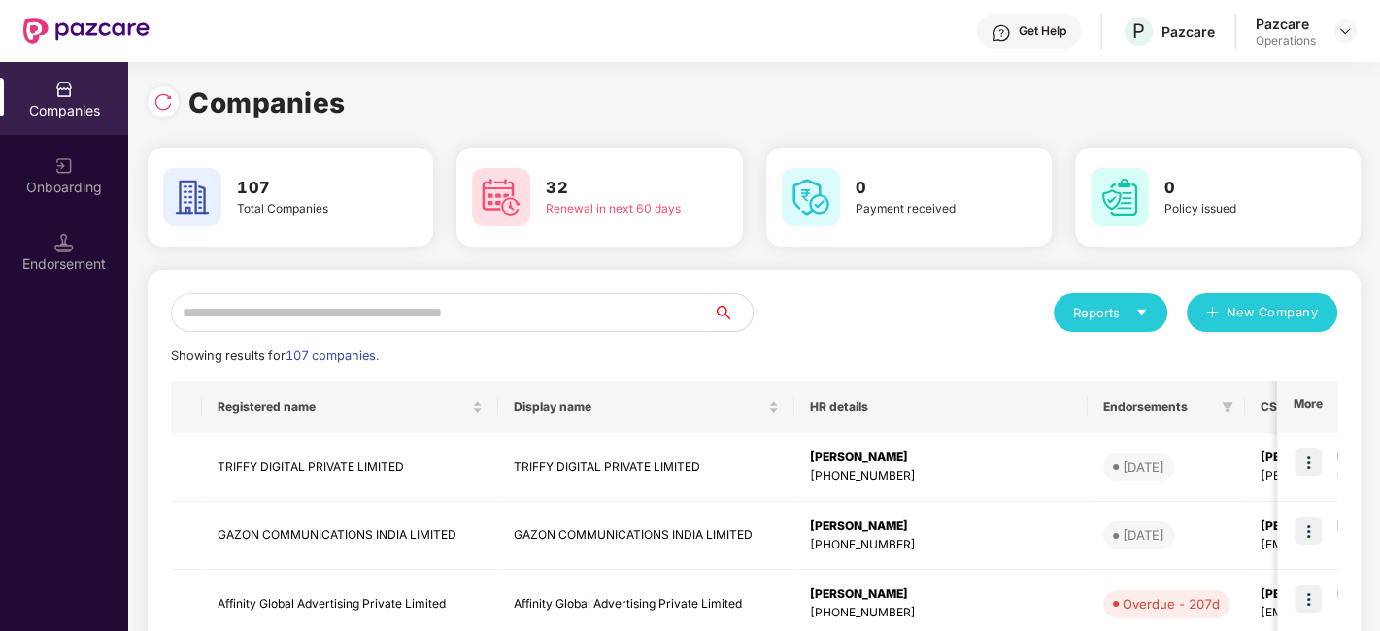
click at [549, 315] on input "text" at bounding box center [442, 312] width 543 height 39
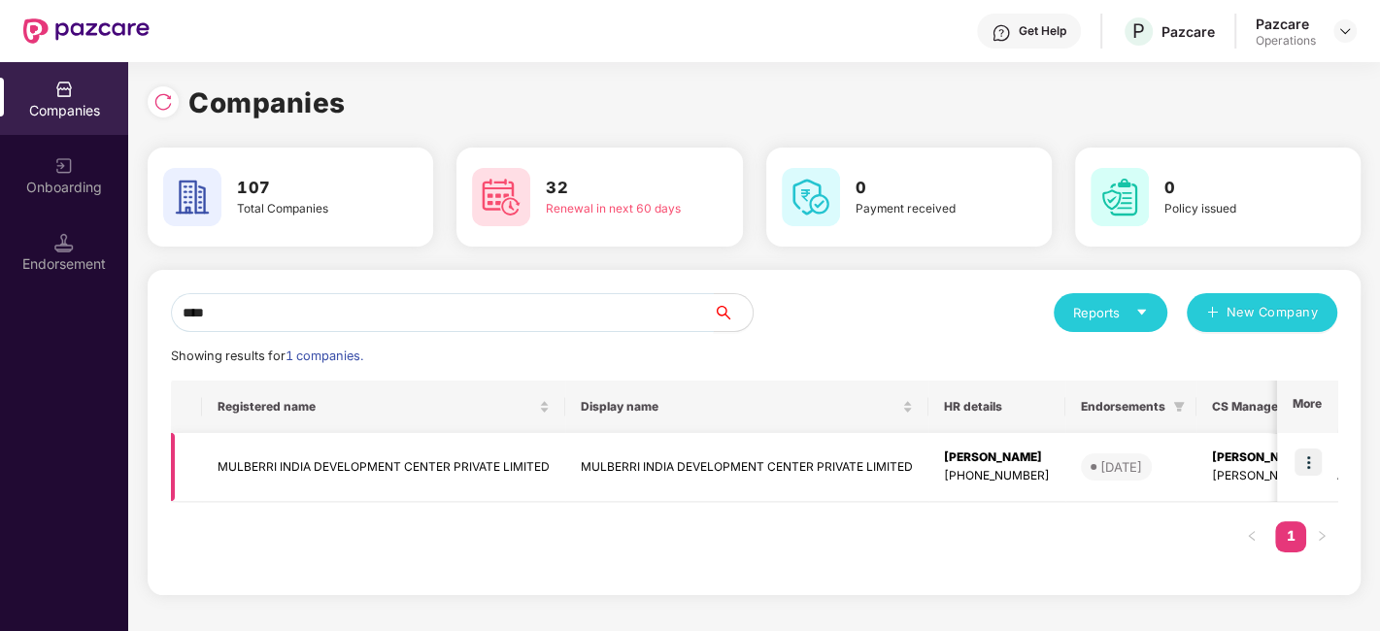
type input "****"
click at [1306, 464] on img at bounding box center [1308, 462] width 27 height 27
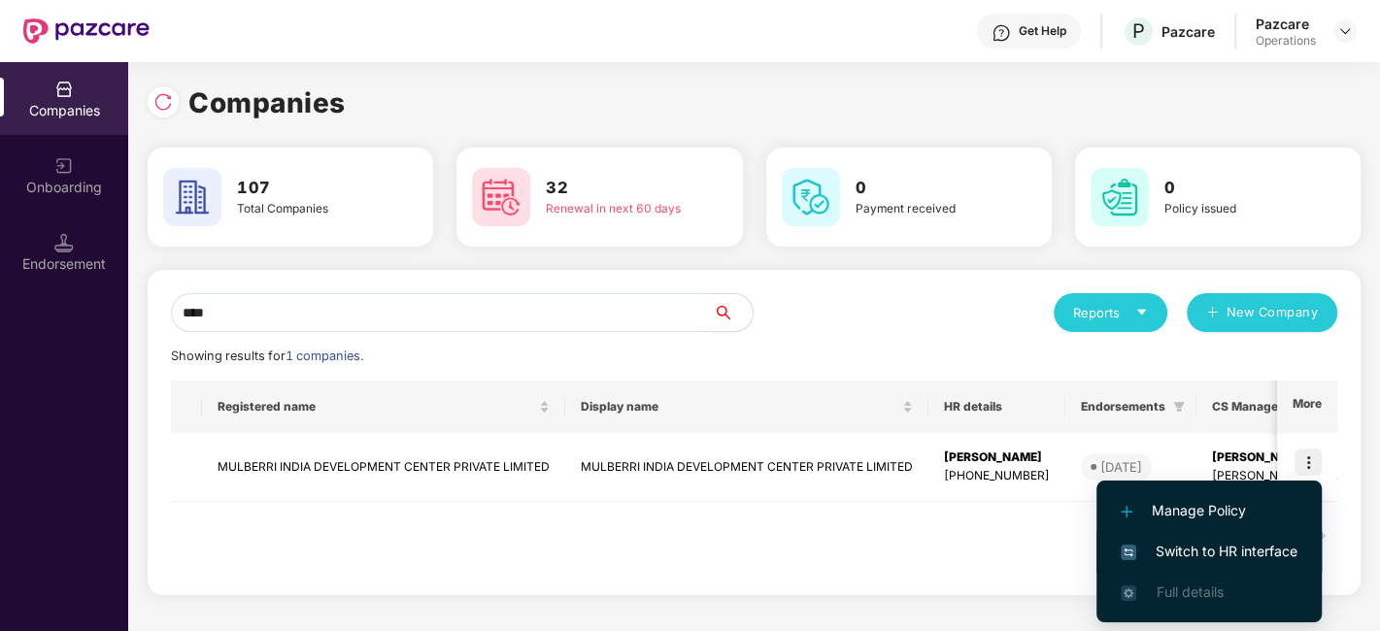
click at [1186, 559] on span "Switch to HR interface" at bounding box center [1209, 551] width 177 height 21
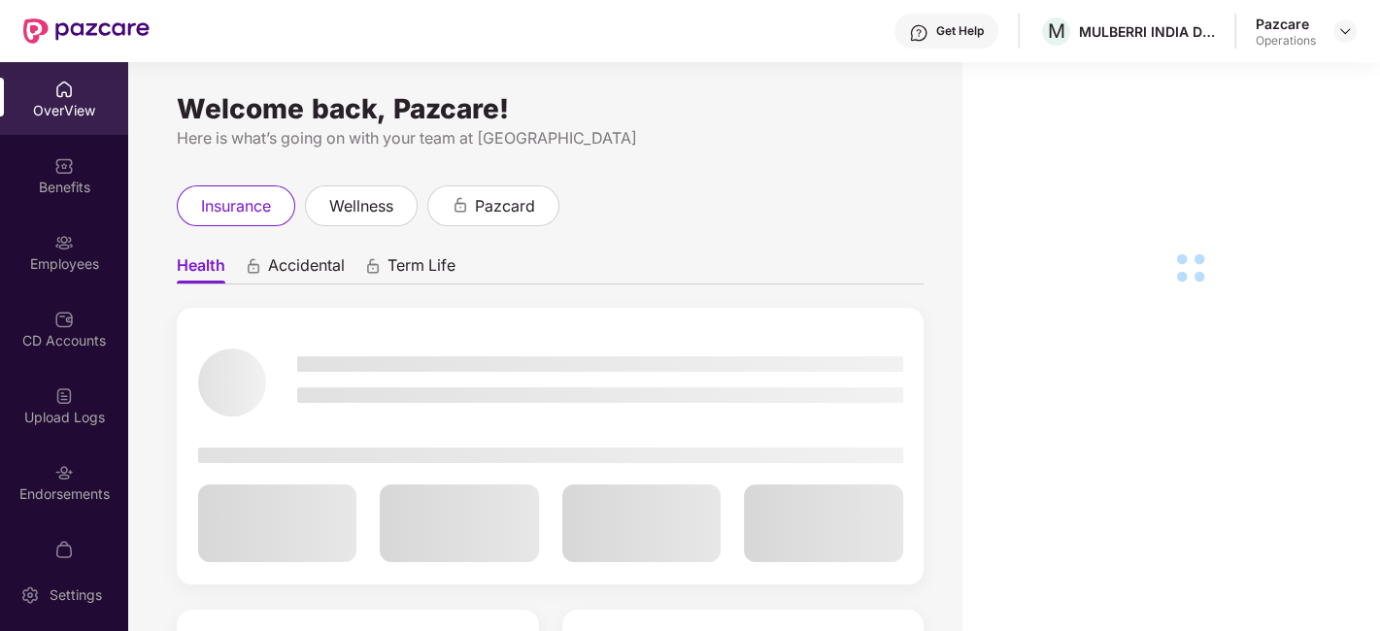
scroll to position [40, 0]
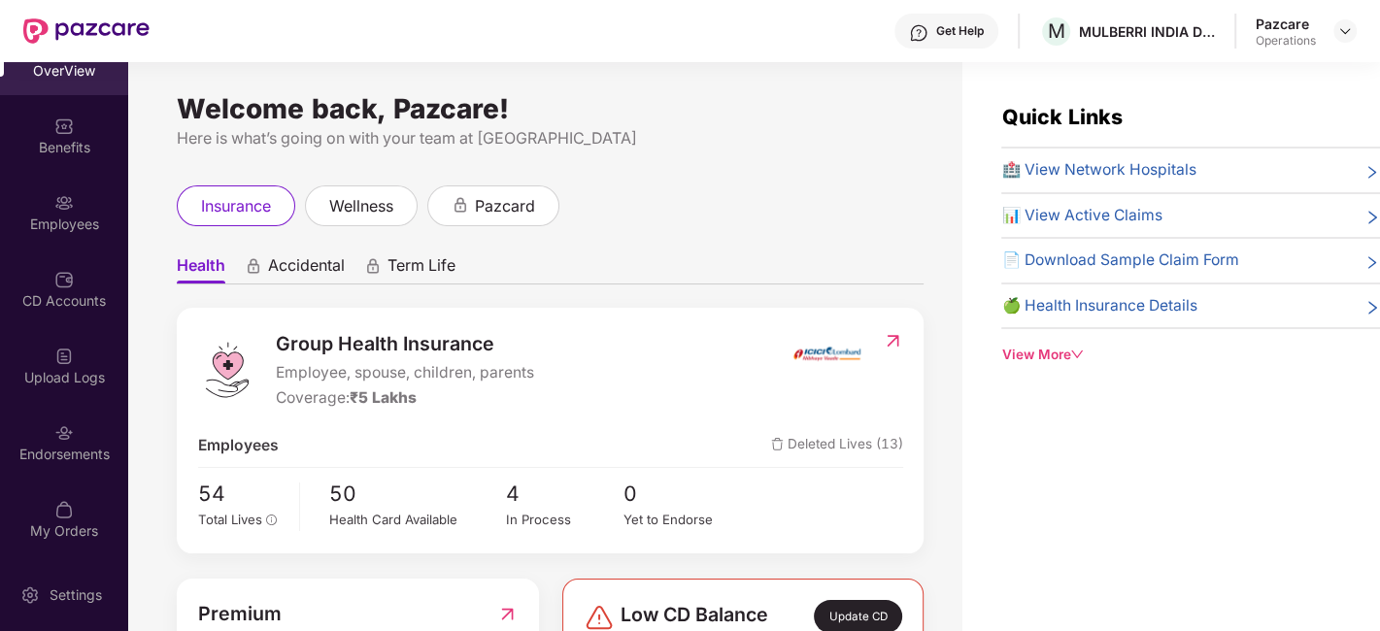
click at [48, 417] on div "Endorsements" at bounding box center [64, 442] width 128 height 73
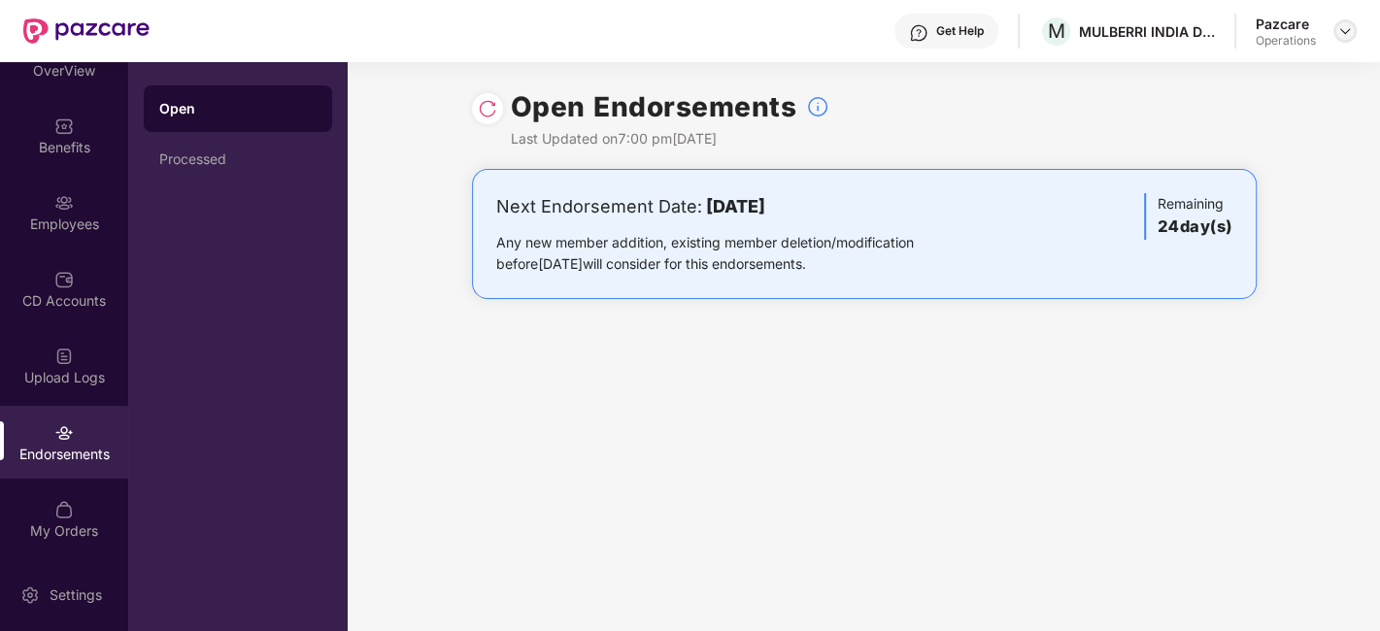
click at [1343, 34] on img at bounding box center [1346, 31] width 16 height 16
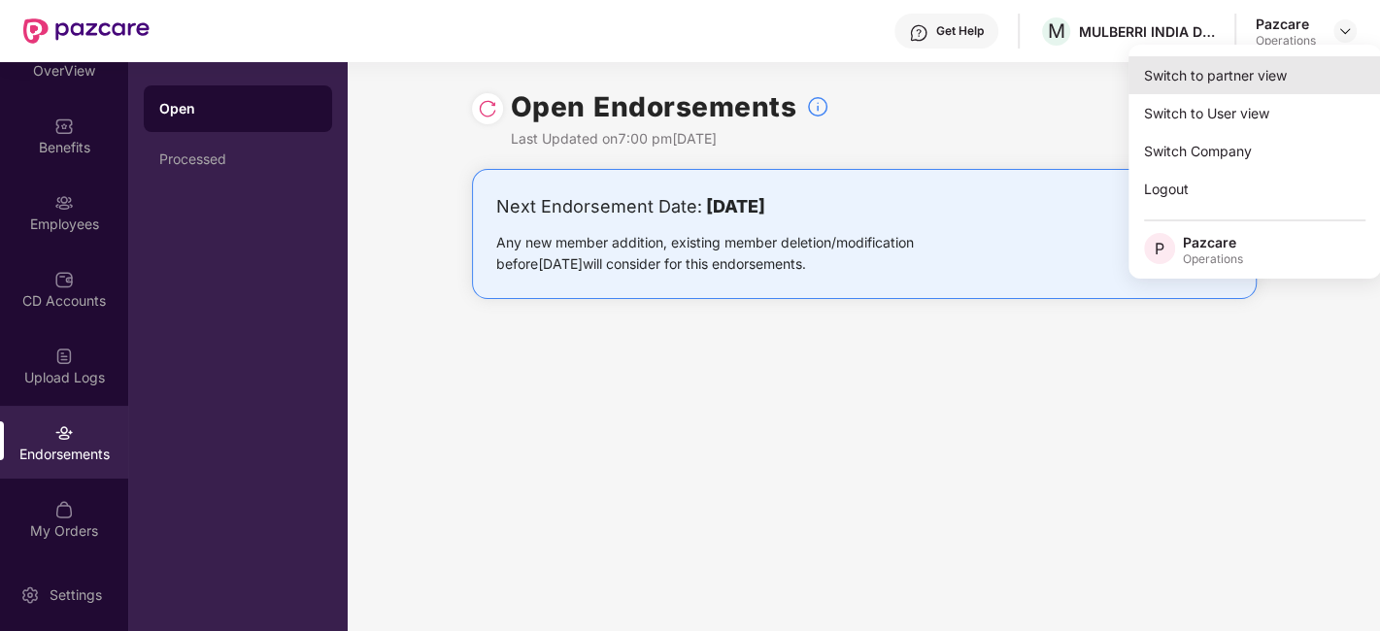
click at [1206, 78] on div "Switch to partner view" at bounding box center [1255, 75] width 253 height 38
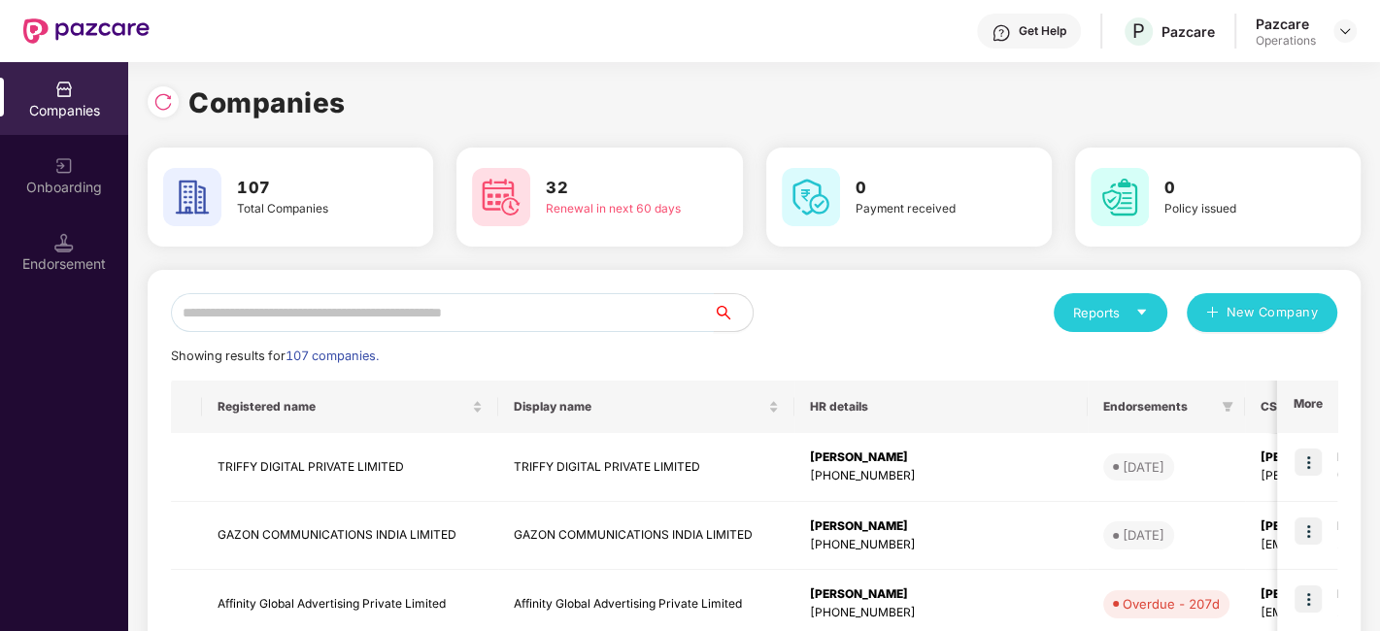
click at [625, 321] on input "text" at bounding box center [442, 312] width 543 height 39
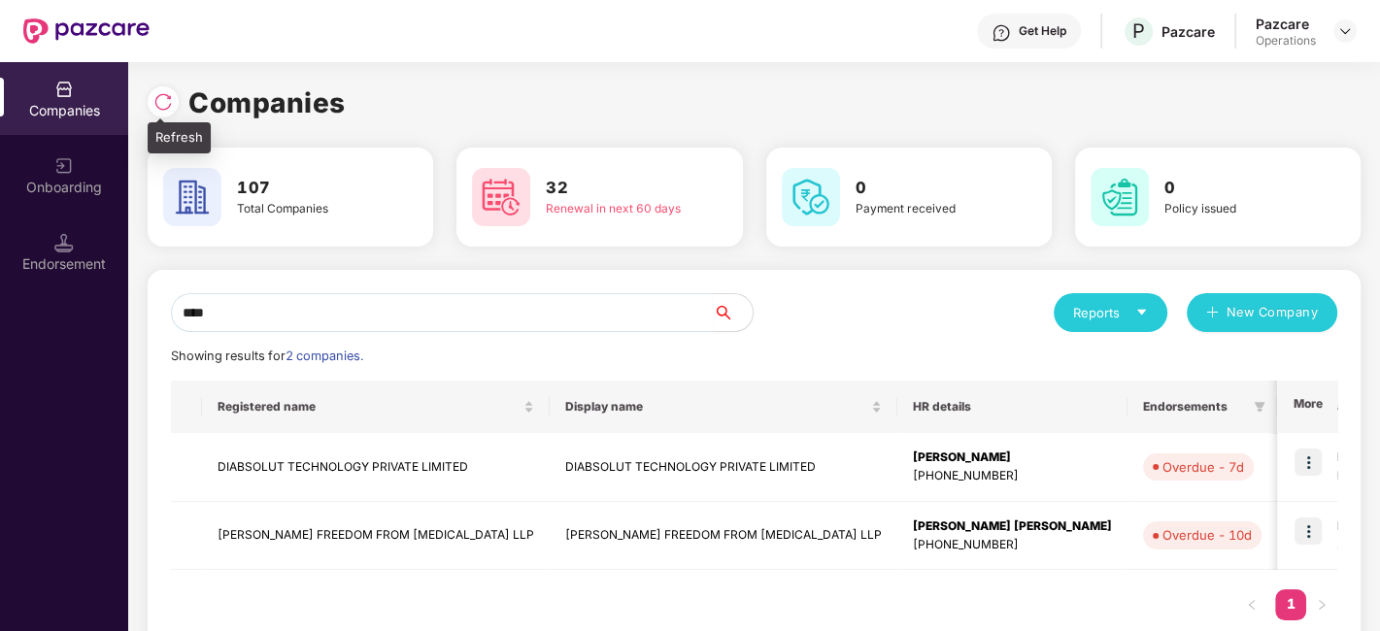
click at [162, 107] on img at bounding box center [162, 101] width 19 height 19
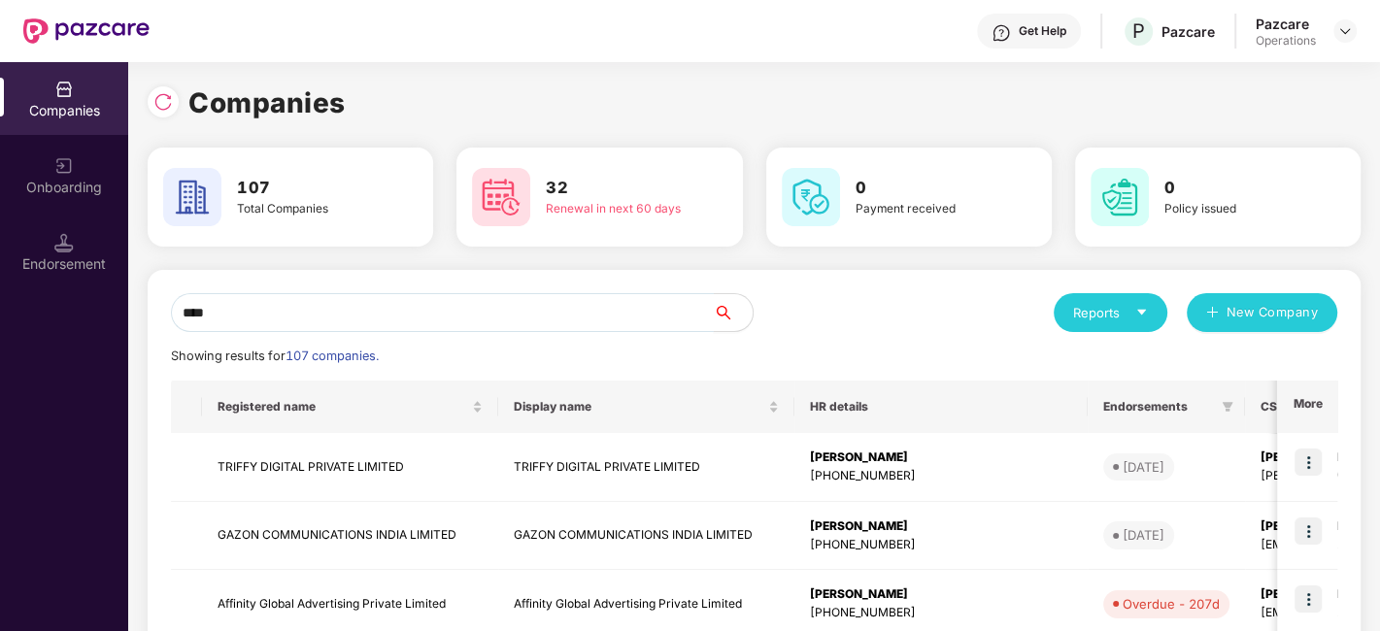
click at [299, 306] on input "****" at bounding box center [442, 312] width 543 height 39
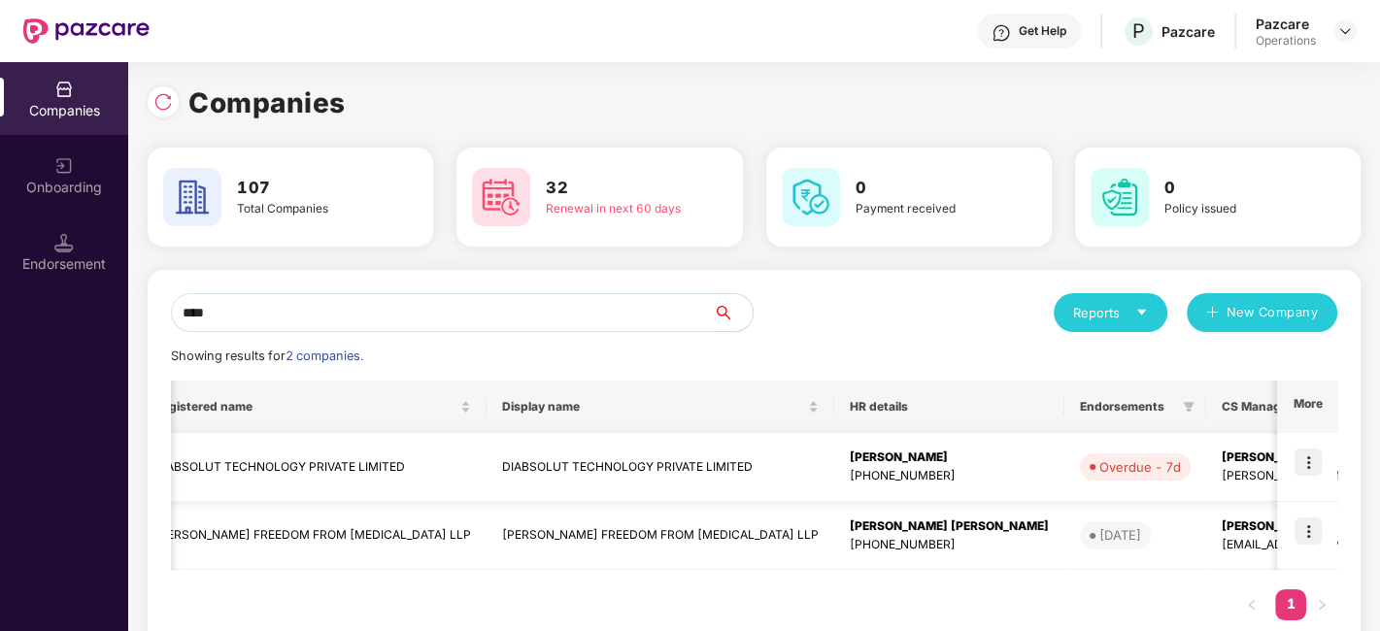
scroll to position [0, 0]
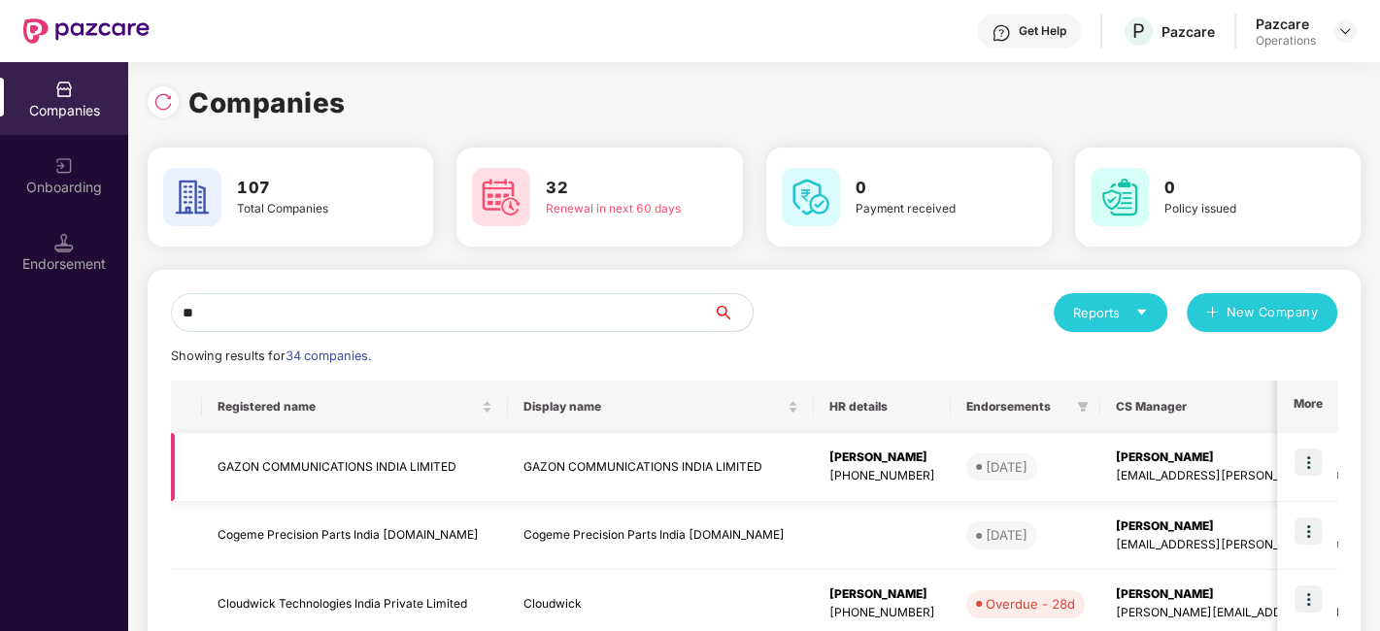
type input "*"
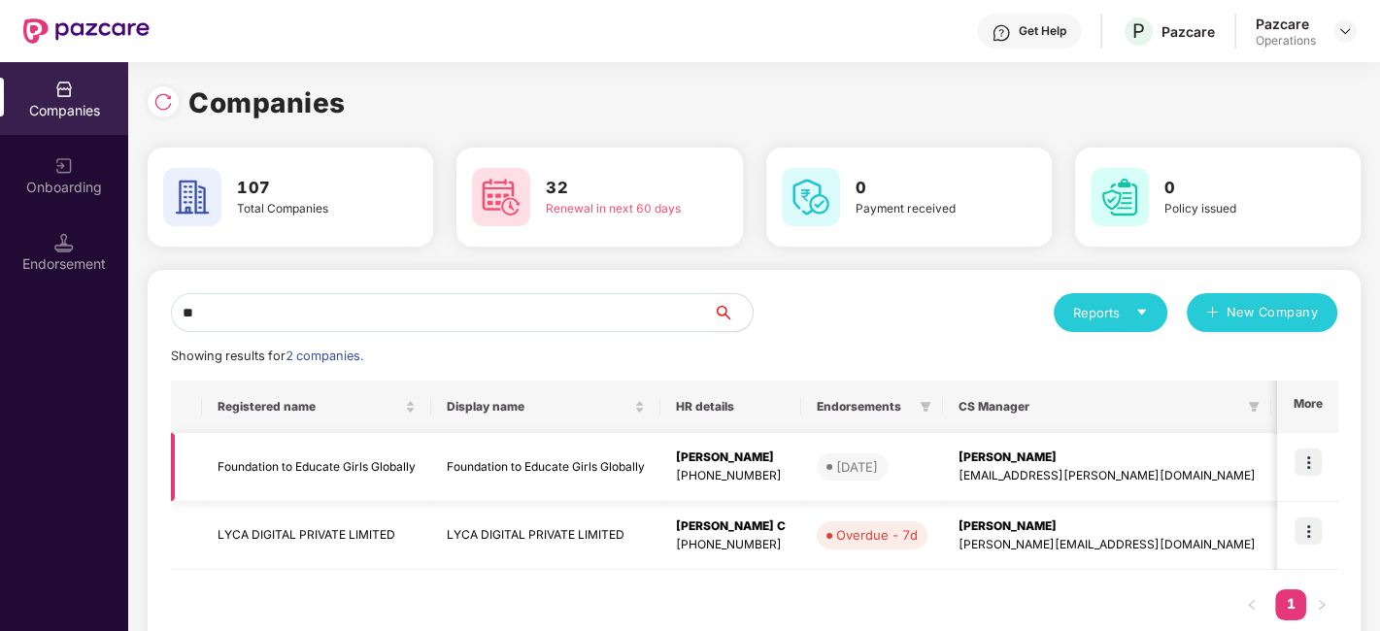
type input "*"
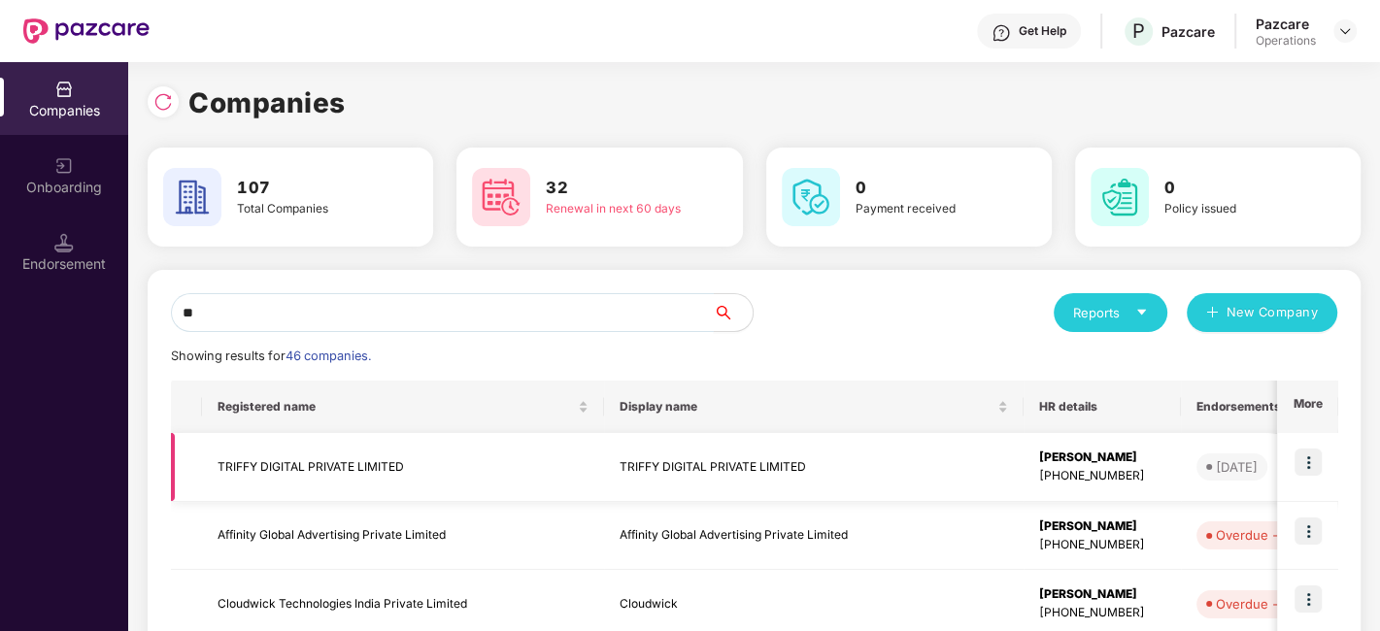
type input "*"
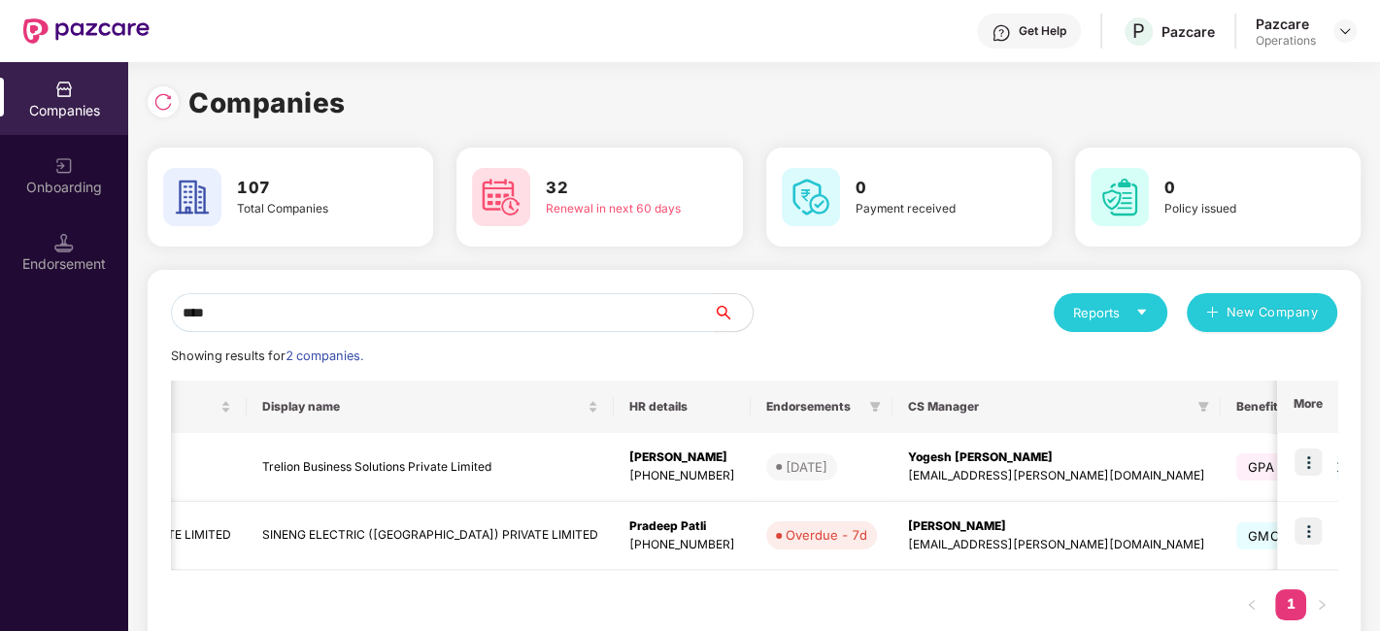
scroll to position [0, 322]
type input "****"
click at [1319, 519] on img at bounding box center [1308, 531] width 27 height 27
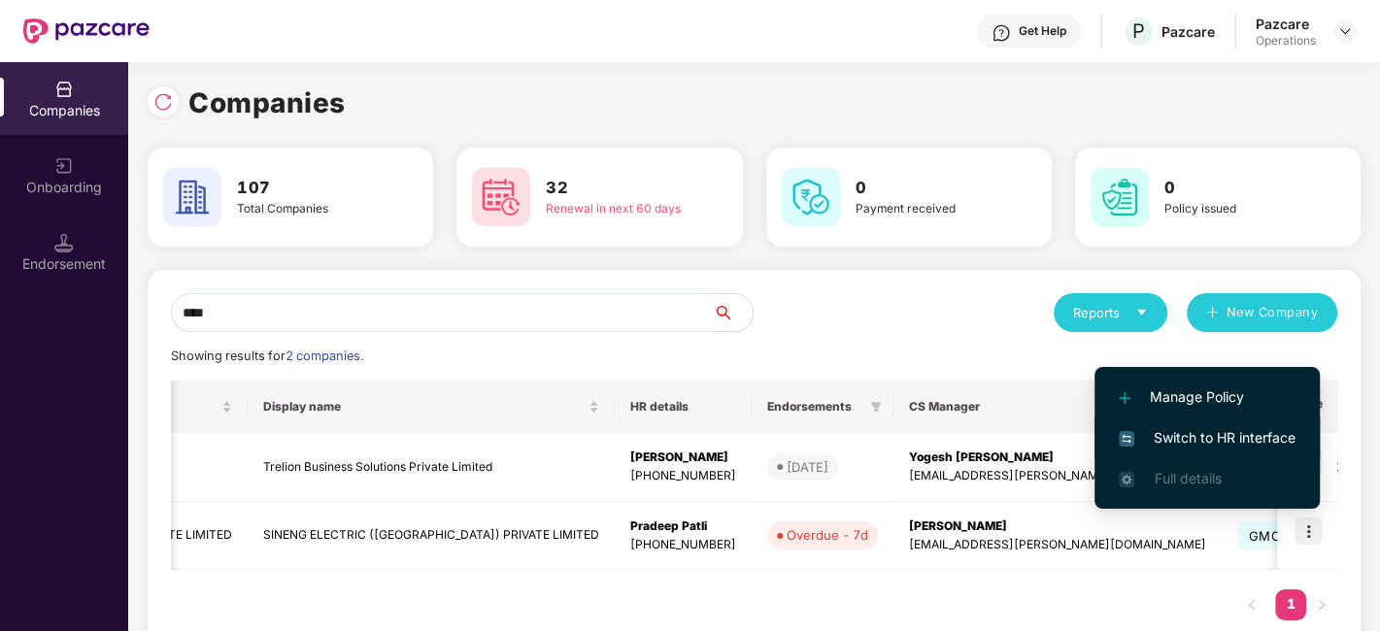
click at [1172, 438] on span "Switch to HR interface" at bounding box center [1207, 437] width 177 height 21
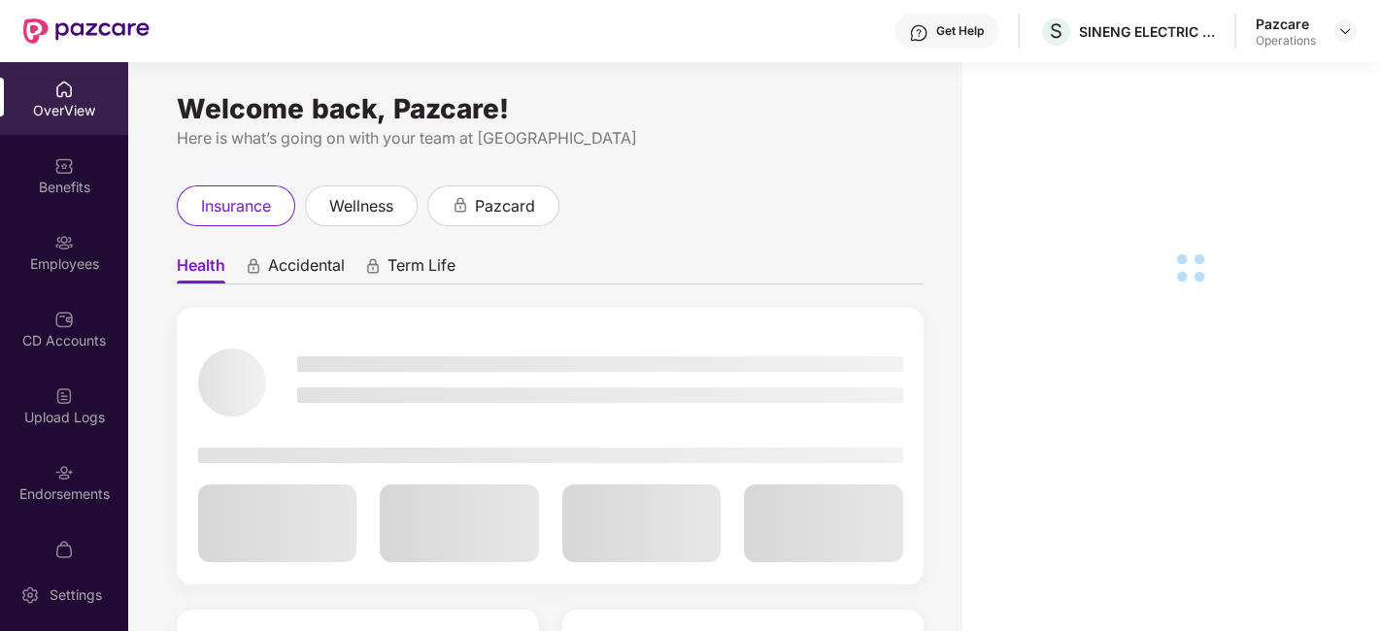
scroll to position [40, 0]
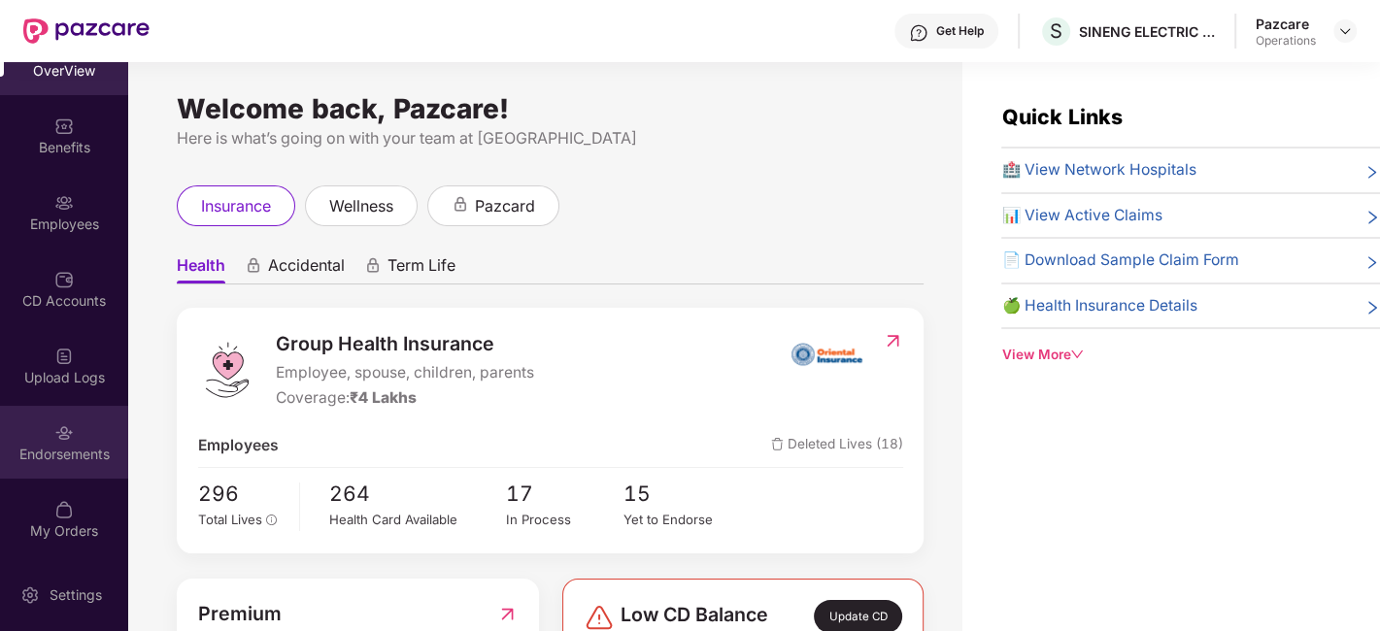
click at [50, 434] on div "Endorsements" at bounding box center [64, 442] width 128 height 73
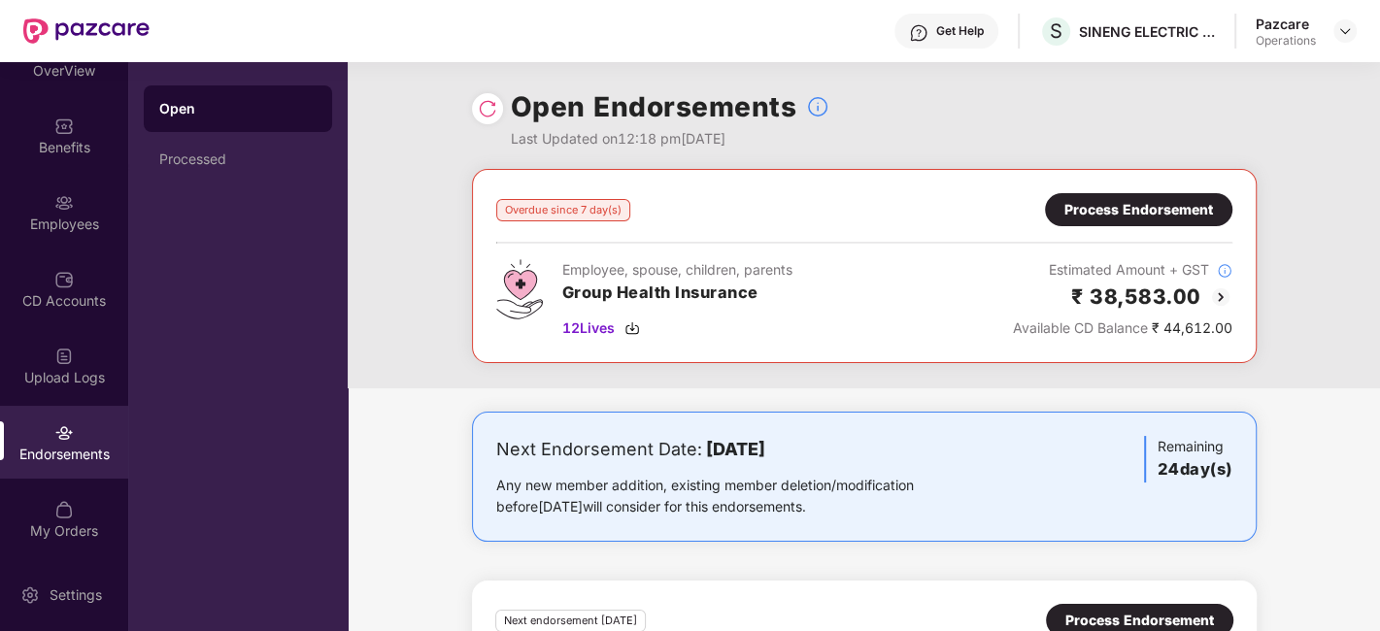
click at [1102, 209] on div "Process Endorsement" at bounding box center [1139, 209] width 149 height 21
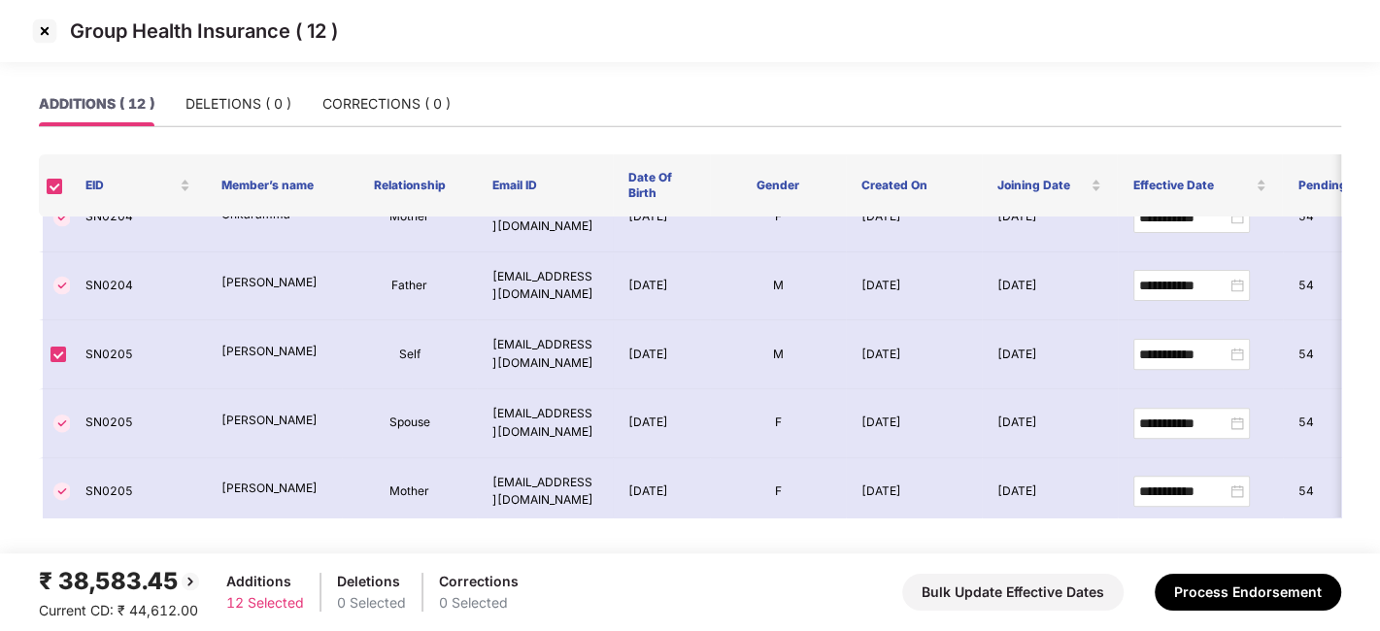
scroll to position [0, 0]
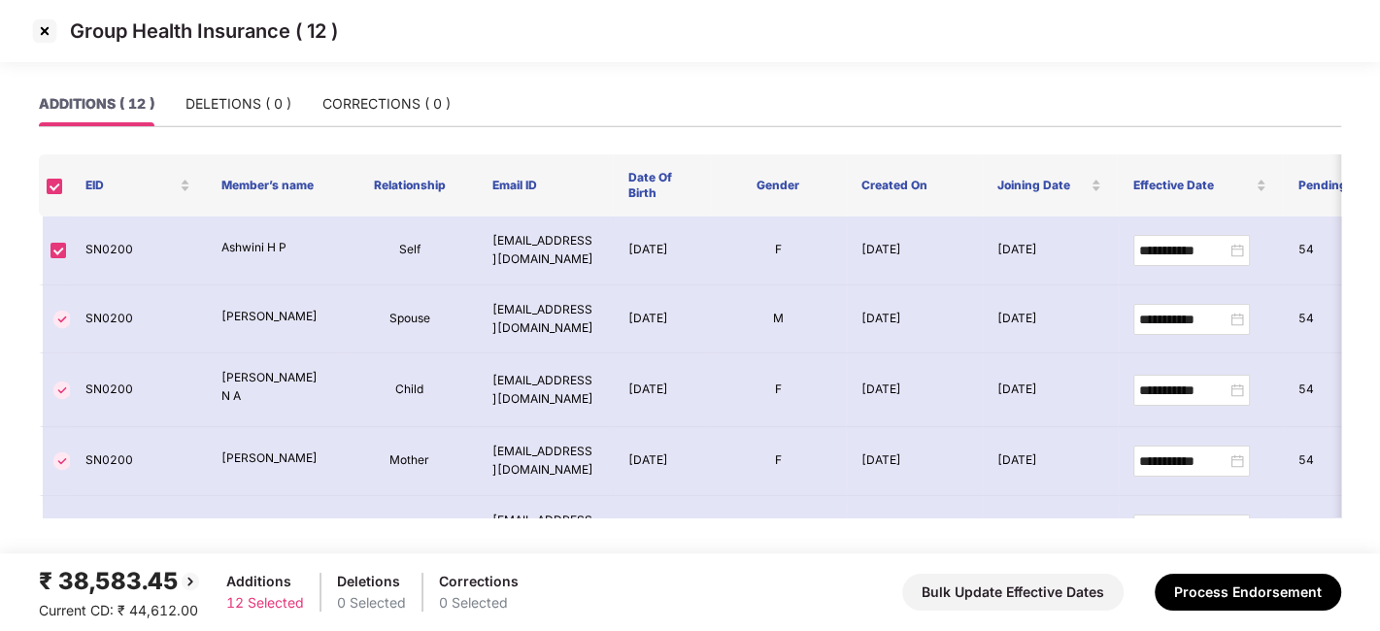
click at [52, 7] on div "Group Health Insurance ( 12 )" at bounding box center [690, 31] width 1380 height 62
click at [41, 32] on img at bounding box center [44, 31] width 31 height 31
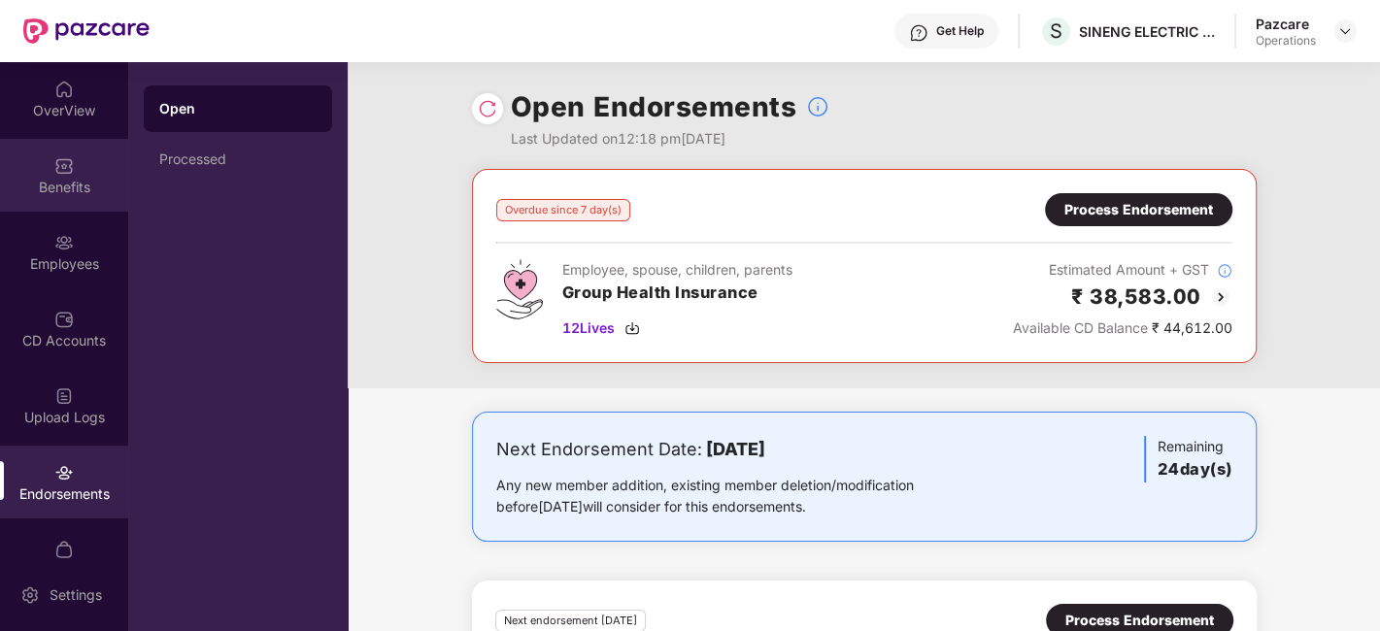
click at [17, 146] on div "Benefits" at bounding box center [64, 175] width 128 height 73
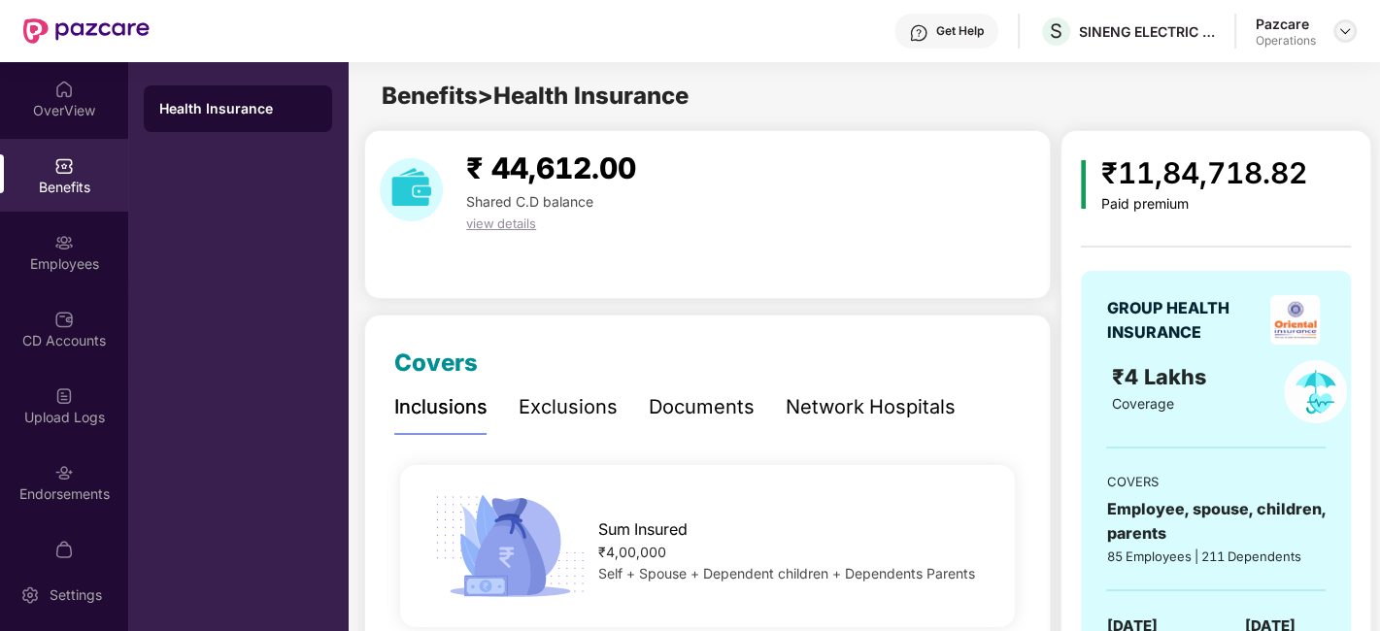
click at [1340, 27] on img at bounding box center [1346, 31] width 16 height 16
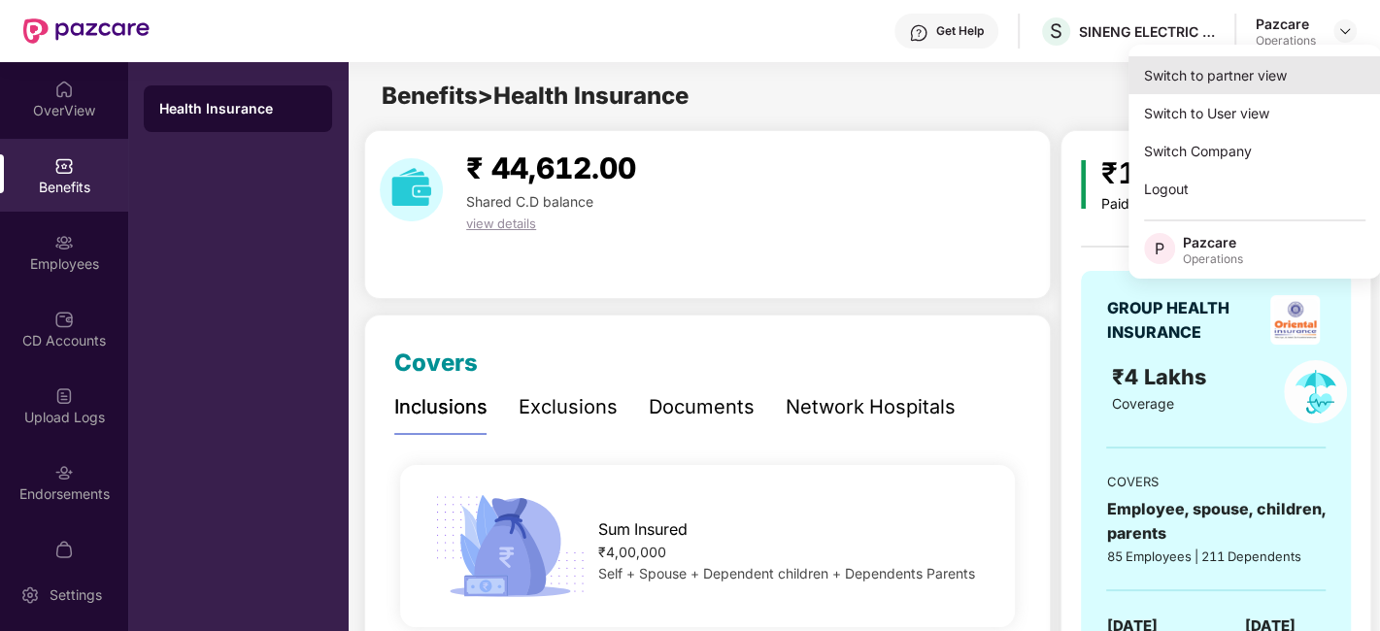
click at [1206, 75] on div "Switch to partner view" at bounding box center [1255, 75] width 253 height 38
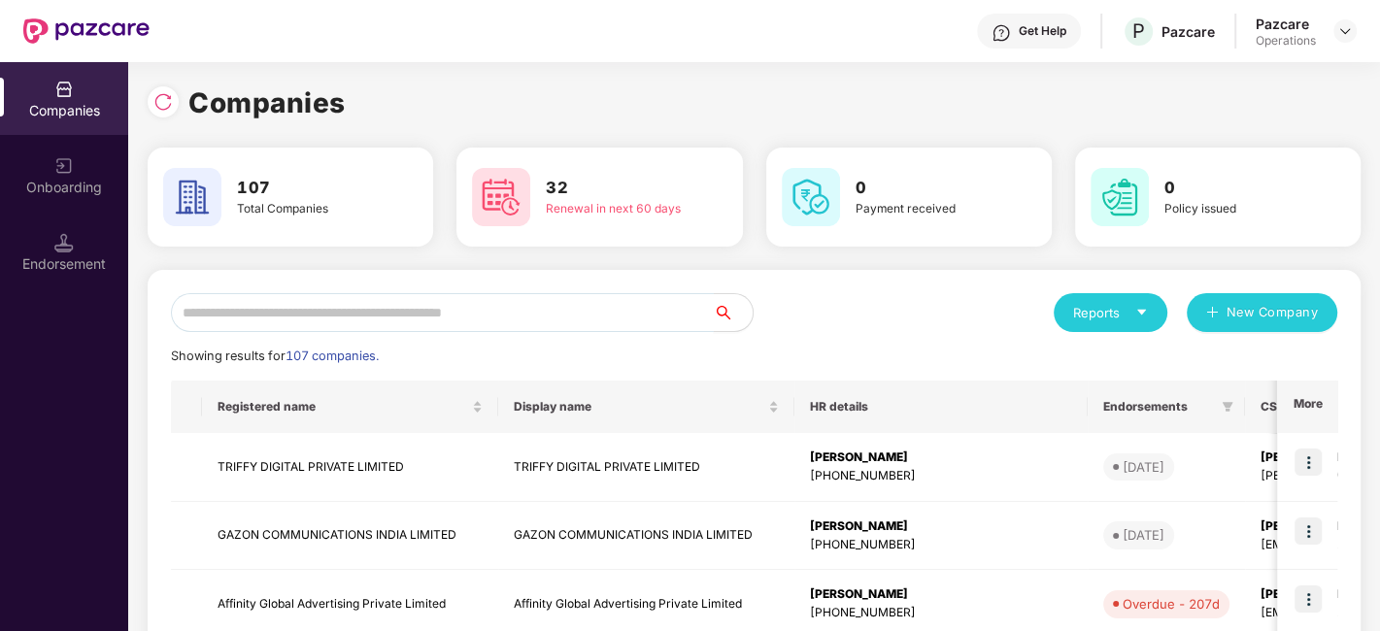
click at [583, 321] on input "text" at bounding box center [442, 312] width 543 height 39
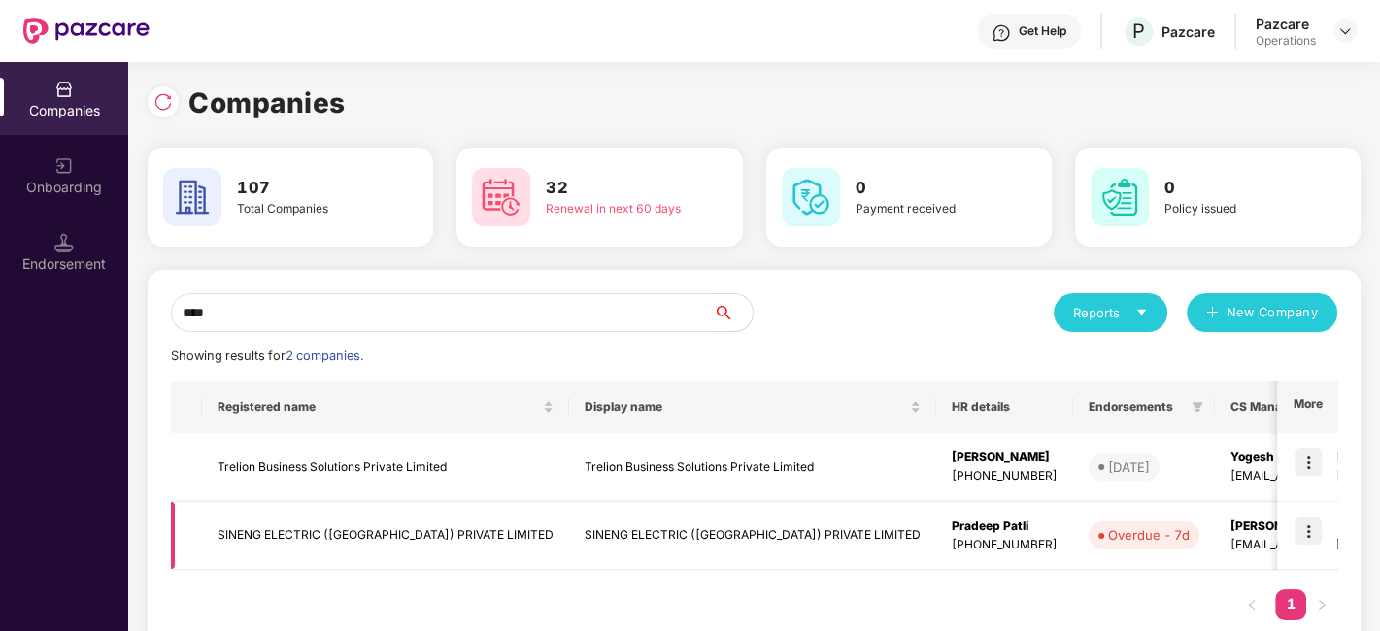
type input "****"
click at [1308, 531] on img at bounding box center [1308, 531] width 27 height 27
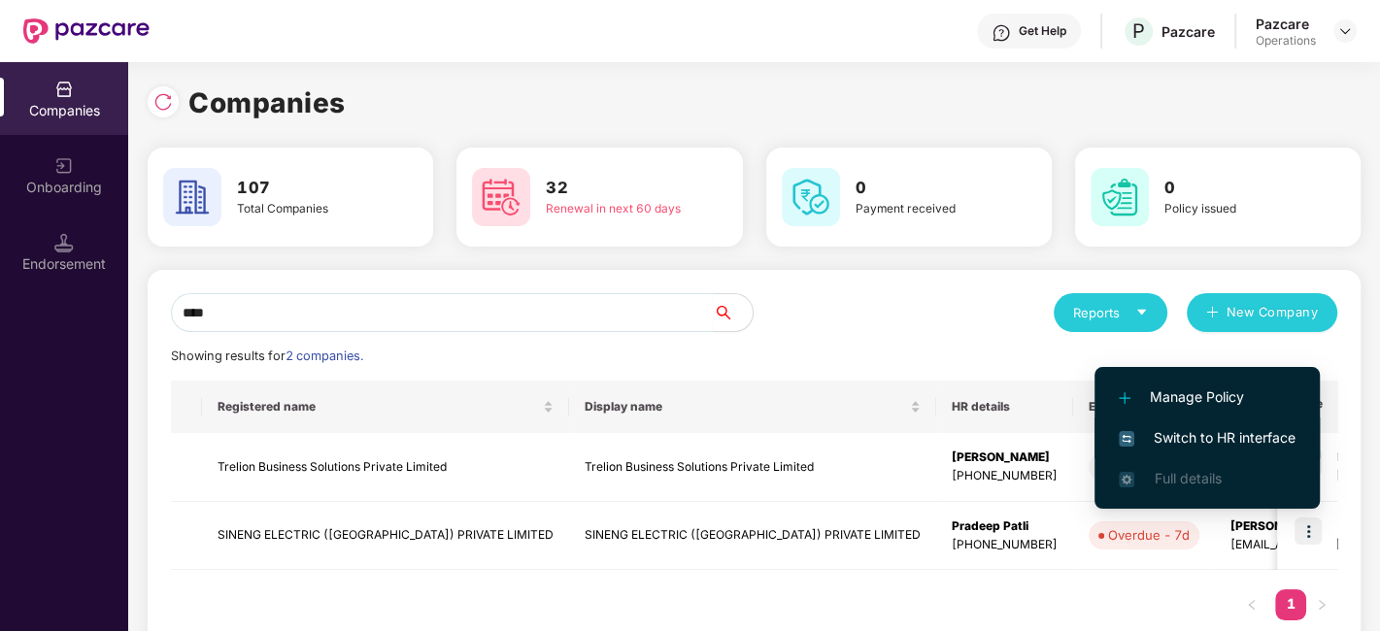
click at [1184, 430] on span "Switch to HR interface" at bounding box center [1207, 437] width 177 height 21
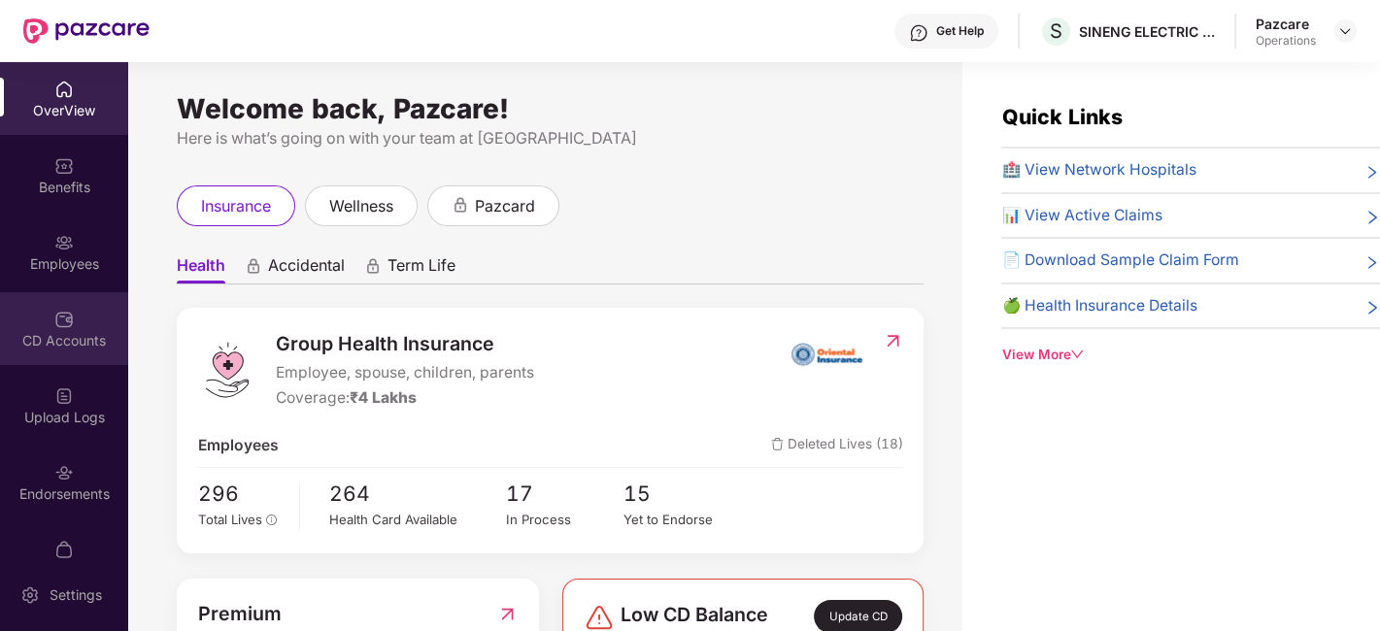
scroll to position [40, 0]
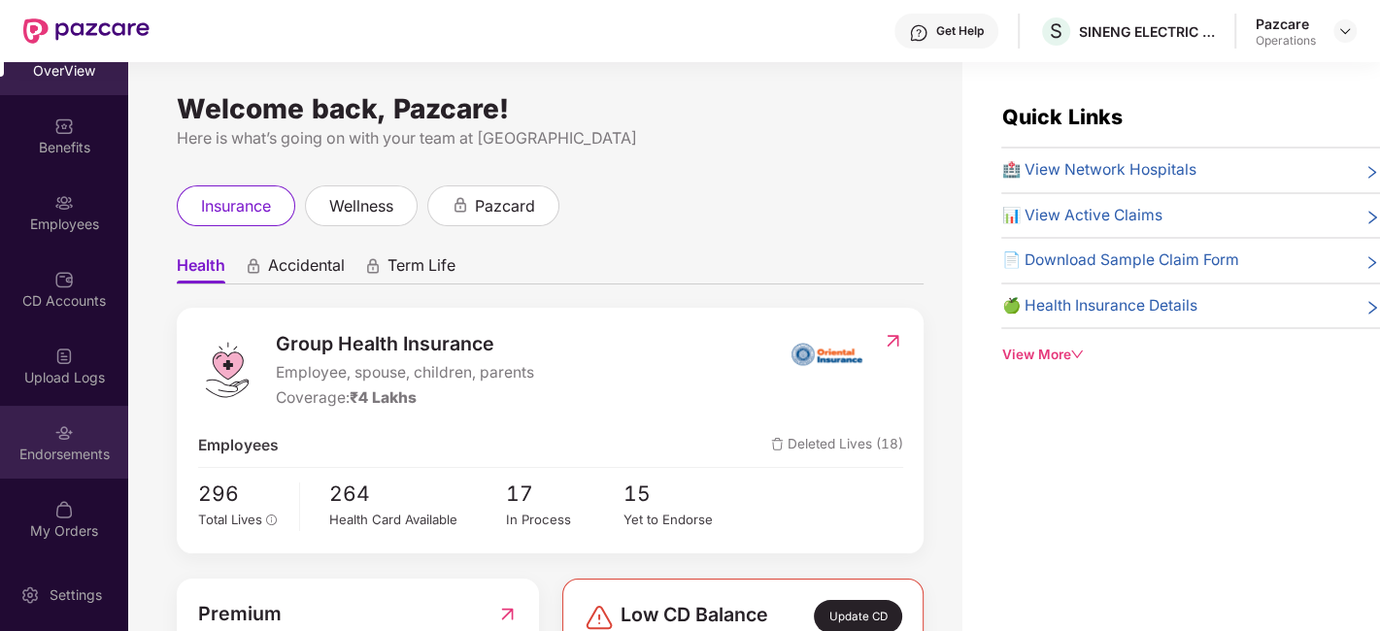
click at [26, 434] on div "Endorsements" at bounding box center [64, 442] width 128 height 73
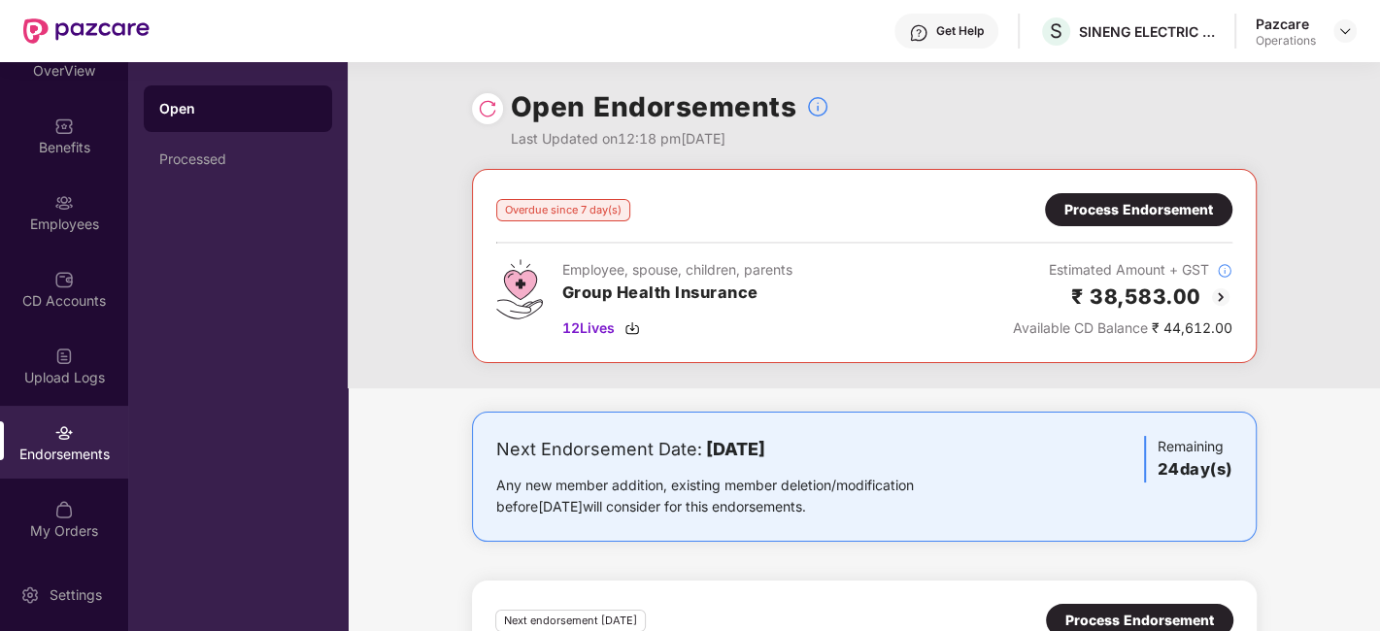
click at [1115, 207] on div "Process Endorsement" at bounding box center [1139, 209] width 149 height 21
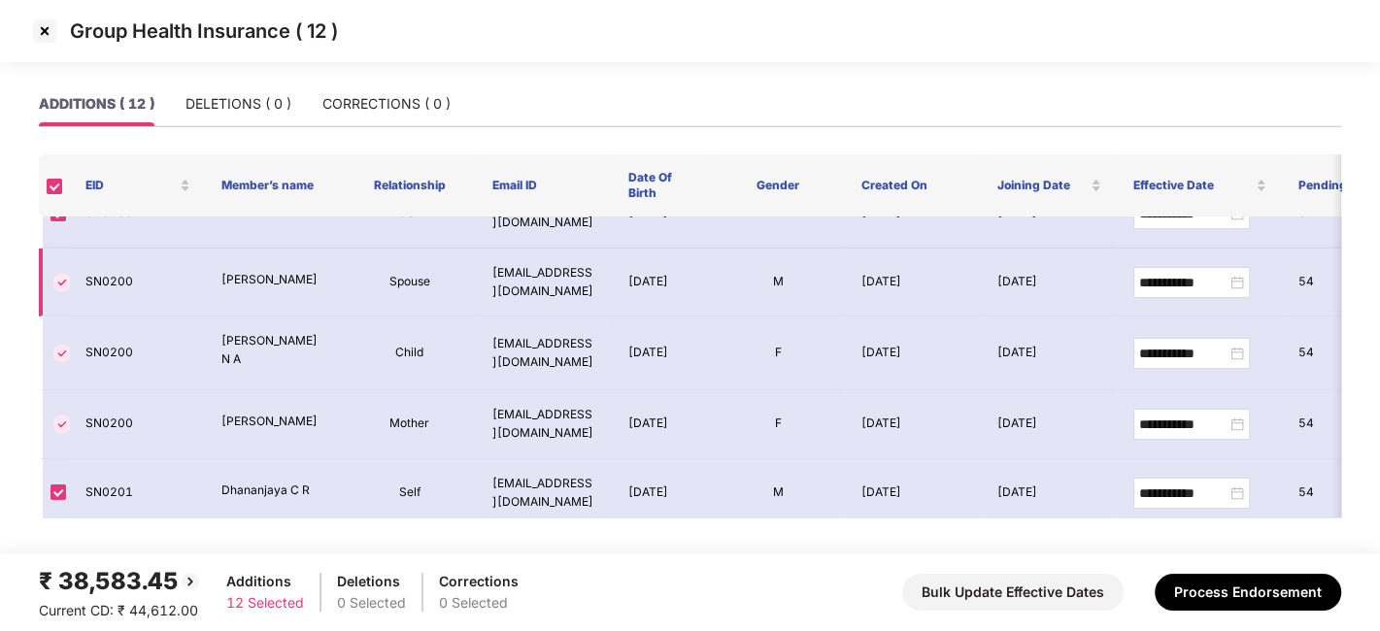
scroll to position [0, 0]
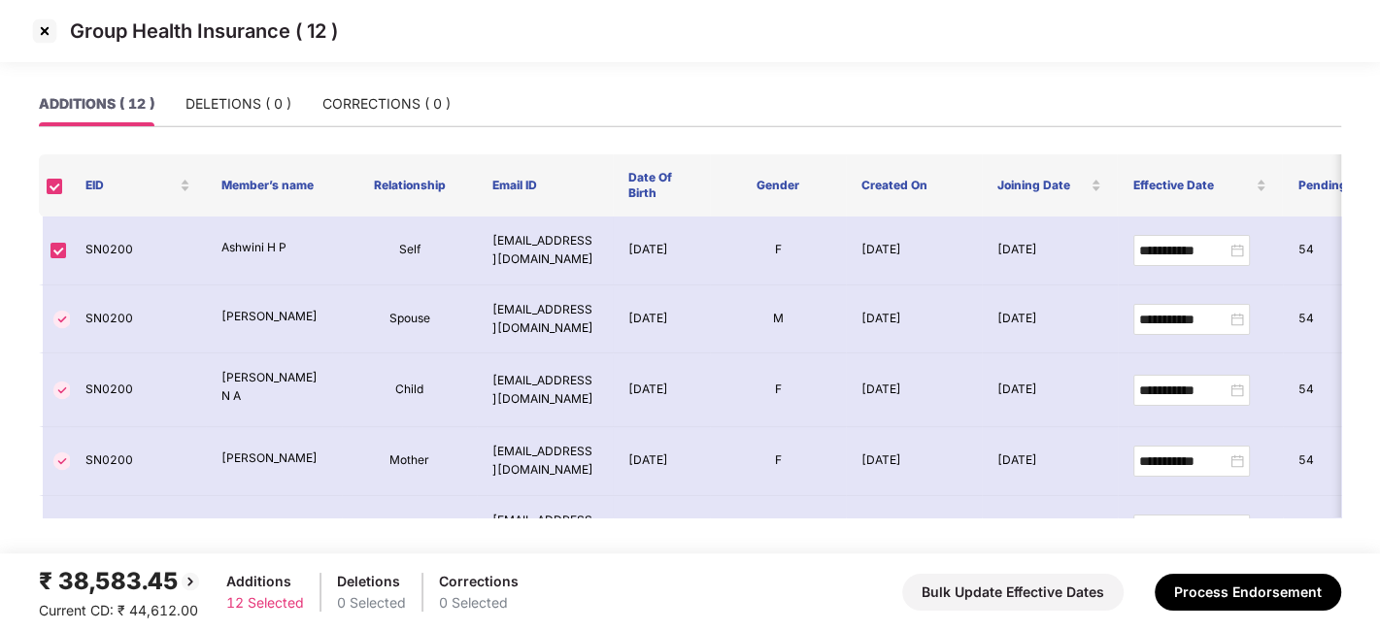
click at [42, 31] on img at bounding box center [44, 31] width 31 height 31
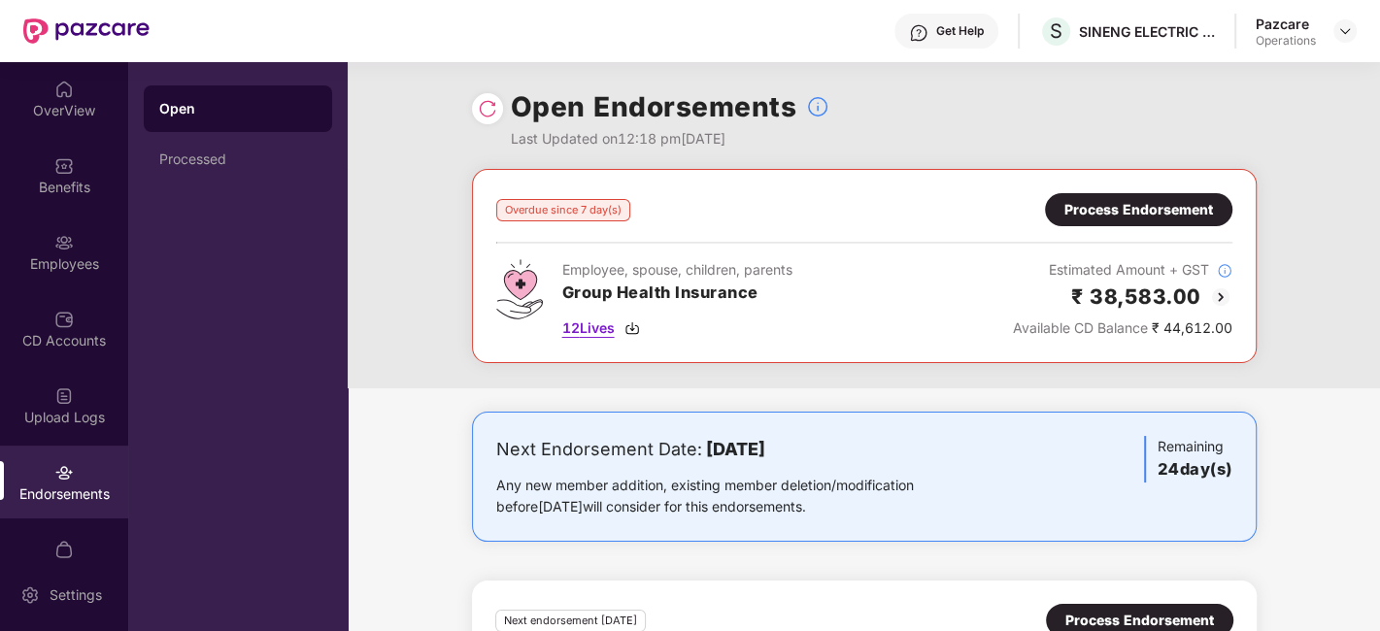
click at [589, 328] on span "12 Lives" at bounding box center [588, 328] width 52 height 21
click at [1107, 207] on div "Process Endorsement" at bounding box center [1139, 209] width 149 height 21
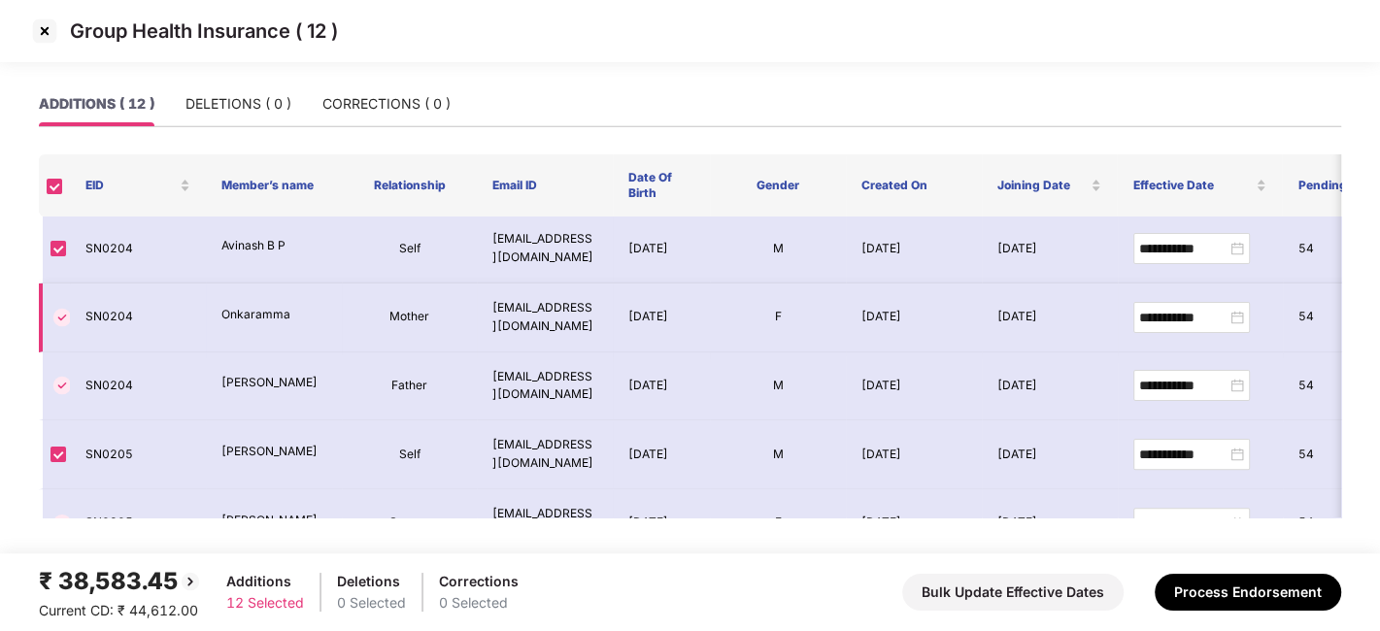
scroll to position [519, 0]
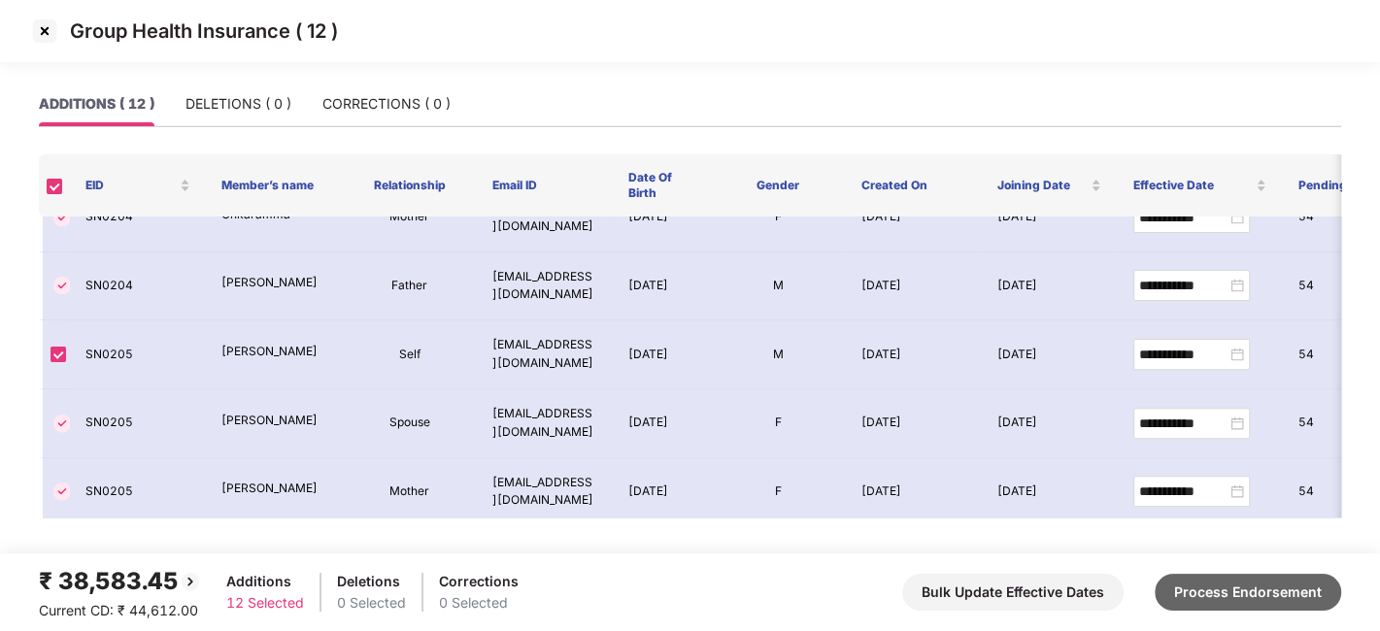
click at [1198, 584] on button "Process Endorsement" at bounding box center [1248, 592] width 187 height 37
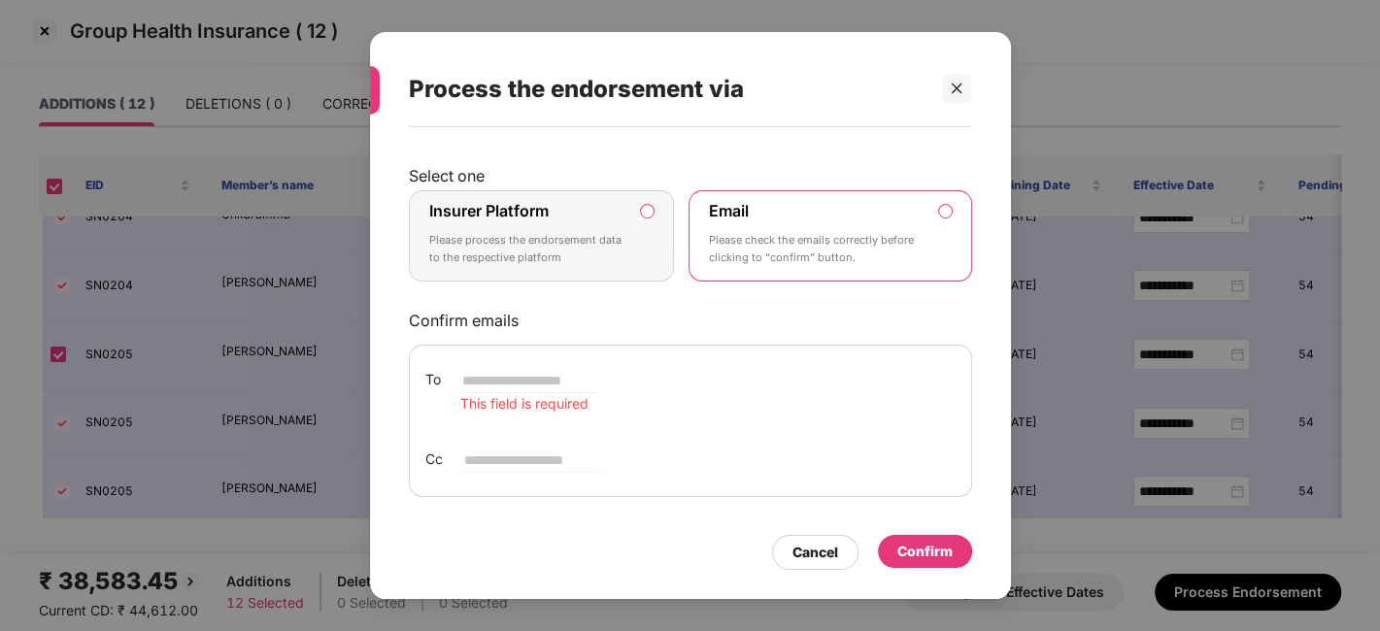
click at [596, 240] on p "Please process the endorsement data to the respective platform" at bounding box center [528, 249] width 198 height 34
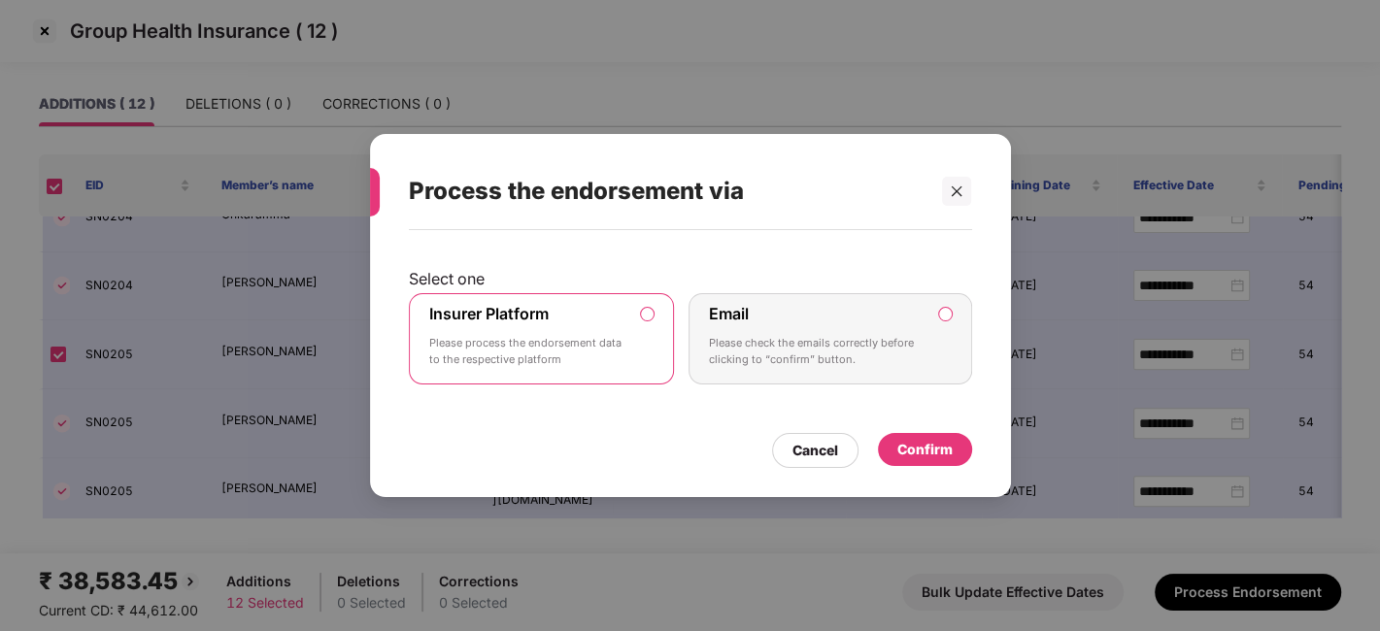
click at [921, 454] on div "Confirm" at bounding box center [925, 449] width 55 height 21
